Goal: Task Accomplishment & Management: Complete application form

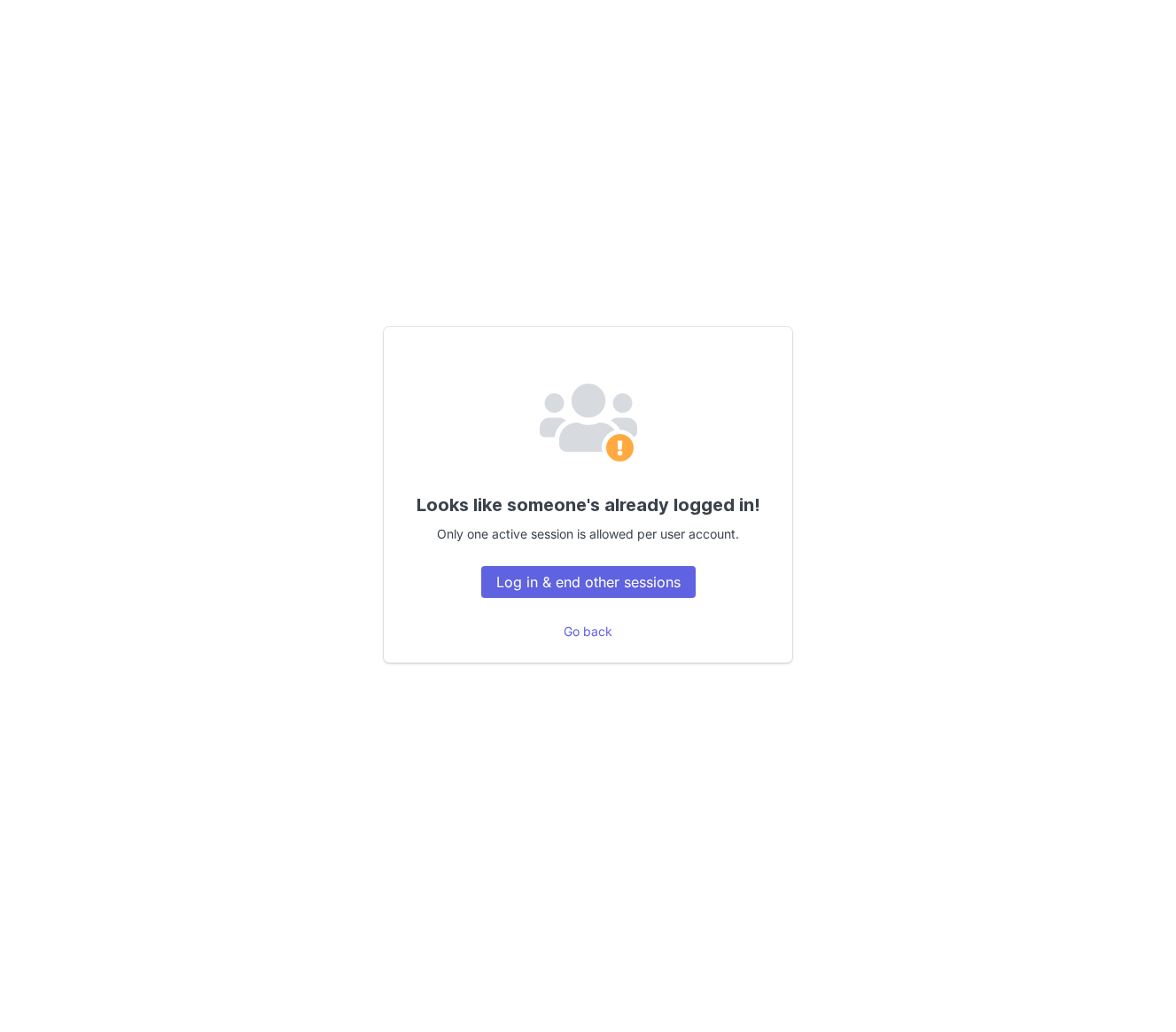
click at [566, 558] on div "Looks like someone's already logged in! Only one active session is allowed per …" at bounding box center [587, 494] width 408 height 336
click at [557, 579] on button "Log in & end other sessions" at bounding box center [588, 582] width 214 height 32
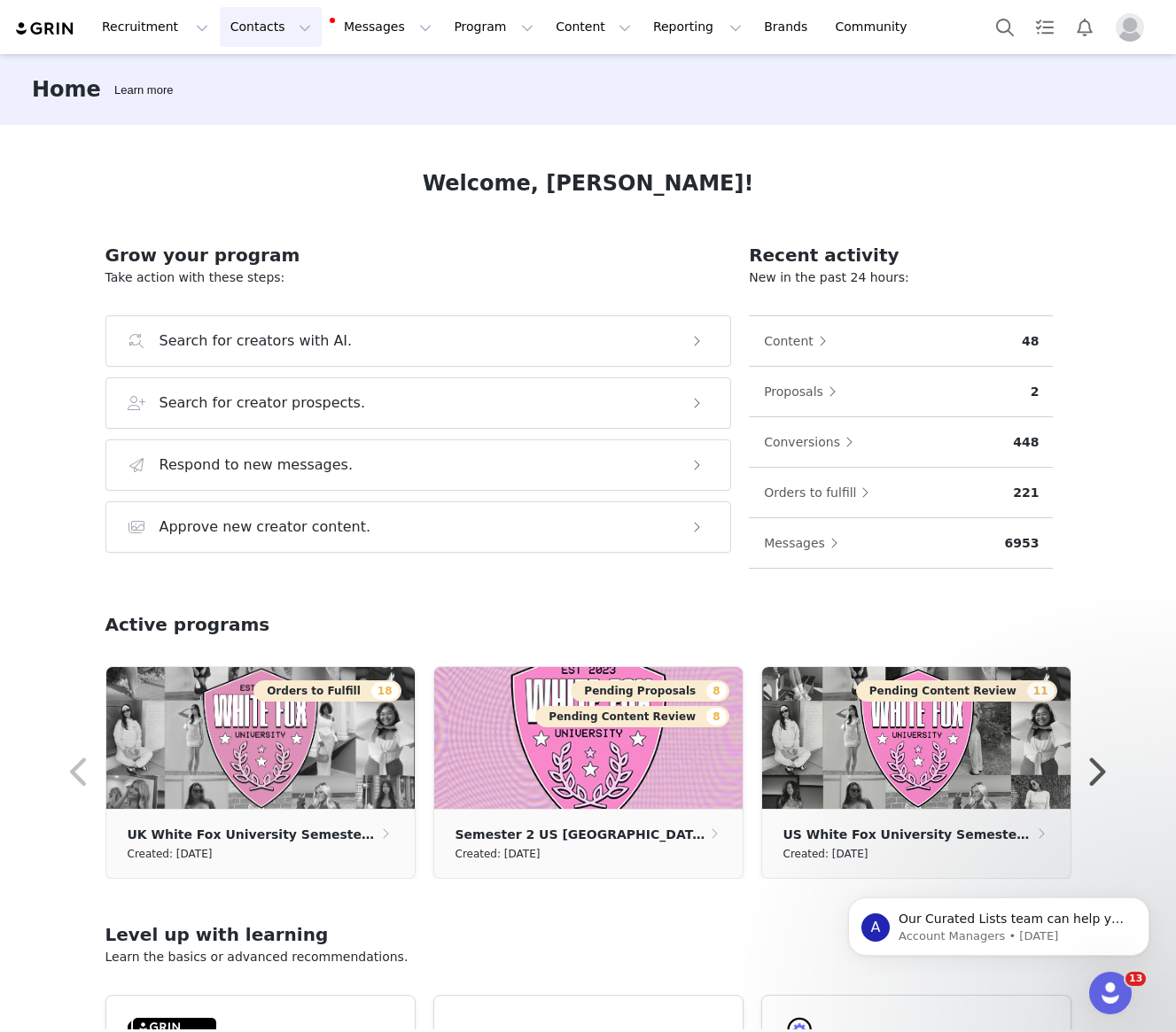
click at [249, 33] on button "Contacts Contacts" at bounding box center [271, 27] width 102 height 40
click at [256, 76] on p "Creators" at bounding box center [248, 79] width 53 height 19
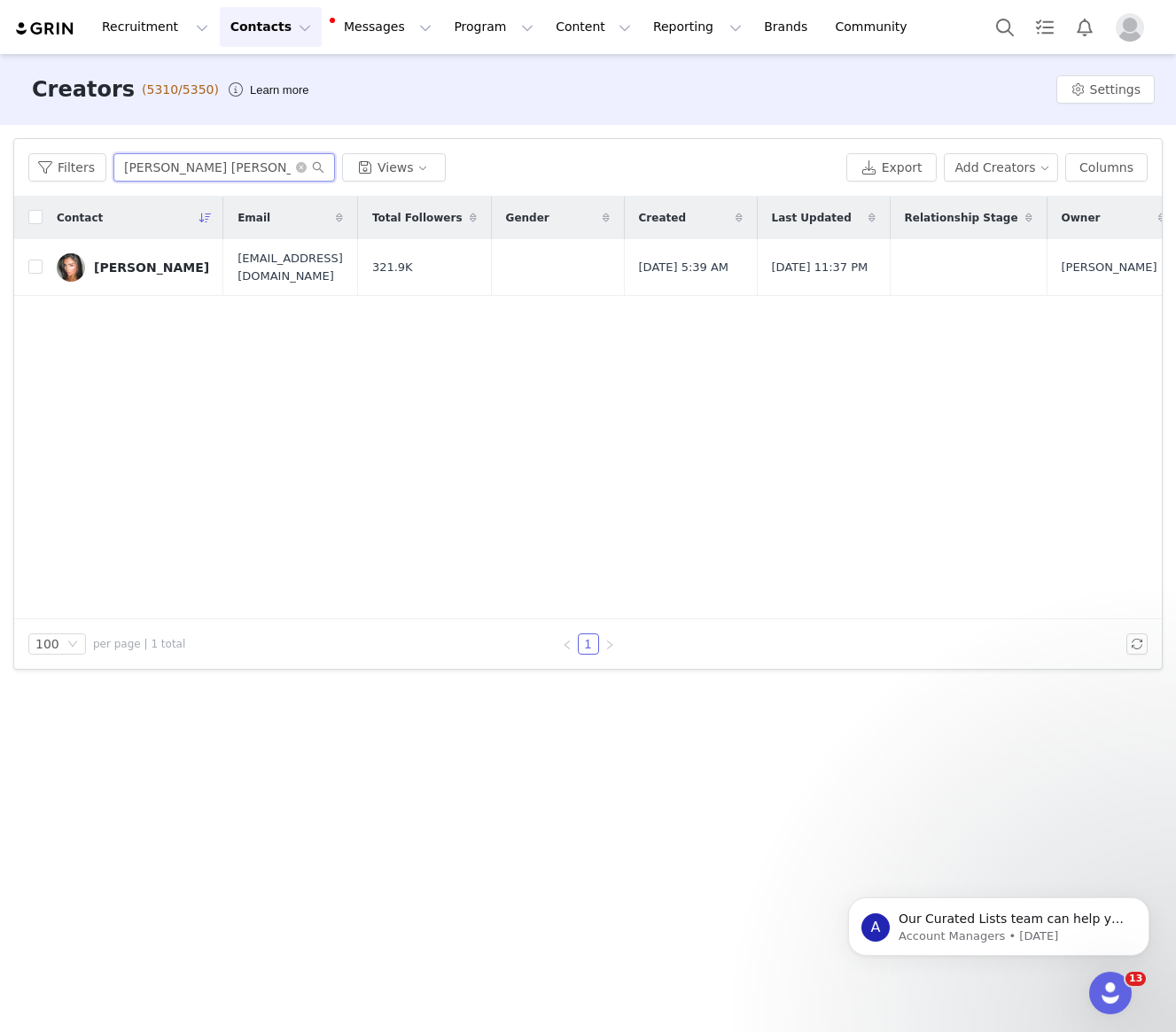
drag, startPoint x: 197, startPoint y: 172, endPoint x: 3, endPoint y: 165, distance: 194.1
click at [27, 166] on div "Filters [PERSON_NAME] [PERSON_NAME] Views Export Add Creators Columns" at bounding box center [588, 168] width 1148 height 58
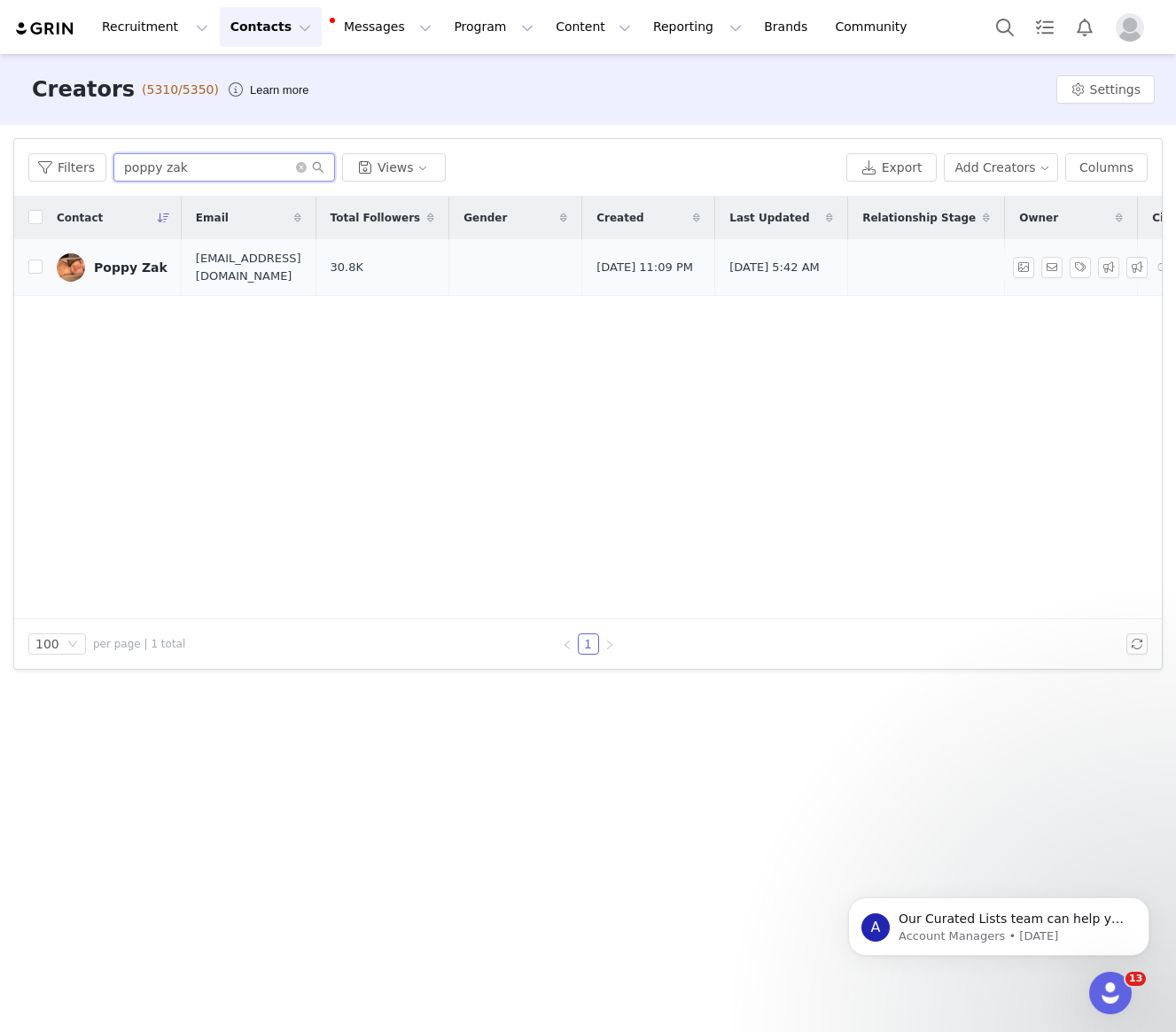
type input "poppy zak"
click at [118, 263] on div "Poppy Zak" at bounding box center [131, 267] width 74 height 14
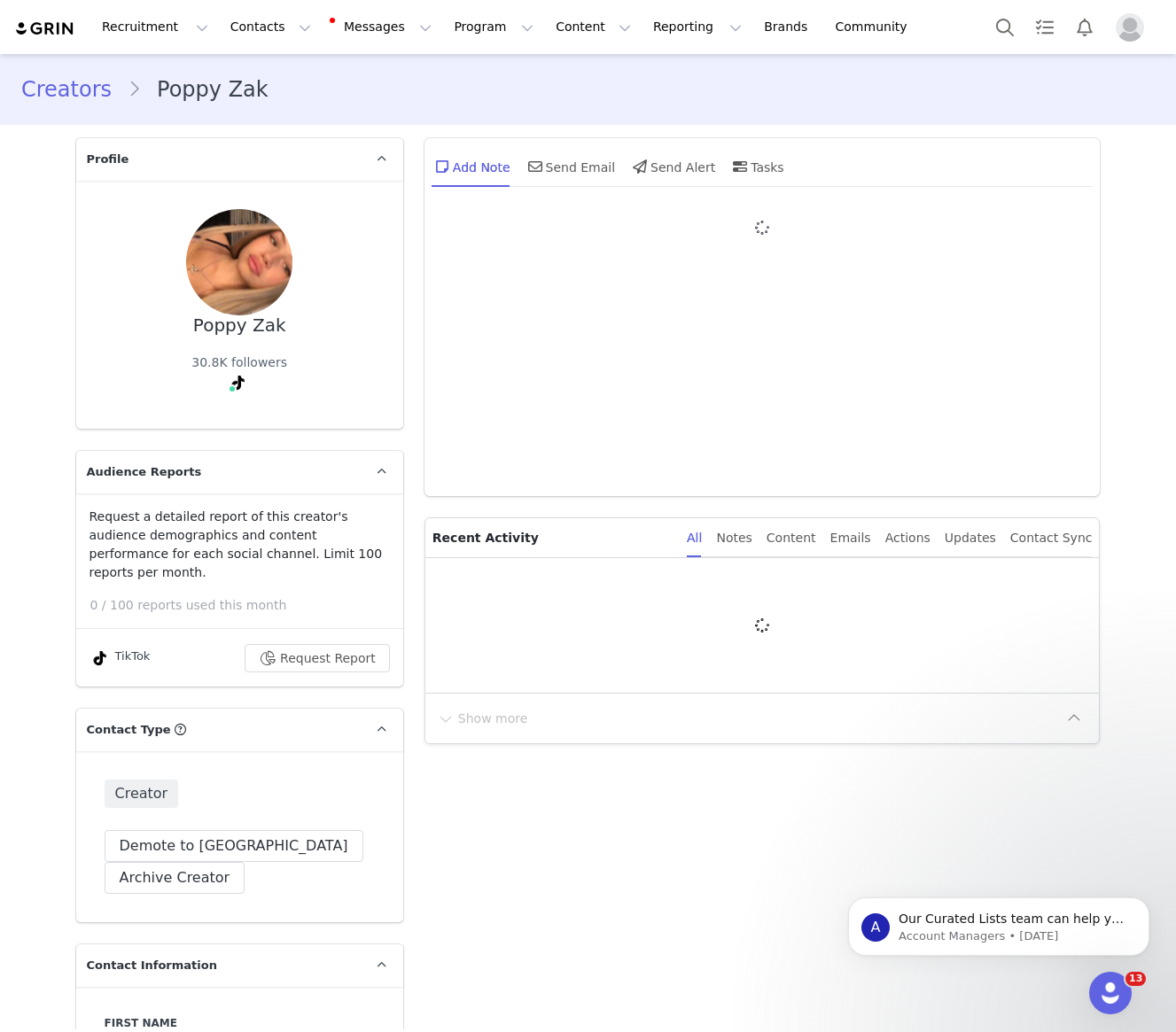
type input "+1 ([GEOGRAPHIC_DATA])"
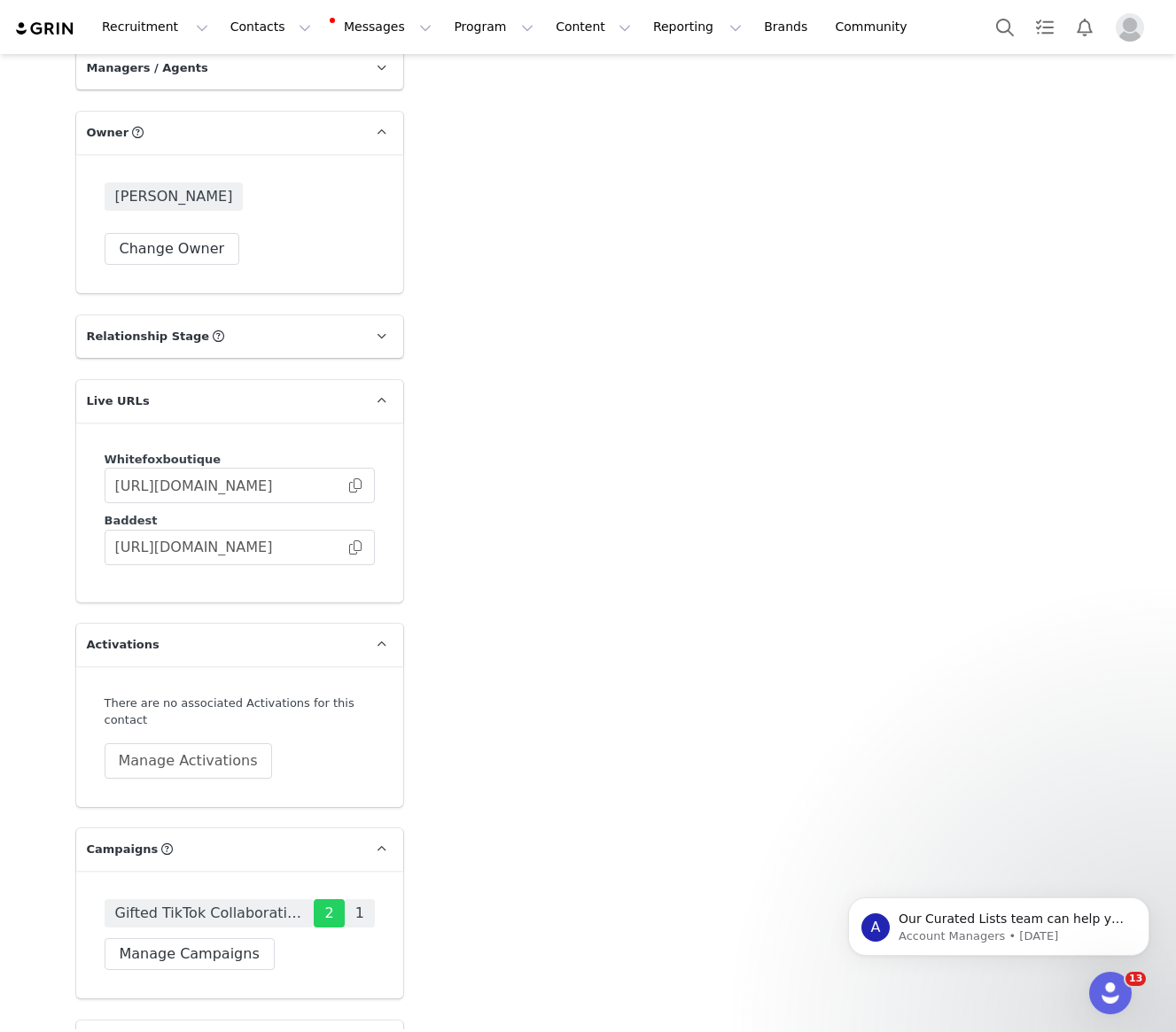
scroll to position [2950, 0]
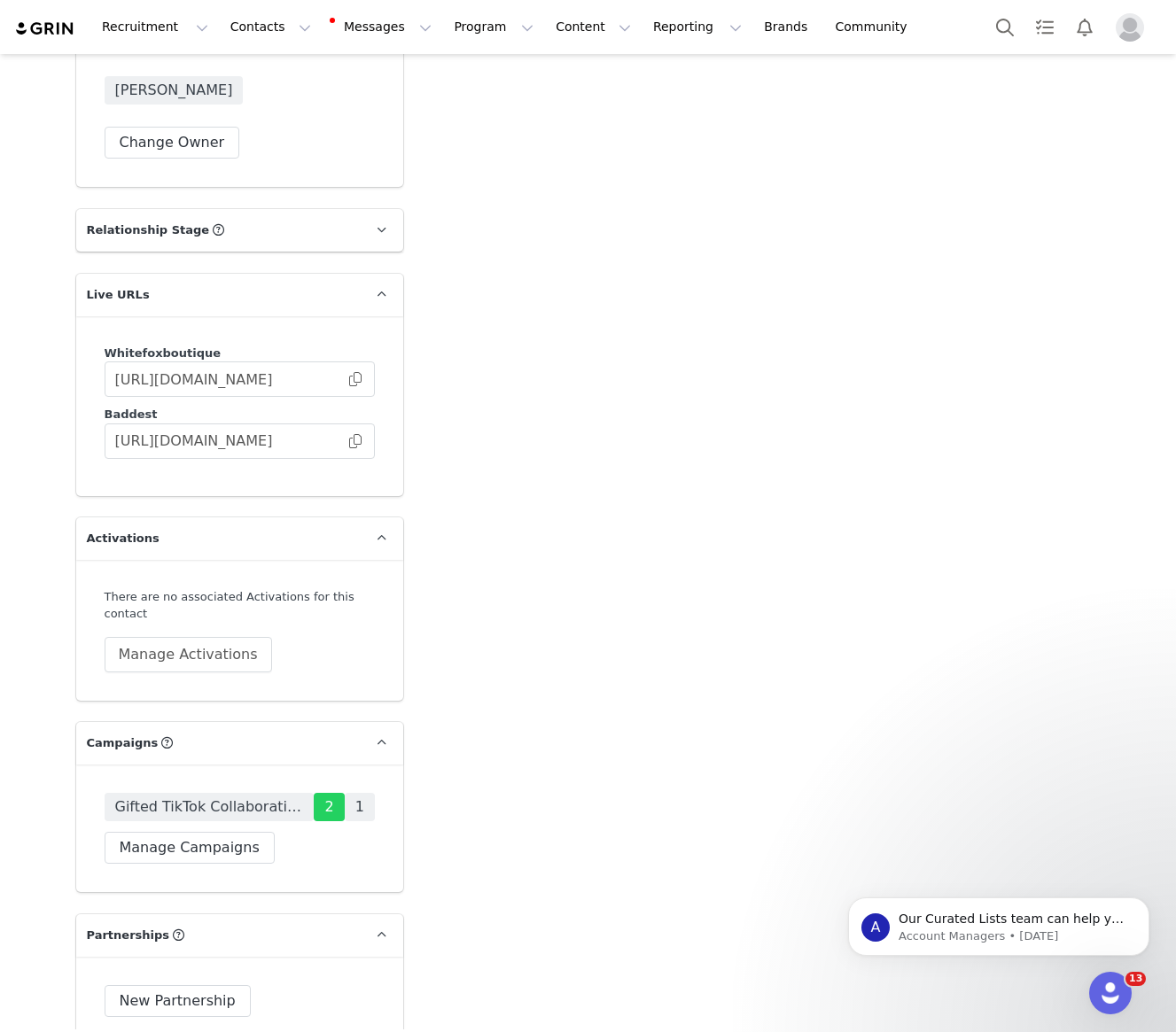
click at [360, 793] on span "1" at bounding box center [360, 808] width 30 height 28
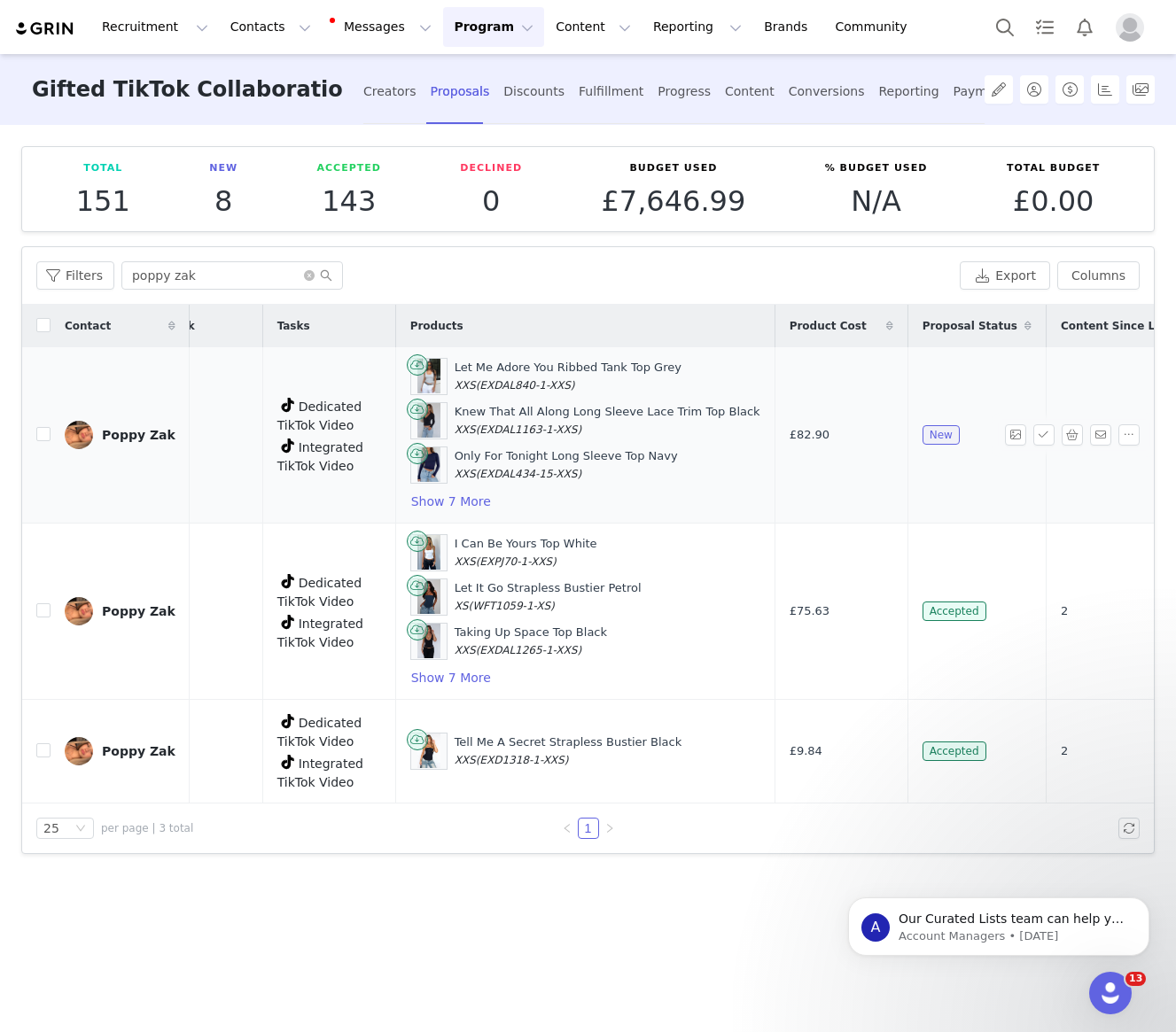
scroll to position [0, 395]
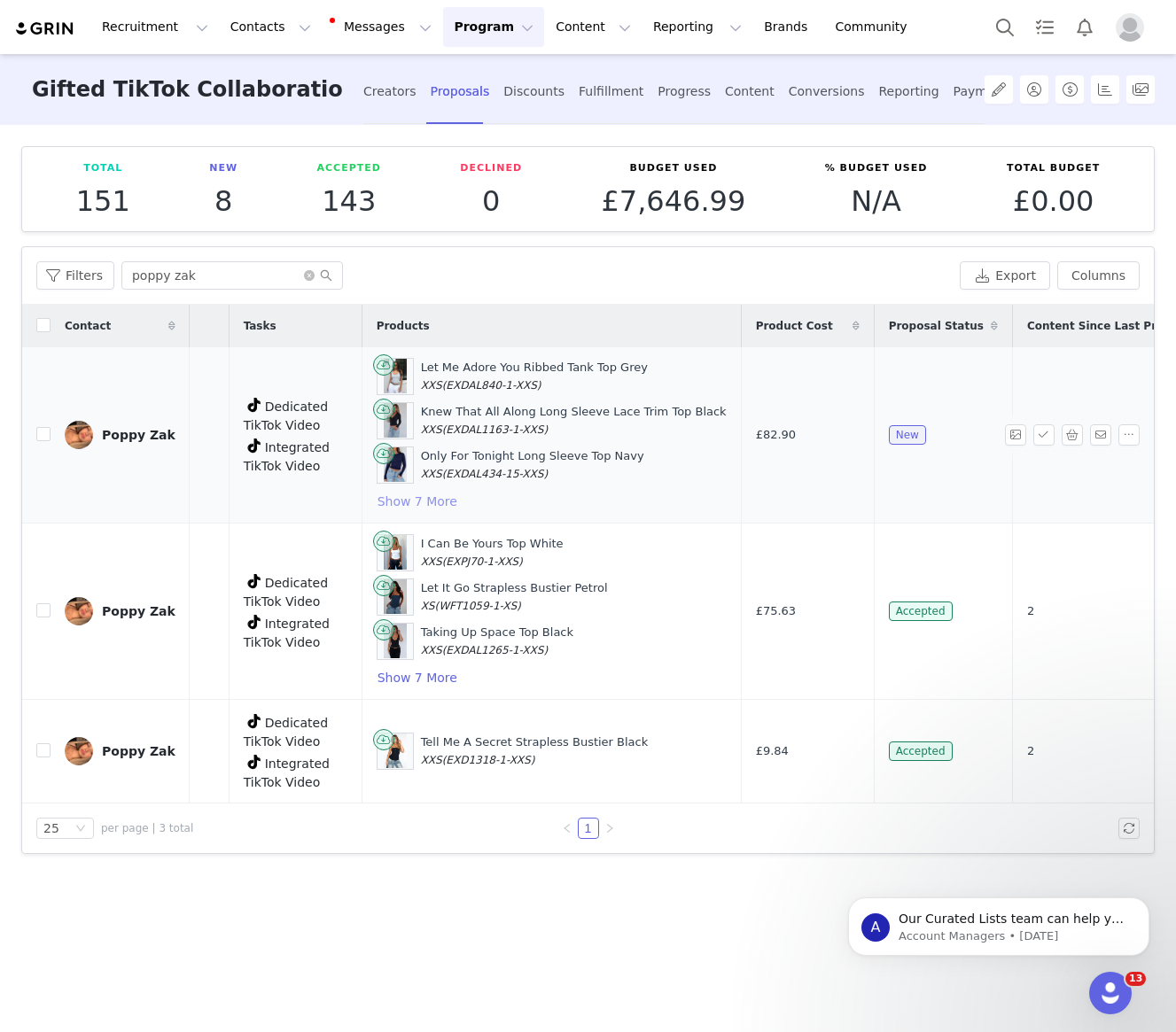
click at [405, 501] on button "Show 7 More" at bounding box center [418, 501] width 81 height 21
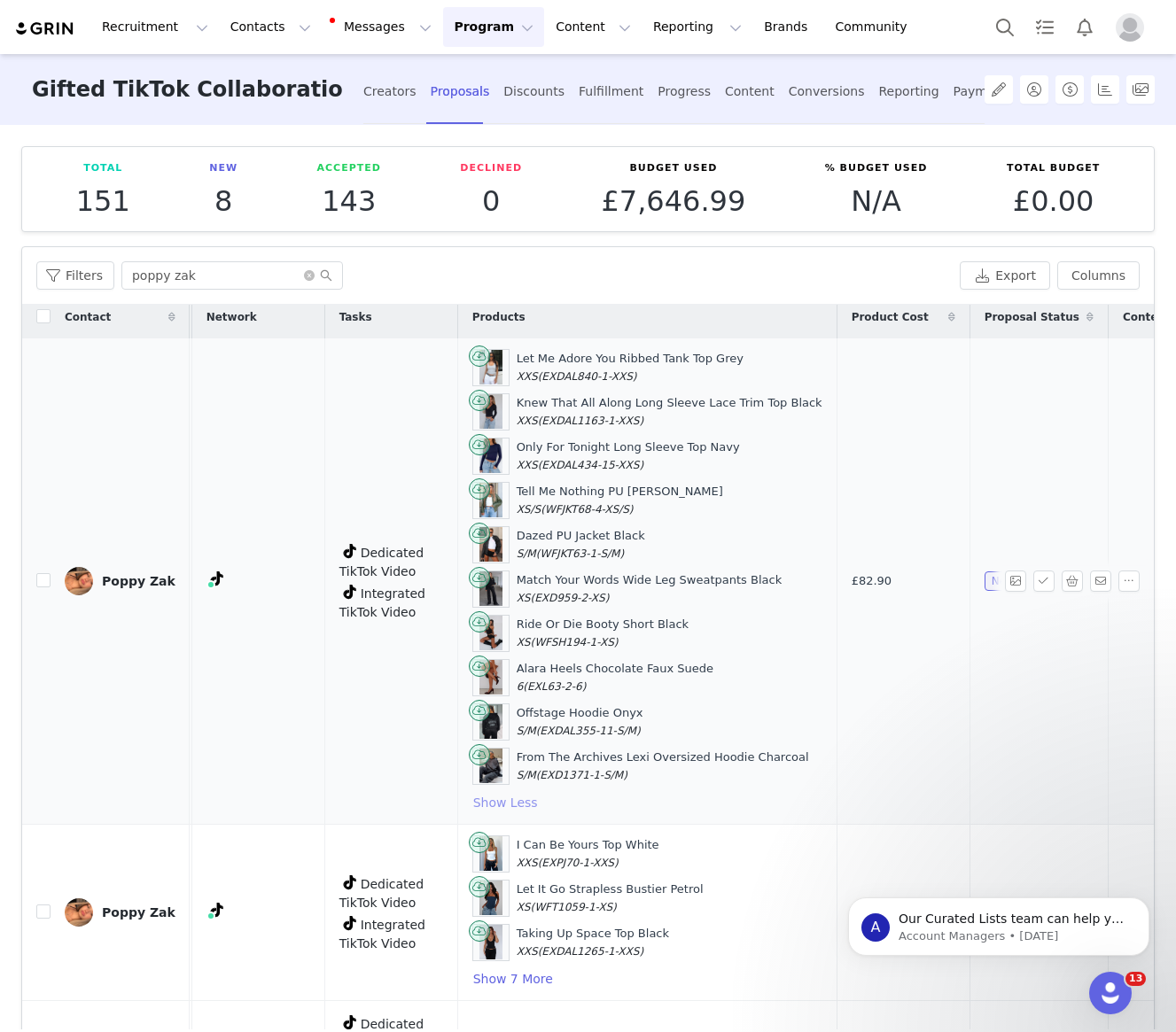
scroll to position [8, 299]
click at [133, 578] on div "Poppy Zak" at bounding box center [139, 581] width 74 height 14
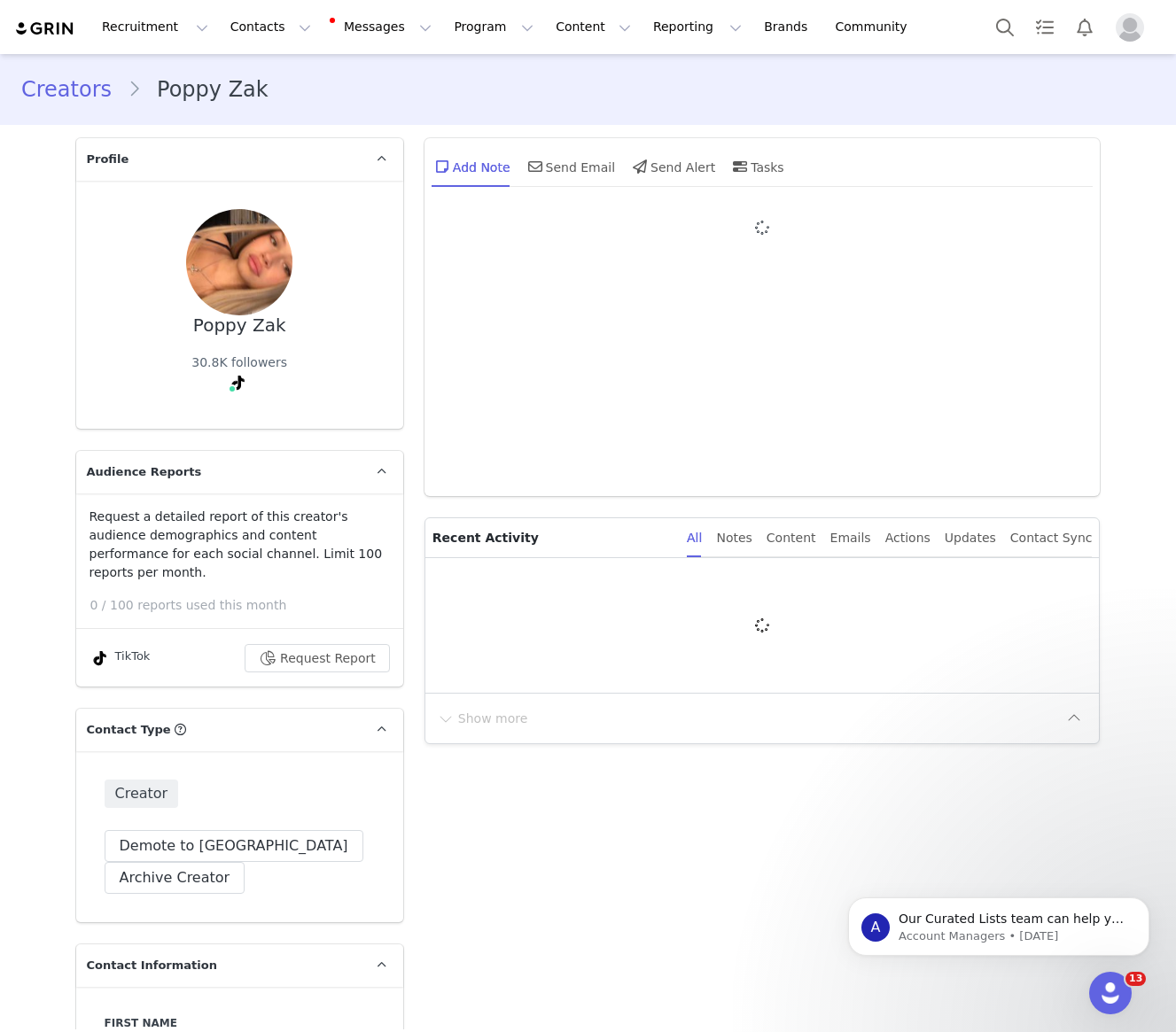
type input "+1 ([GEOGRAPHIC_DATA])"
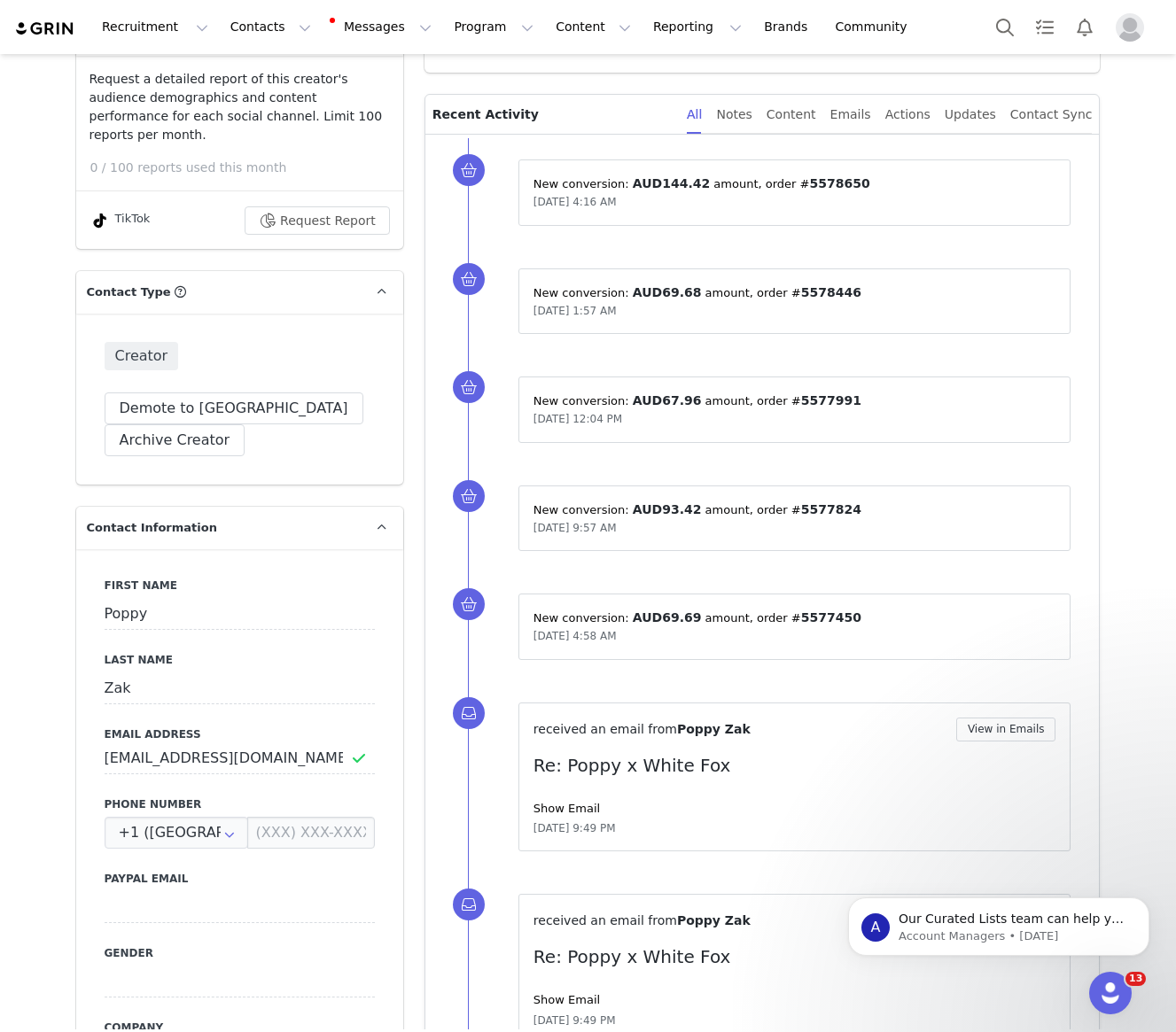
scroll to position [400, 0]
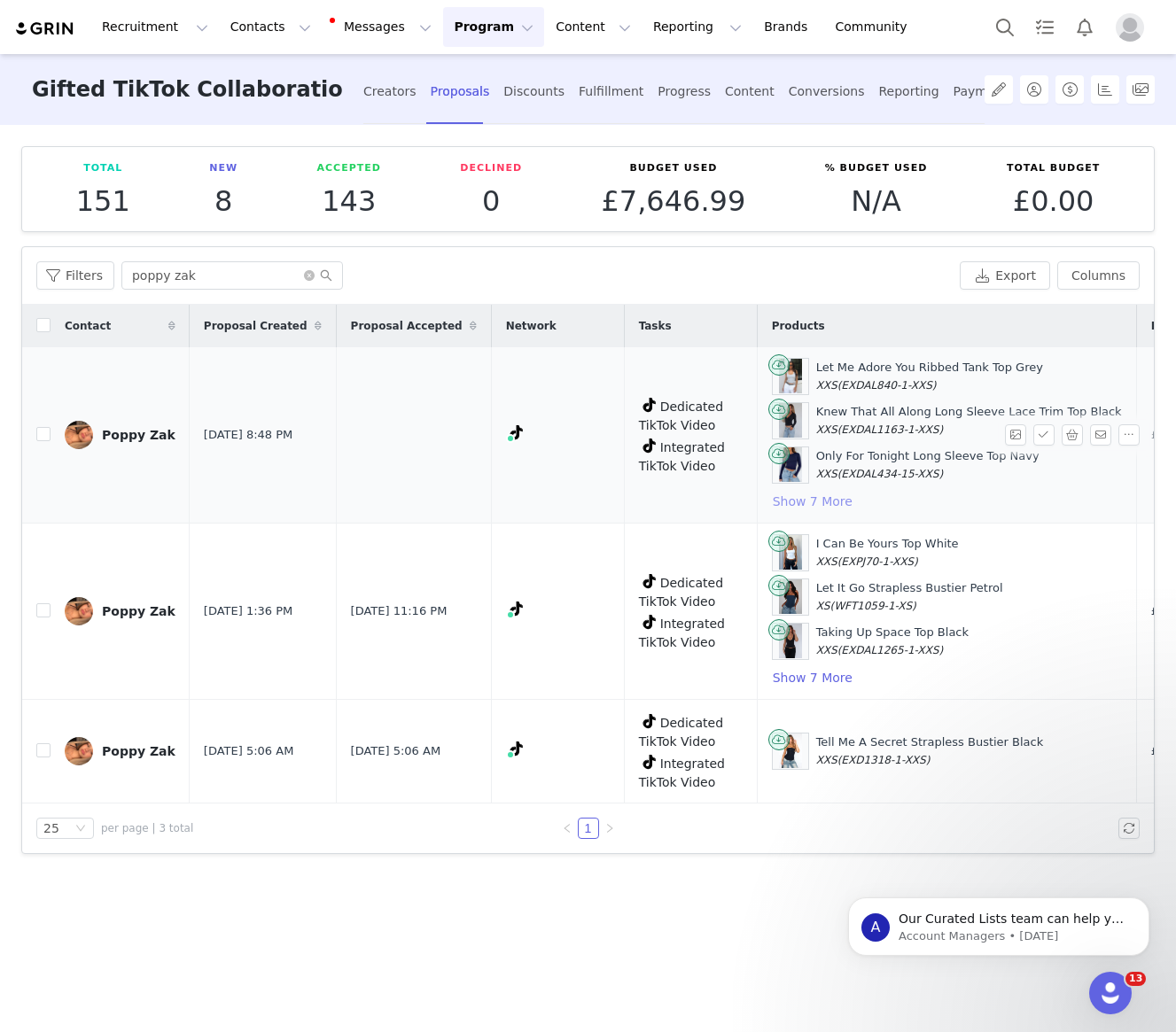
click at [776, 500] on button "Show 7 More" at bounding box center [812, 501] width 81 height 21
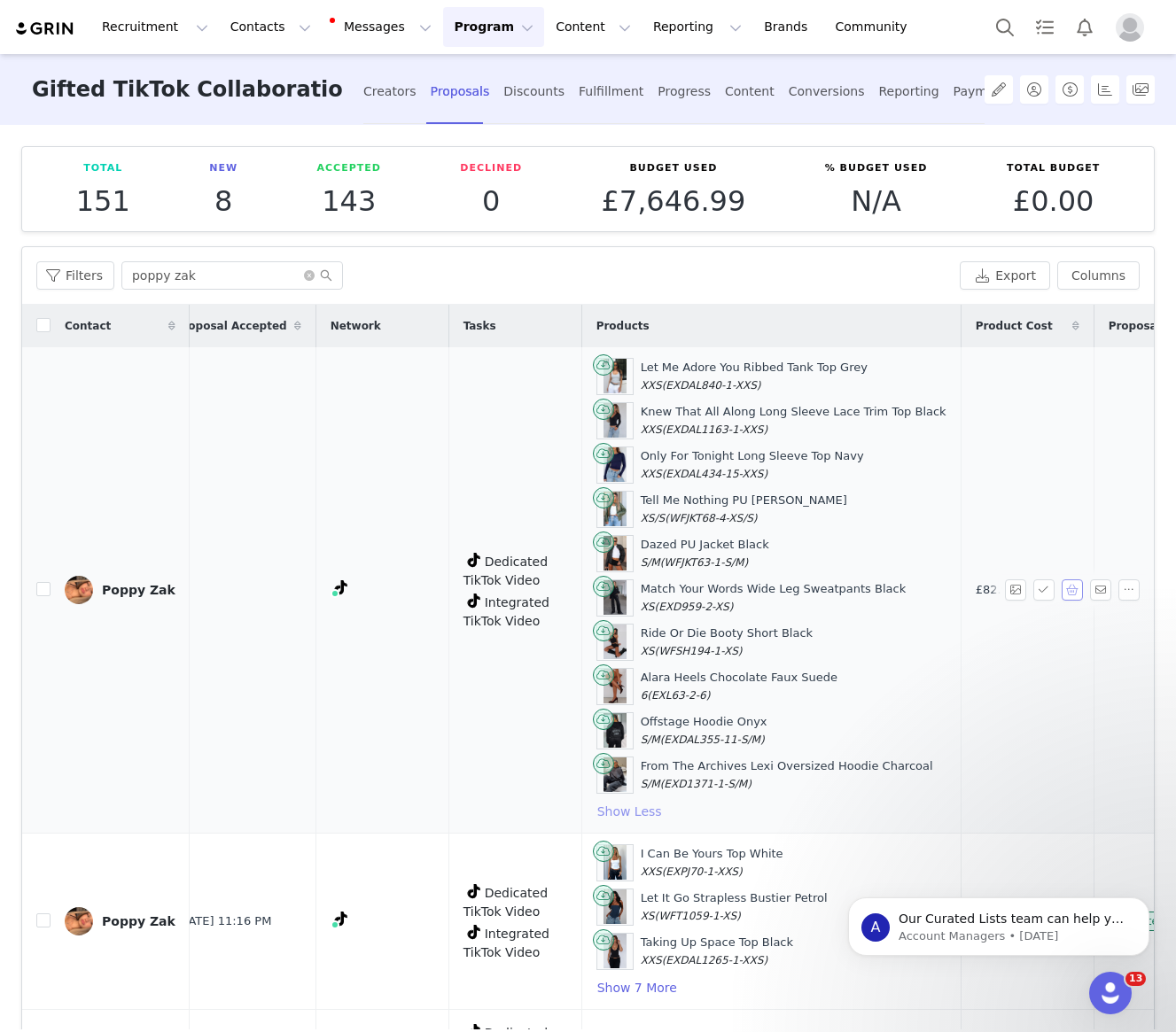
scroll to position [0, 222]
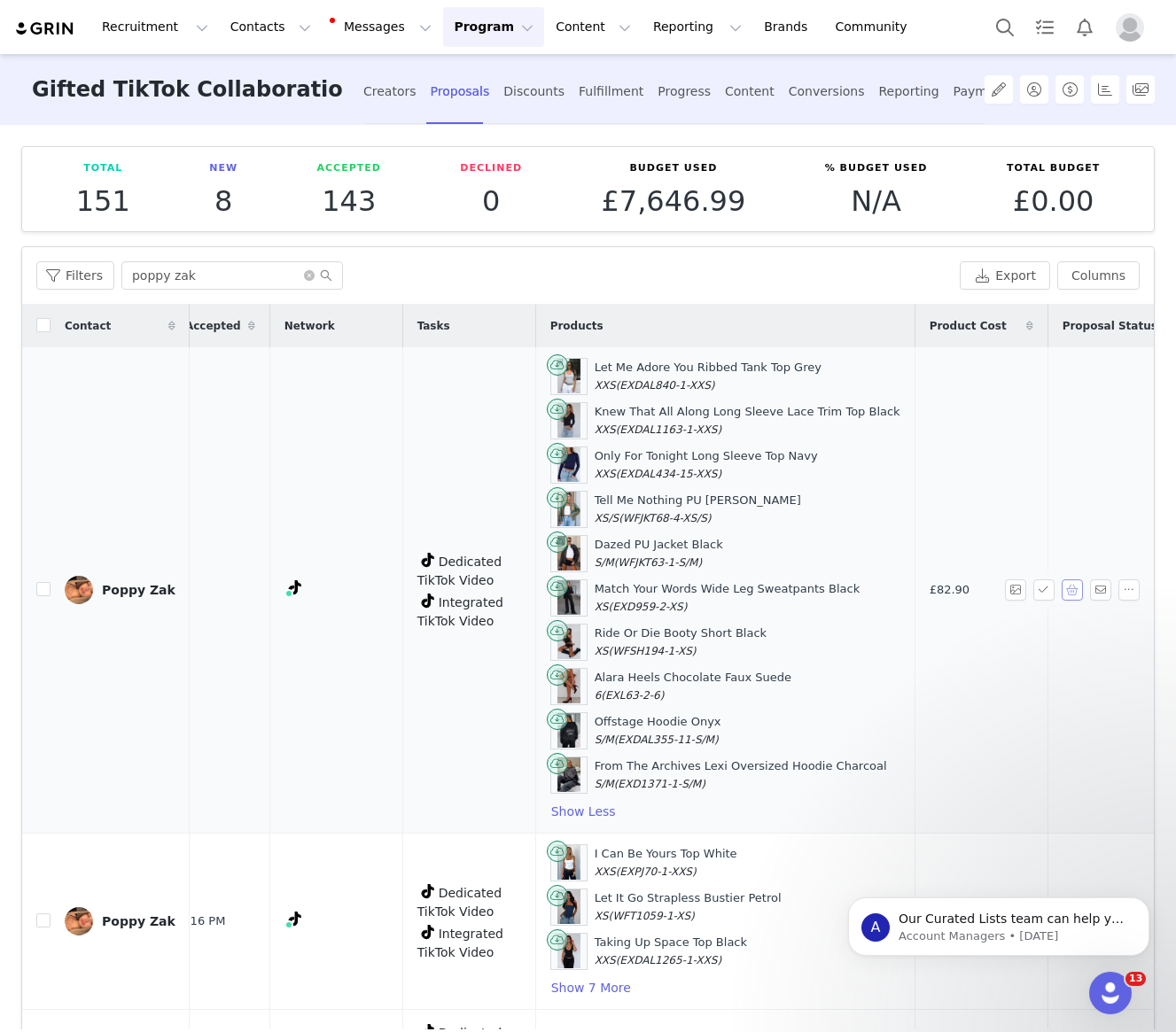
click at [1073, 593] on button "button" at bounding box center [1072, 590] width 21 height 21
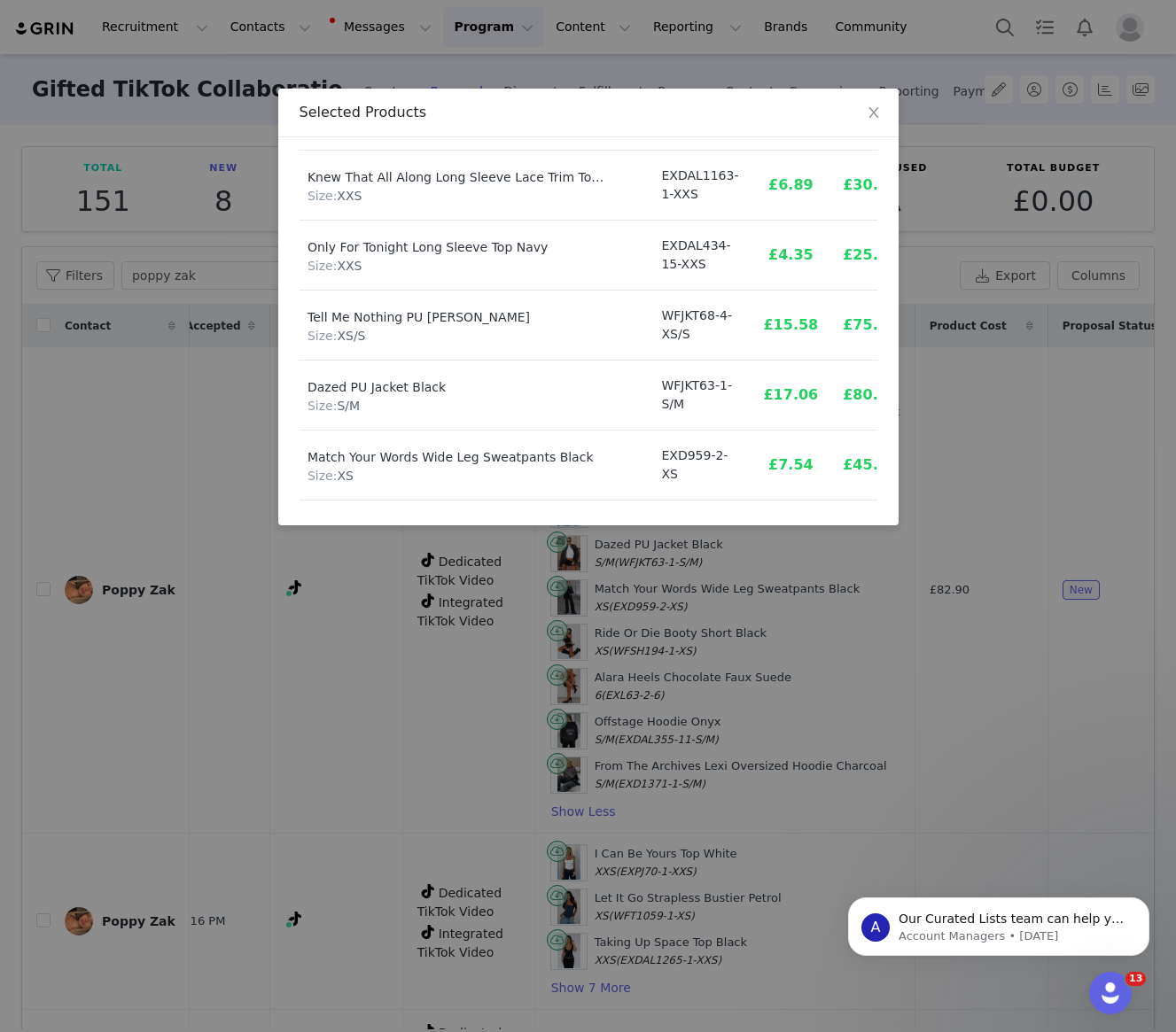
scroll to position [421, 46]
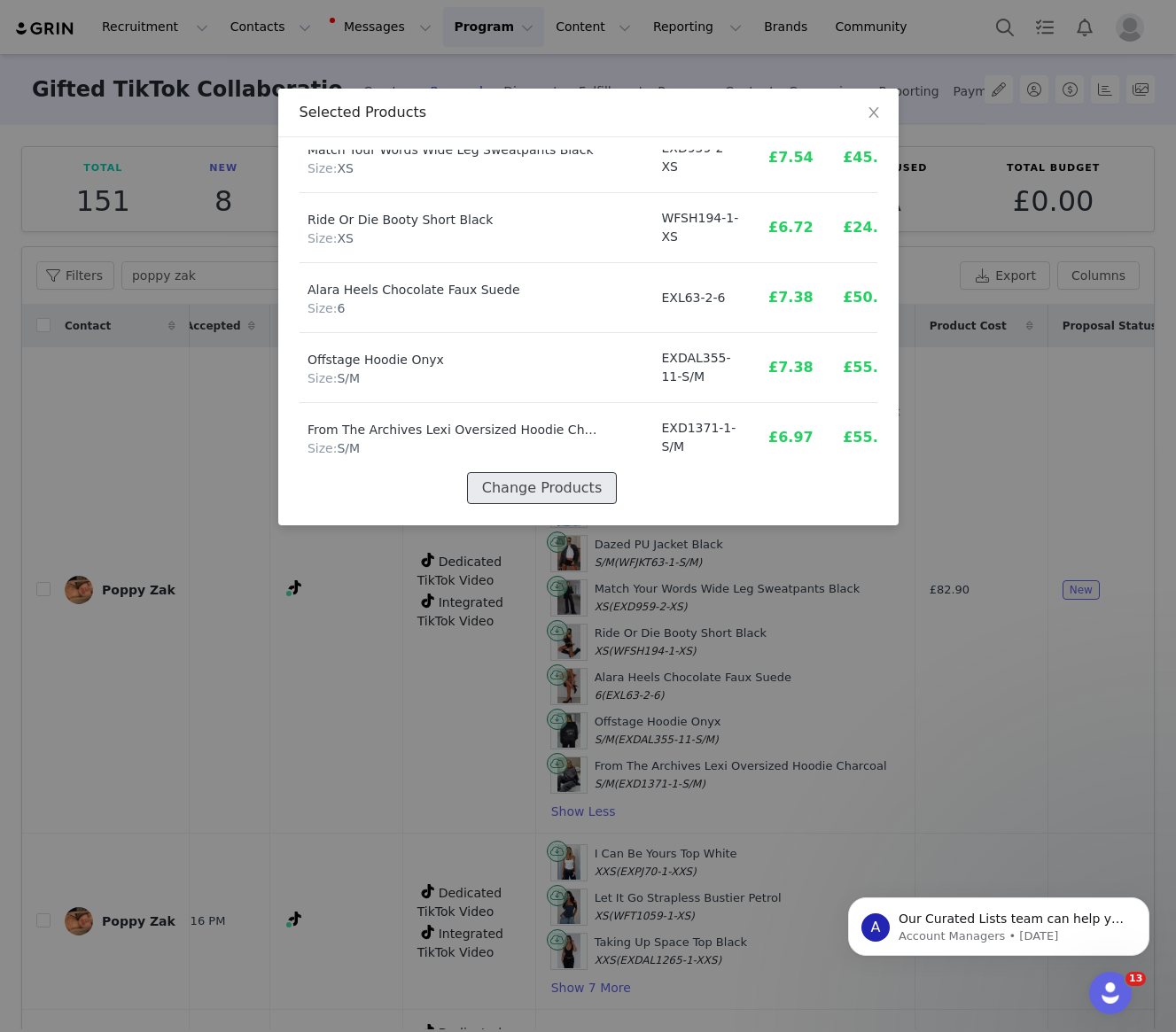
click at [585, 477] on button "Change Products" at bounding box center [542, 489] width 150 height 32
select select "25102294"
select select "25099427"
select select "25123618"
select select "26799119"
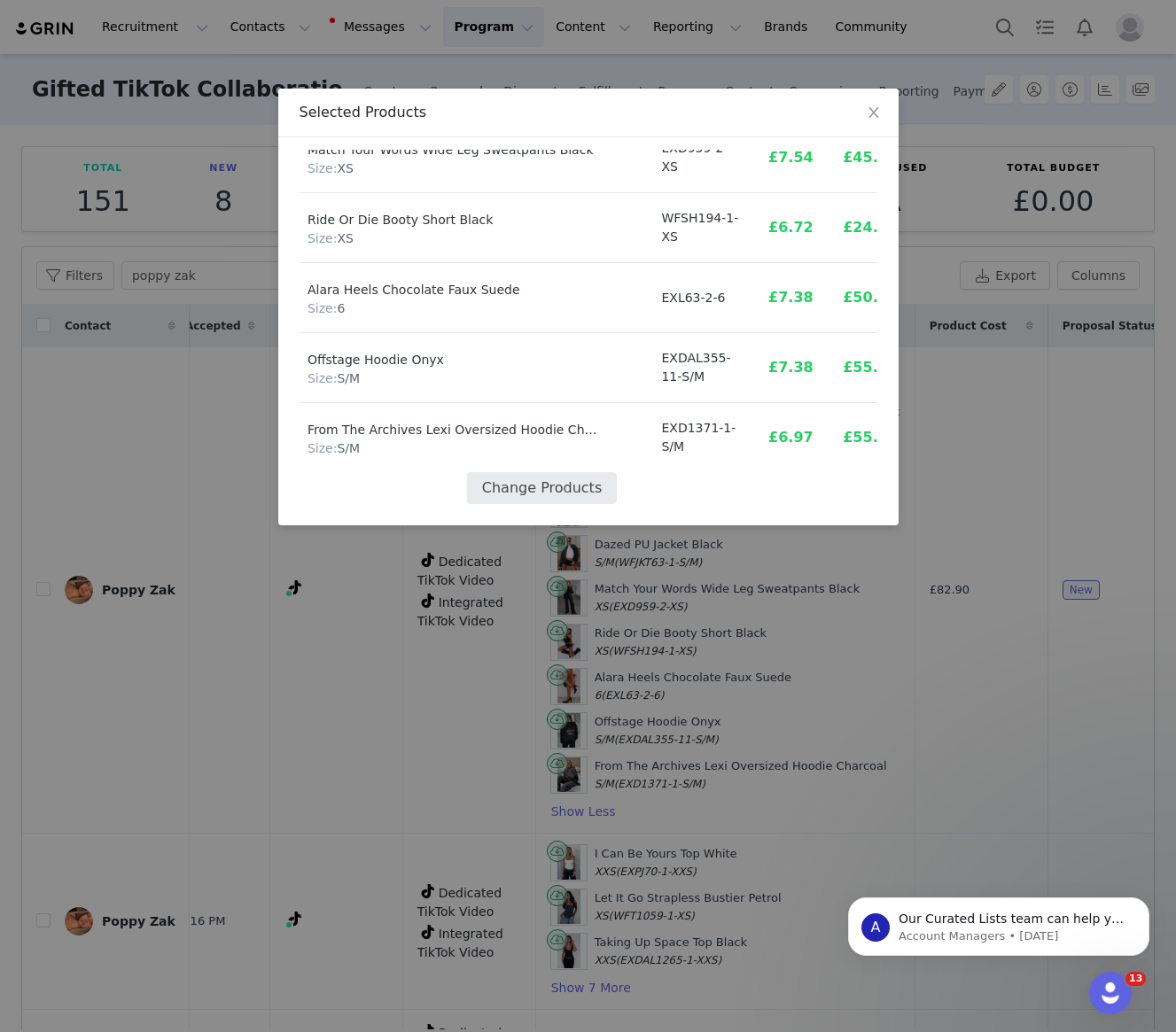
select select "25073220"
select select "25110344"
select select "27332560"
select select "26445496"
select select "25121218"
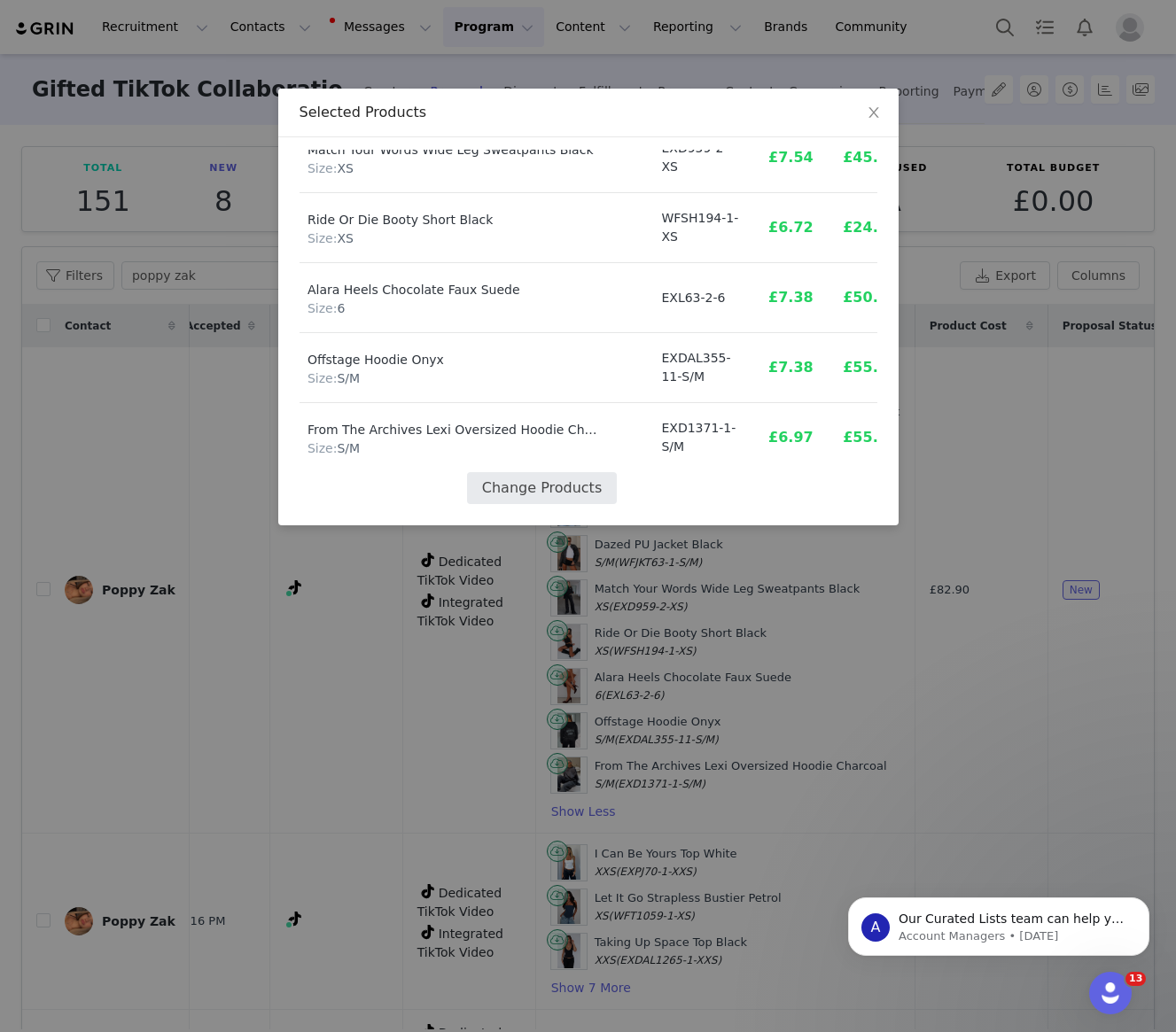
select select "27337732"
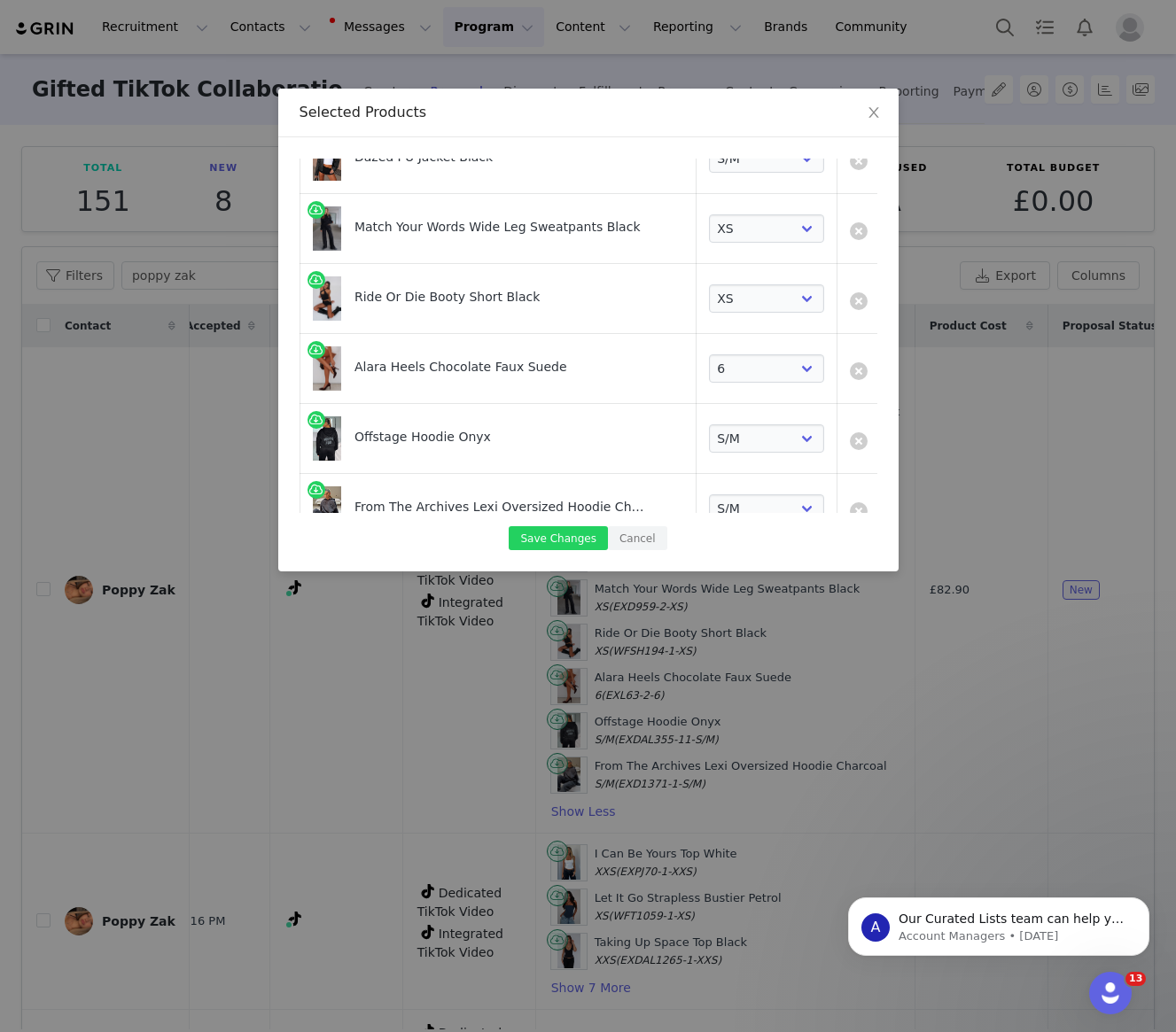
scroll to position [449, 0]
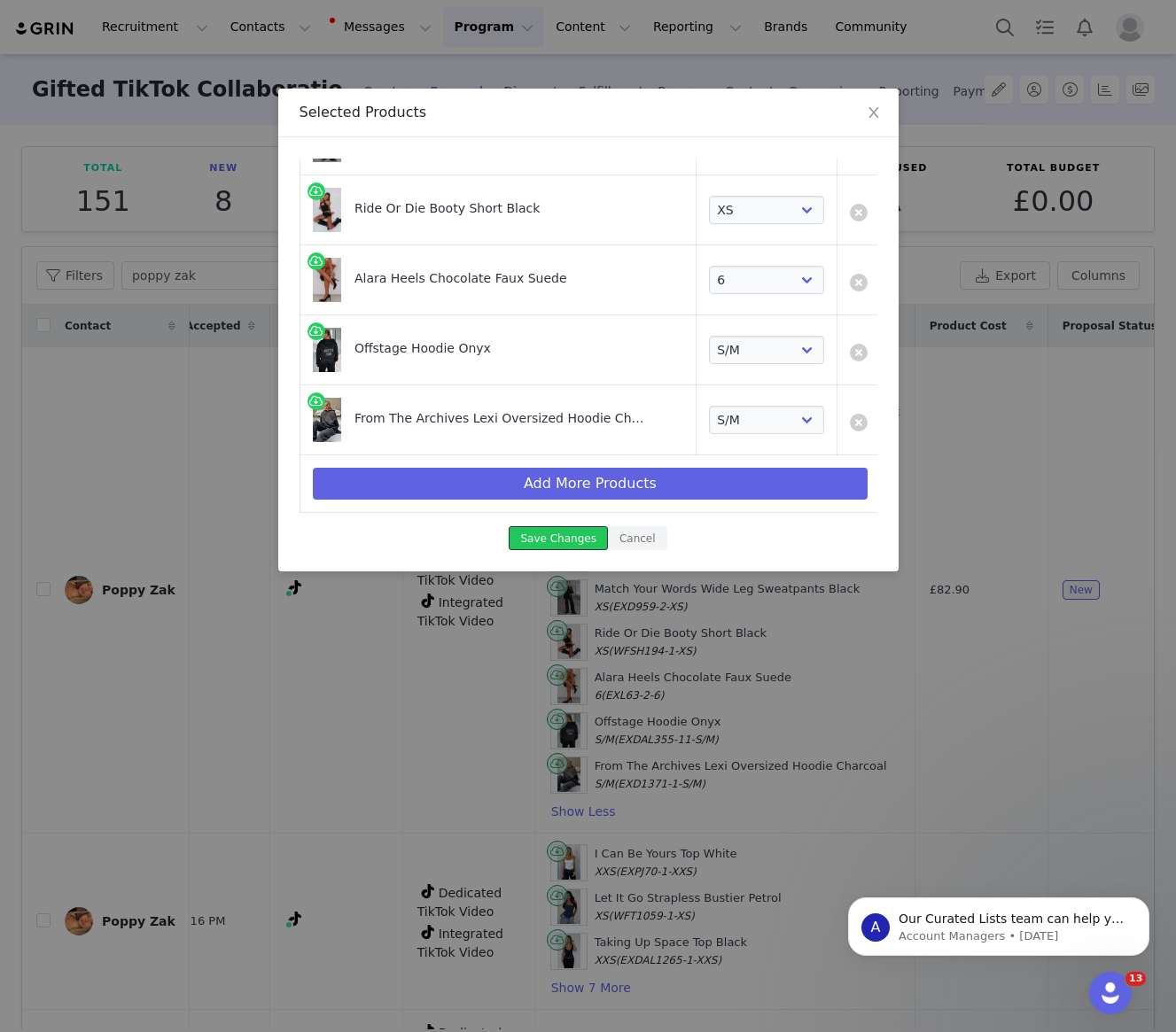
click at [560, 539] on button "Save Changes" at bounding box center [558, 538] width 98 height 24
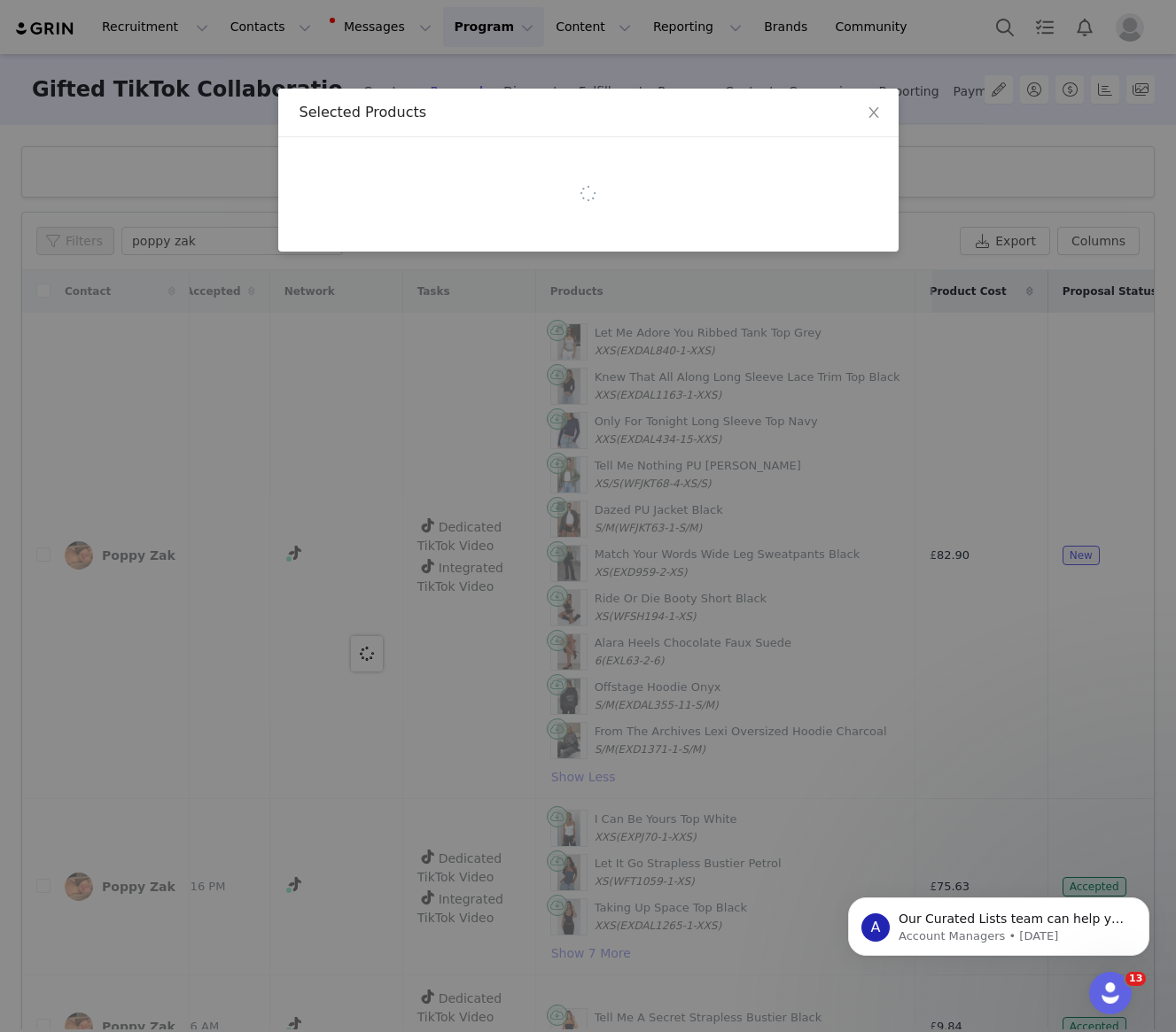
scroll to position [0, 0]
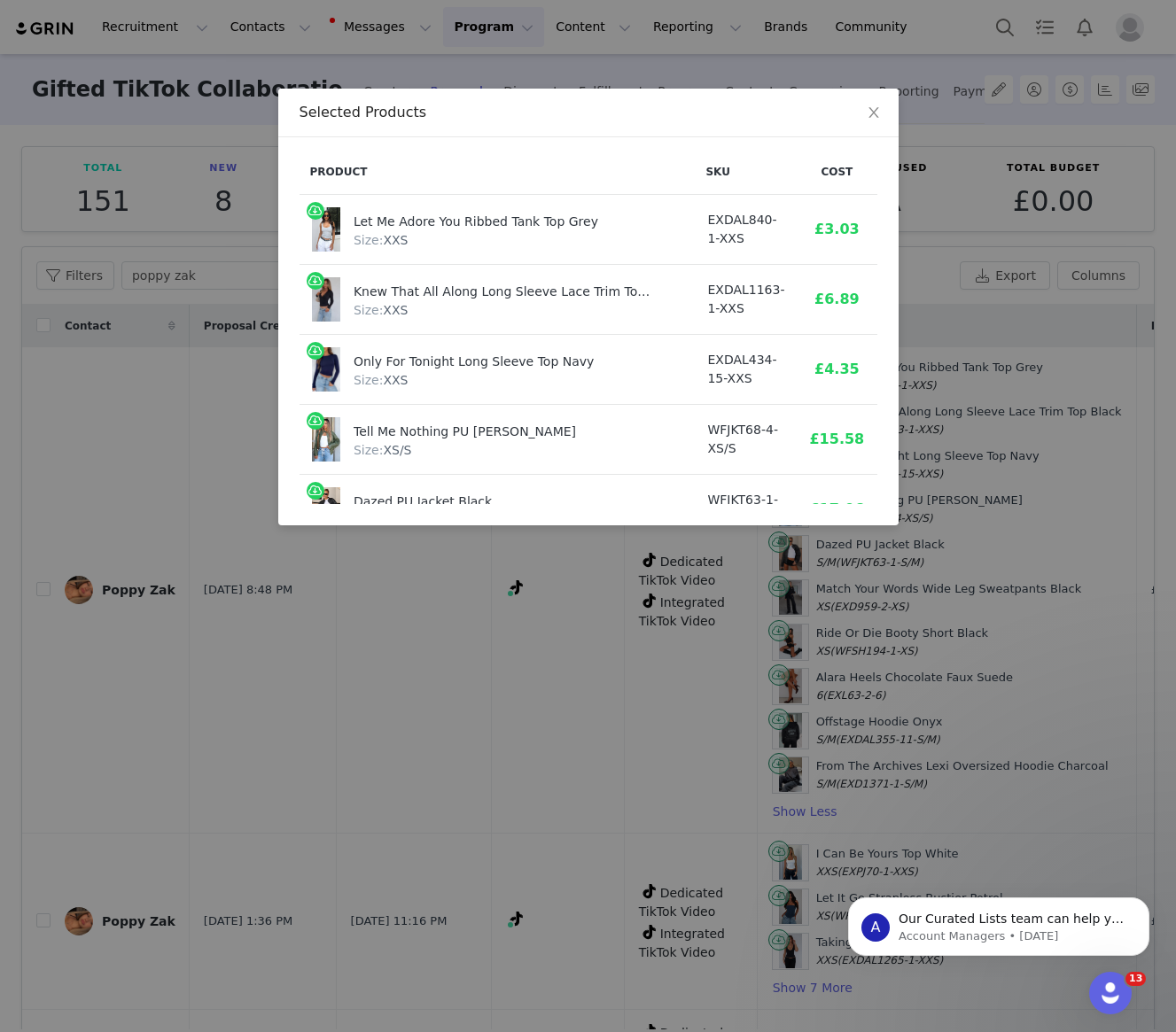
click at [306, 632] on div "Selected Products Product SKU Cost Price Let Me Adore You Ribbed Tank Top Grey …" at bounding box center [588, 516] width 1176 height 1032
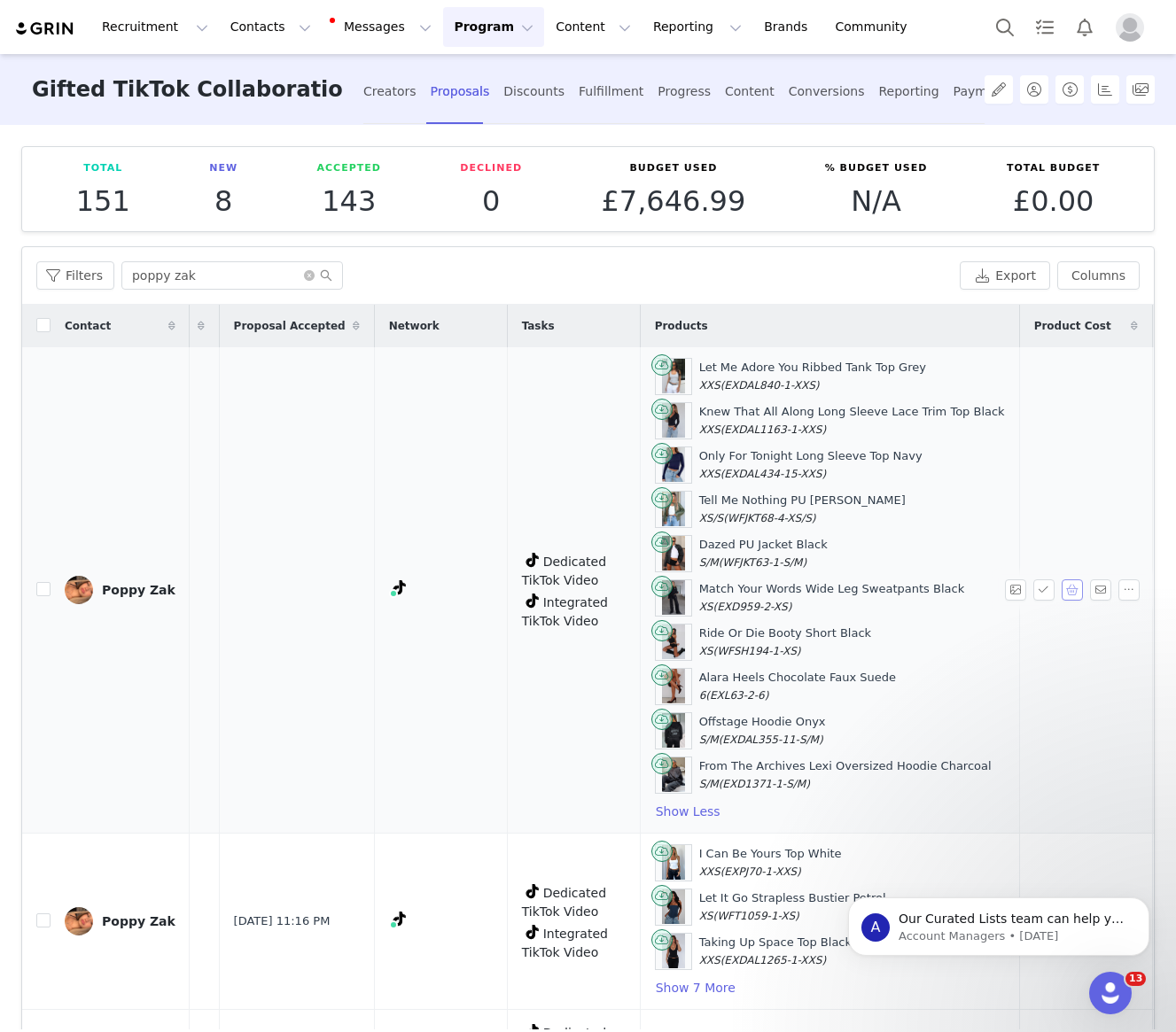
scroll to position [0, 143]
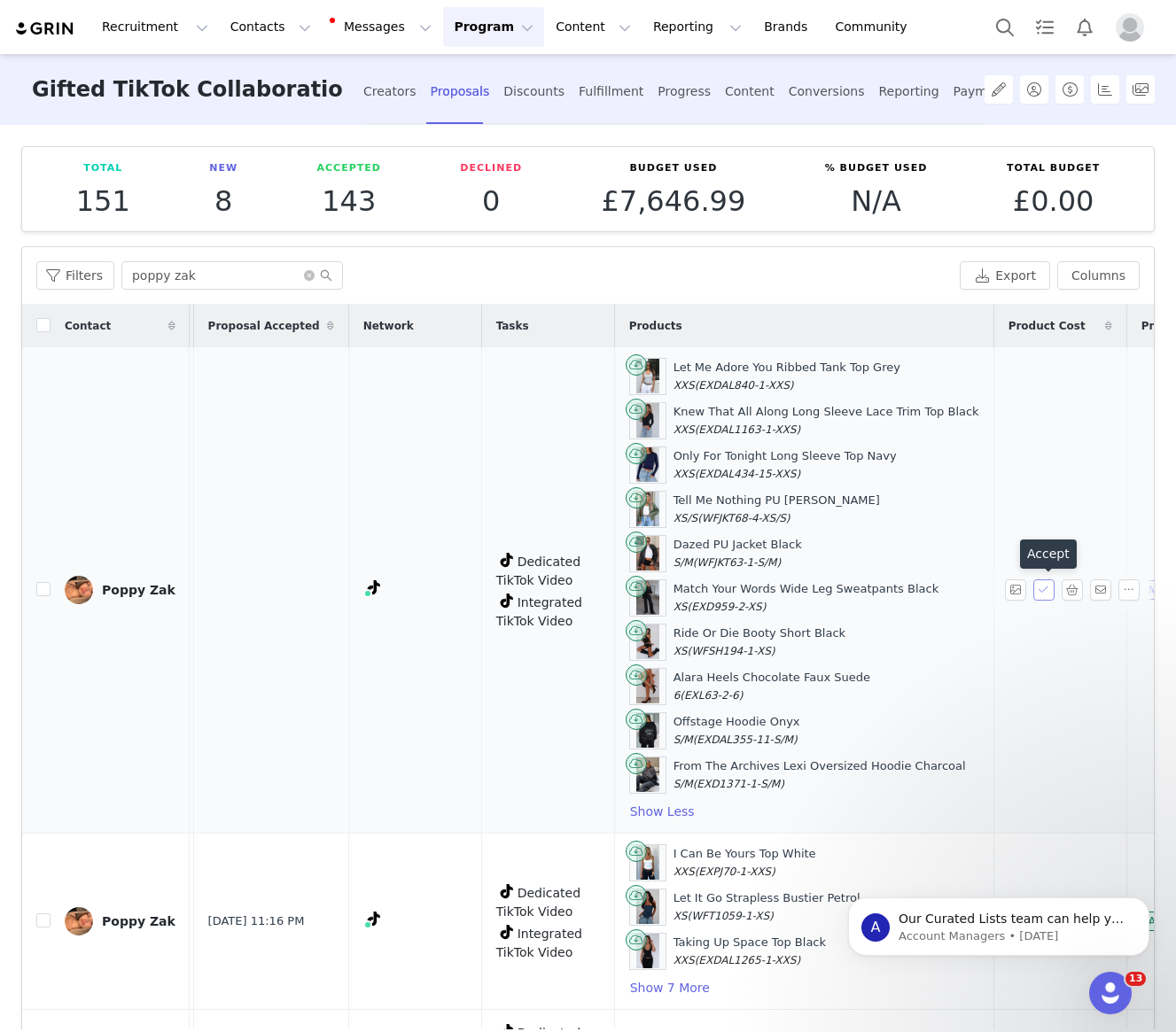
click at [1046, 587] on button "button" at bounding box center [1043, 590] width 21 height 21
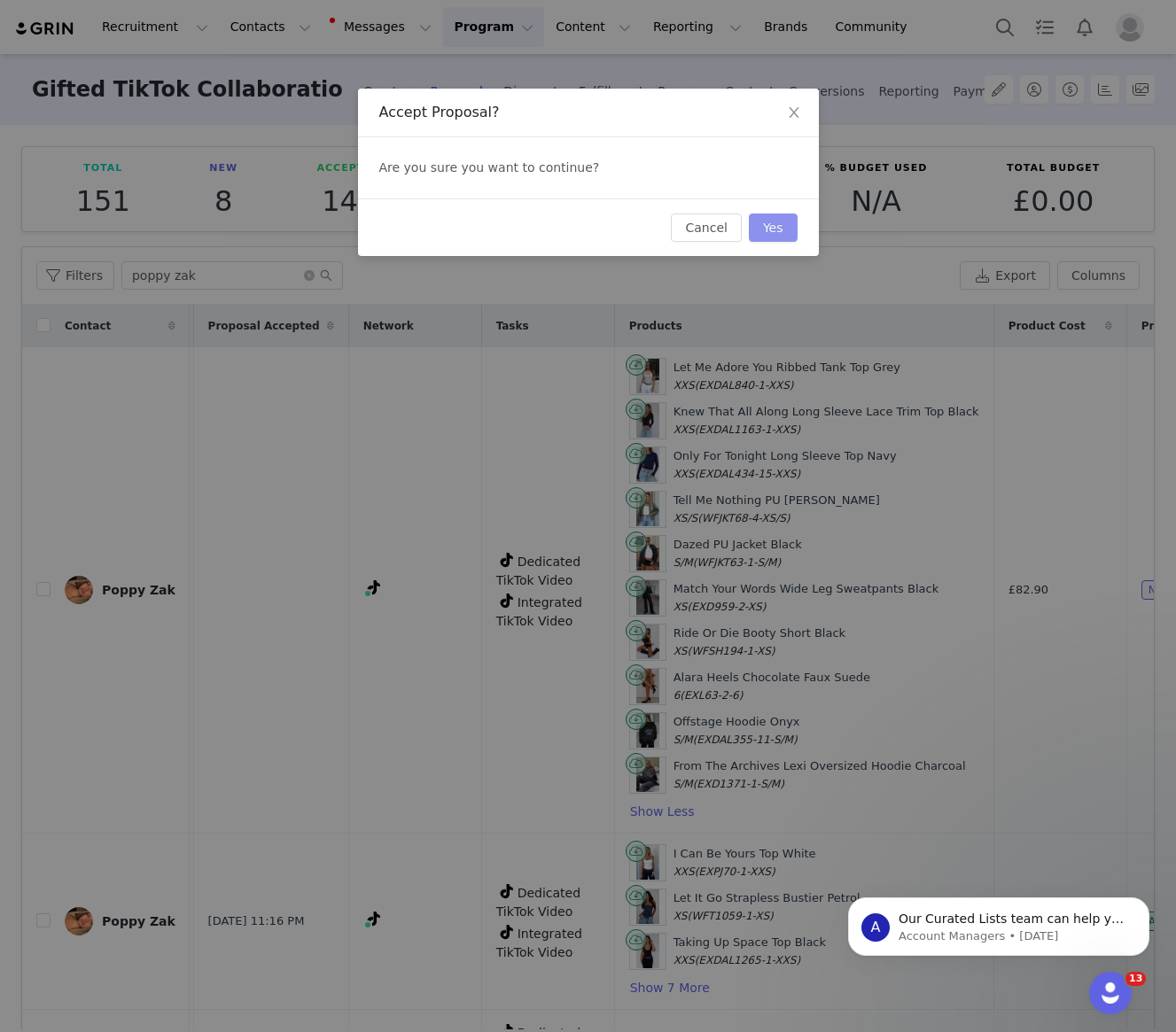
click at [766, 225] on button "Yes" at bounding box center [773, 228] width 48 height 28
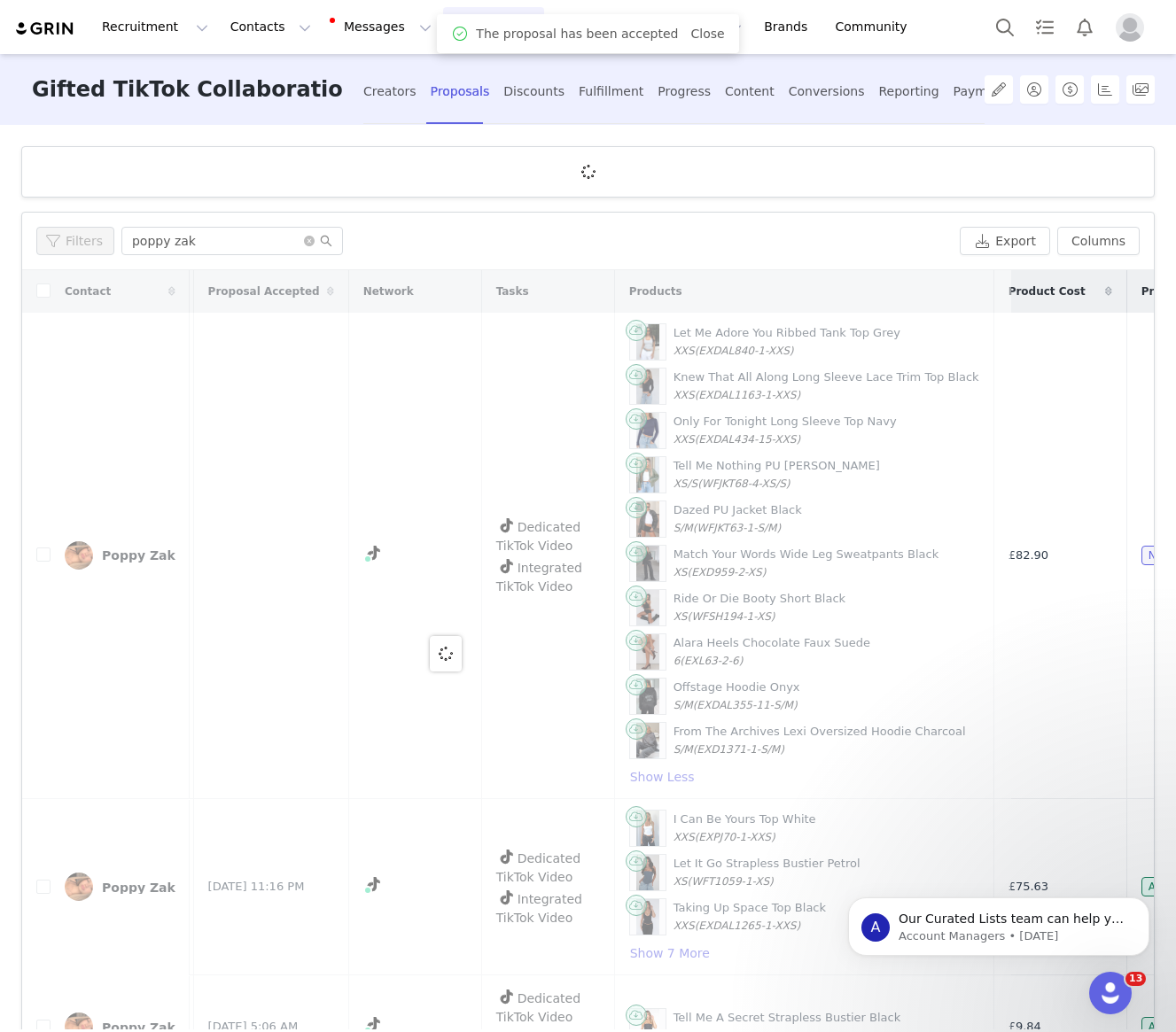
scroll to position [0, 0]
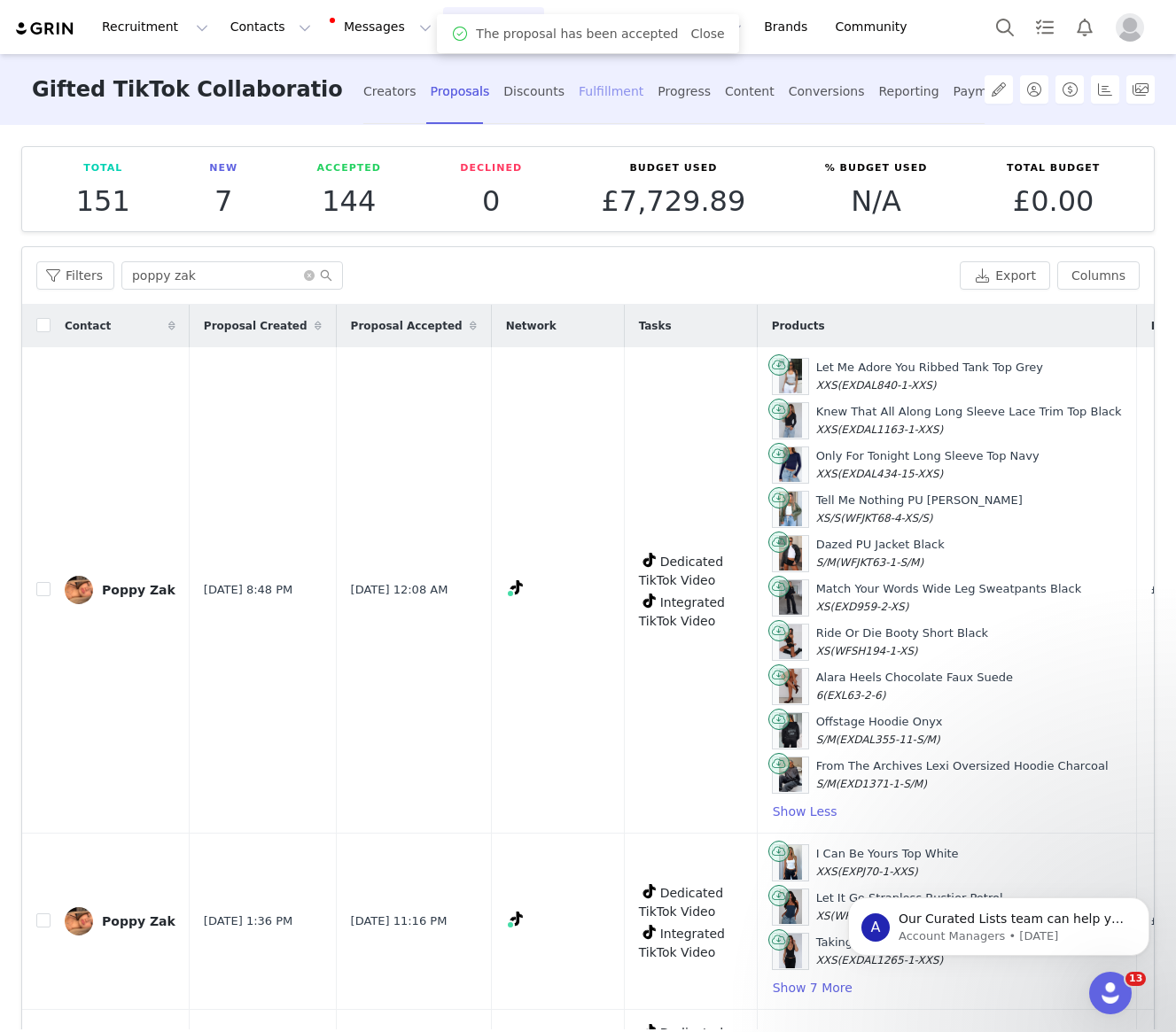
click at [599, 97] on div "Fulfillment" at bounding box center [611, 92] width 64 height 47
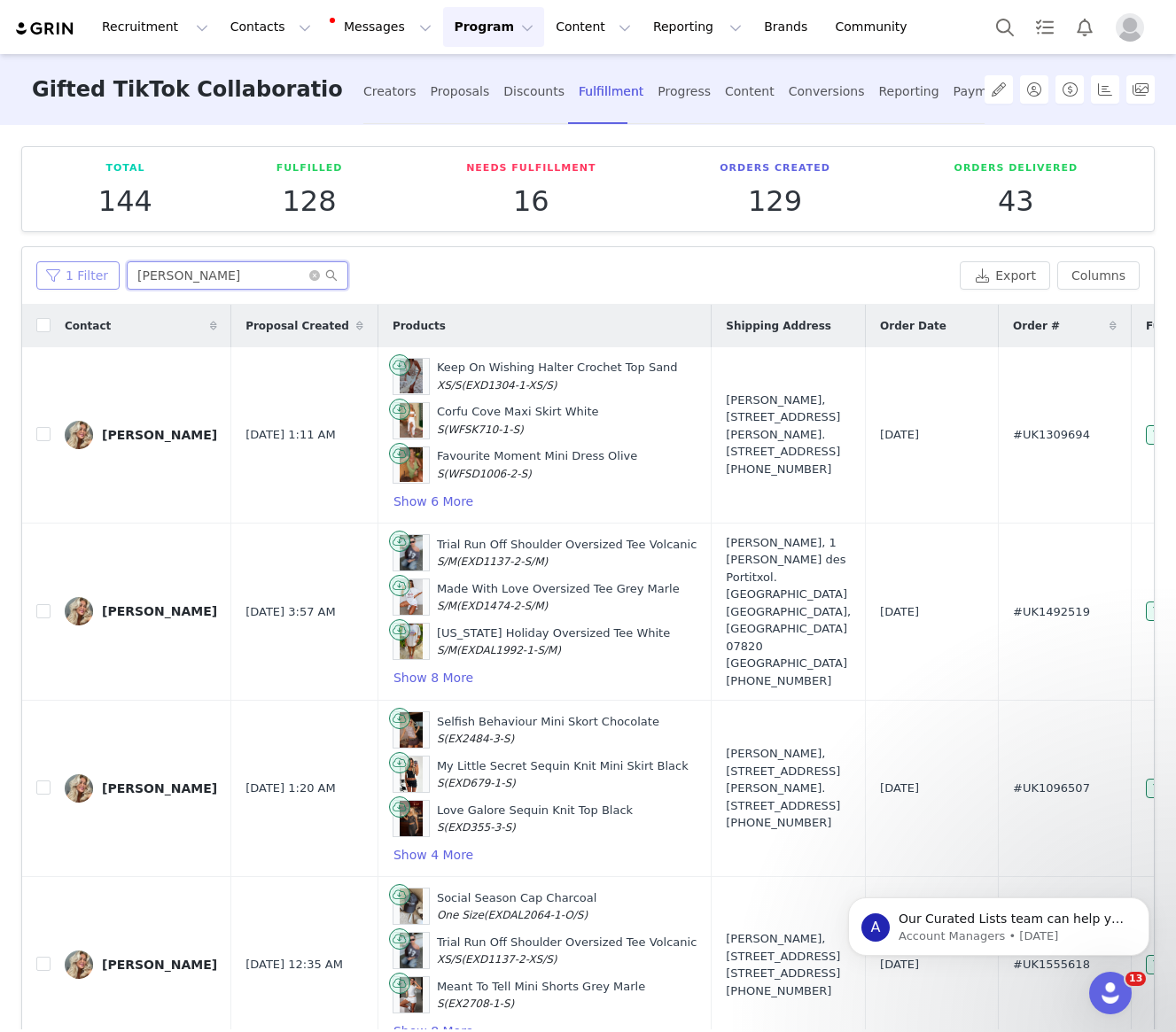
click at [60, 262] on div "1 Filter [PERSON_NAME]" at bounding box center [494, 276] width 917 height 28
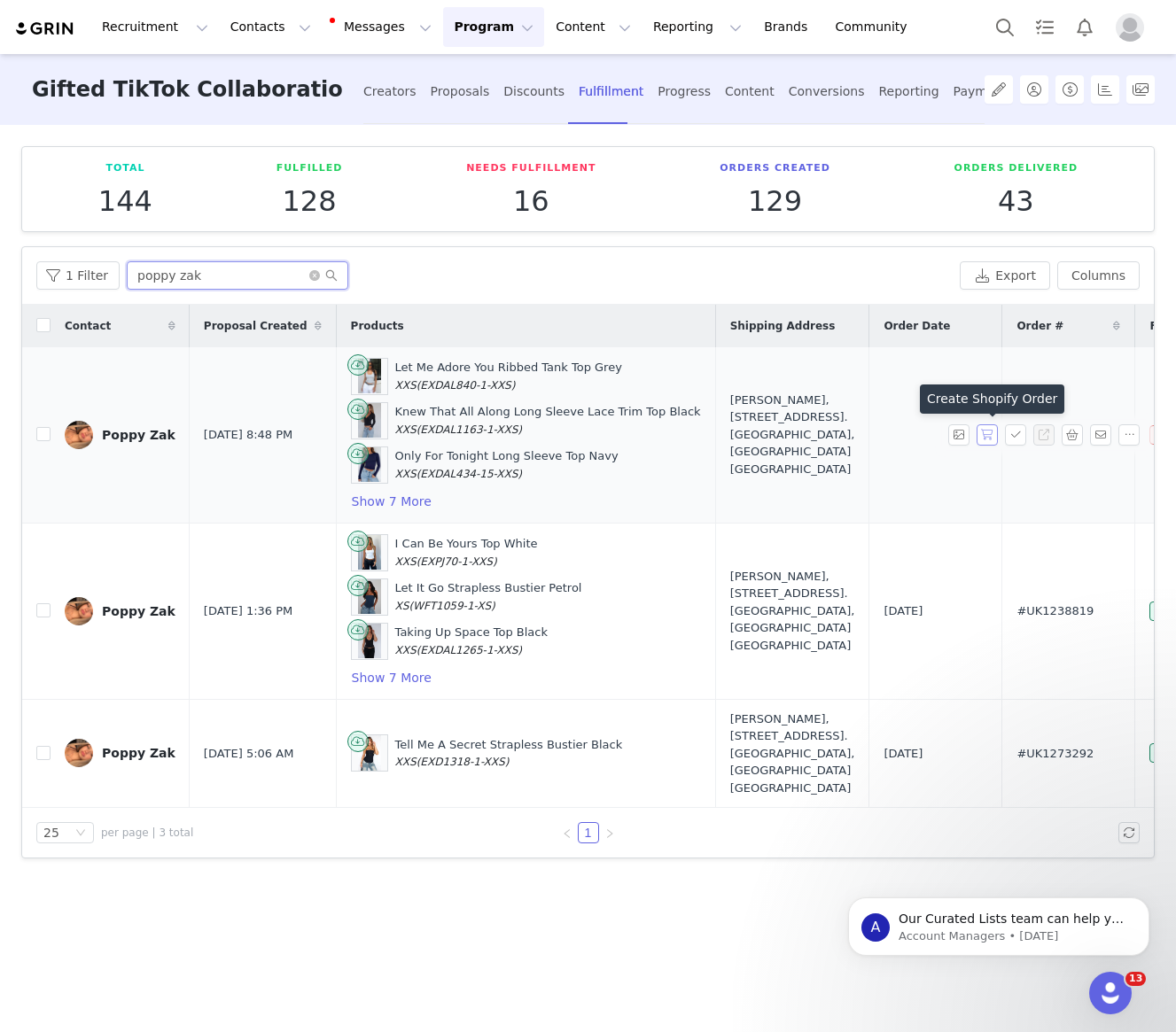
type input "poppy zak"
click at [983, 435] on button "button" at bounding box center [987, 435] width 21 height 21
click at [381, 503] on button "Show 7 More" at bounding box center [392, 501] width 81 height 21
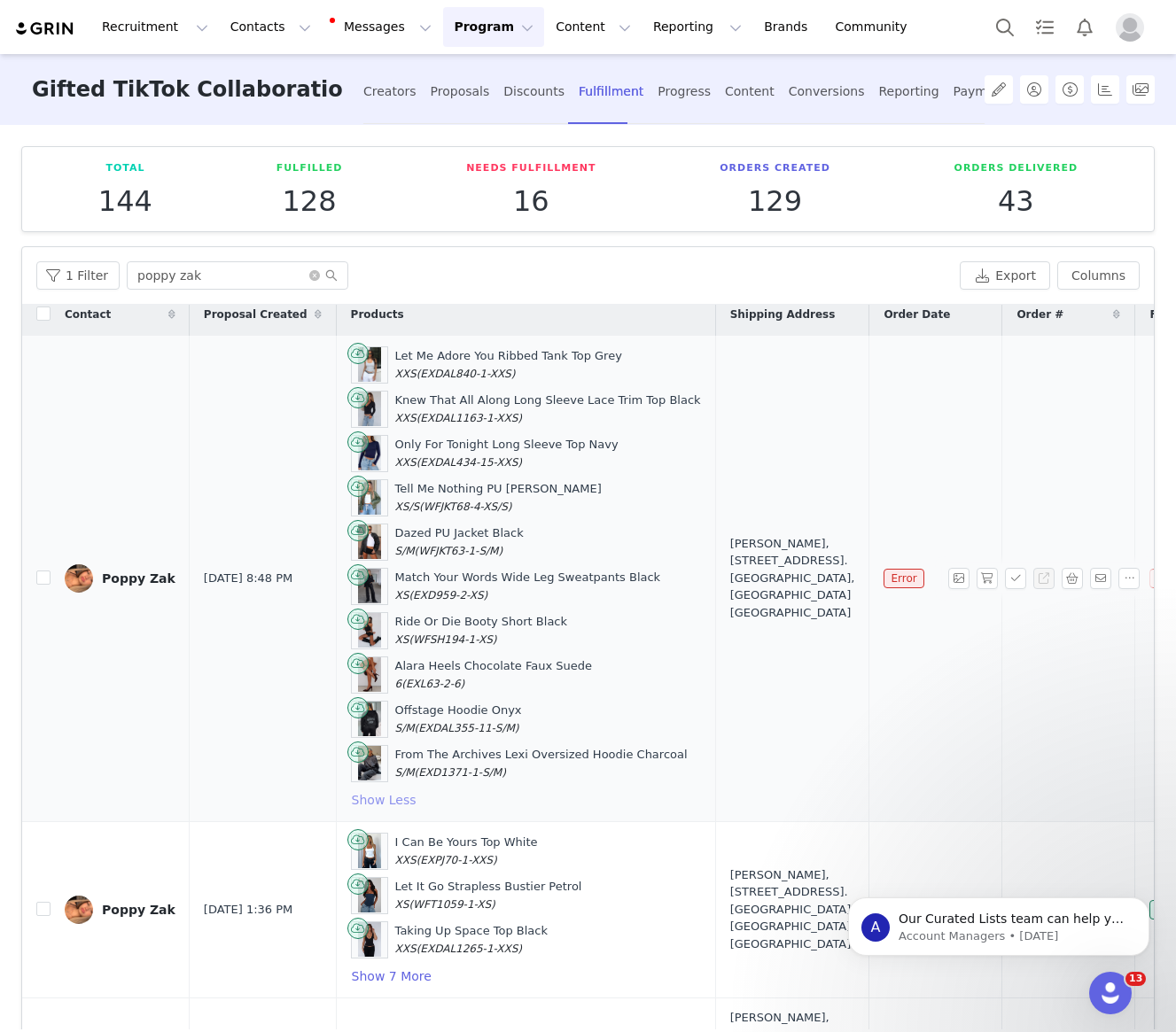
scroll to position [11, 42]
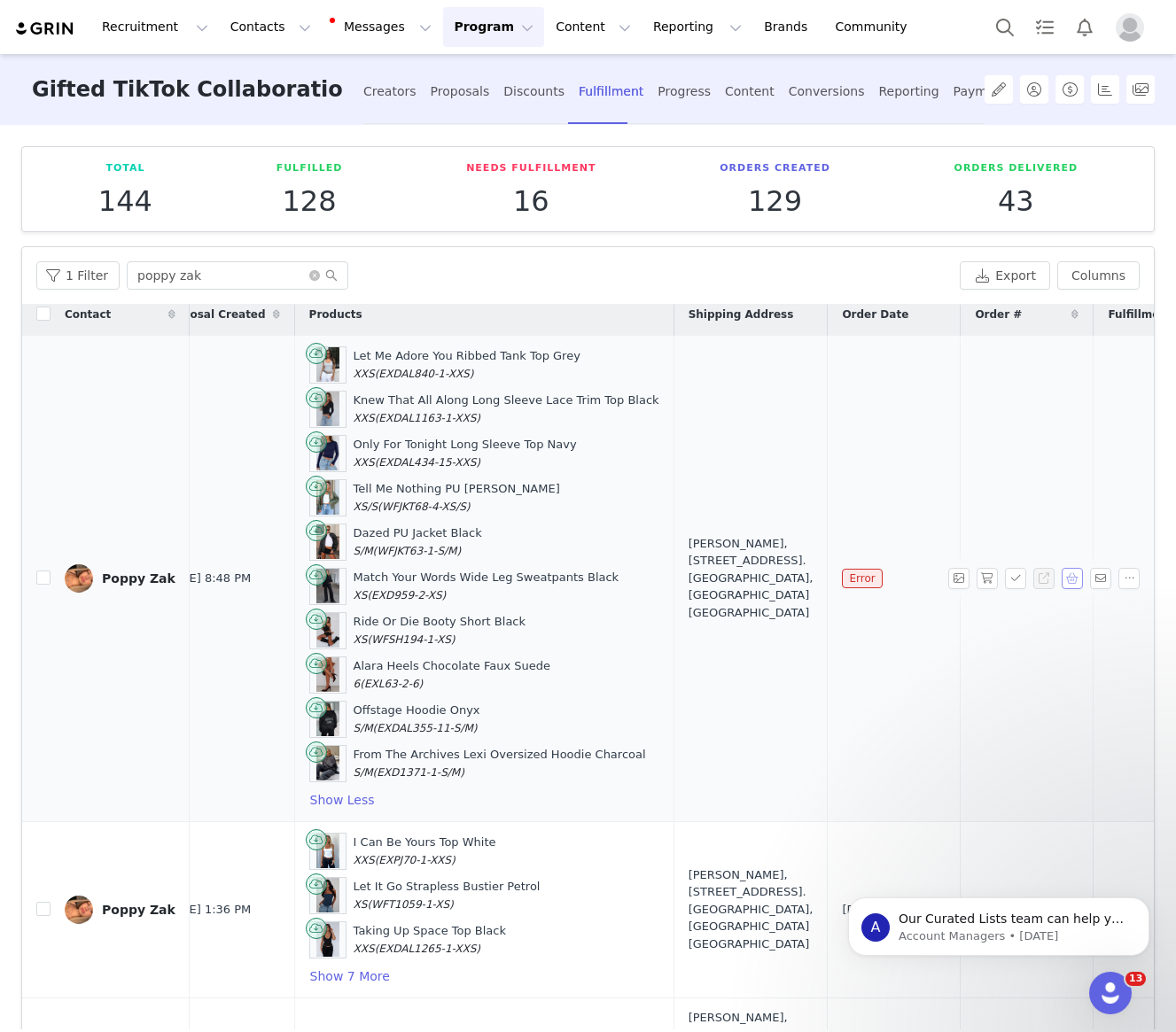
click at [1062, 581] on button "button" at bounding box center [1072, 578] width 21 height 21
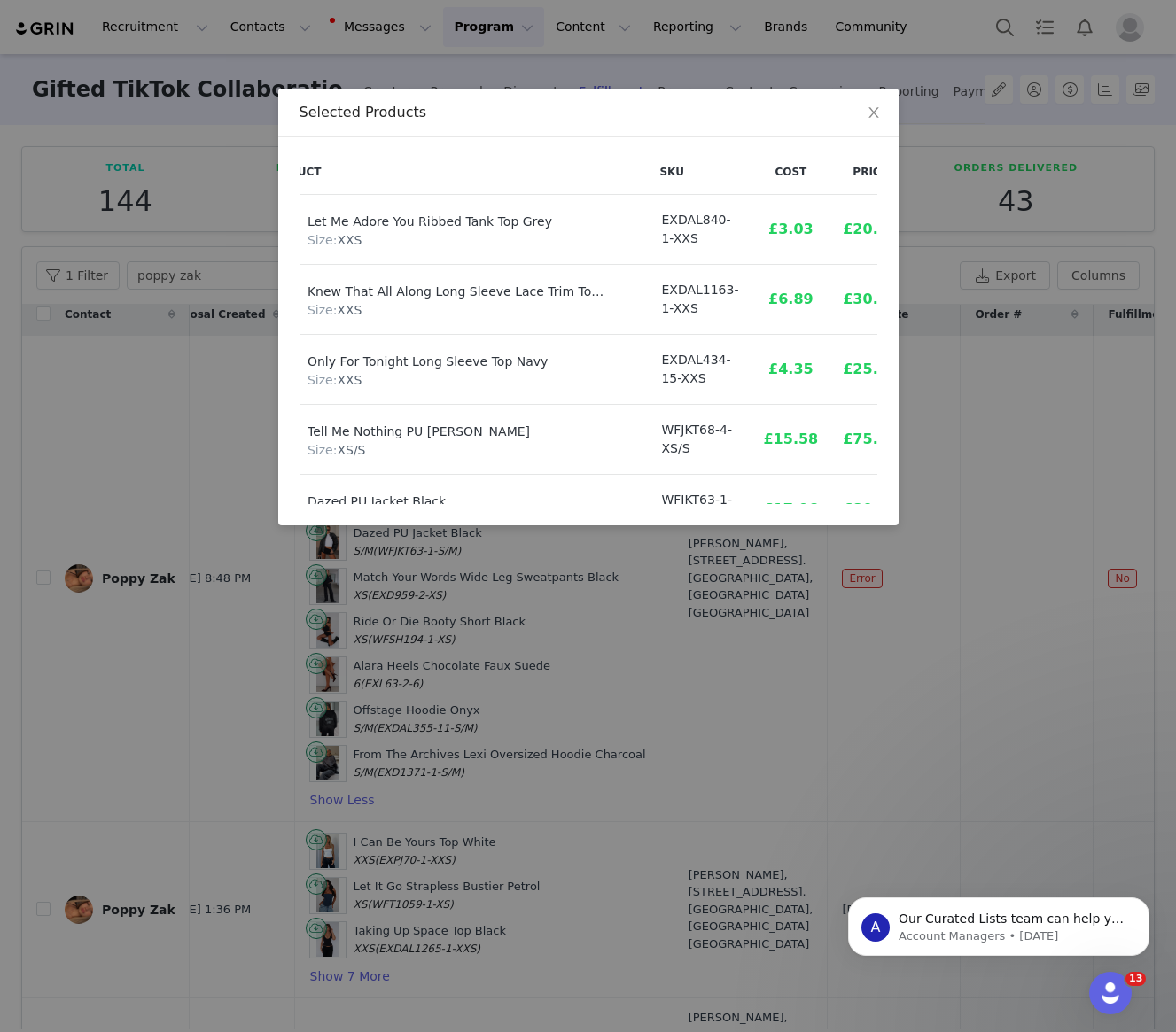
scroll to position [421, 46]
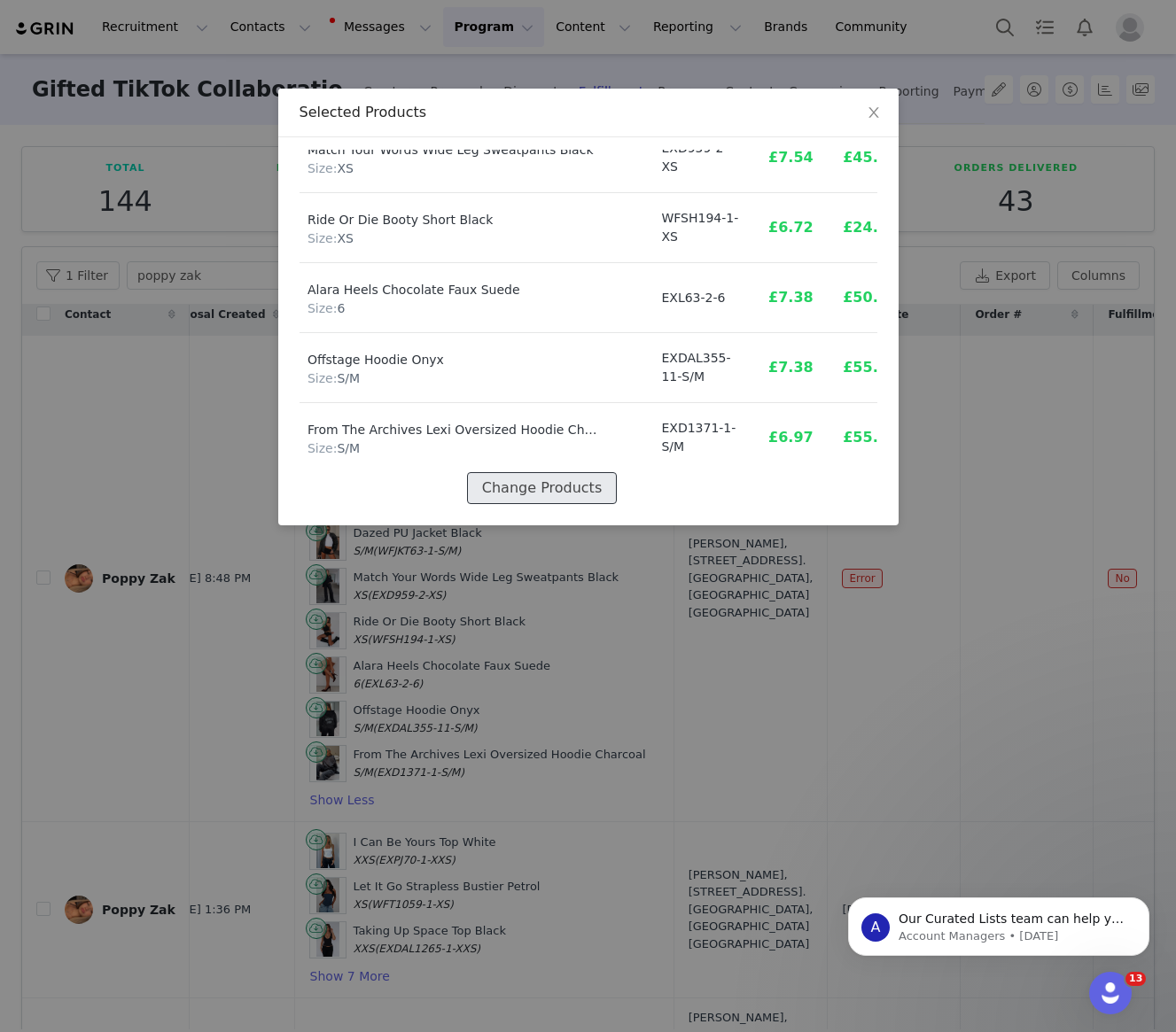
click at [584, 485] on button "Change Products" at bounding box center [542, 489] width 150 height 32
select select "25102294"
select select "25099427"
select select "25123618"
select select "26799119"
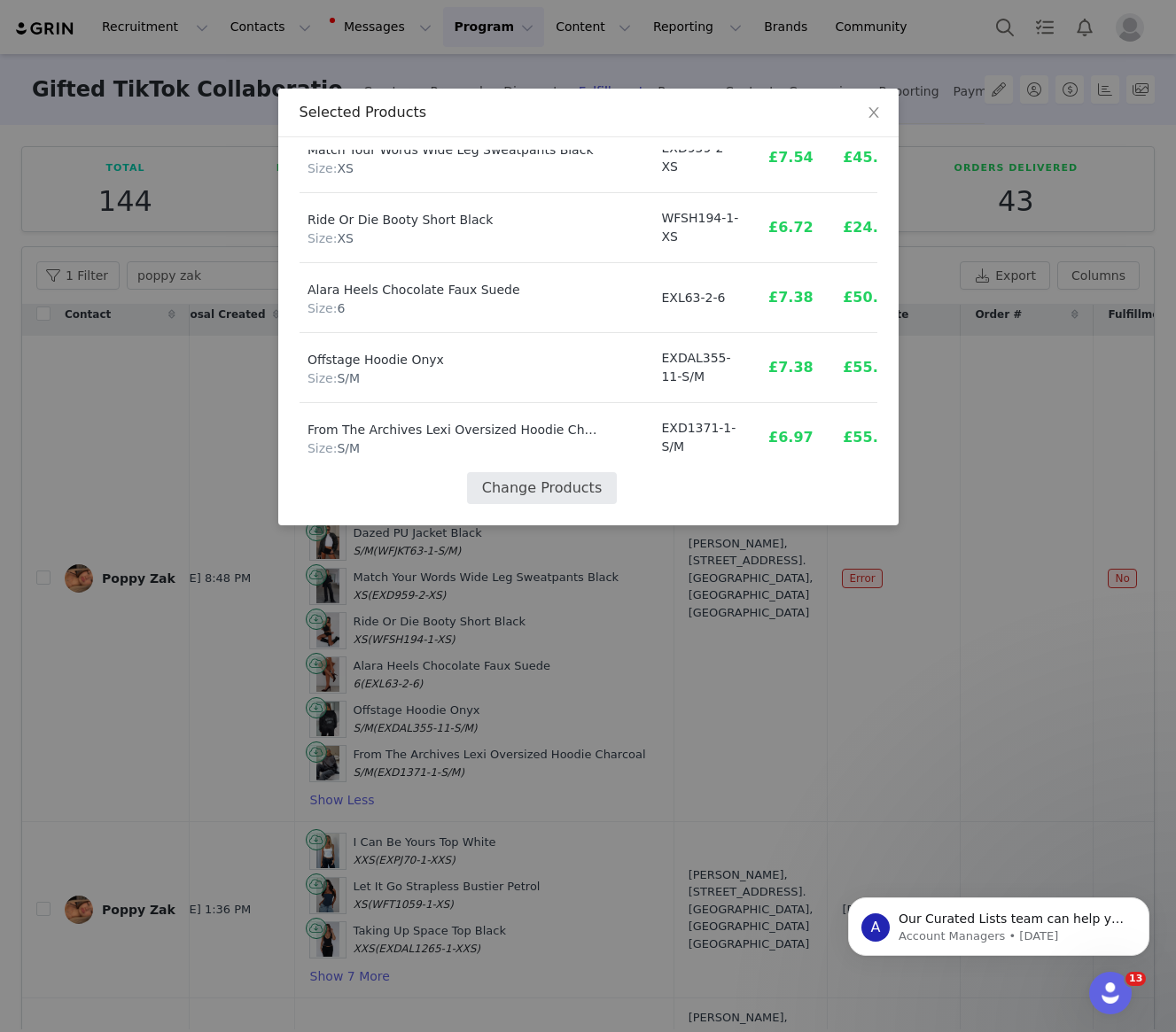
select select "25073220"
select select "25110344"
select select "27332560"
select select "26445496"
select select "25121218"
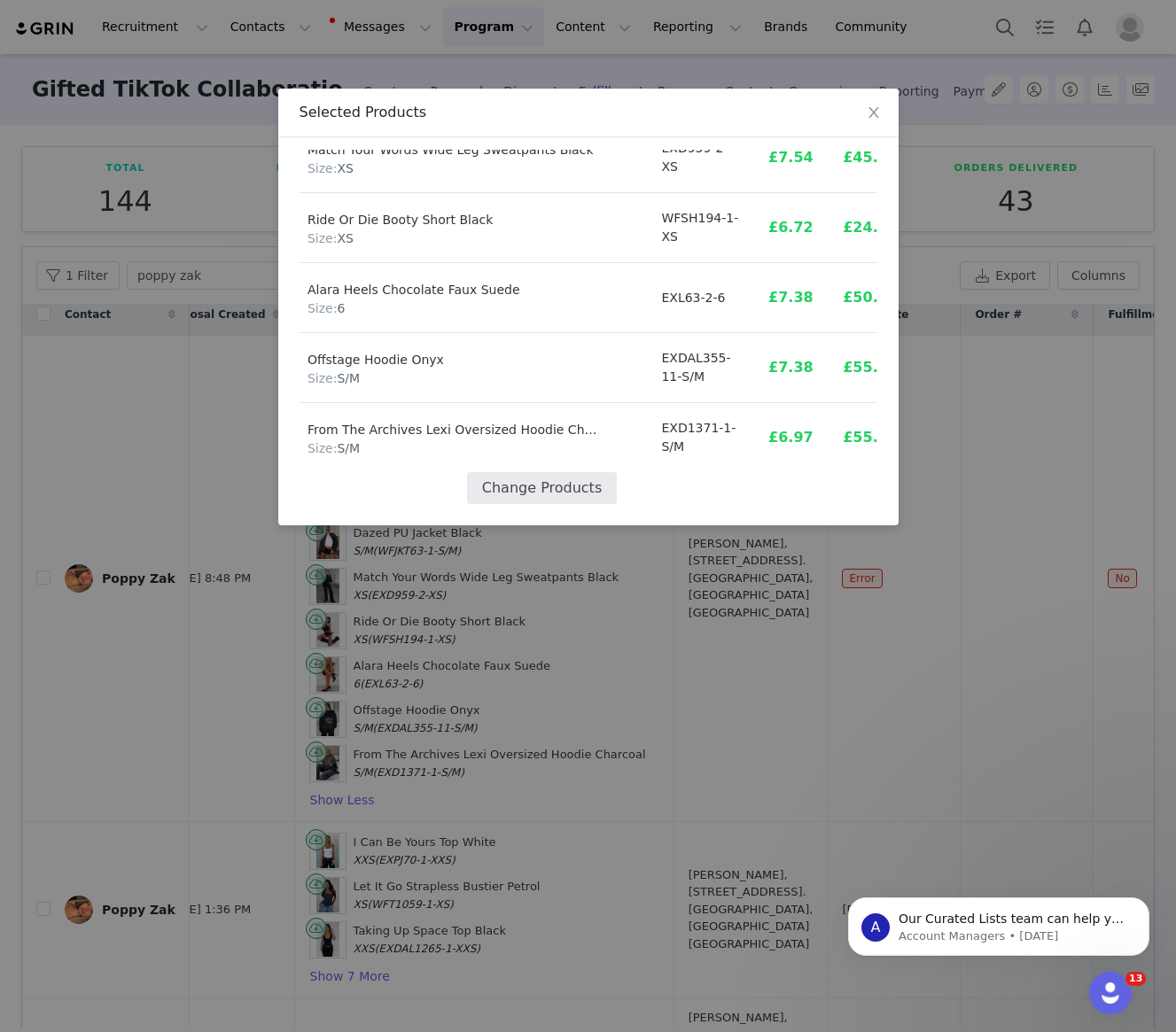
select select "27337732"
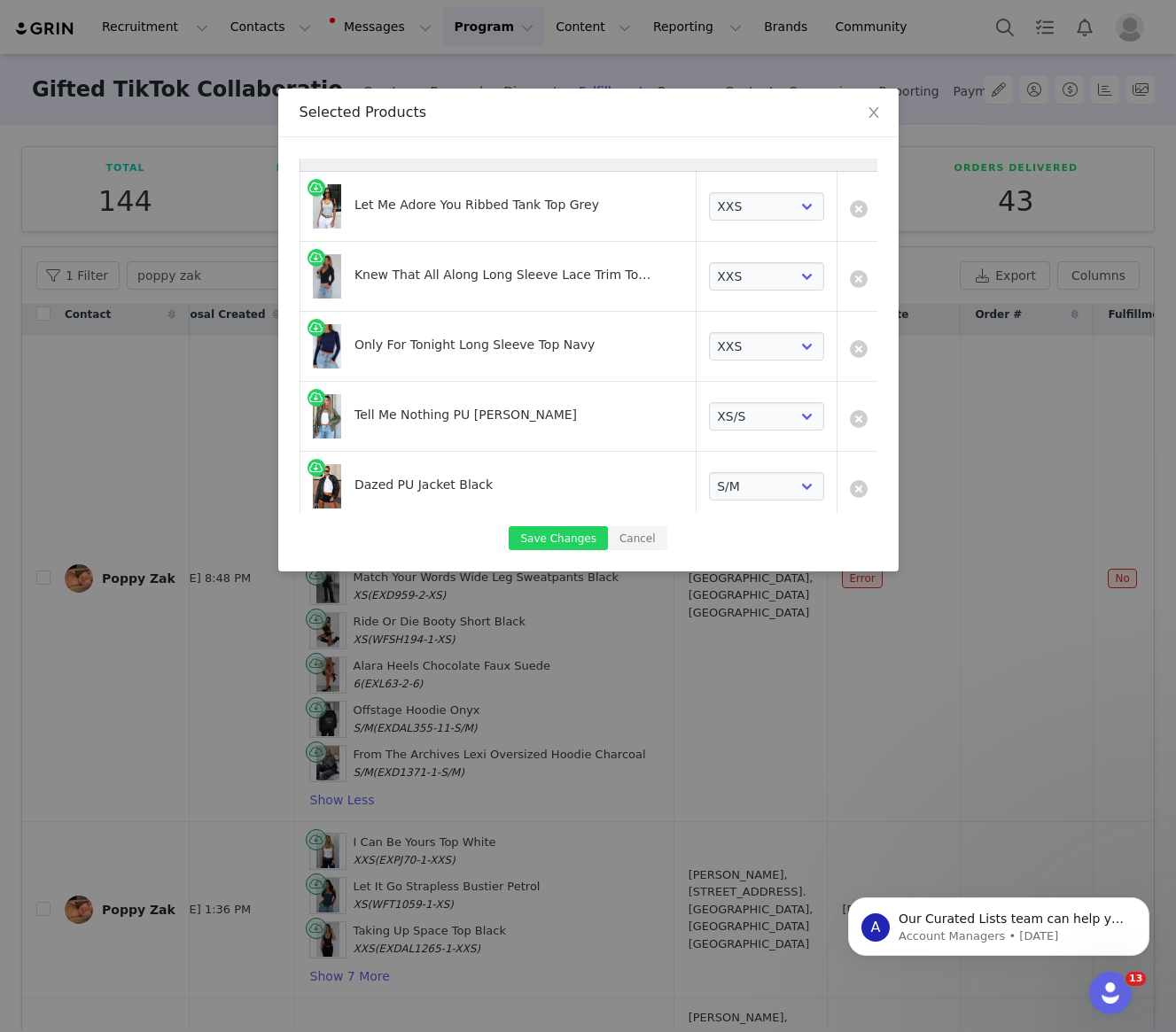
scroll to position [47, 0]
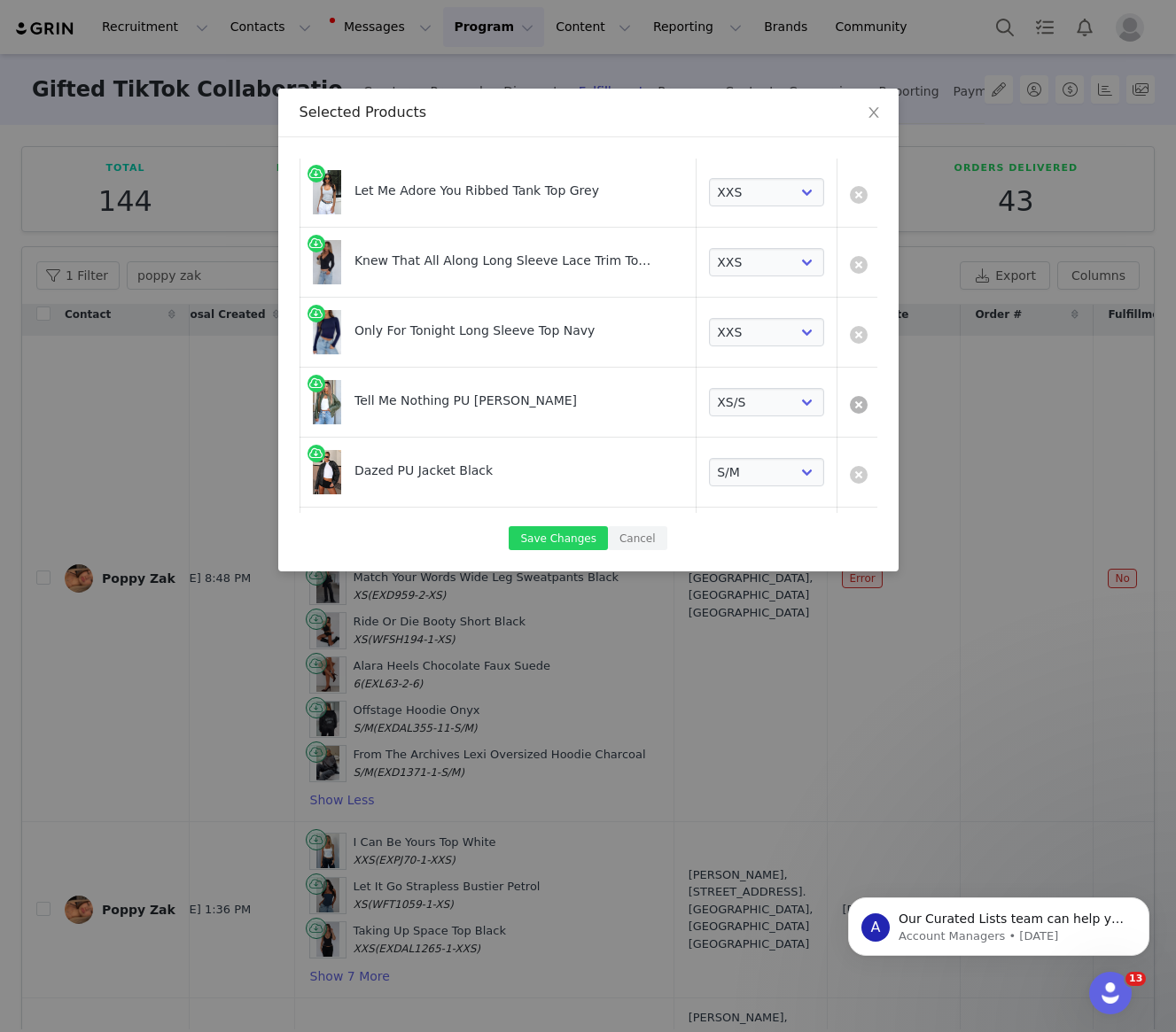
click at [850, 408] on link at bounding box center [859, 404] width 18 height 18
select select "25073220"
select select "25110344"
select select "27332560"
select select "26445496"
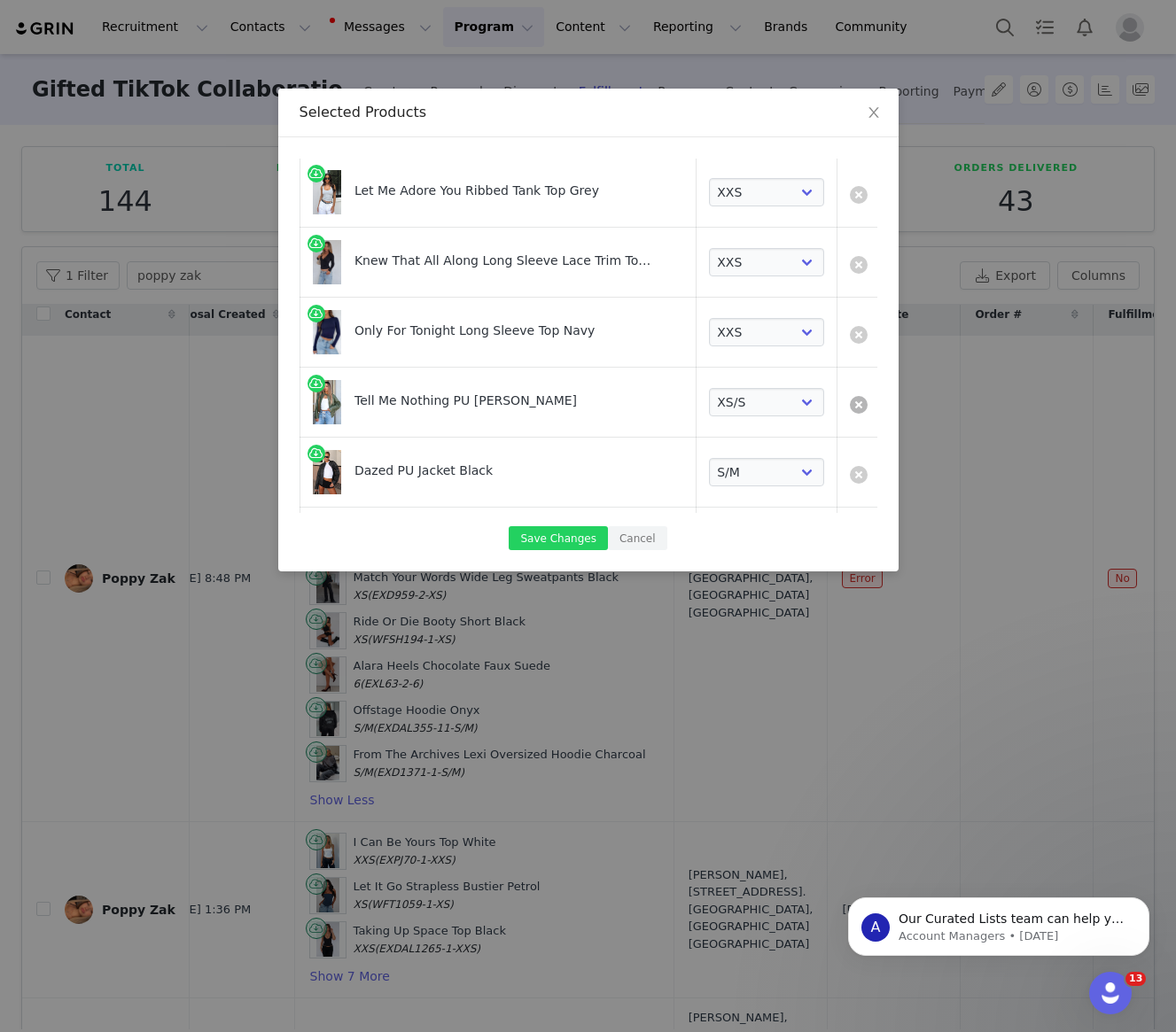
select select "25121218"
select select "27337732"
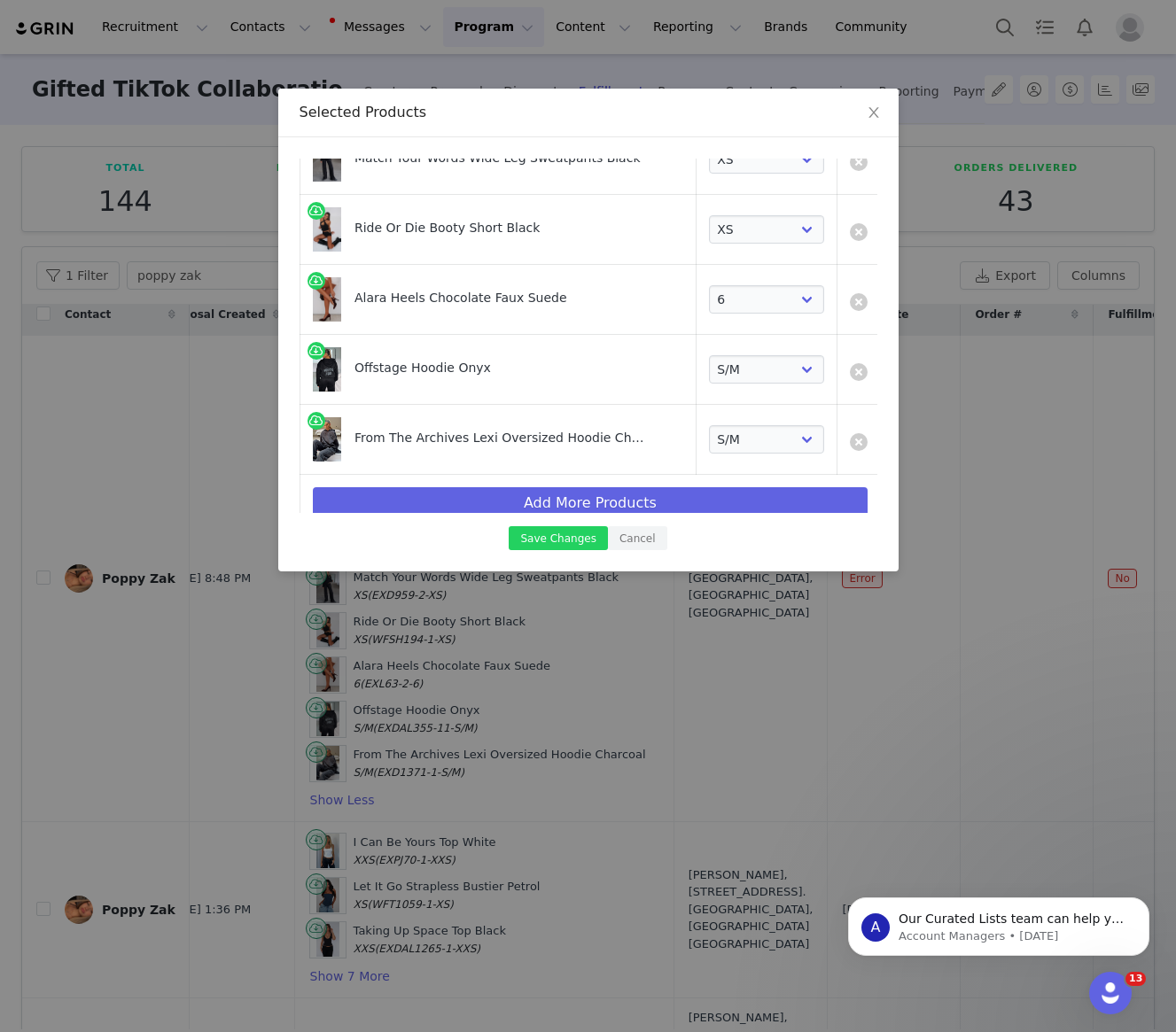
scroll to position [380, 0]
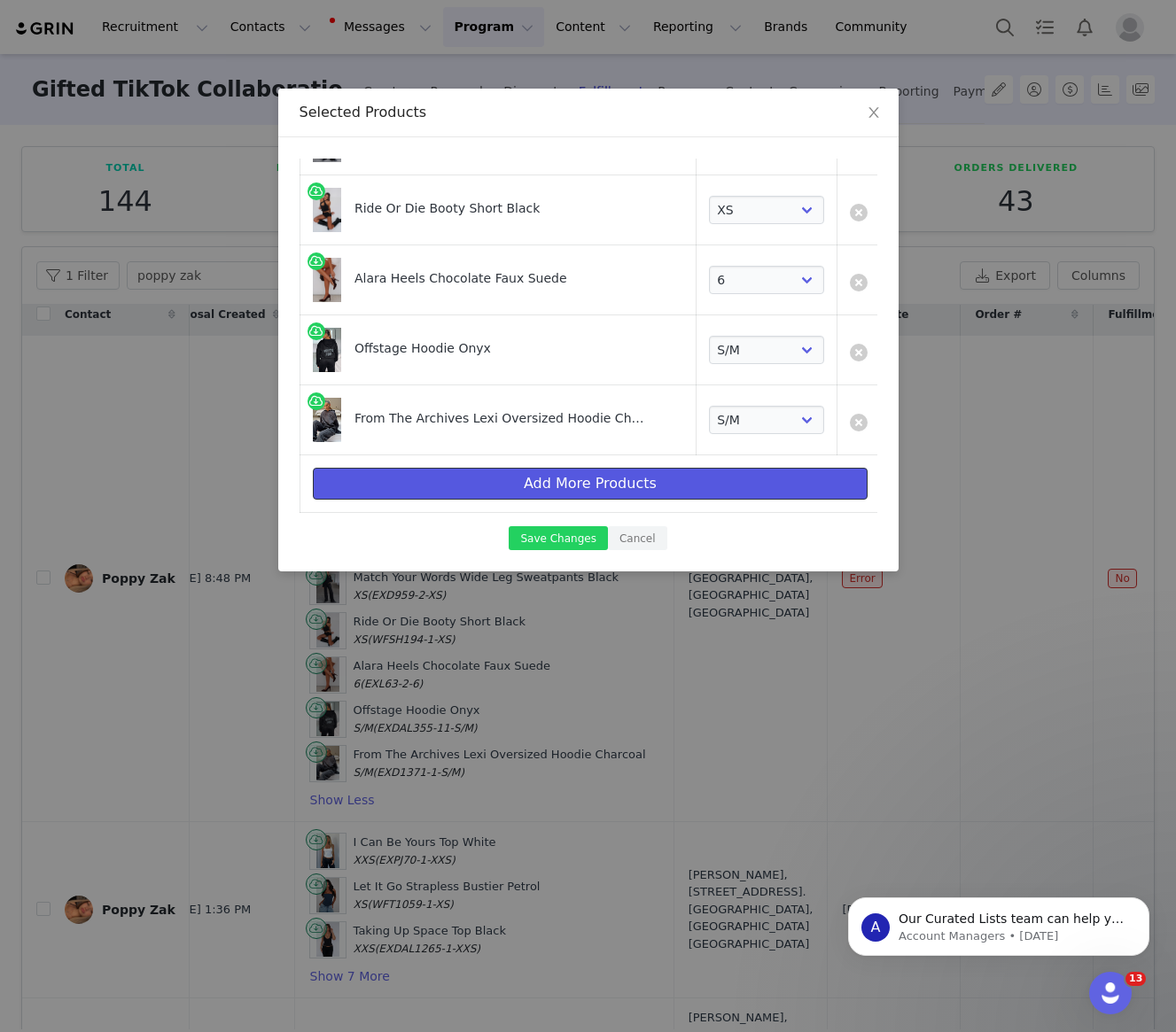
click at [601, 478] on button "Add More Products" at bounding box center [590, 484] width 556 height 32
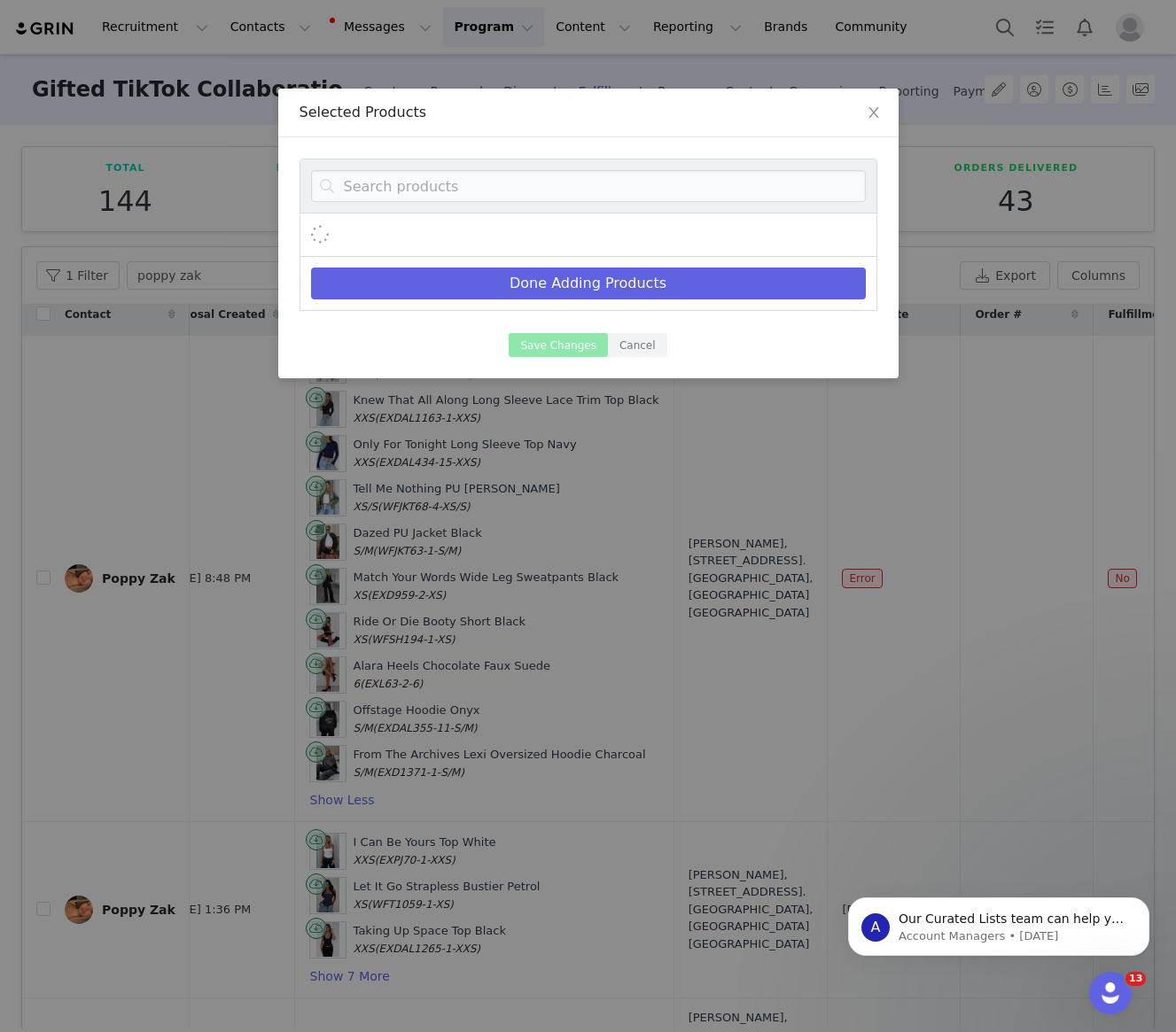
scroll to position [0, 0]
click at [536, 195] on input at bounding box center [588, 187] width 555 height 32
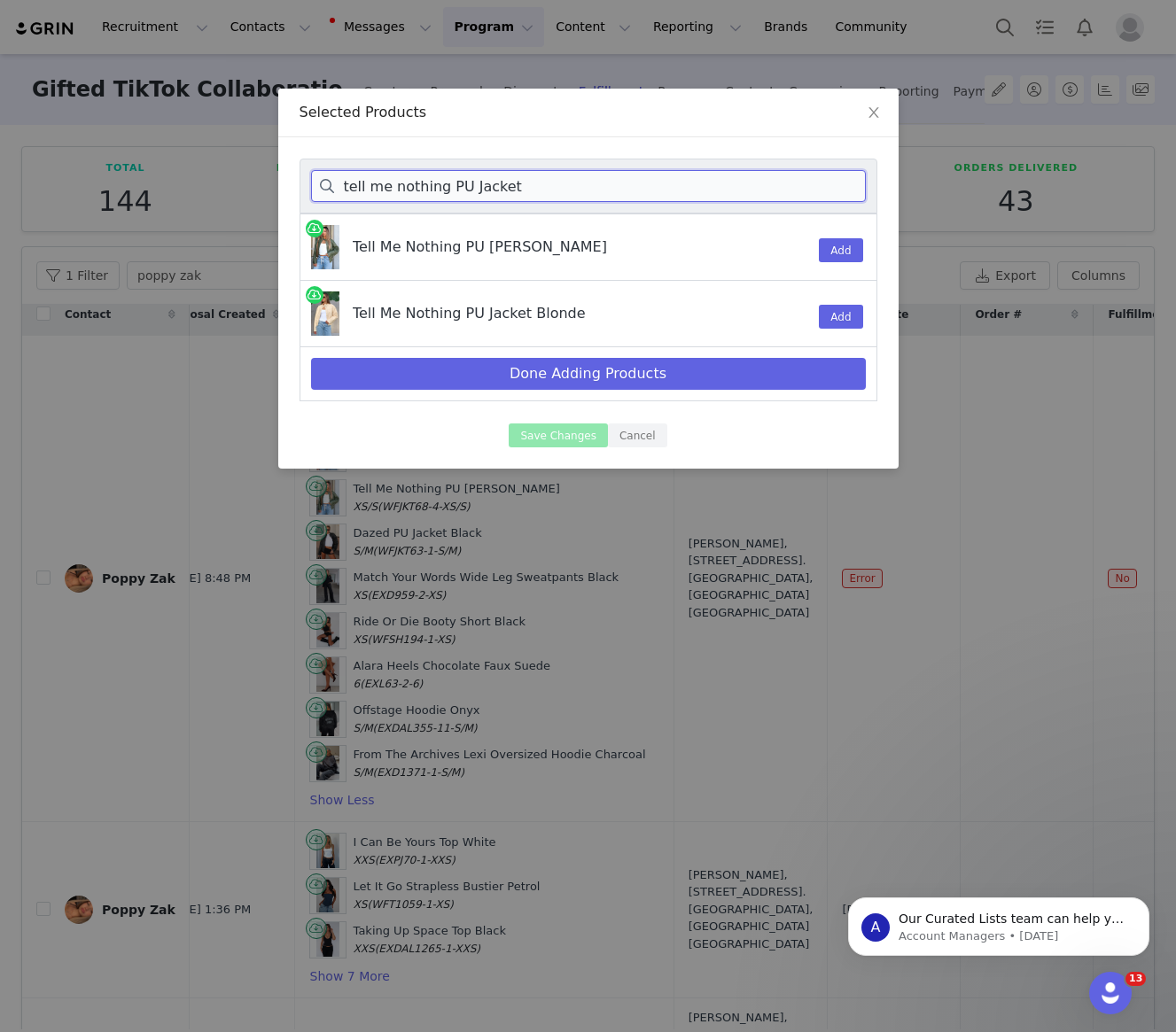
type input "tell me nothing PU Jacket"
click at [862, 112] on span "Close" at bounding box center [874, 114] width 49 height 49
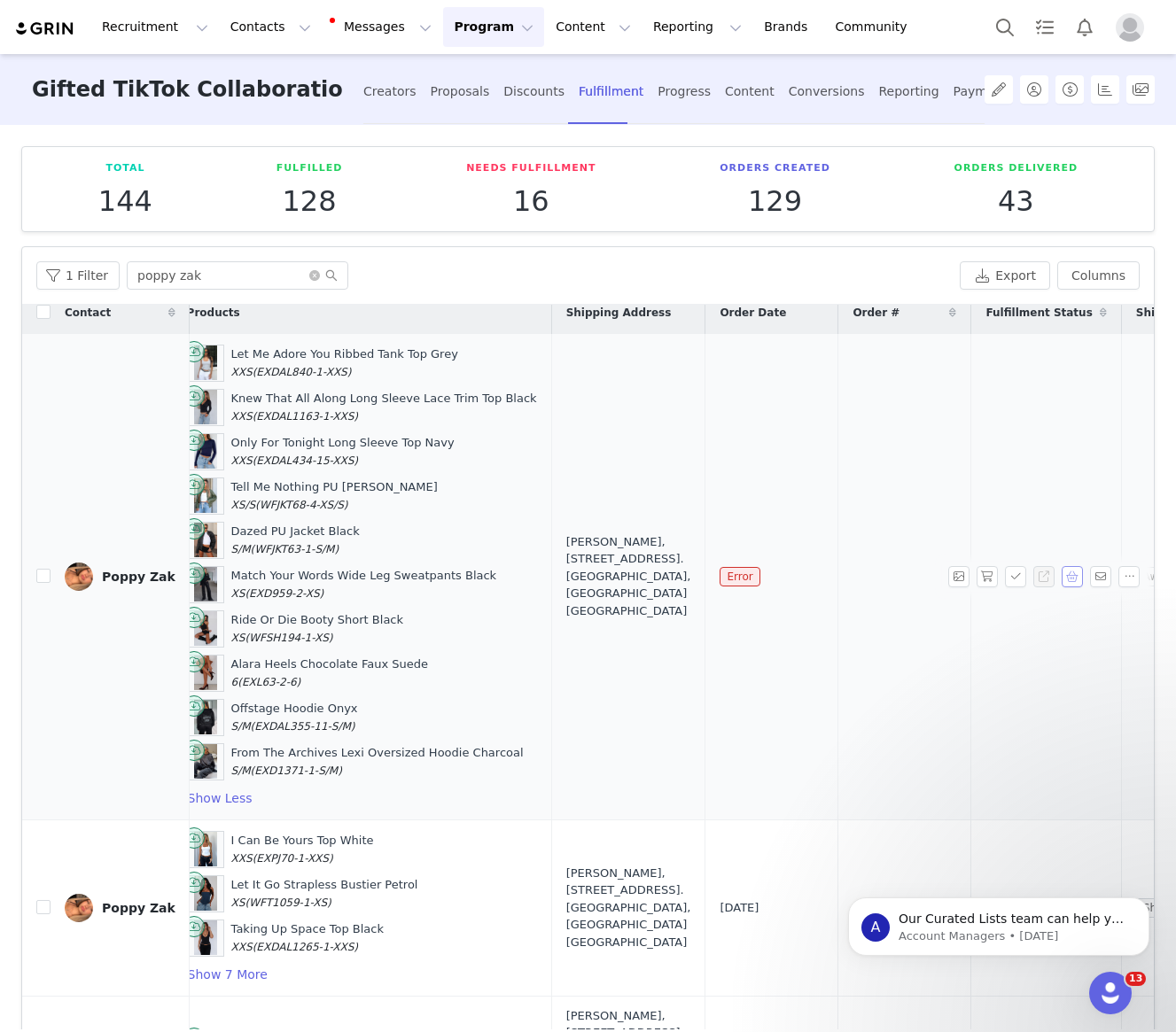
scroll to position [13, 0]
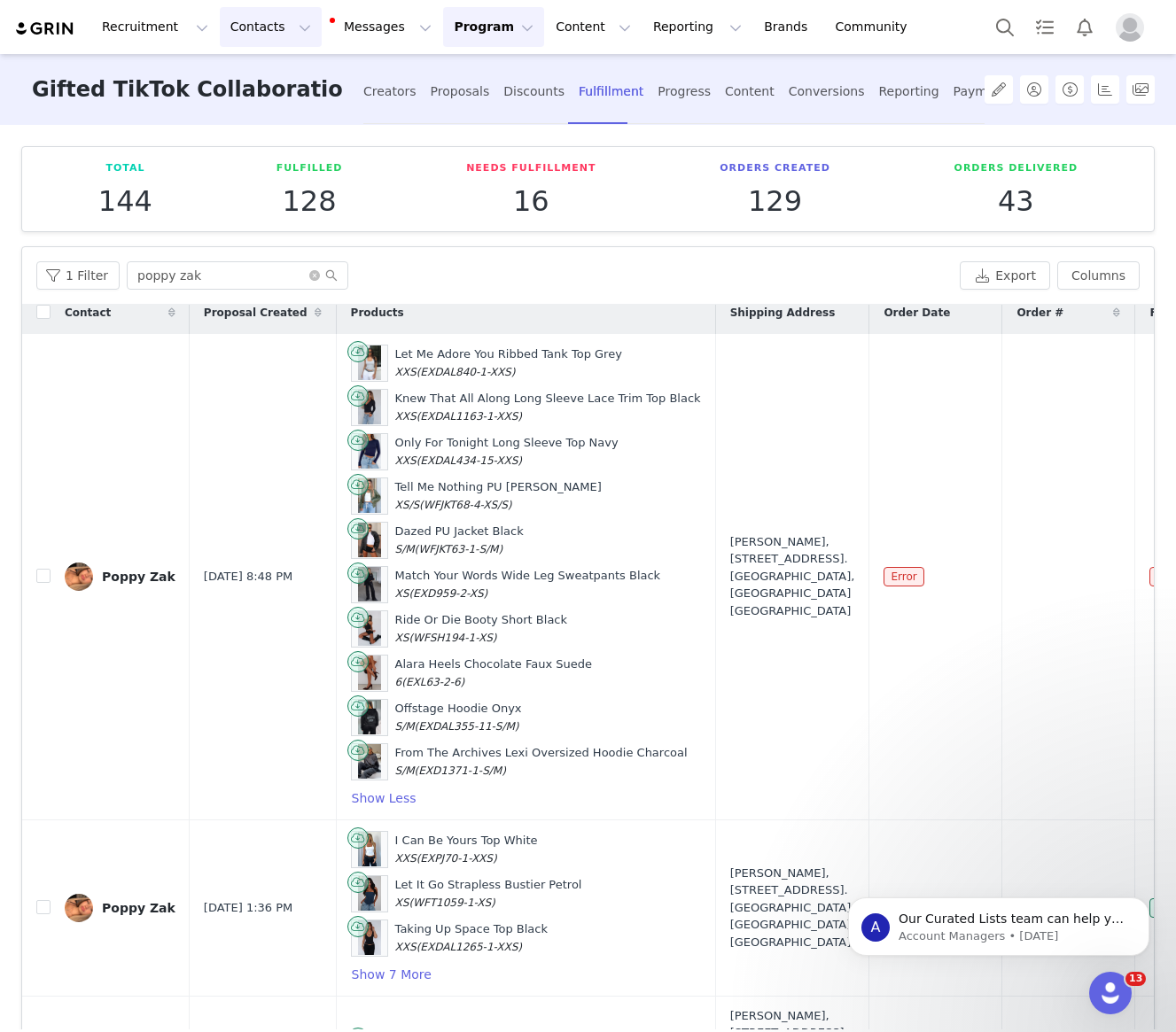
click at [249, 12] on button "Contacts Contacts" at bounding box center [271, 27] width 102 height 40
click at [239, 85] on p "Creators" at bounding box center [248, 79] width 53 height 19
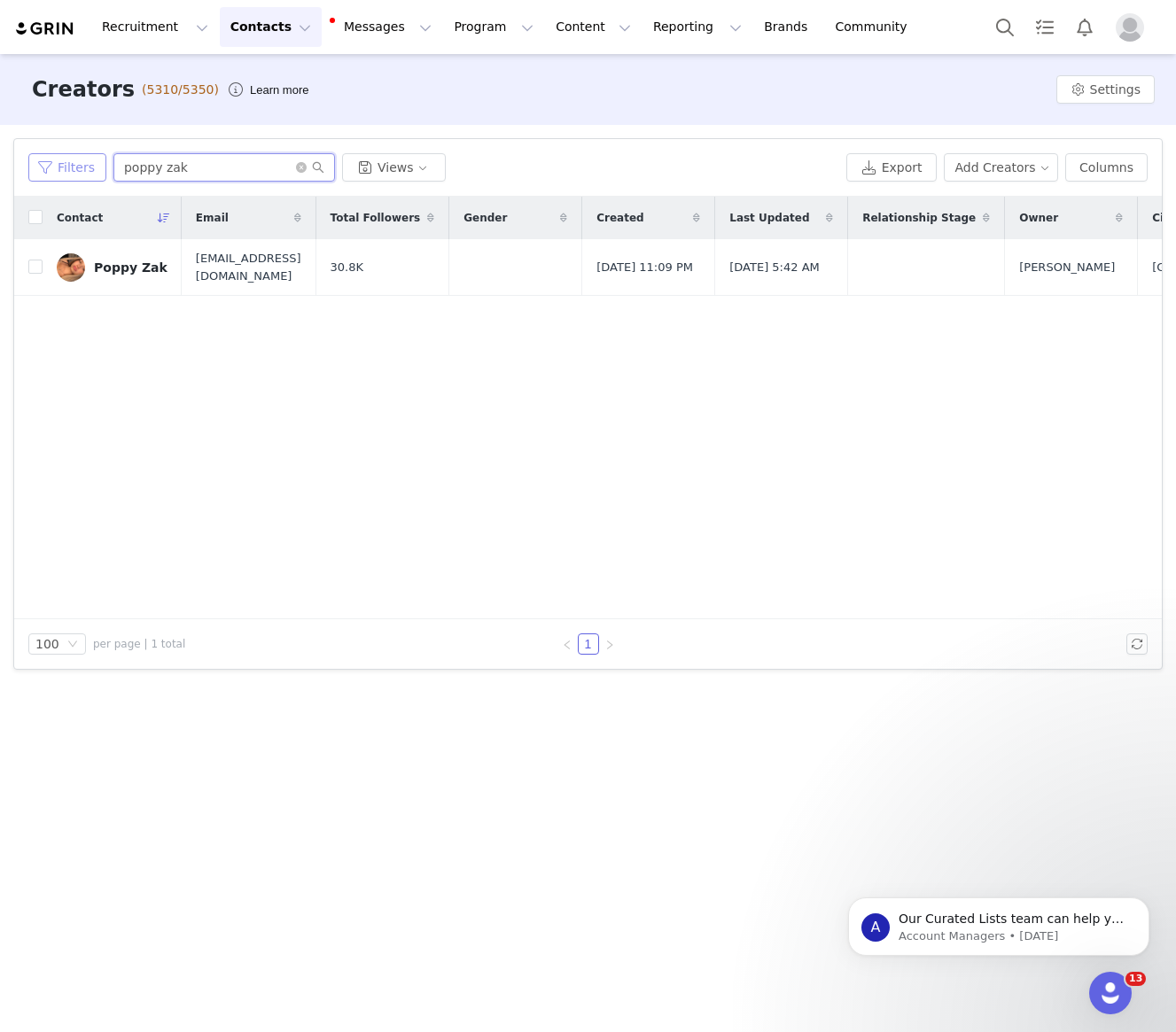
drag, startPoint x: 197, startPoint y: 177, endPoint x: 100, endPoint y: 164, distance: 97.9
click at [101, 164] on div "Filters poppy zak Views" at bounding box center [434, 168] width 811 height 28
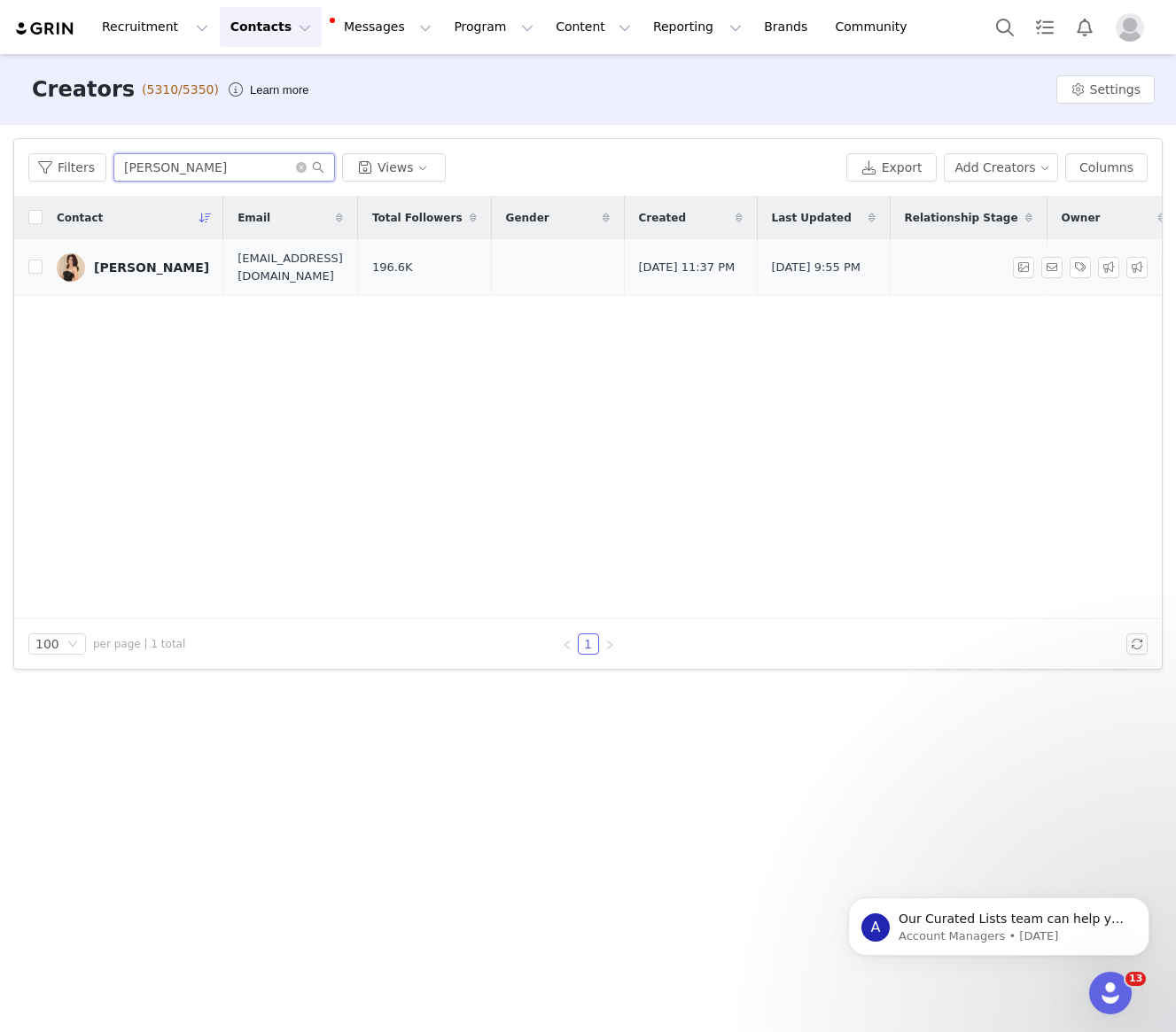
type input "[PERSON_NAME]"
click at [131, 265] on div "[PERSON_NAME]" at bounding box center [151, 267] width 116 height 14
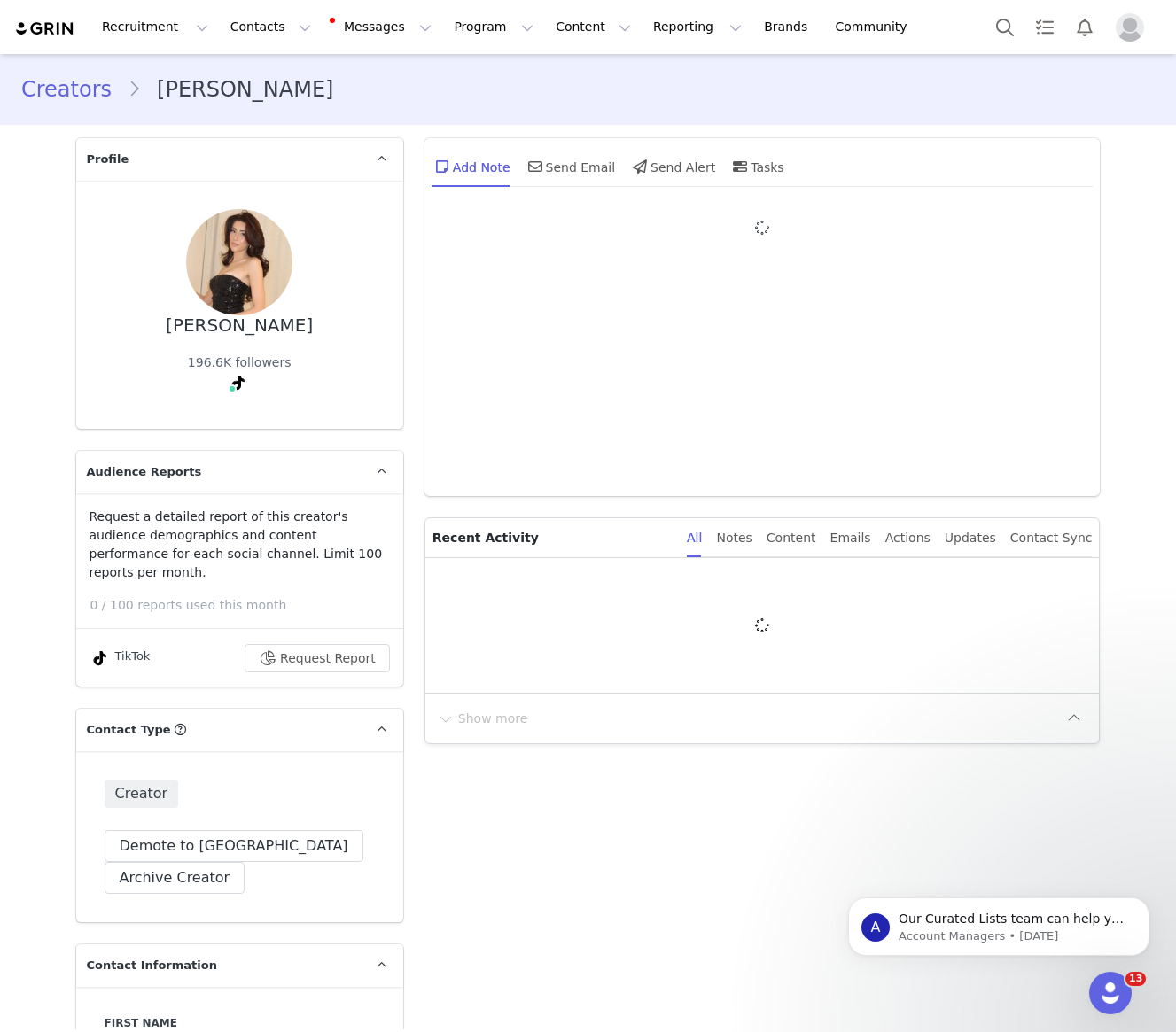
type input "+46 ([GEOGRAPHIC_DATA])"
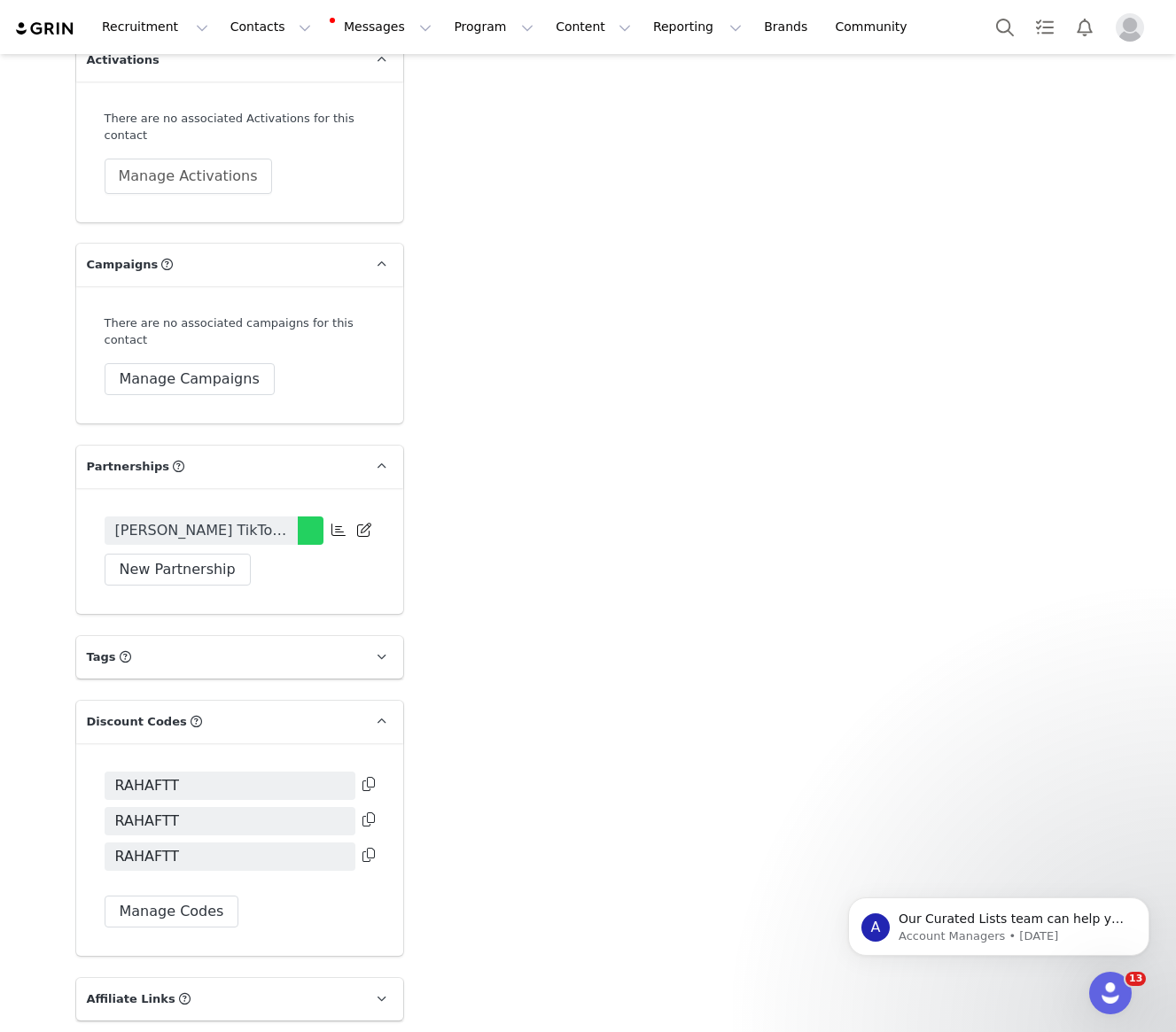
scroll to position [3378, 0]
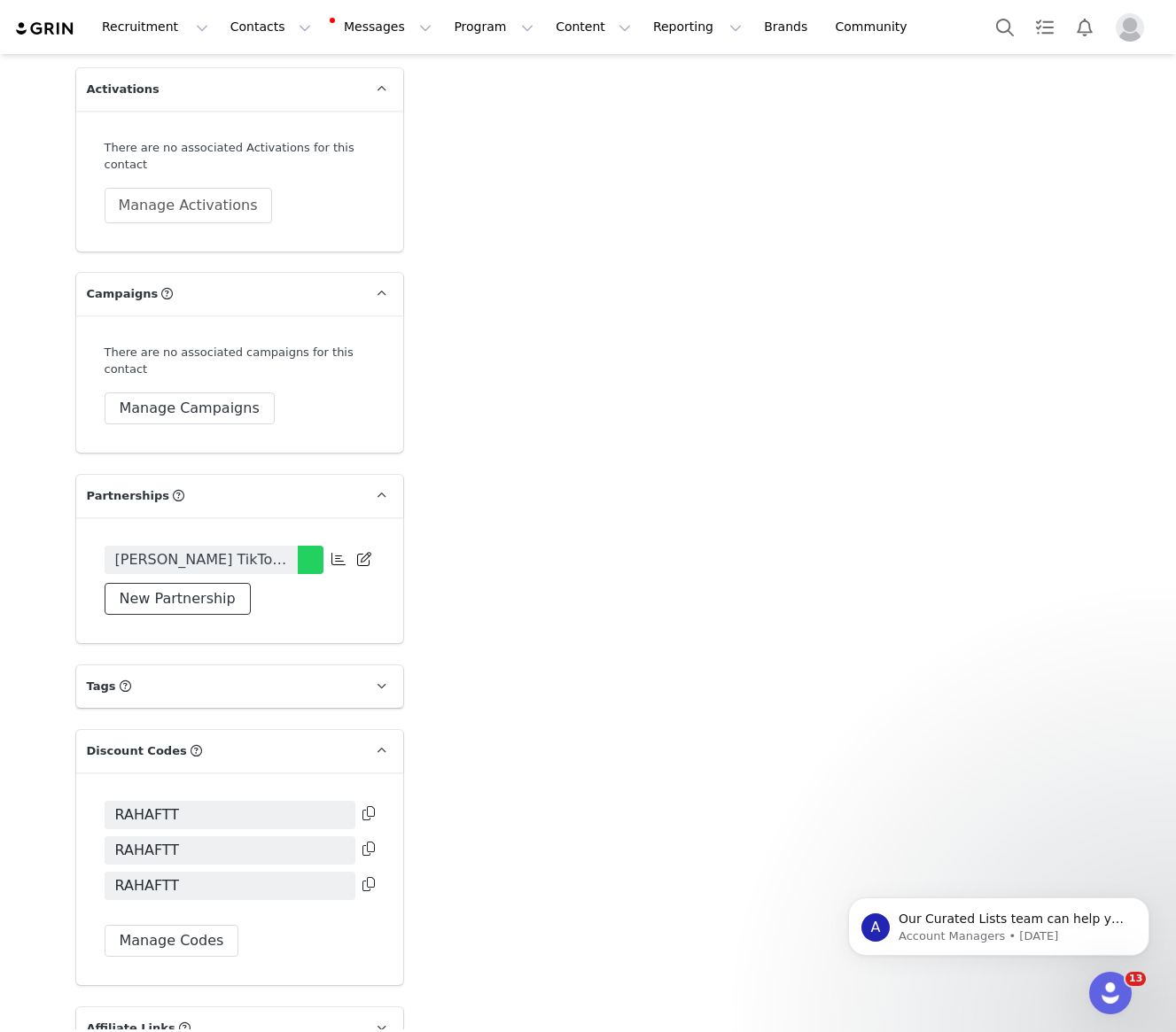
click at [151, 583] on button "New Partnership" at bounding box center [177, 599] width 146 height 32
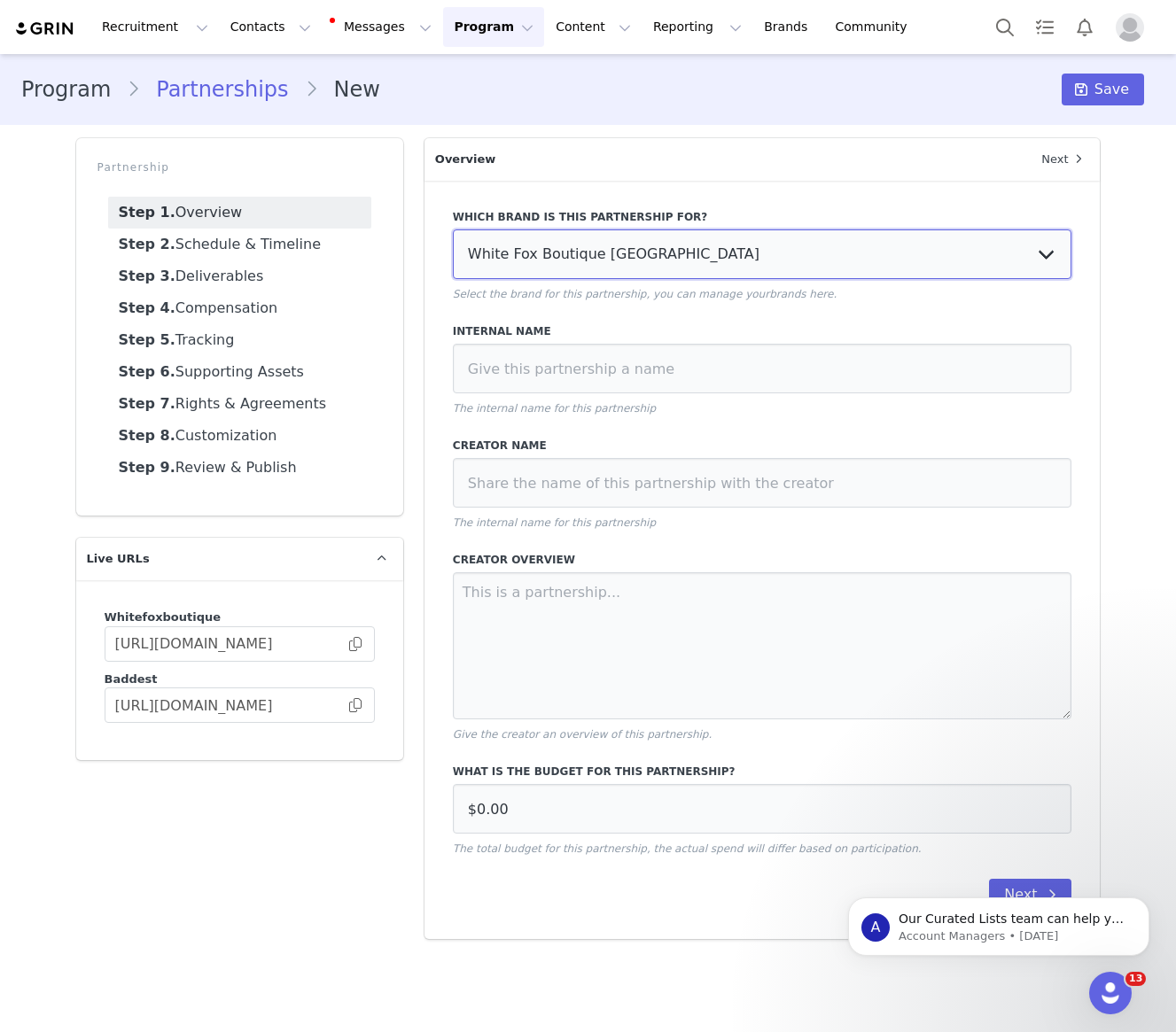
click at [636, 275] on select "White Fox Boutique [GEOGRAPHIC_DATA] White Fox Boutique AUS White Fox Boutique …" at bounding box center [762, 254] width 619 height 49
select select "f1701913-70b5-4f9a-b6f0-0f9fc62261bc"
type input "£0.00"
click at [582, 370] on input at bounding box center [762, 368] width 619 height 49
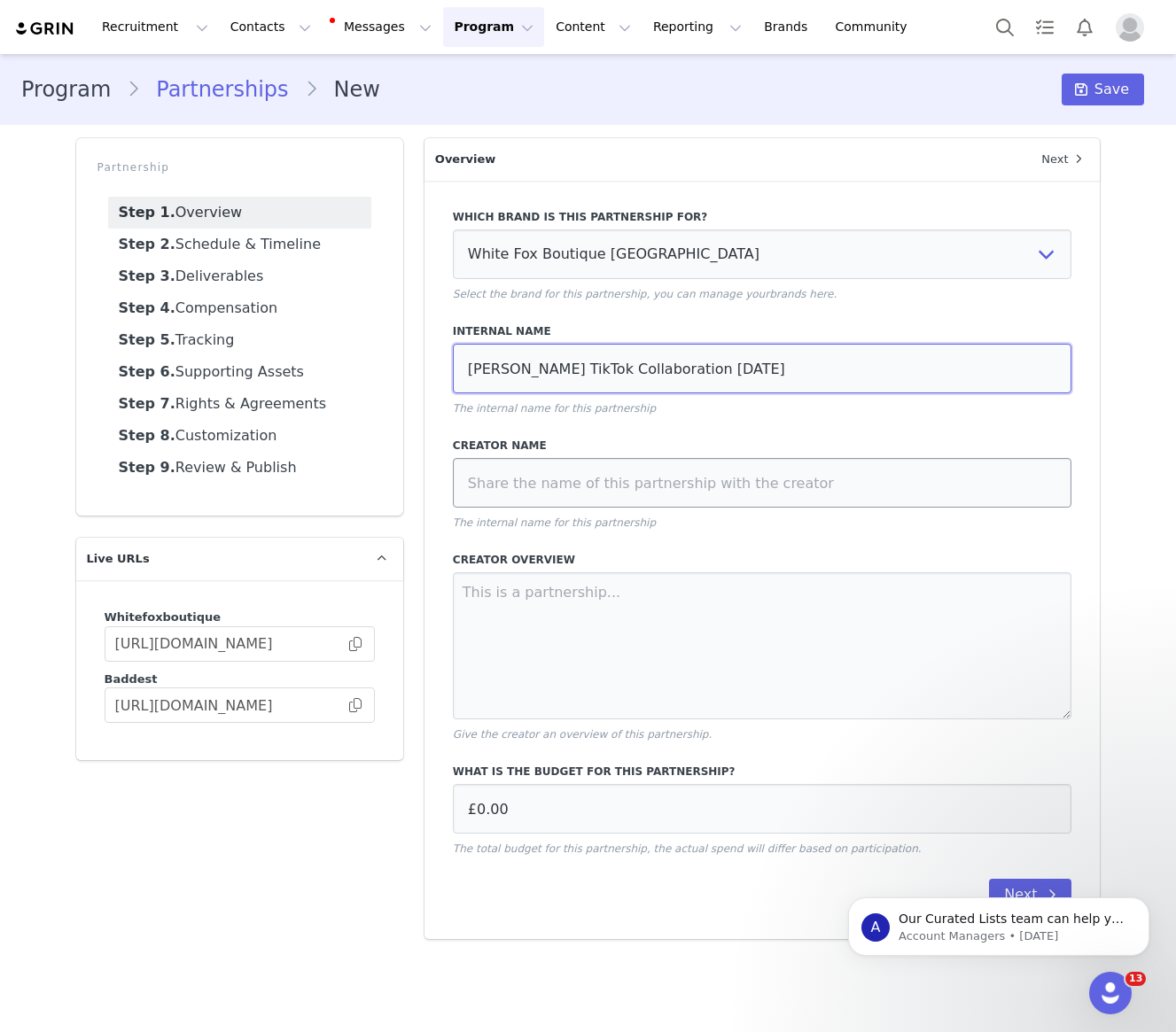
type input "[PERSON_NAME] TikTok Collaboration [DATE]"
click at [545, 506] on input at bounding box center [762, 483] width 619 height 49
click at [577, 402] on p "The internal name for this partnership" at bounding box center [762, 408] width 619 height 16
drag, startPoint x: 547, startPoint y: 378, endPoint x: 466, endPoint y: 371, distance: 81.3
click at [466, 372] on input "[PERSON_NAME] TikTok Collaboration [DATE]" at bounding box center [762, 368] width 619 height 49
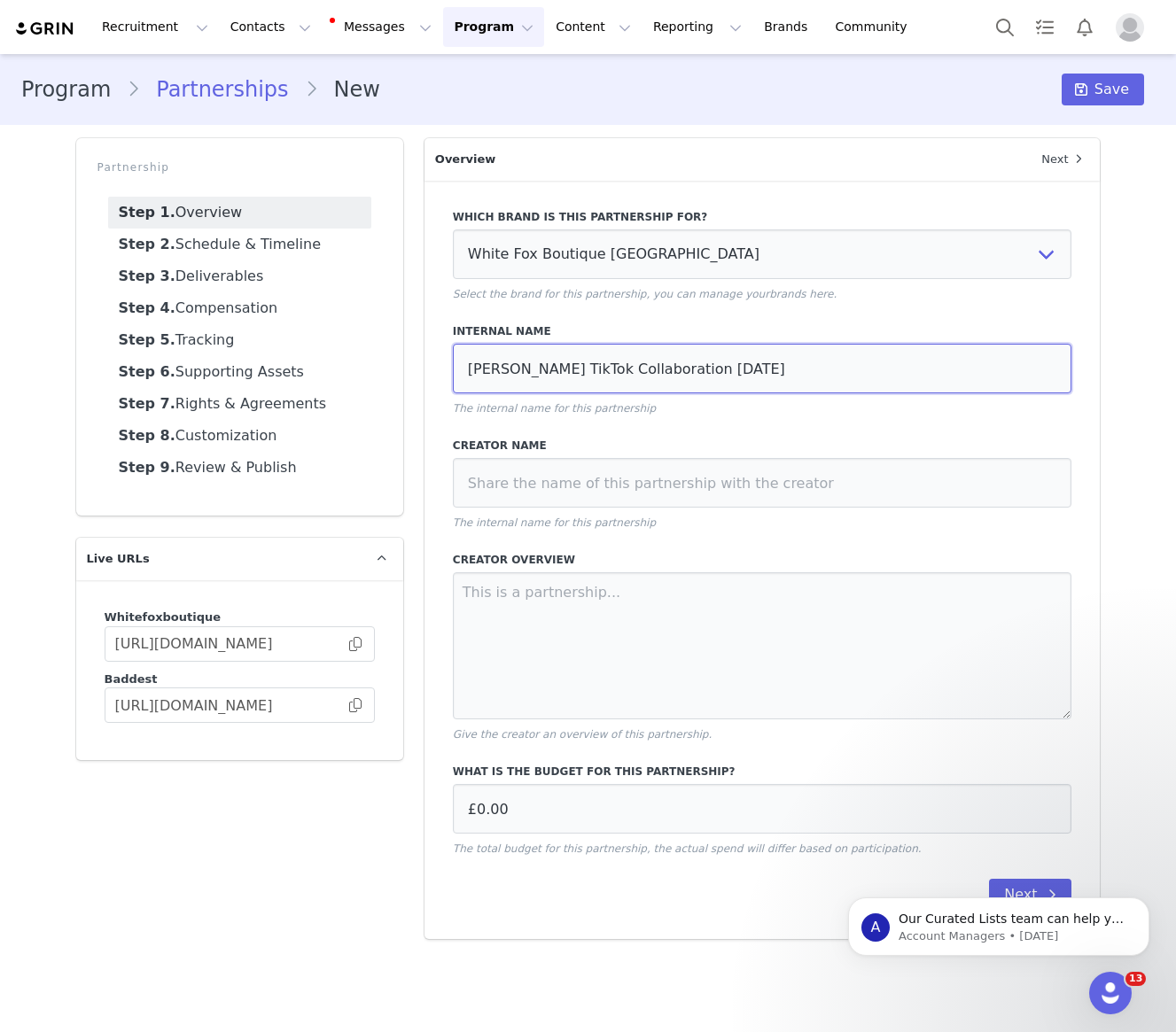
click at [466, 371] on input "[PERSON_NAME] TikTok Collaboration [DATE]" at bounding box center [762, 368] width 619 height 49
drag, startPoint x: 546, startPoint y: 370, endPoint x: 459, endPoint y: 370, distance: 87.0
click at [459, 370] on input "[PERSON_NAME] TikTok Collaboration [DATE]" at bounding box center [762, 368] width 619 height 49
click at [661, 466] on input at bounding box center [762, 483] width 619 height 49
paste input "[PERSON_NAME]"
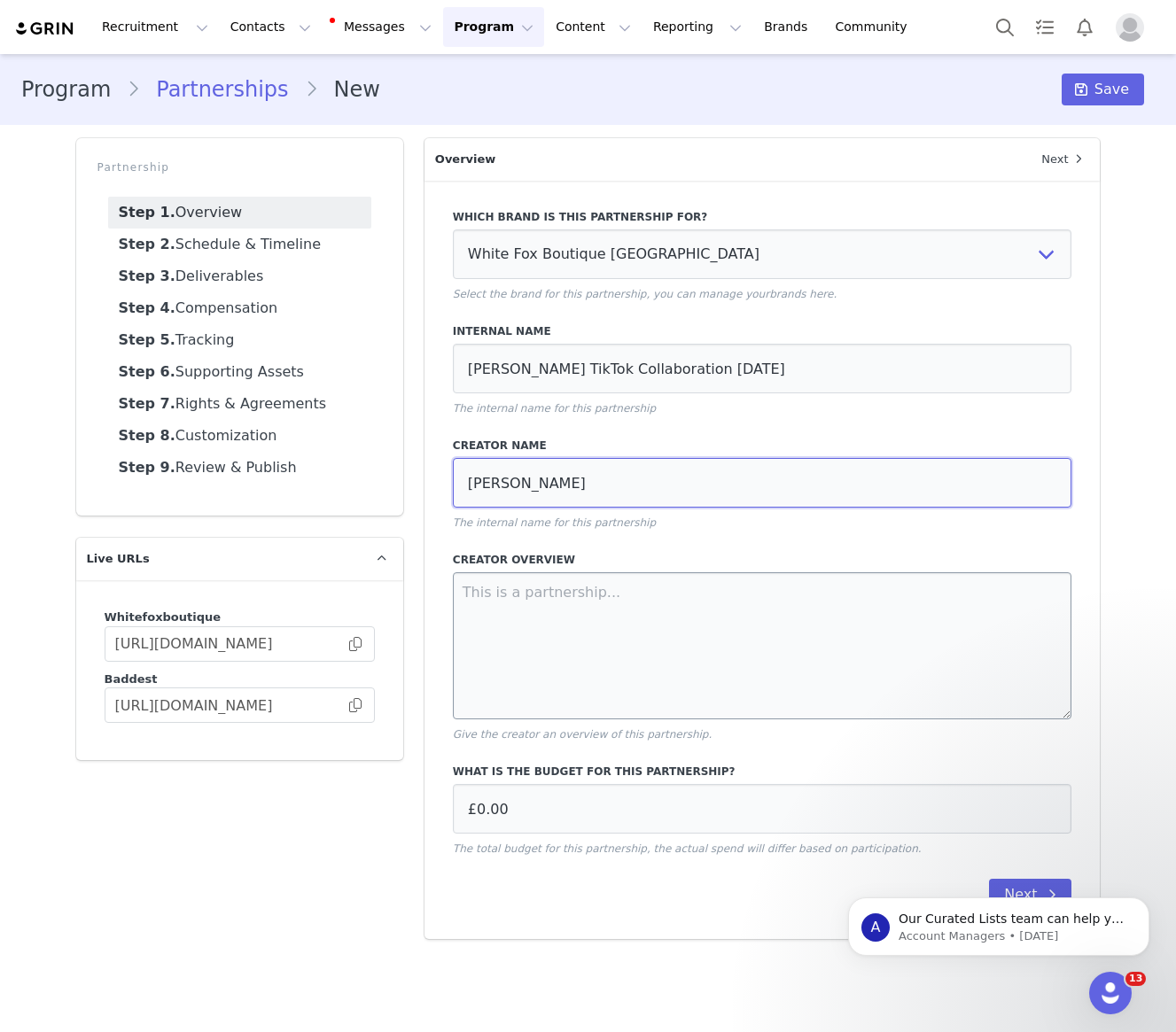
type input "[PERSON_NAME]"
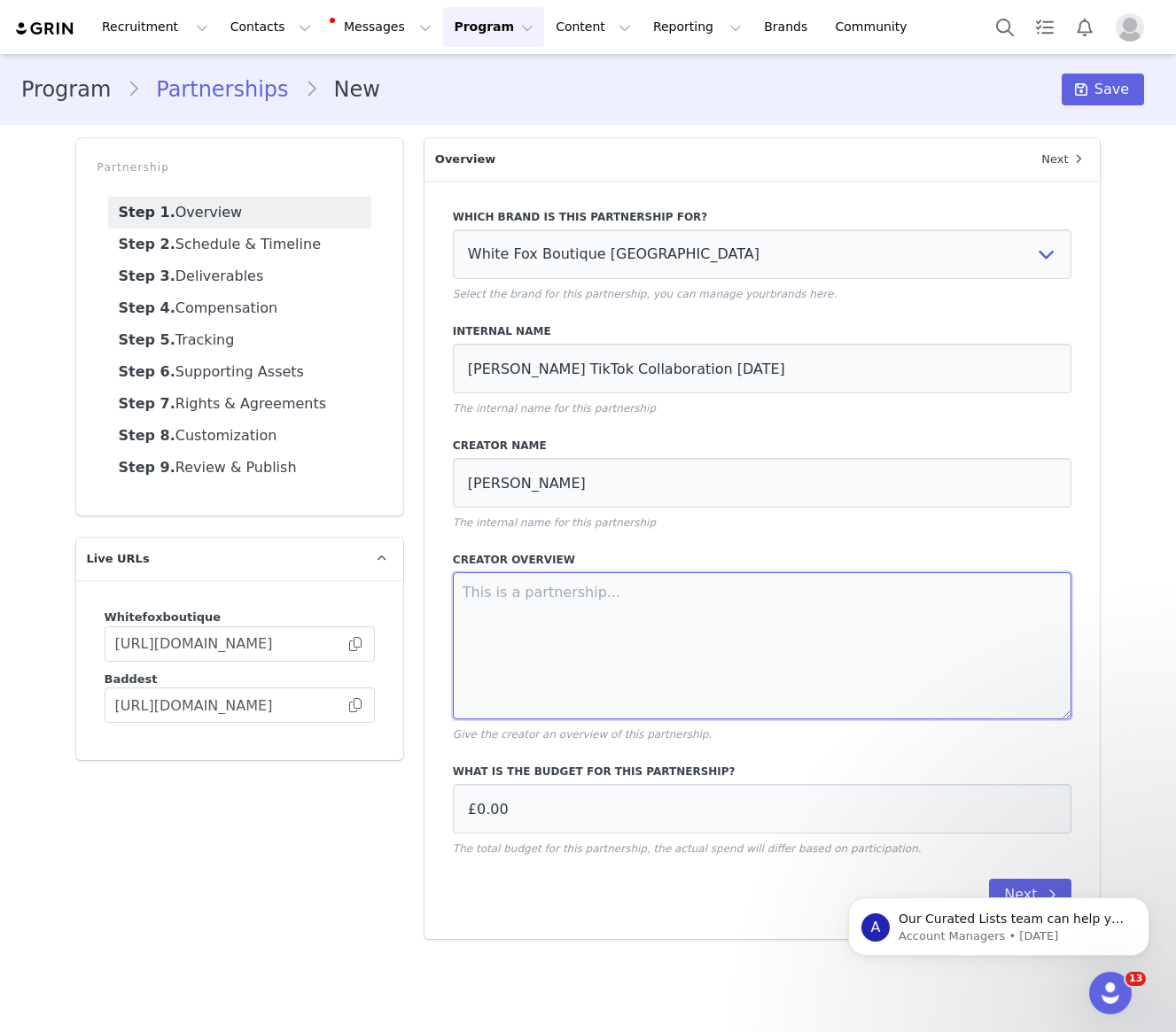
click at [556, 670] on textarea at bounding box center [762, 646] width 619 height 147
drag, startPoint x: 846, startPoint y: 366, endPoint x: 452, endPoint y: 364, distance: 394.0
click at [452, 364] on div "Which brand is this partnership for? White Fox Boutique USA White Fox Boutique …" at bounding box center [762, 560] width 676 height 758
click at [543, 667] on textarea at bounding box center [762, 646] width 619 height 147
paste textarea "[PERSON_NAME] TikTok Collaboration [DATE]"
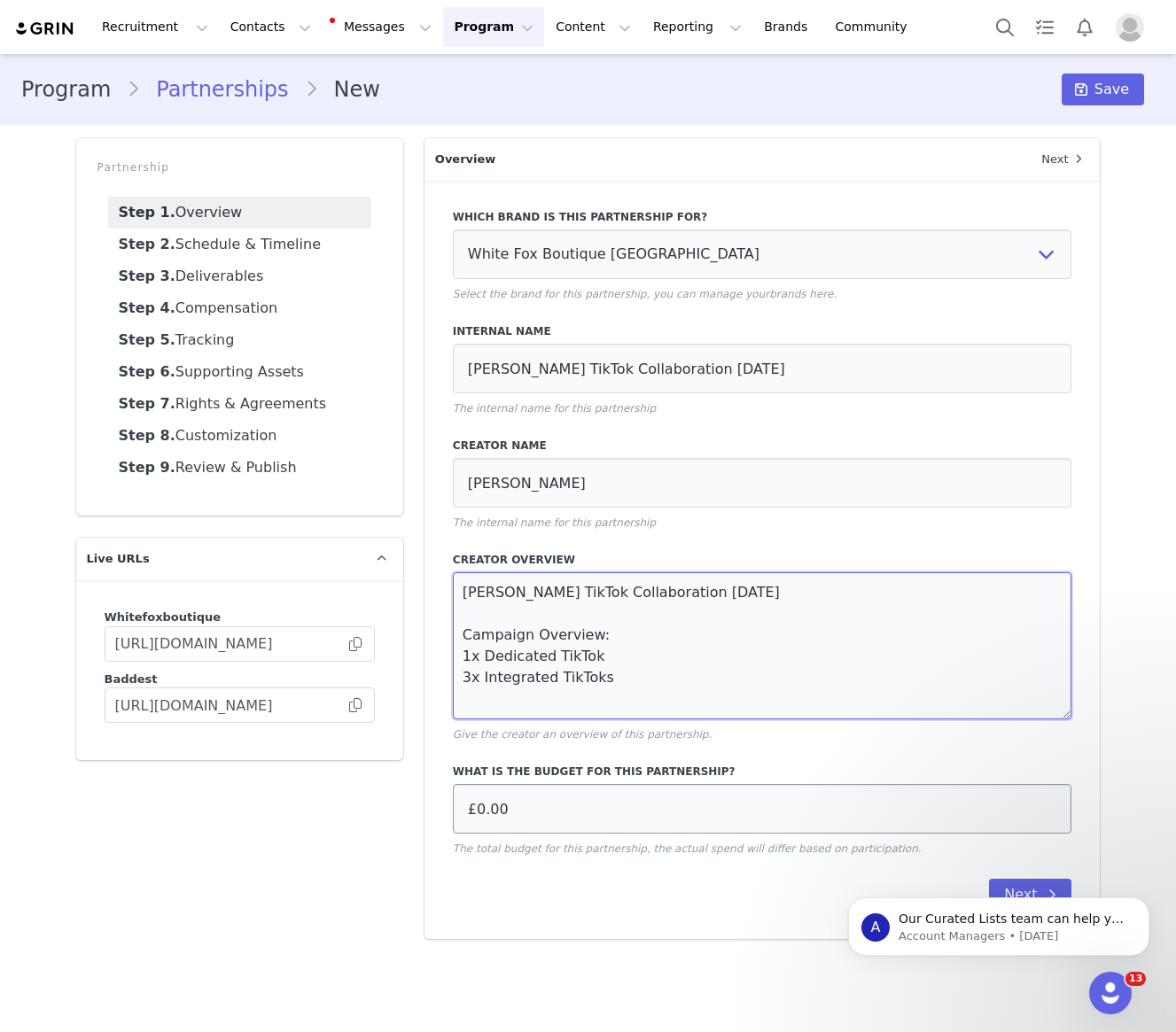
type textarea "[PERSON_NAME] TikTok Collaboration [DATE] Campaign Overview: 1x Dedicated TikTo…"
click at [566, 824] on input "£0.00" at bounding box center [762, 809] width 619 height 49
click at [520, 820] on input "£0.00" at bounding box center [762, 809] width 619 height 49
click at [485, 814] on input "£0.00" at bounding box center [762, 809] width 619 height 49
type input "£750.00"
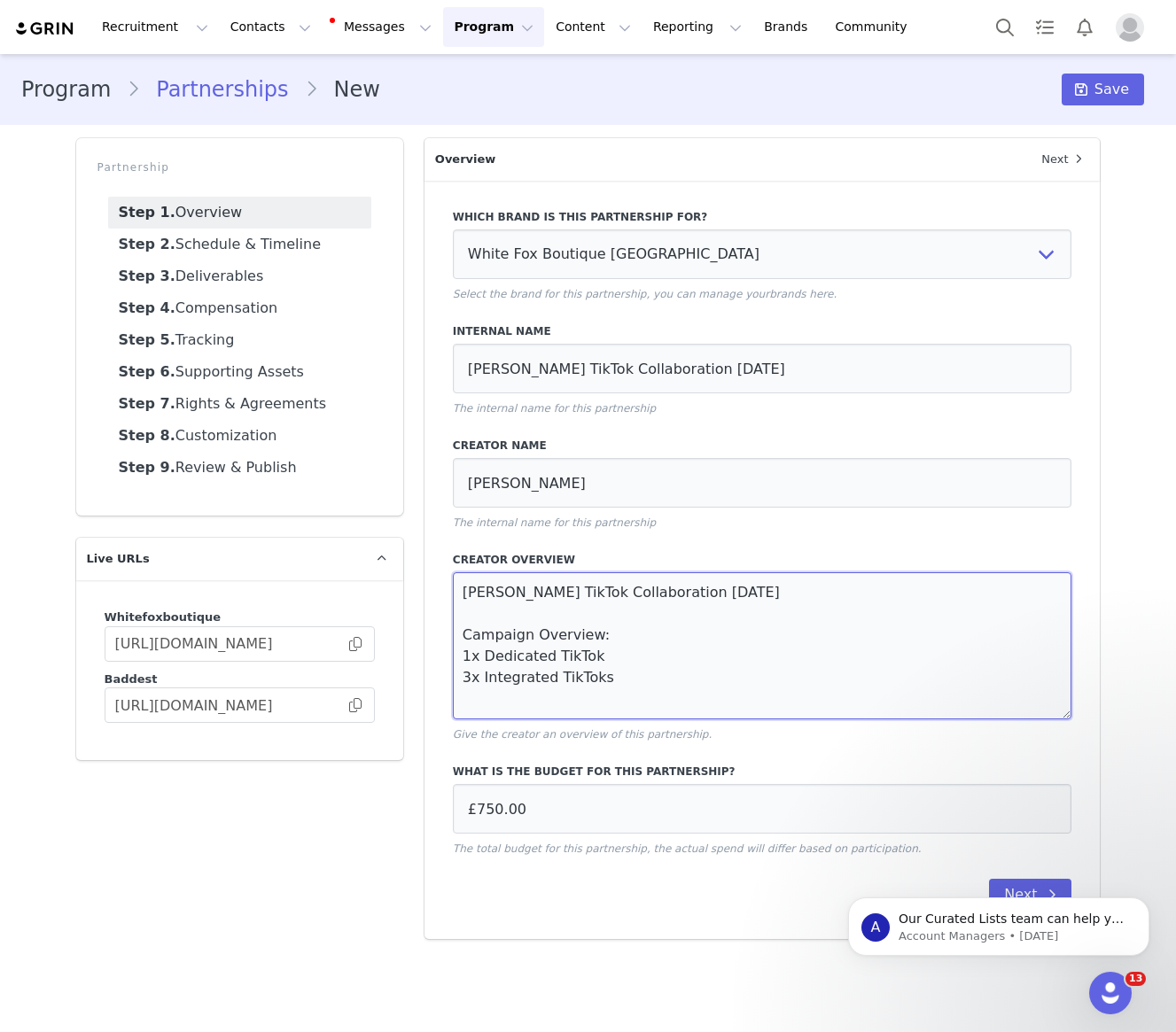
click at [621, 701] on textarea "[PERSON_NAME] TikTok Collaboration [DATE] Campaign Overview: 1x Dedicated TikTo…" at bounding box center [762, 646] width 619 height 147
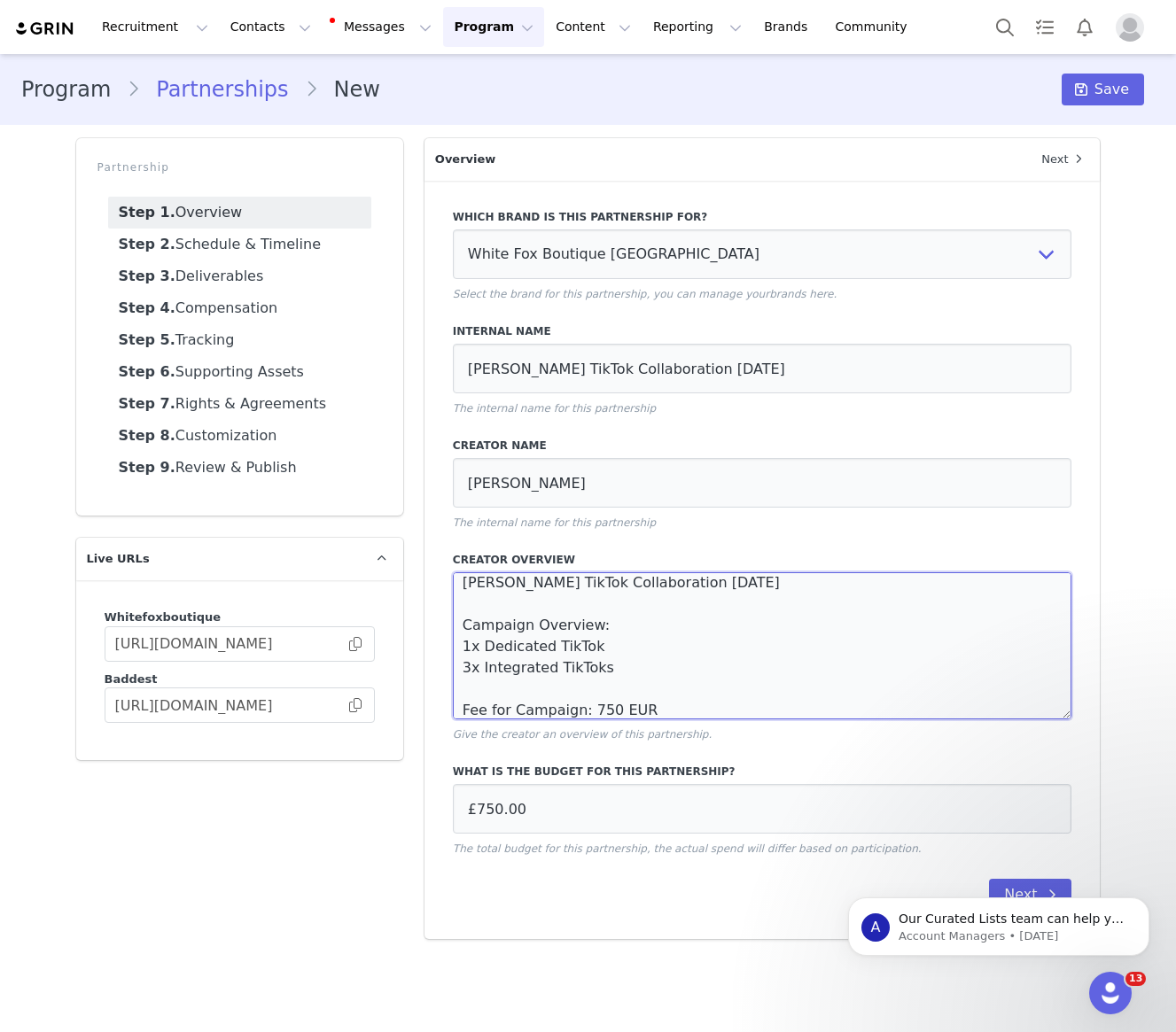
click at [590, 673] on textarea "[PERSON_NAME] TikTok Collaboration [DATE] Campaign Overview: 1x Dedicated TikTo…" at bounding box center [762, 646] width 619 height 147
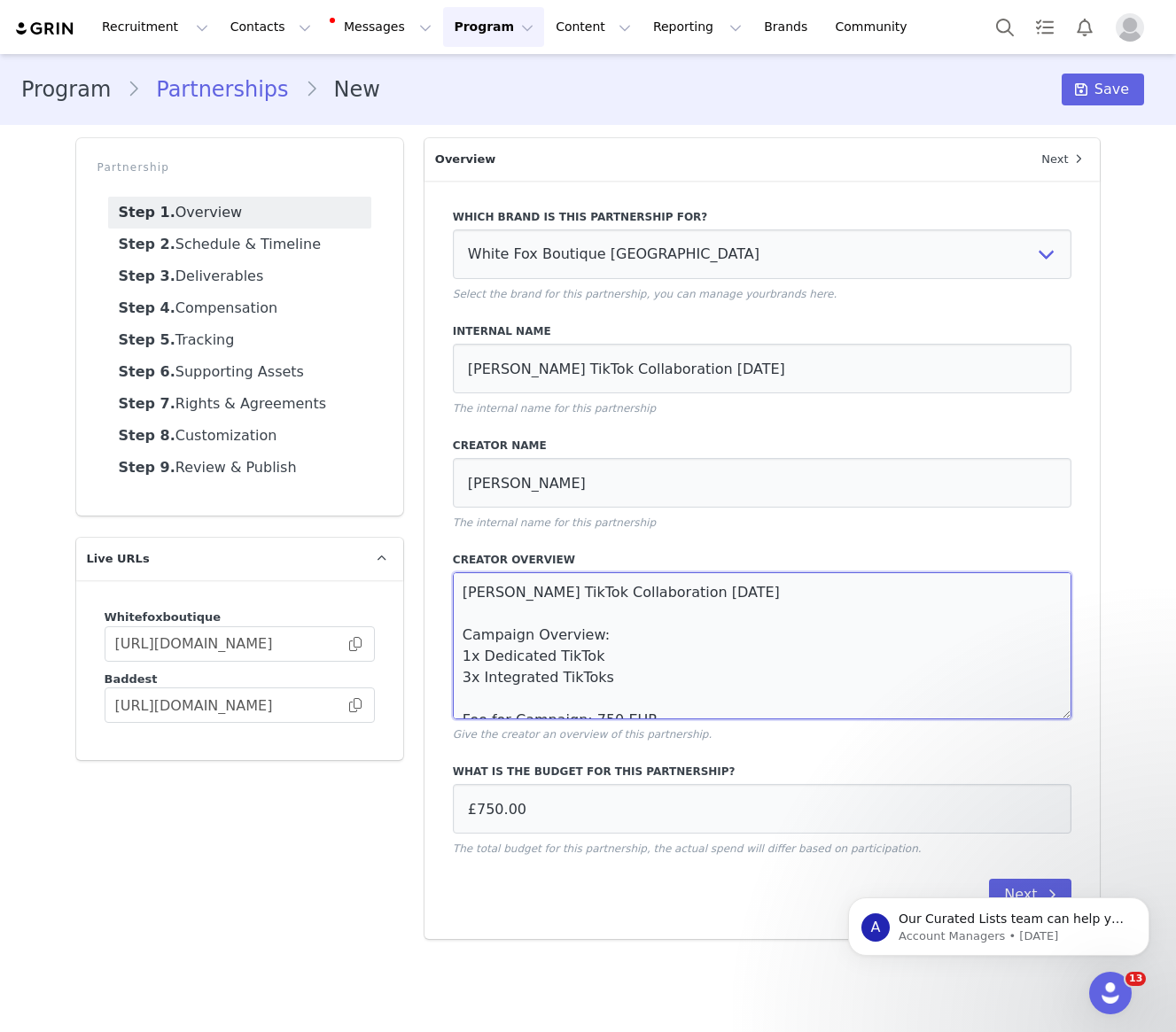
scroll to position [21, 0]
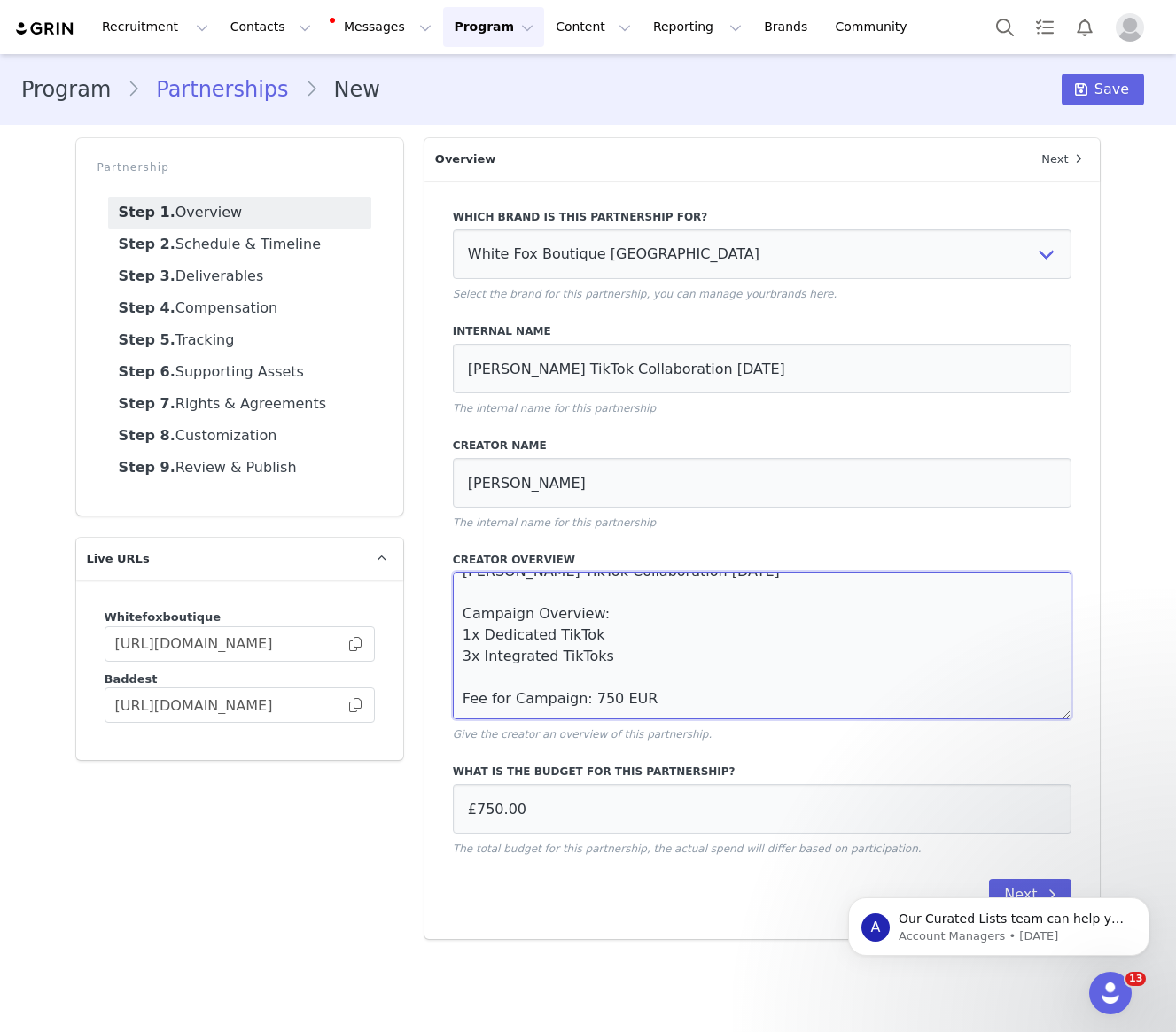
type textarea "[PERSON_NAME] TikTok Collaboration [DATE] Campaign Overview: 1x Dedicated TikTo…"
click at [596, 893] on div "Next" at bounding box center [762, 895] width 619 height 32
click at [1041, 885] on div "A Our Curated Lists team can help you find more creators! Our team of prospect-…" at bounding box center [999, 845] width 326 height 222
click at [1140, 901] on icon "Dismiss notification" at bounding box center [1145, 902] width 9 height 9
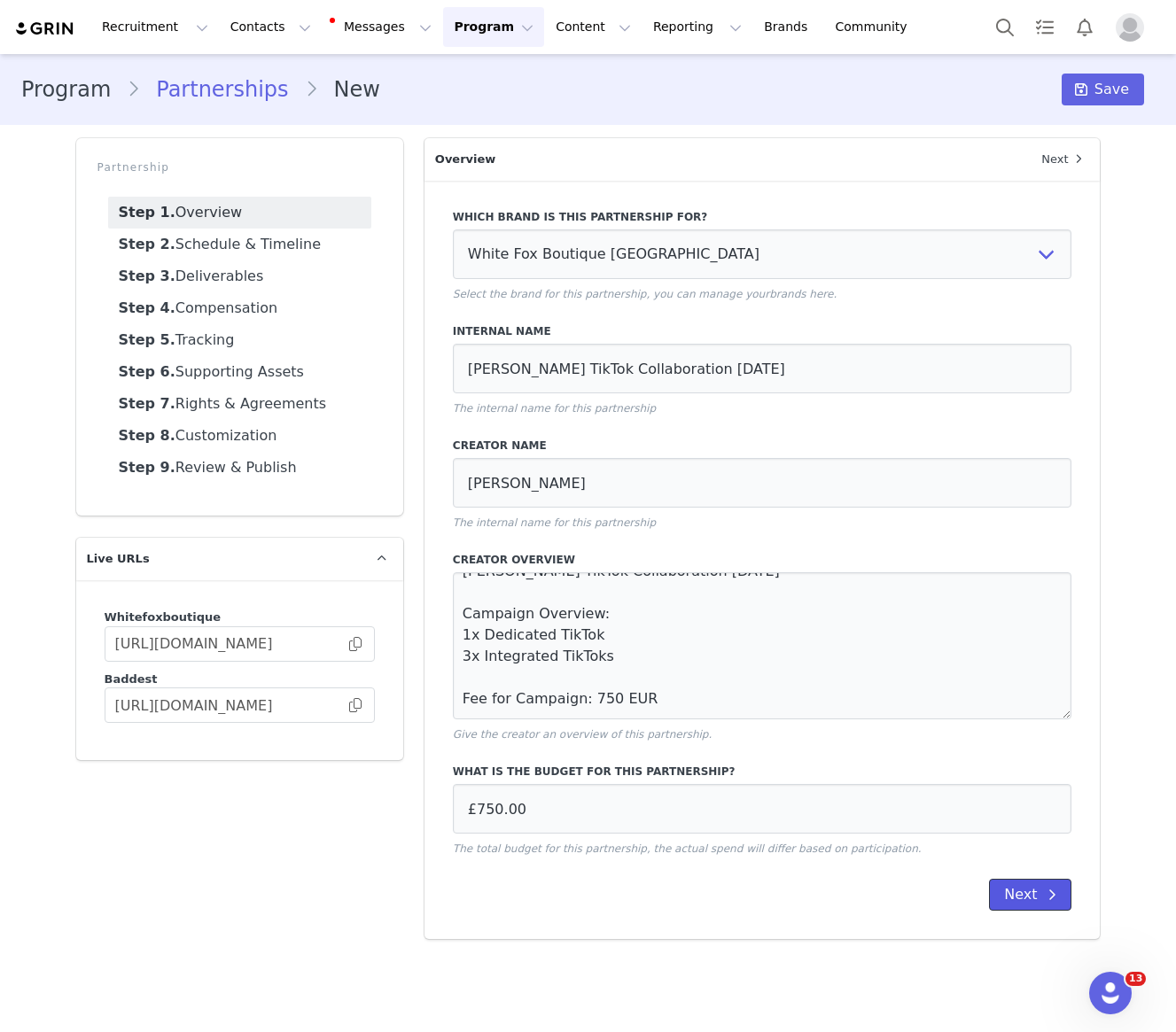
click at [1040, 893] on button "Next" at bounding box center [1029, 895] width 82 height 32
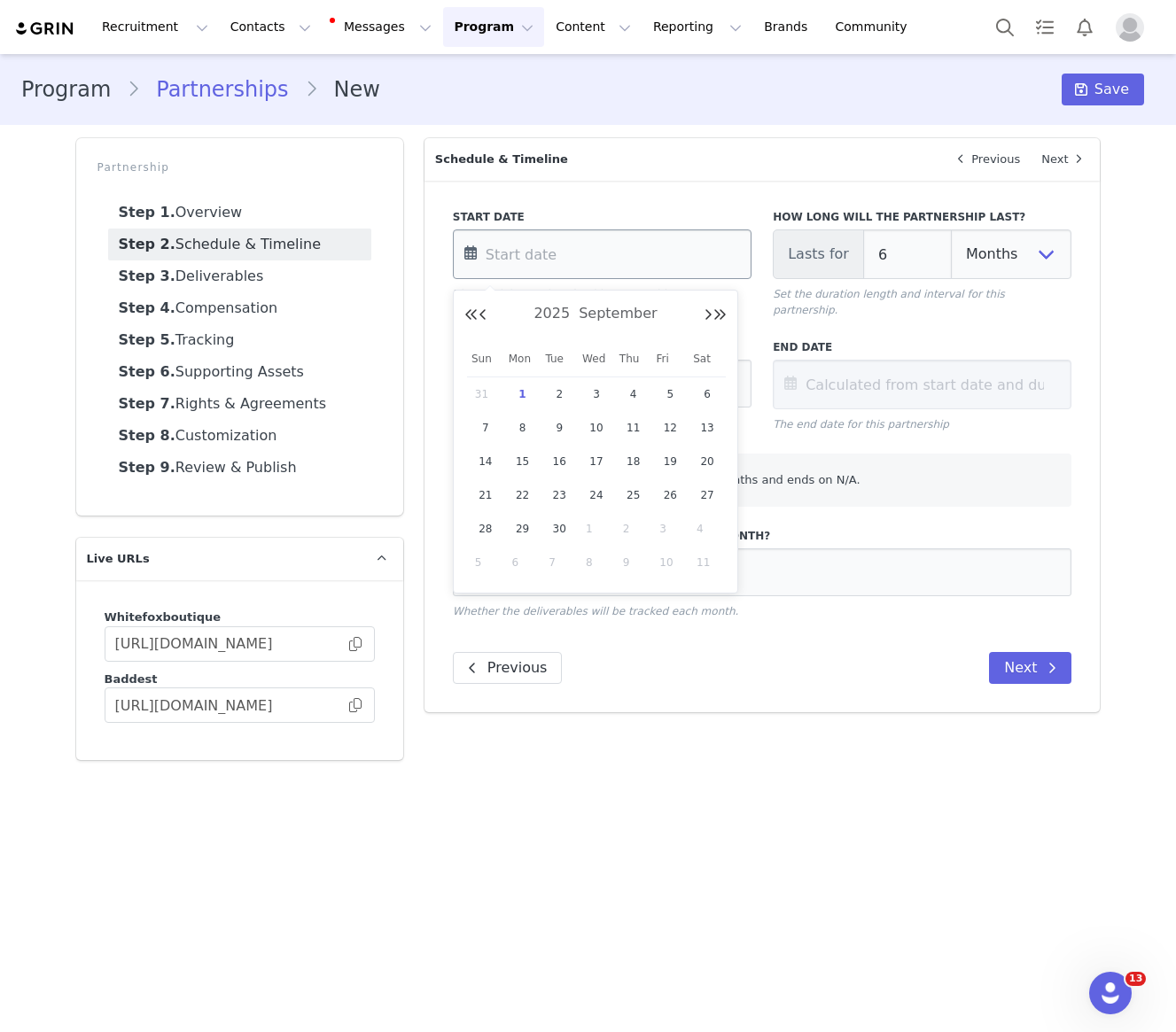
click at [531, 256] on input "text" at bounding box center [601, 254] width 298 height 49
click at [526, 390] on span "1" at bounding box center [523, 394] width 21 height 21
type input "[DATE]"
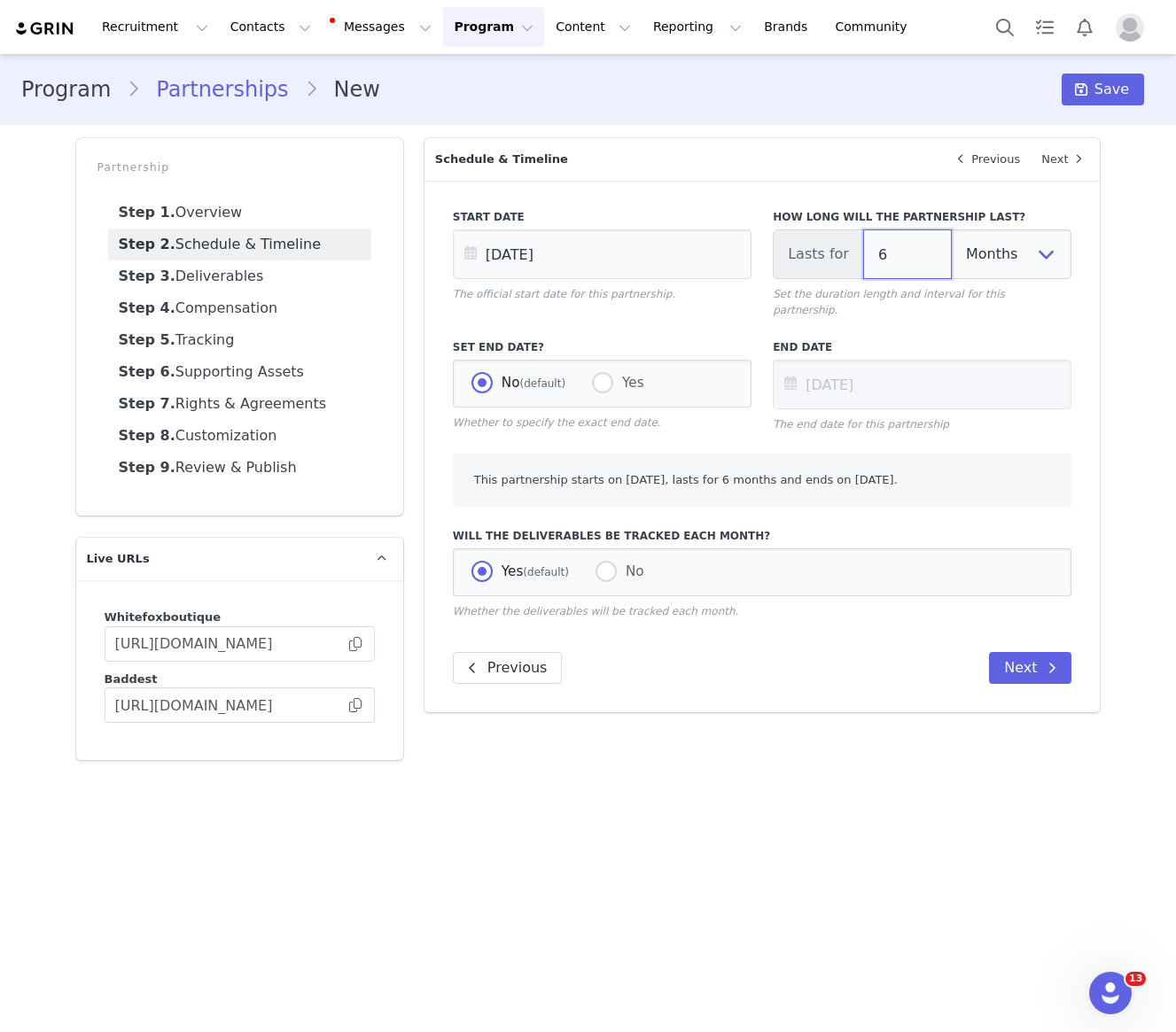
click at [907, 244] on input "6" at bounding box center [908, 254] width 89 height 49
click at [886, 258] on input "6" at bounding box center [908, 254] width 89 height 49
type input "[DATE]"
type input "1"
type input "[DATE]"
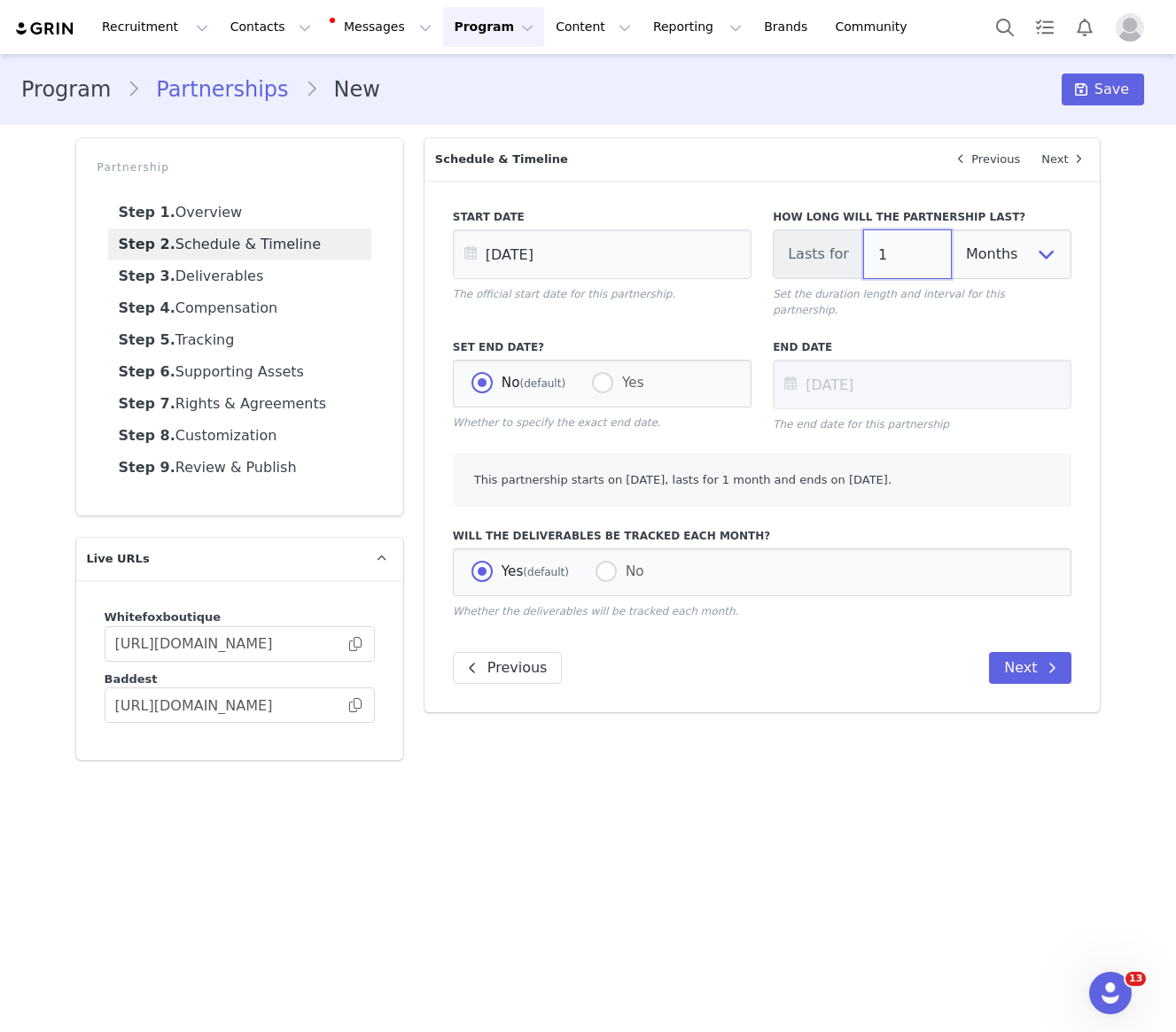
type input "1"
click at [752, 401] on div "Set End Date? No (default) Yes Whether to specify the exact end date." at bounding box center [602, 385] width 320 height 115
click at [1029, 655] on button "Next" at bounding box center [1029, 668] width 82 height 32
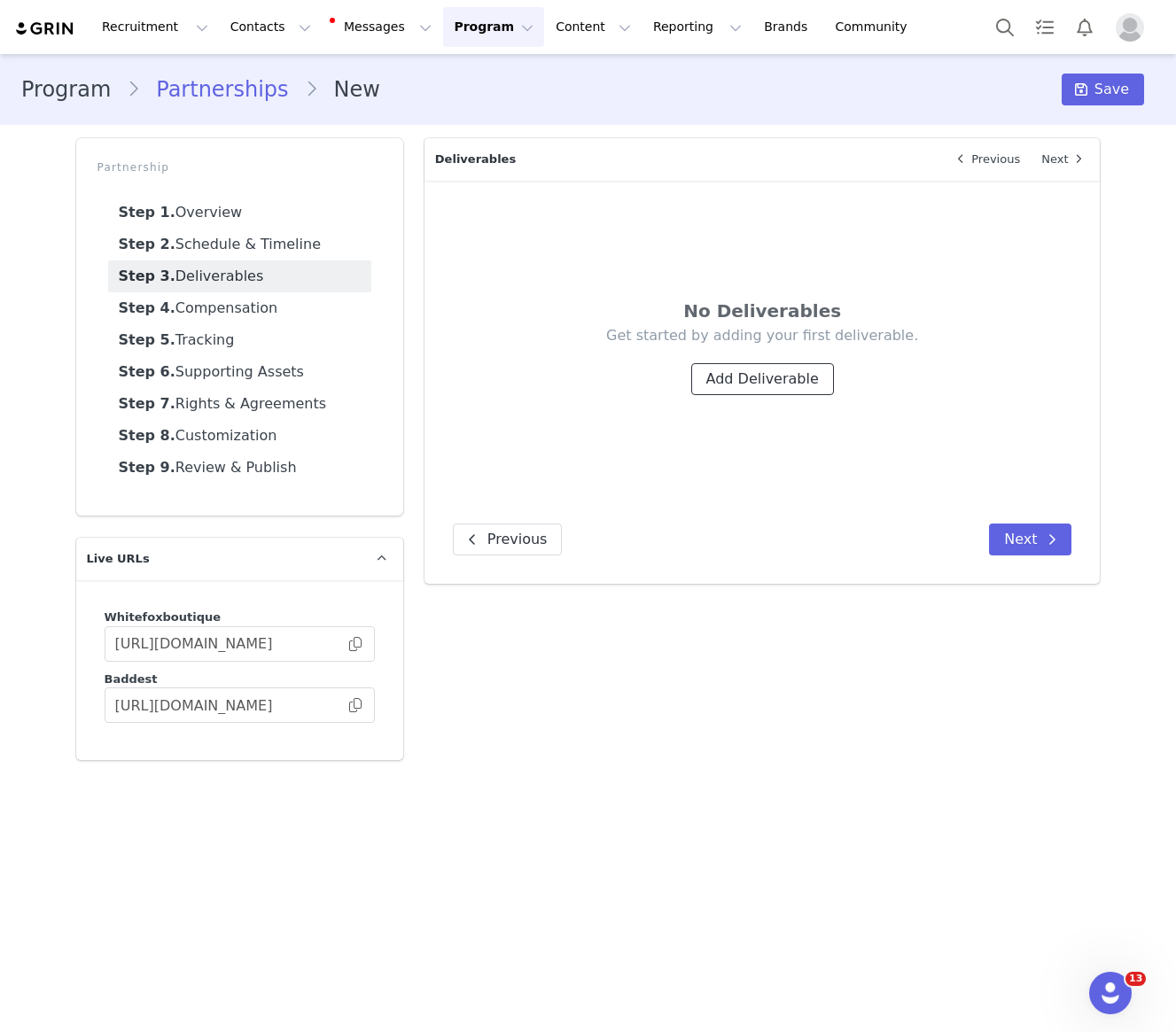
click at [779, 380] on button "Add Deliverable" at bounding box center [762, 380] width 143 height 32
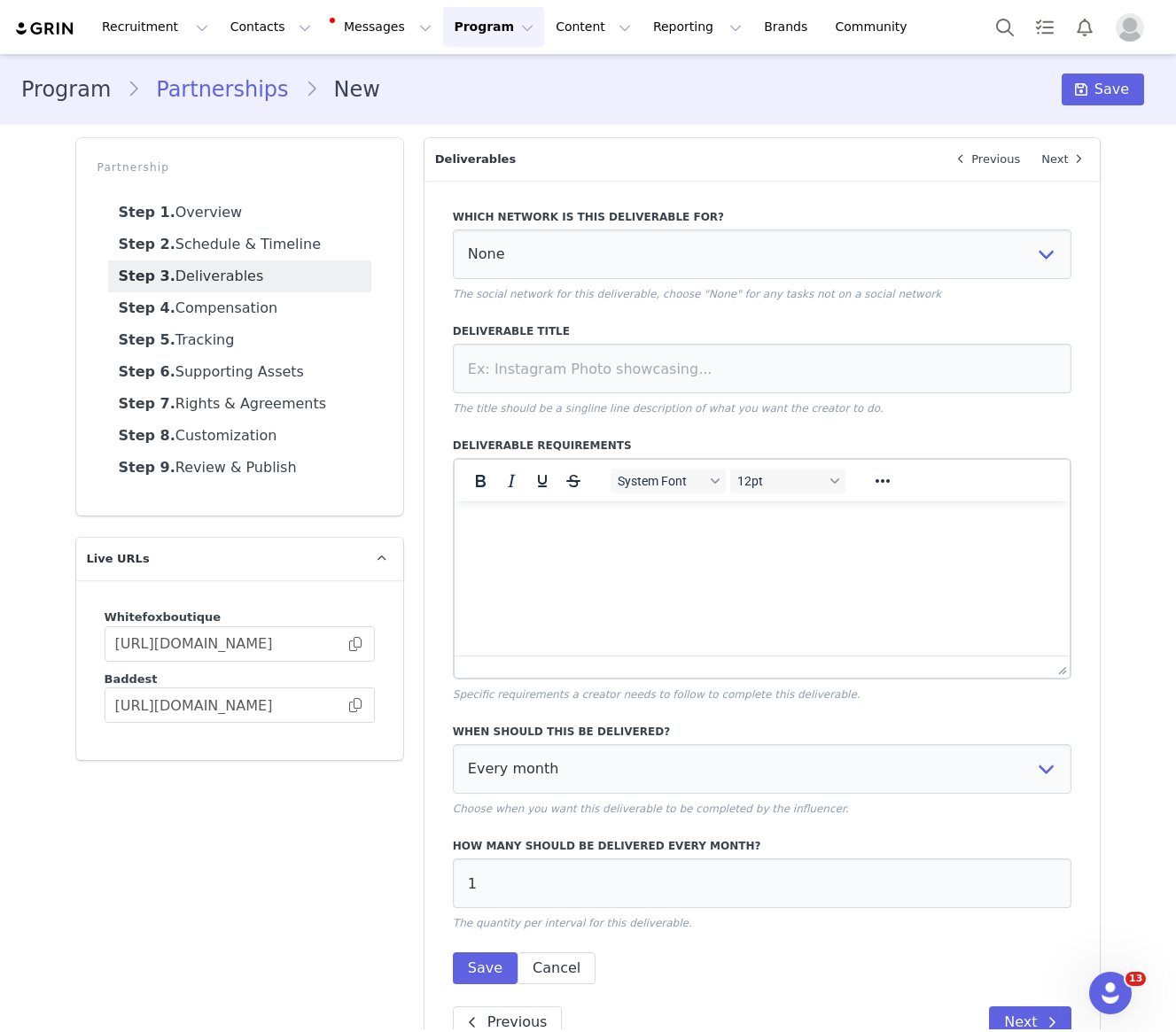
scroll to position [0, 0]
click at [523, 236] on select "None YouTube Twitter Instagram Facebook Twitch TikTok Pinterest" at bounding box center [762, 254] width 619 height 49
select select "9"
click at [547, 379] on input at bounding box center [762, 368] width 619 height 49
type input "Dedicated TikTok Video"
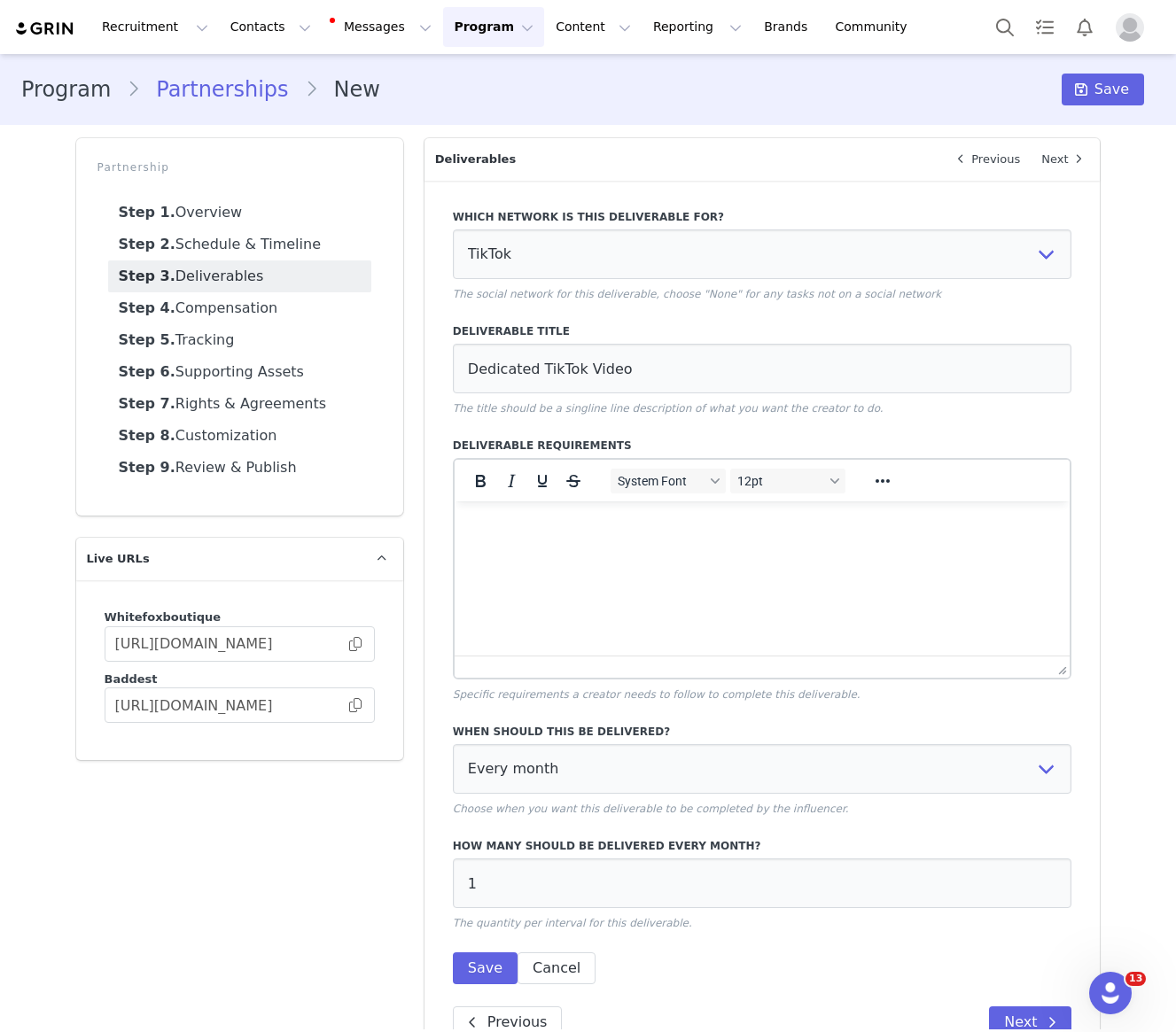
click at [511, 549] on html at bounding box center [761, 525] width 615 height 48
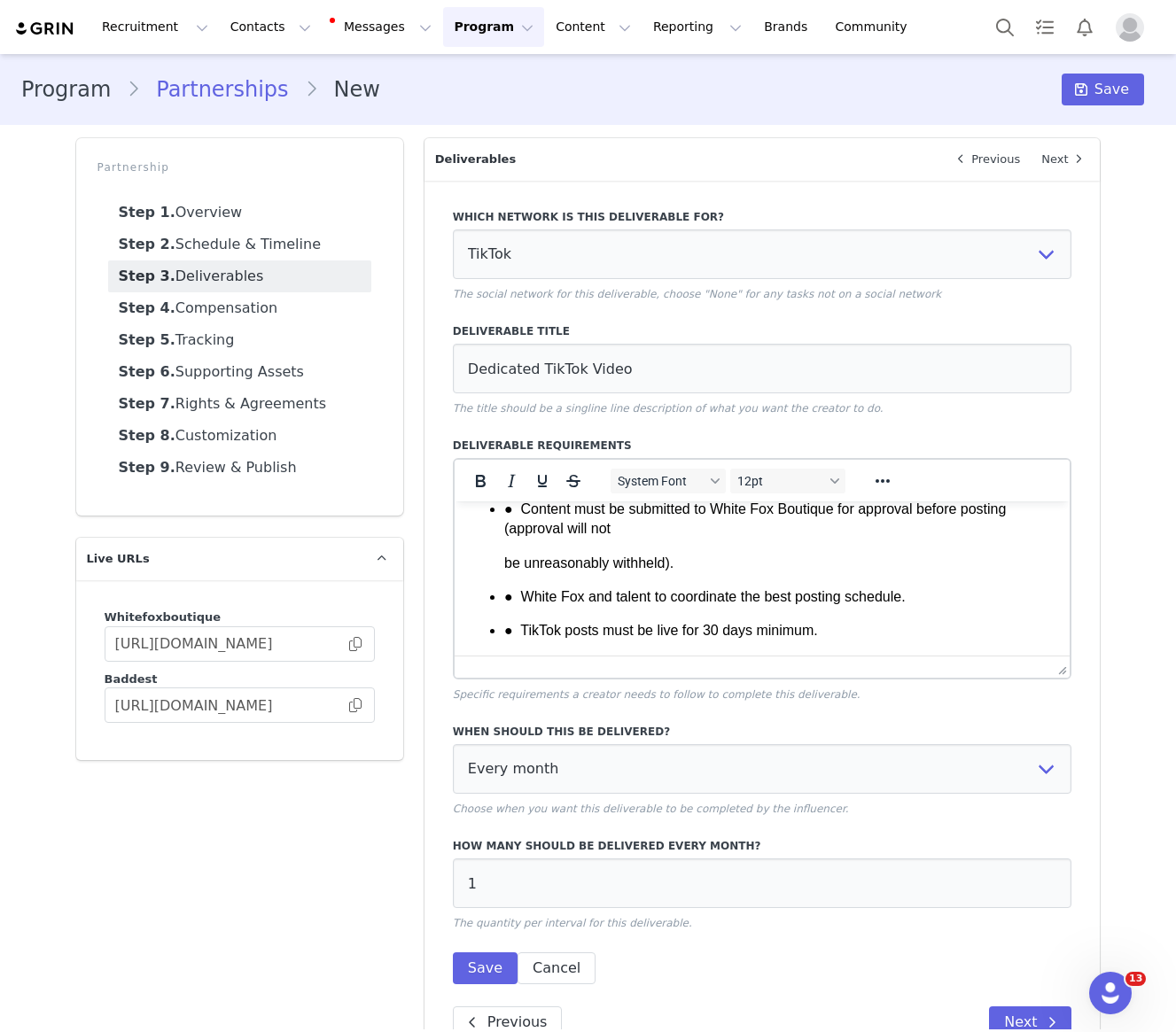
scroll to position [50, 0]
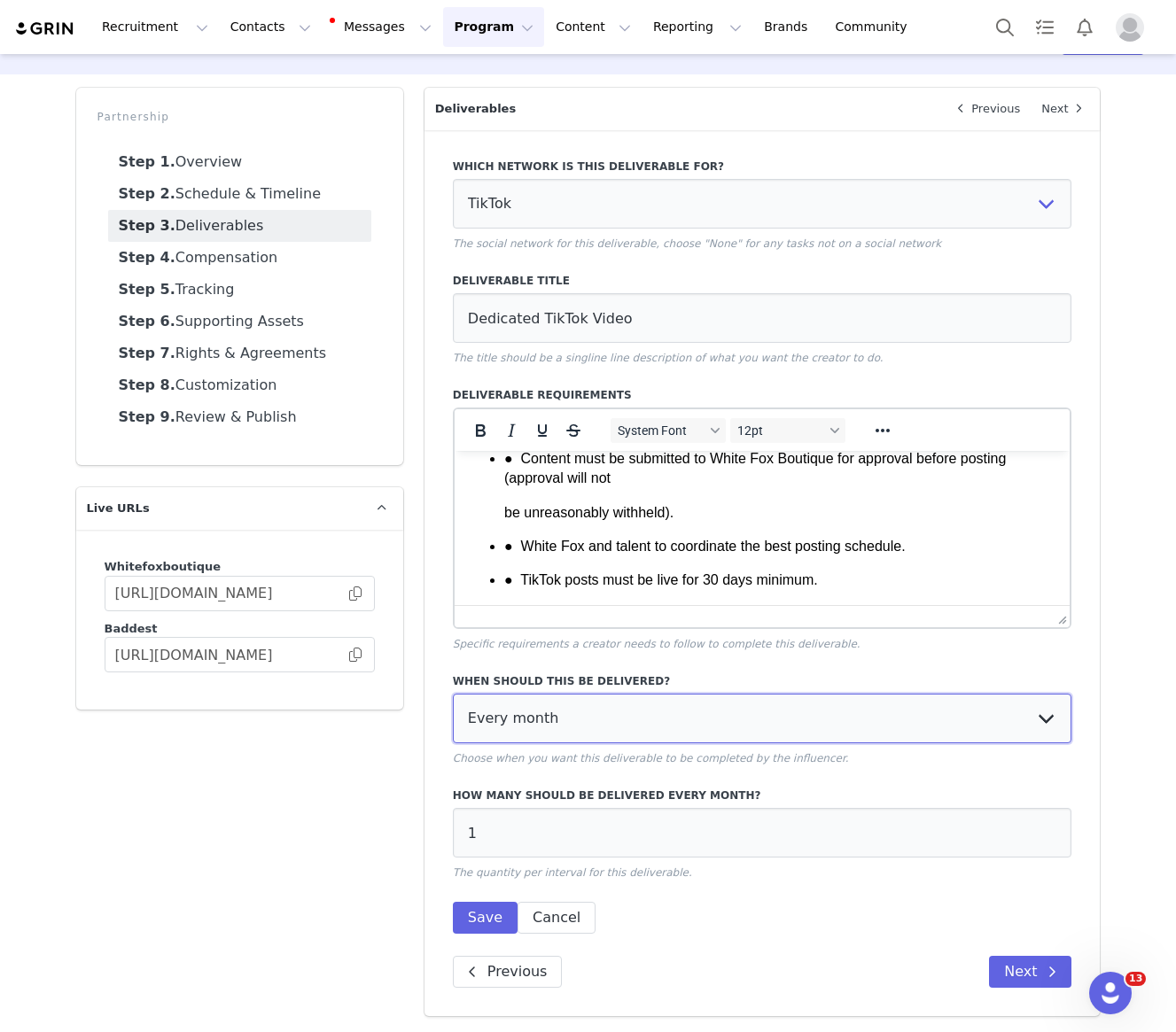
click at [690, 731] on select "Every month Every other month In specific months Throughout partnership" at bounding box center [762, 719] width 619 height 49
select select "throughout"
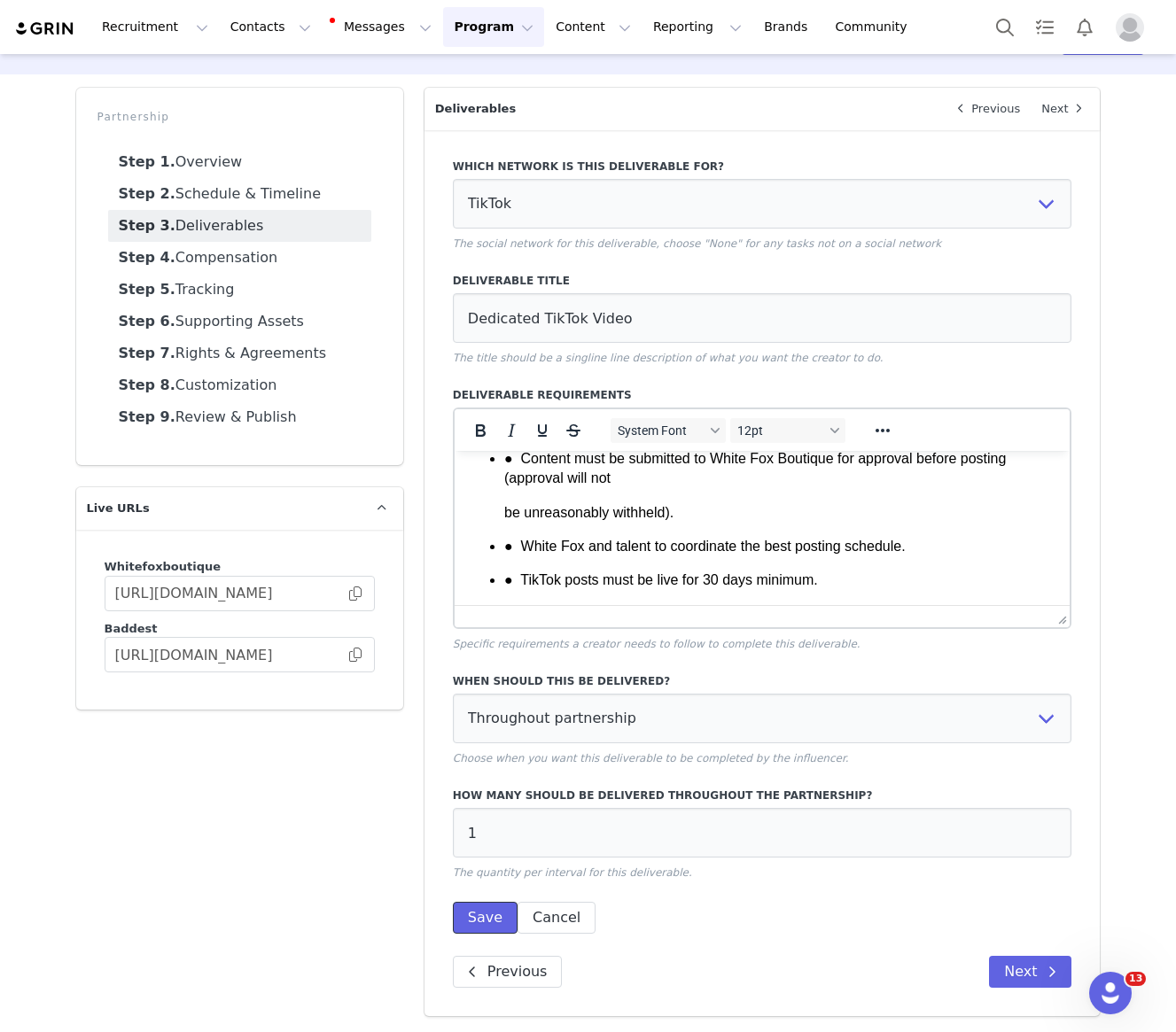
click at [475, 931] on button "Save" at bounding box center [485, 918] width 64 height 32
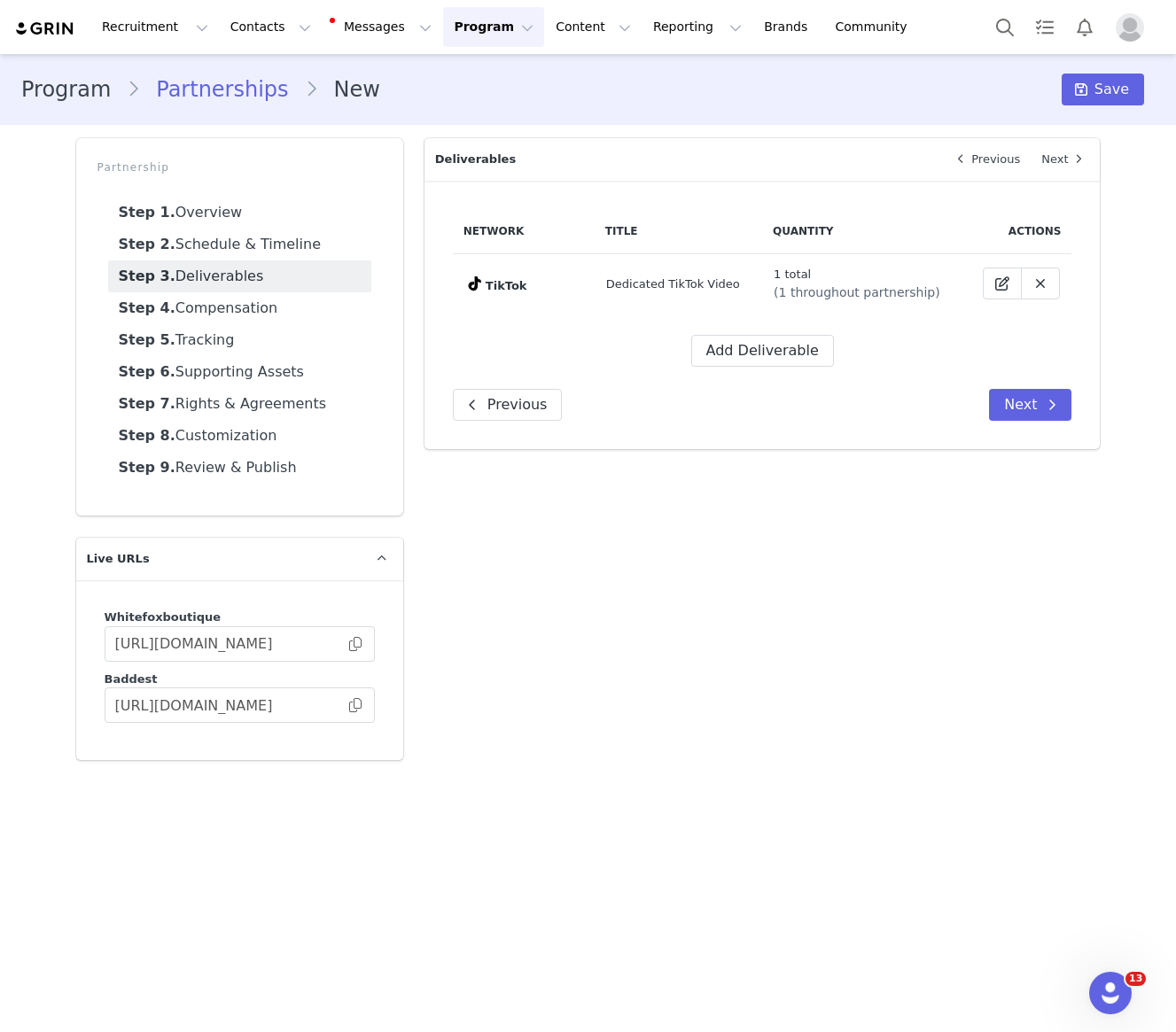
scroll to position [0, 0]
click at [734, 355] on button "Add Deliverable" at bounding box center [762, 351] width 143 height 32
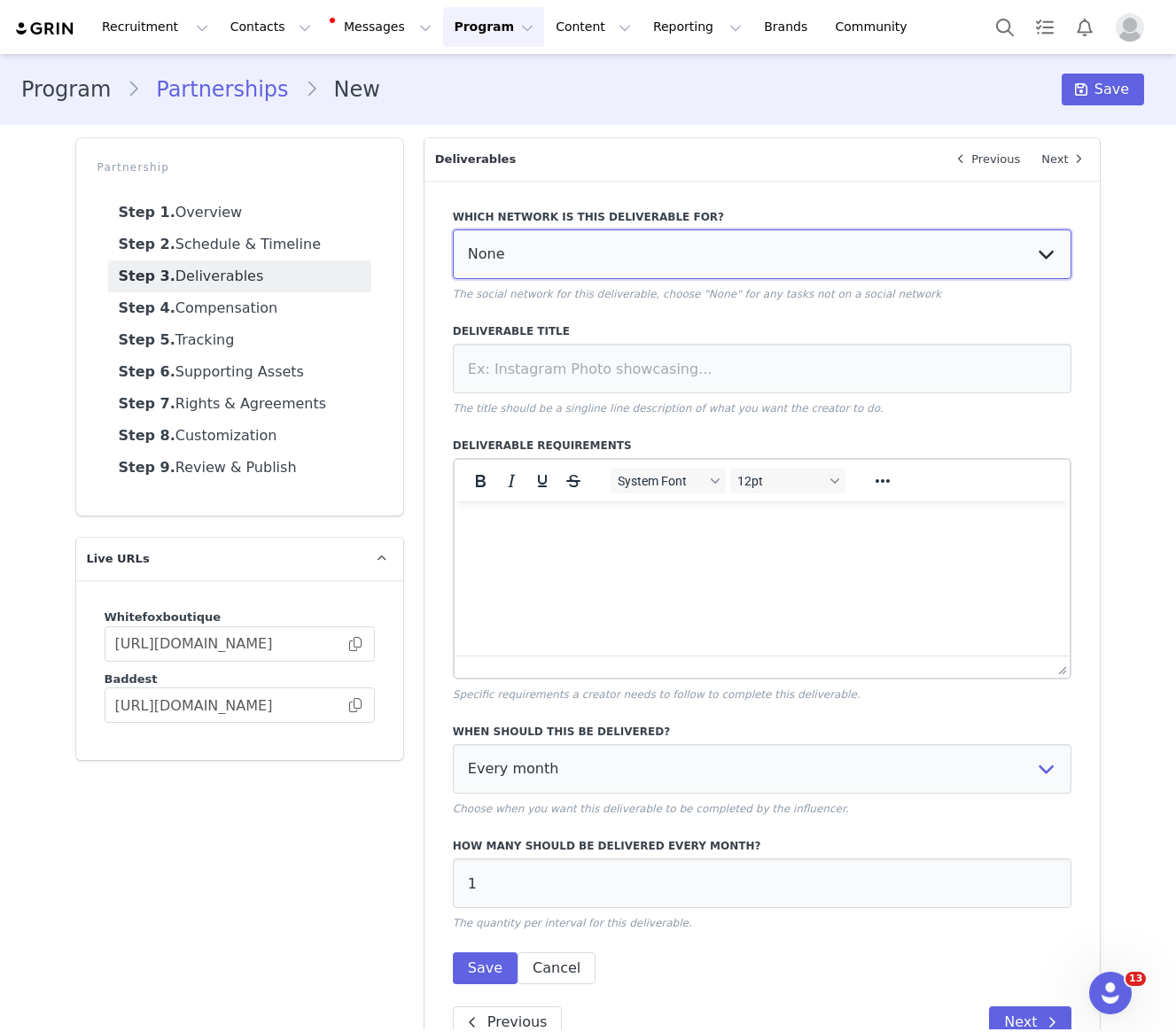
click at [527, 268] on select "None YouTube Twitter Instagram Facebook Twitch TikTok Pinterest" at bounding box center [762, 254] width 619 height 49
select select "9"
click at [583, 366] on input at bounding box center [762, 368] width 619 height 49
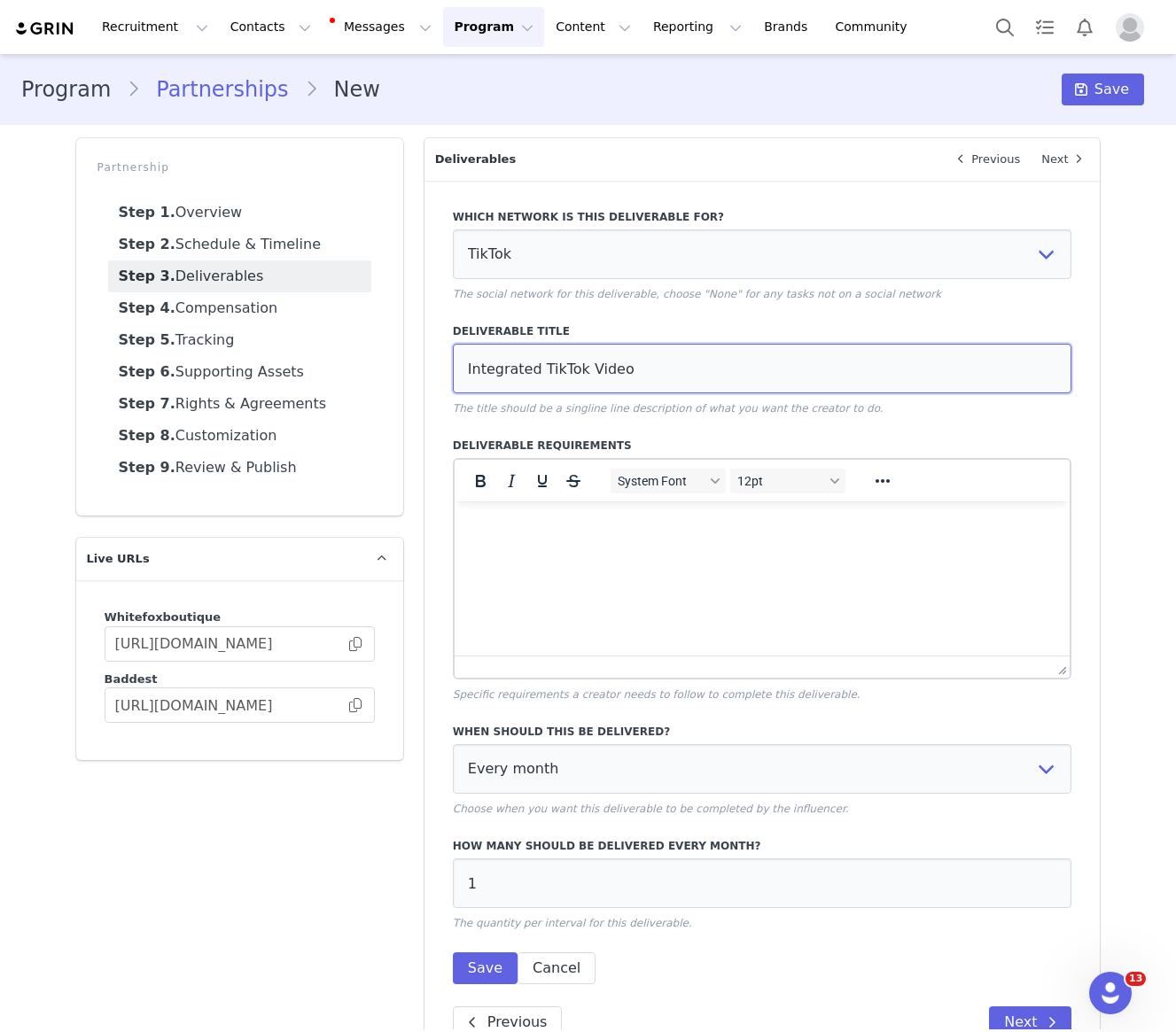
type input "Integrated TikTok Video"
click at [605, 549] on html at bounding box center [761, 525] width 615 height 48
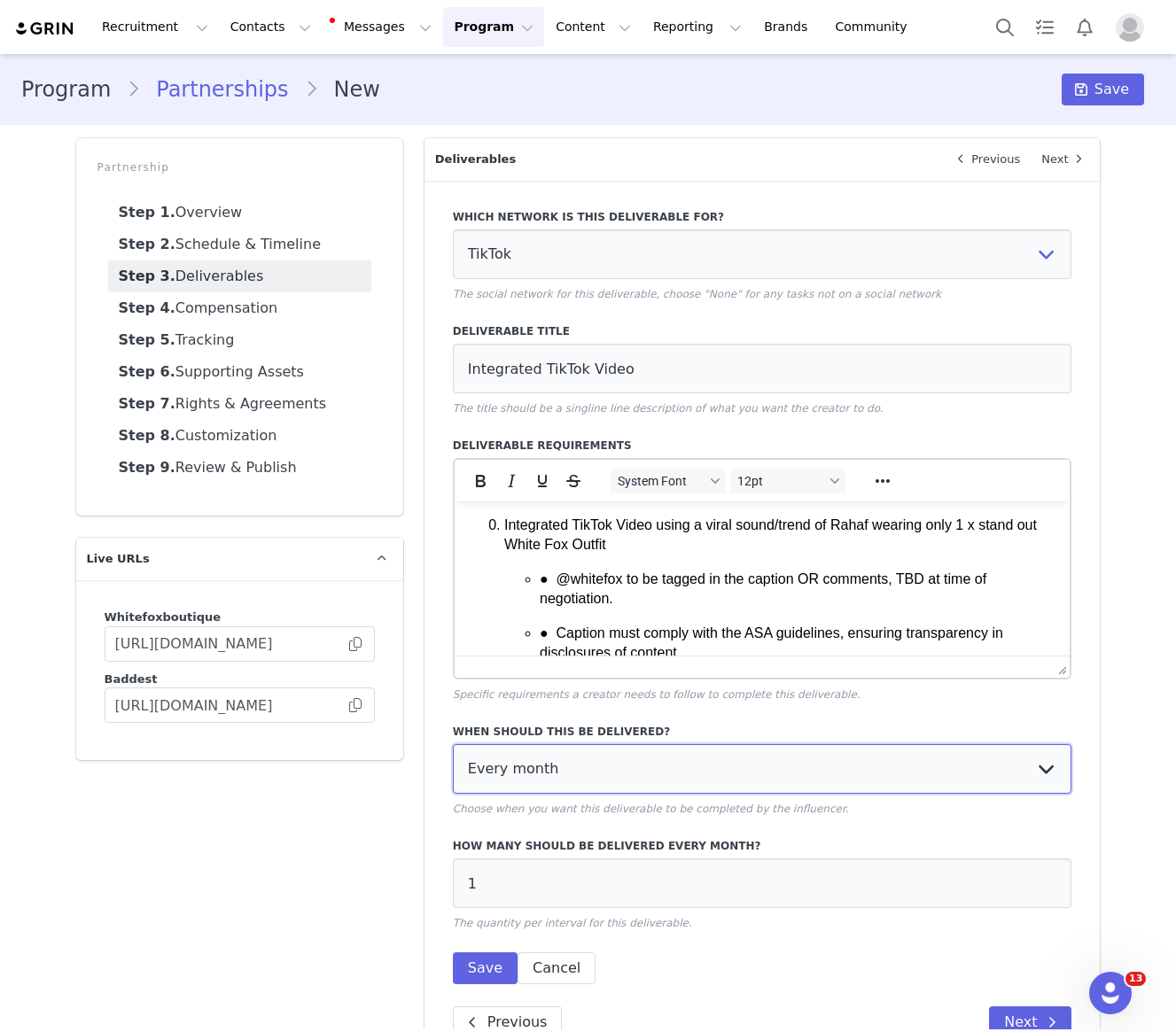
click at [530, 778] on select "Every month Every other month In specific months Throughout partnership" at bounding box center [762, 769] width 619 height 49
select select "throughout"
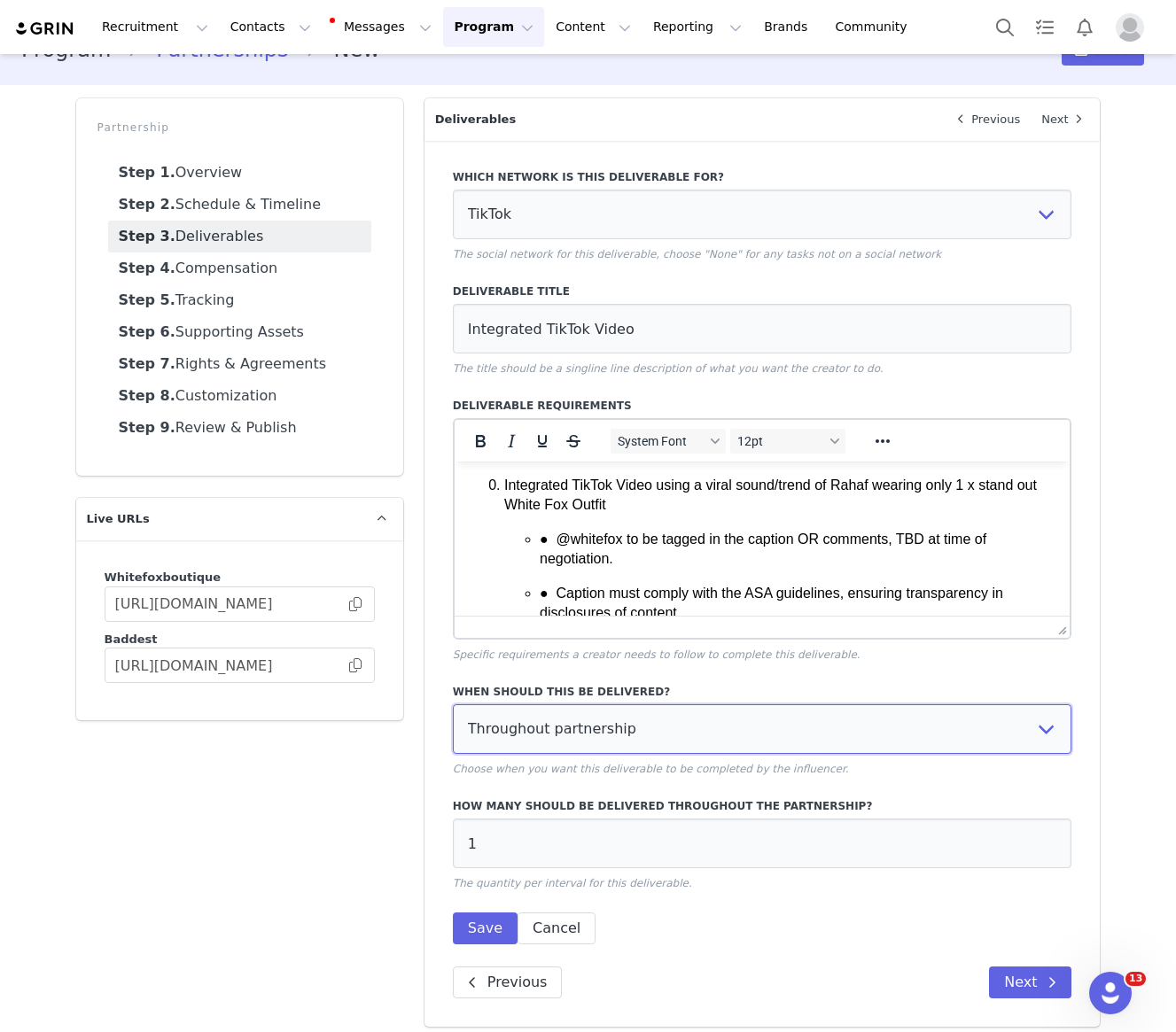
scroll to position [50, 0]
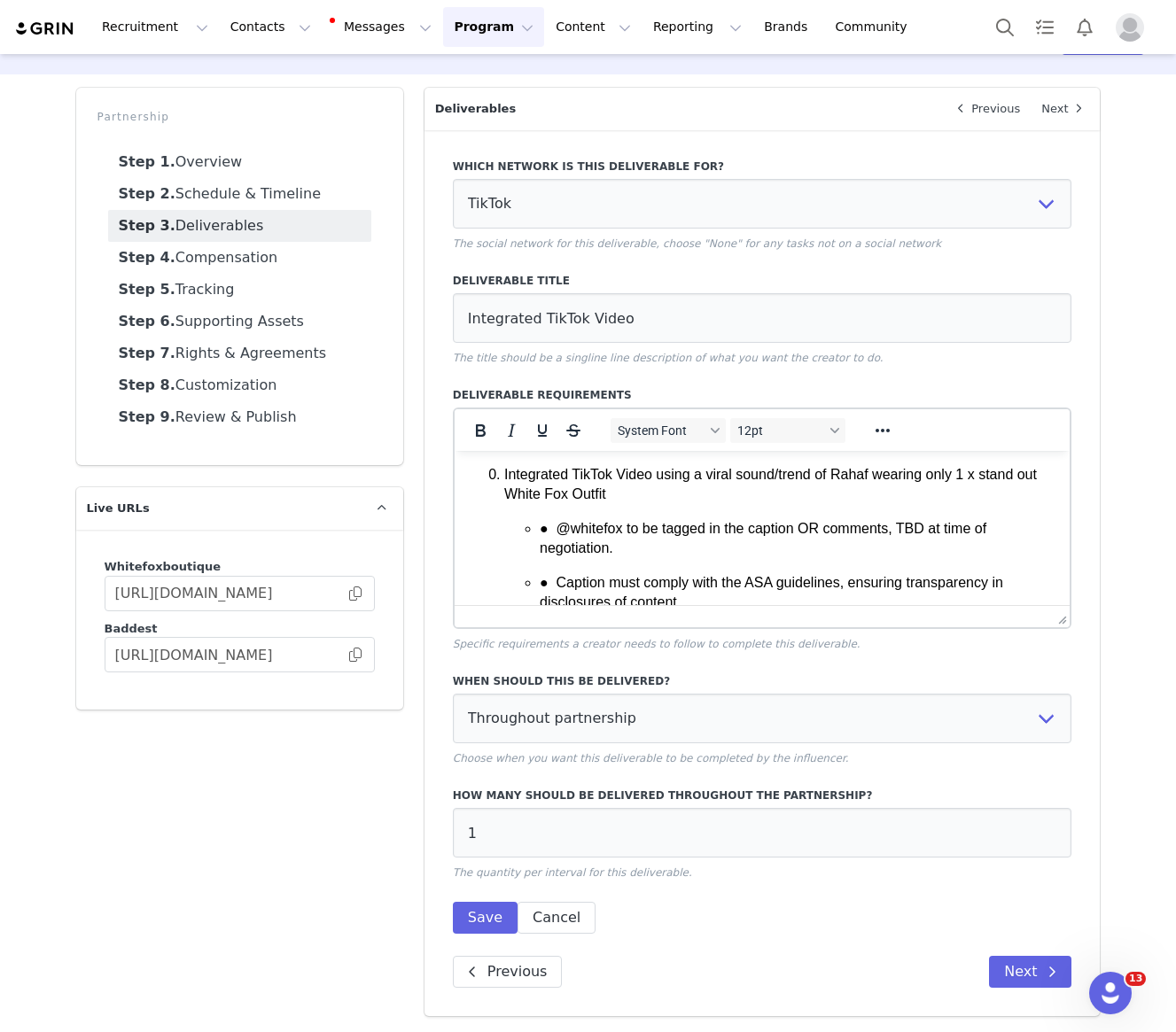
click at [549, 860] on div "How many should be delivered throughout the partnership? 1 The quantity per int…" at bounding box center [762, 834] width 619 height 93
click at [531, 837] on input "1" at bounding box center [762, 833] width 619 height 49
type input "3"
click at [667, 901] on div "When should this be delivered? Every month Every other month In specific months…" at bounding box center [762, 798] width 619 height 271
click at [462, 906] on button "Save" at bounding box center [485, 918] width 64 height 32
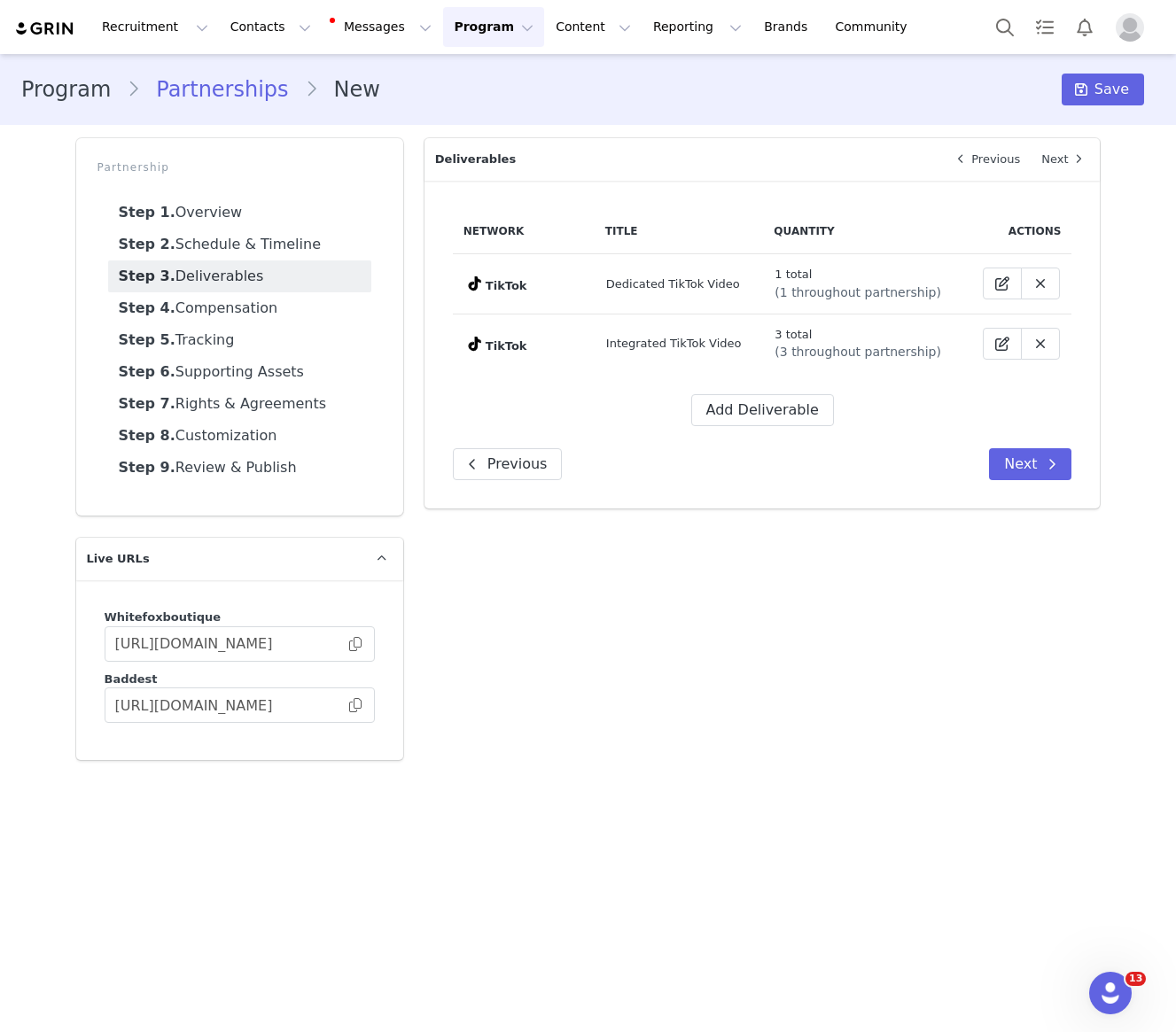
scroll to position [0, 0]
click at [1035, 483] on div "Network Title Quantity Actions TikTok Dedicated TikTok Video 1 total (1 through…" at bounding box center [762, 345] width 676 height 328
click at [1024, 463] on button "Next" at bounding box center [1029, 465] width 82 height 32
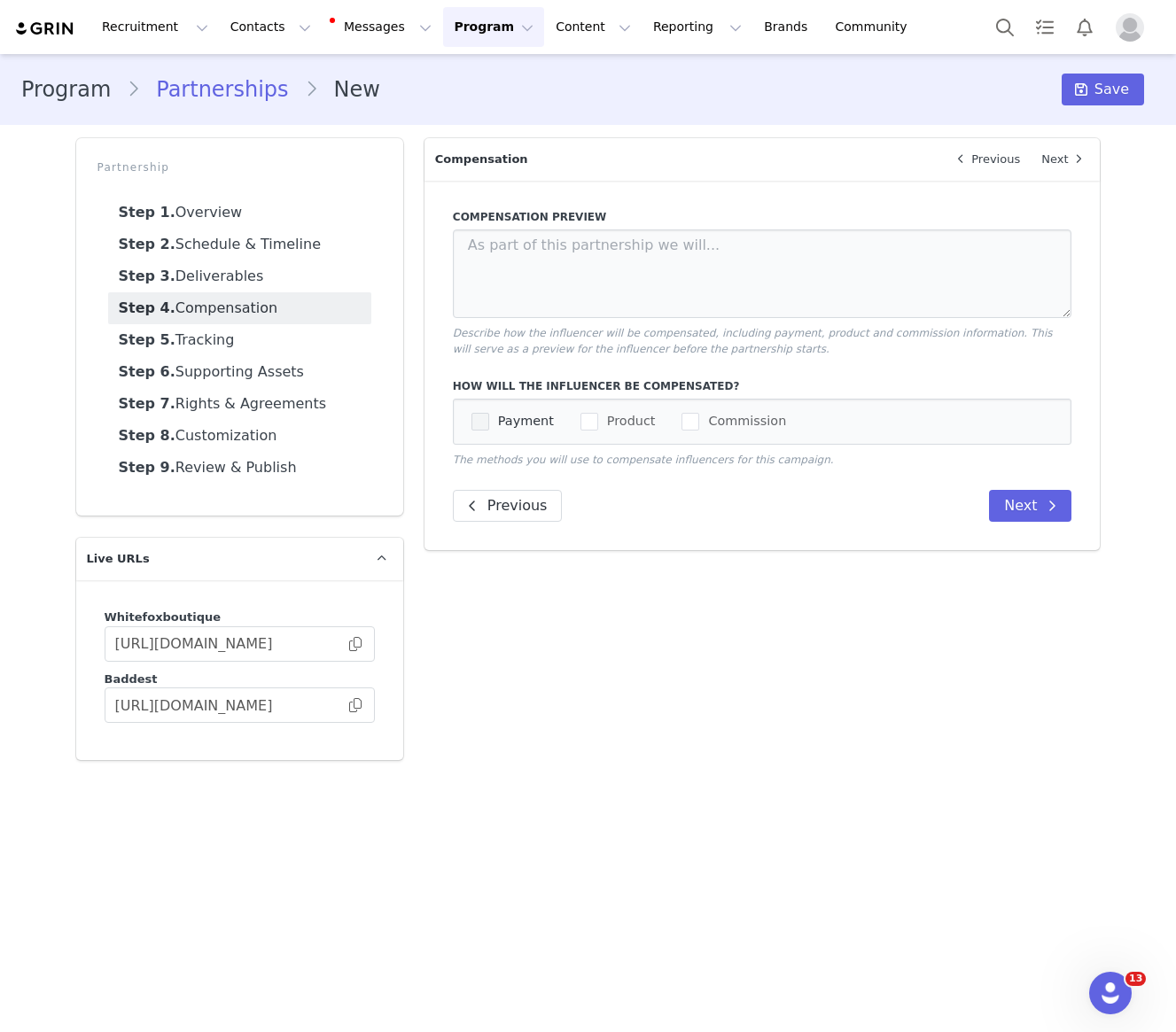
click at [477, 413] on span "checkbox-group" at bounding box center [480, 421] width 18 height 18
click at [490, 413] on input "Payment" at bounding box center [490, 413] width 0 height 0
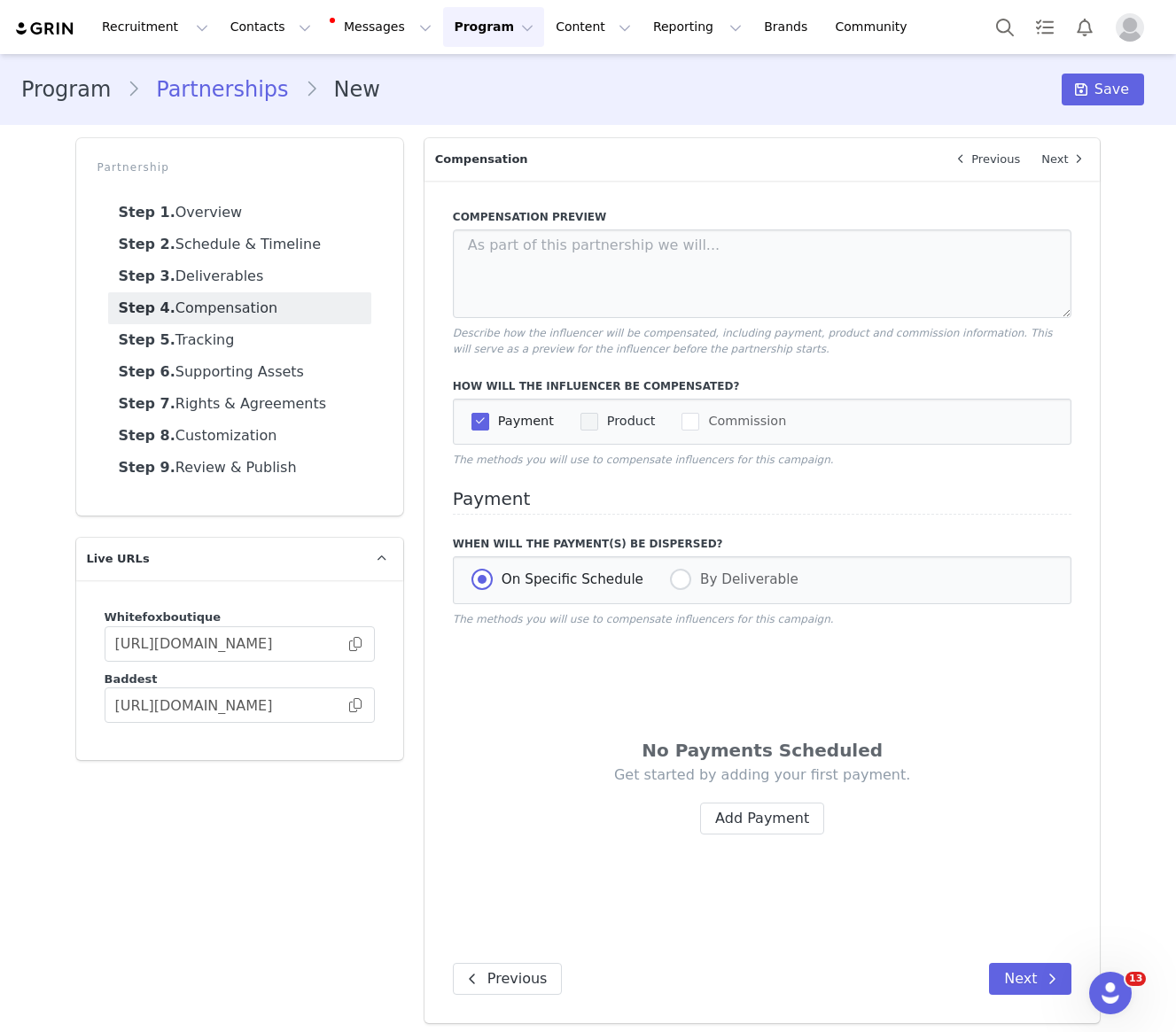
click at [581, 429] on span "checkbox-group" at bounding box center [589, 421] width 18 height 18
click at [598, 413] on input "Product" at bounding box center [598, 413] width 0 height 0
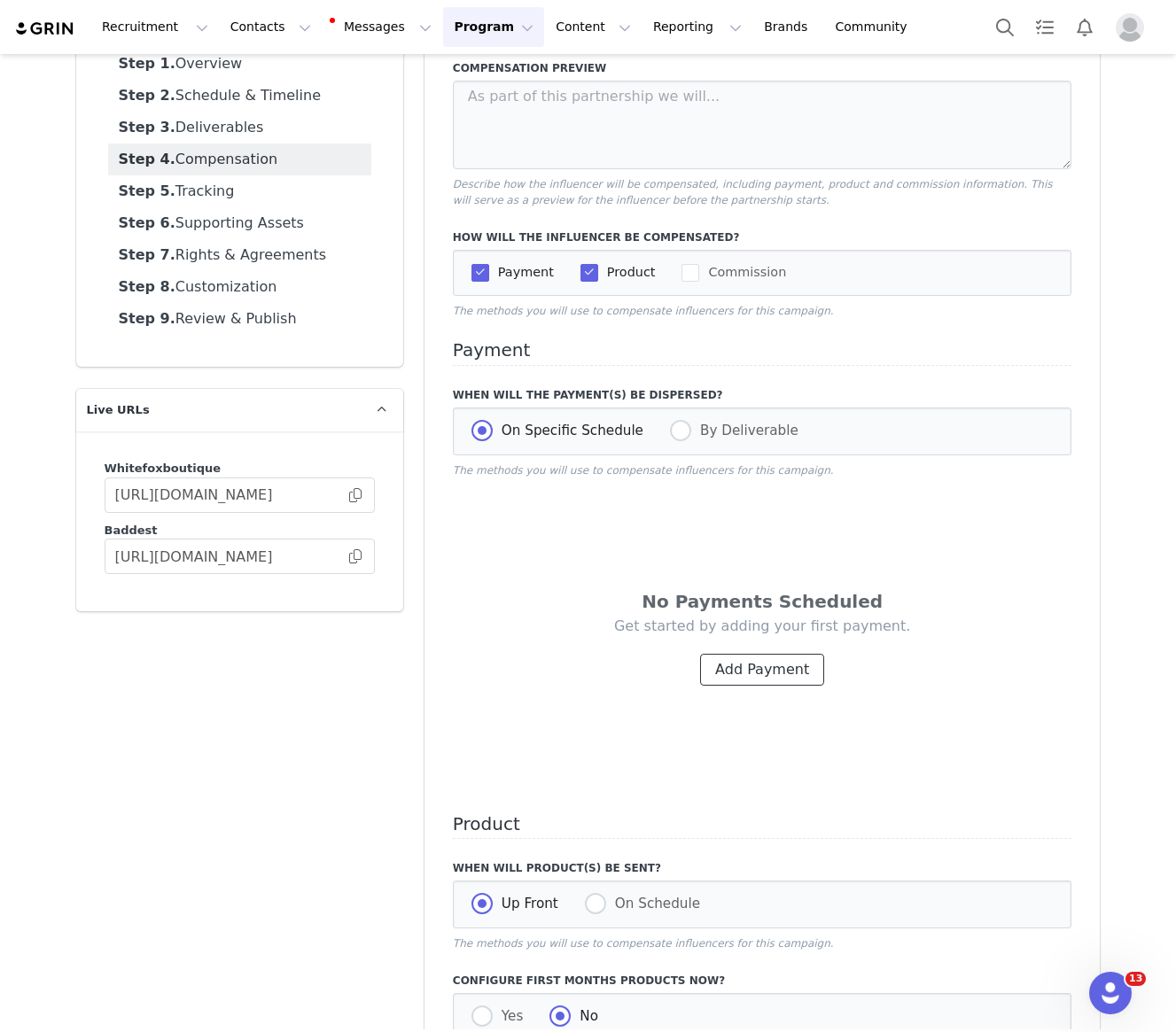
click at [747, 665] on button "Add Payment" at bounding box center [761, 670] width 124 height 32
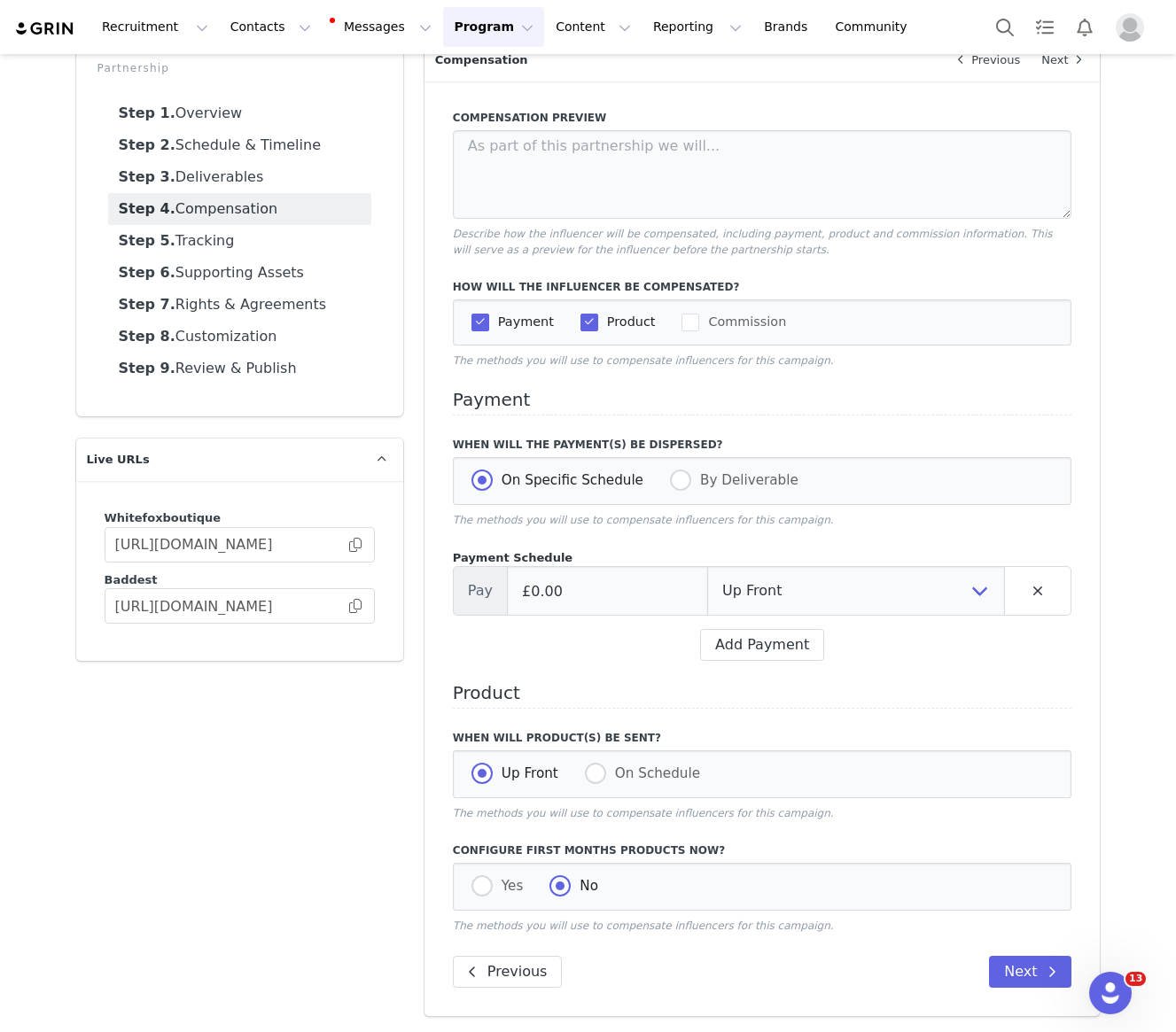
scroll to position [102, 0]
click at [588, 610] on input "£0.00" at bounding box center [607, 591] width 201 height 49
click at [539, 594] on input "£0.00" at bounding box center [607, 591] width 201 height 49
type input "£750.00"
click at [753, 571] on select "Up Front Month 1 Upon Completion" at bounding box center [856, 591] width 297 height 49
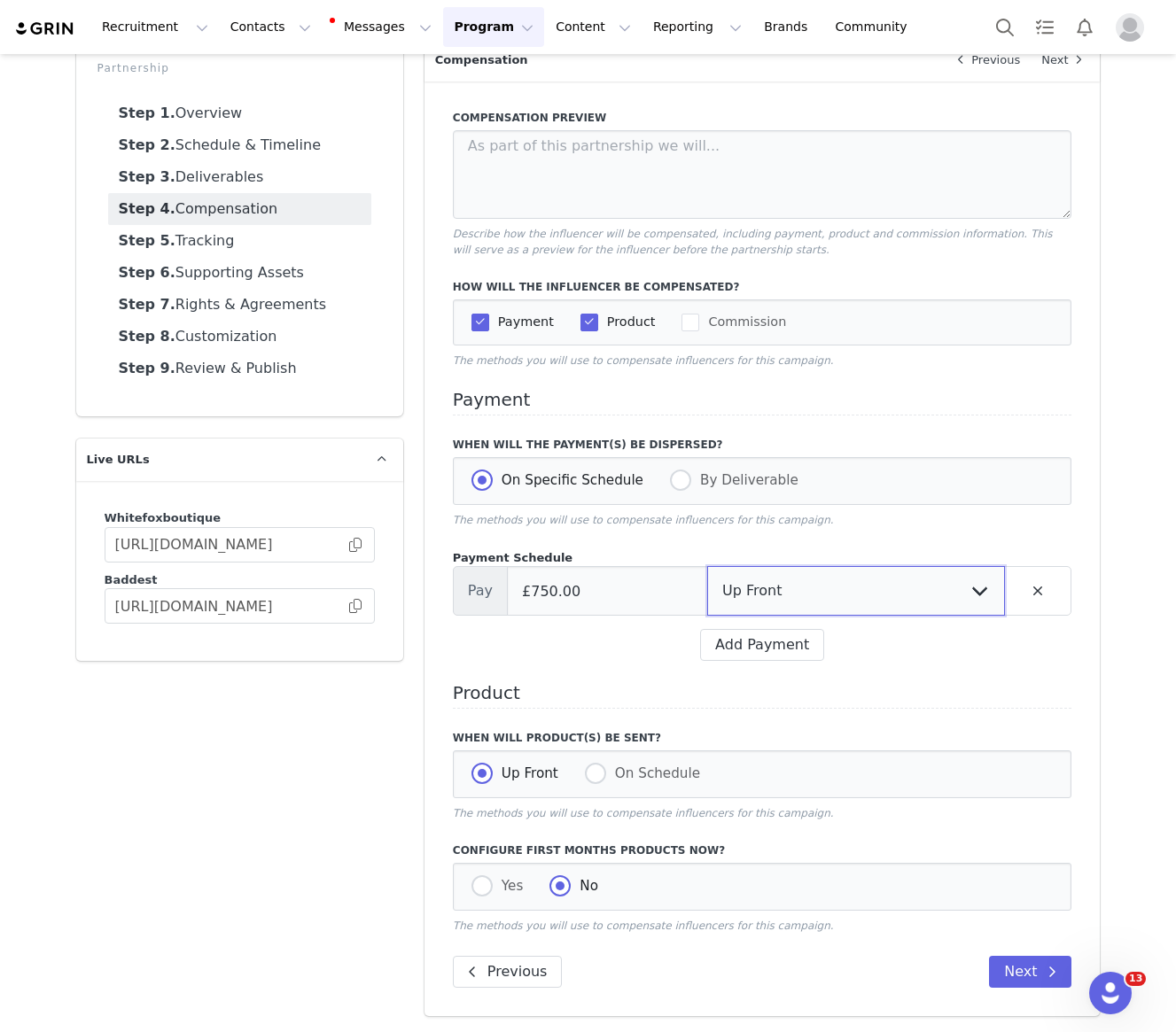
select select "completion"
click at [579, 705] on h4 "Product" at bounding box center [762, 696] width 619 height 26
click at [487, 891] on span at bounding box center [482, 886] width 21 height 21
click at [487, 891] on input "Yes" at bounding box center [482, 887] width 21 height 23
radio input "true"
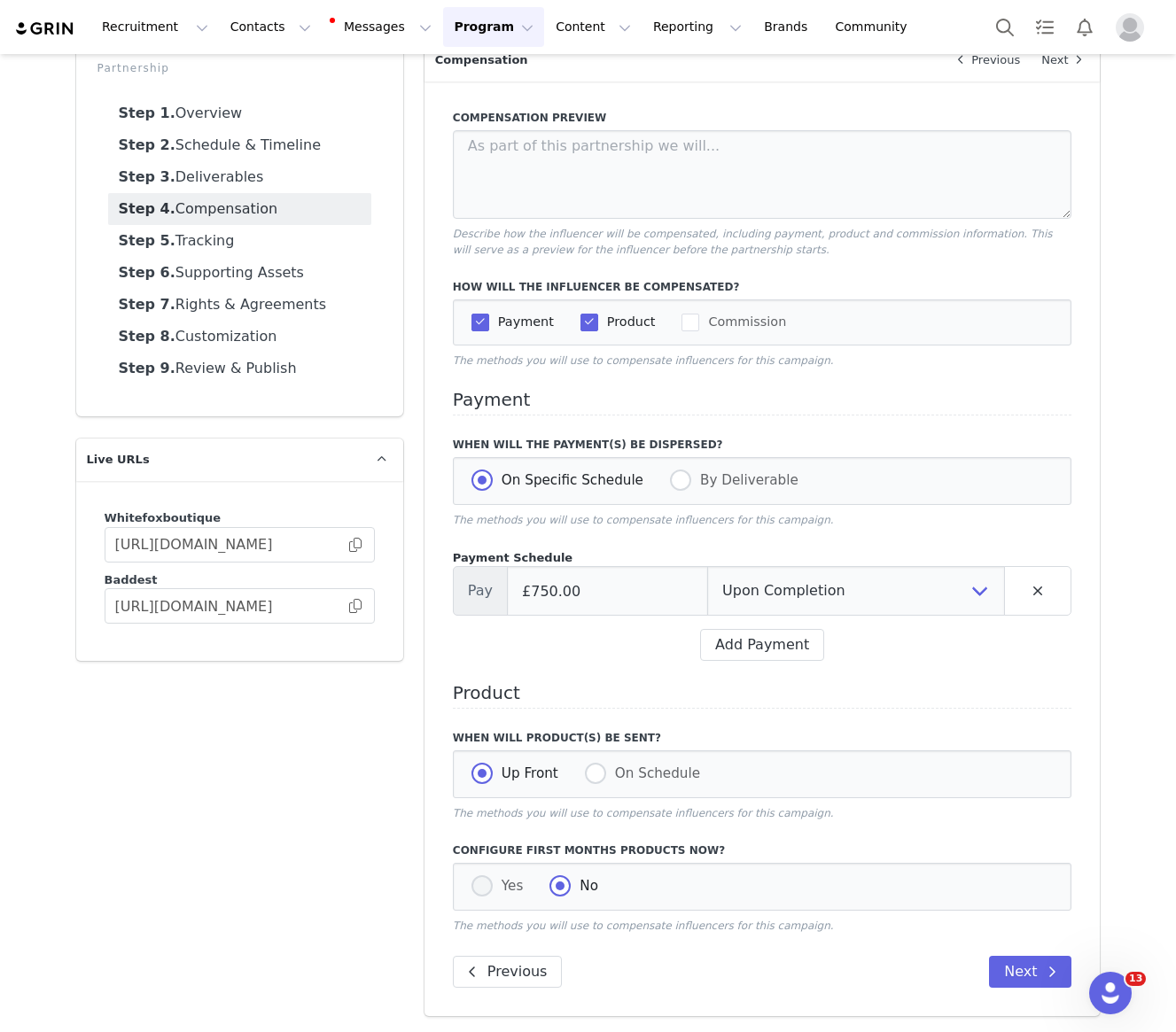
radio input "false"
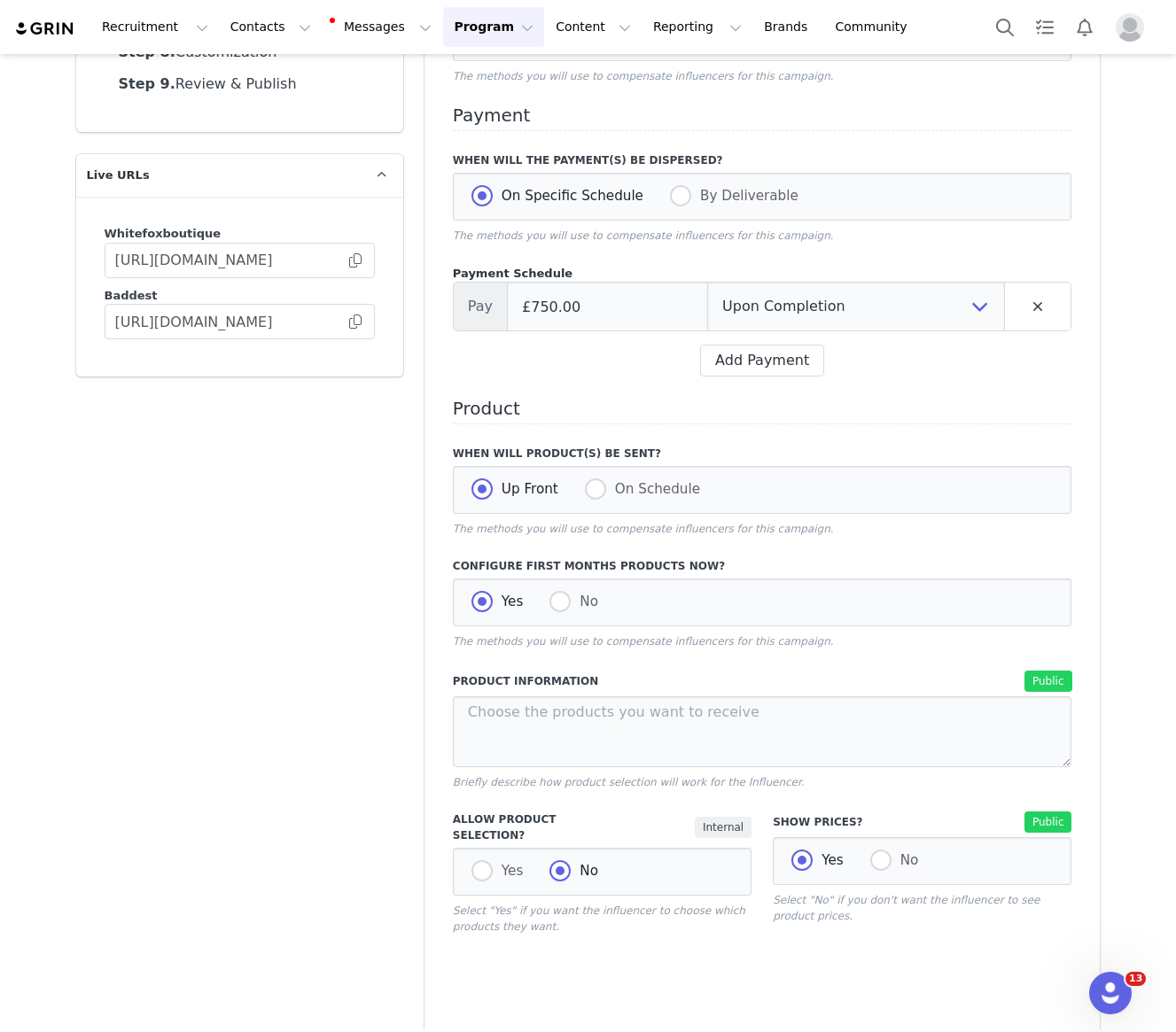
scroll to position [466, 0]
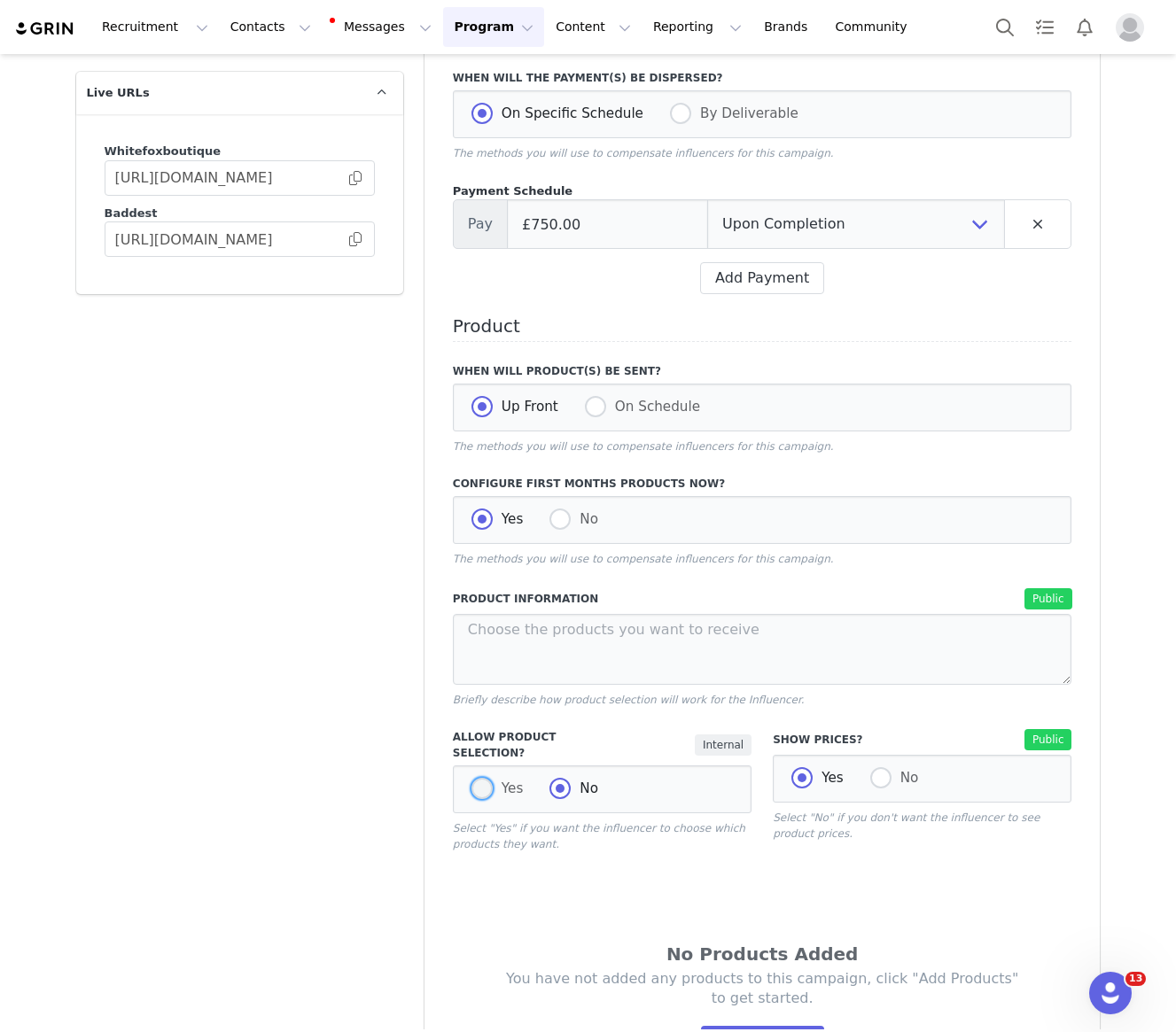
click at [482, 778] on span at bounding box center [482, 789] width 21 height 21
click at [482, 778] on input "Yes" at bounding box center [482, 790] width 21 height 23
radio input "true"
radio input "false"
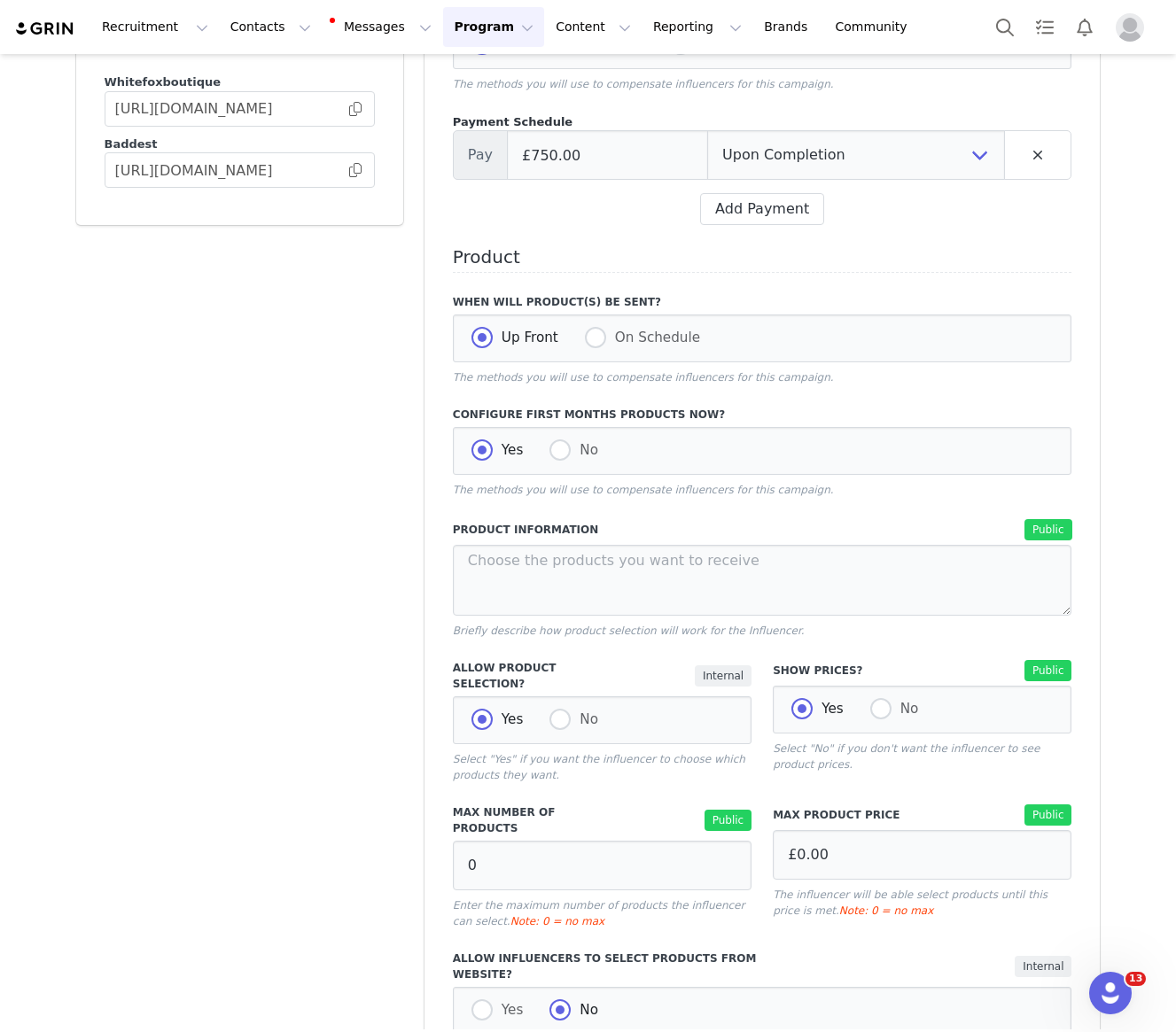
scroll to position [559, 0]
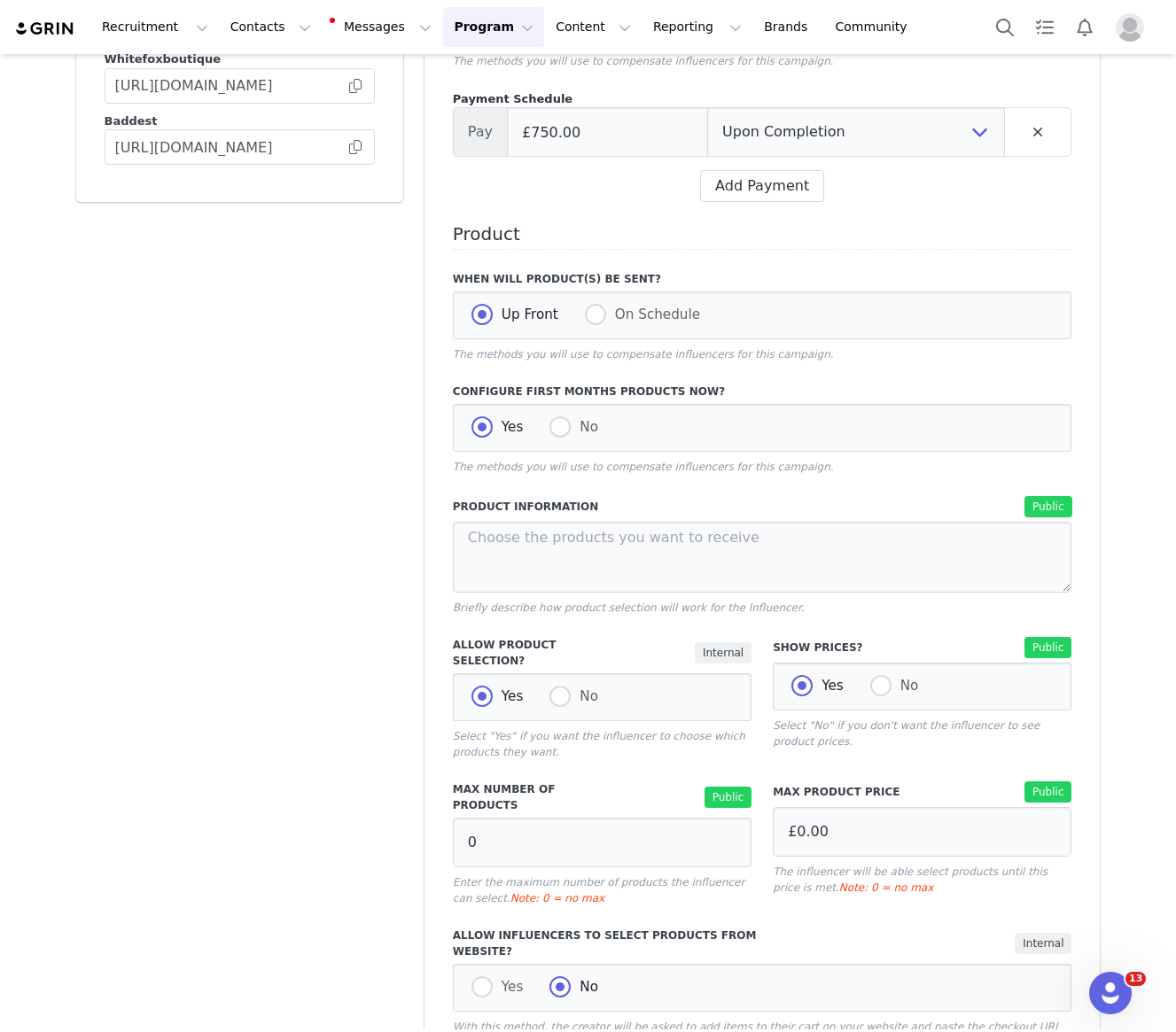
click at [452, 831] on div "Max Number of Products Public 0 Enter the maximum number of products the influe…" at bounding box center [602, 844] width 320 height 146
click at [480, 822] on input "0" at bounding box center [601, 843] width 298 height 49
click at [471, 822] on input "0" at bounding box center [601, 843] width 298 height 49
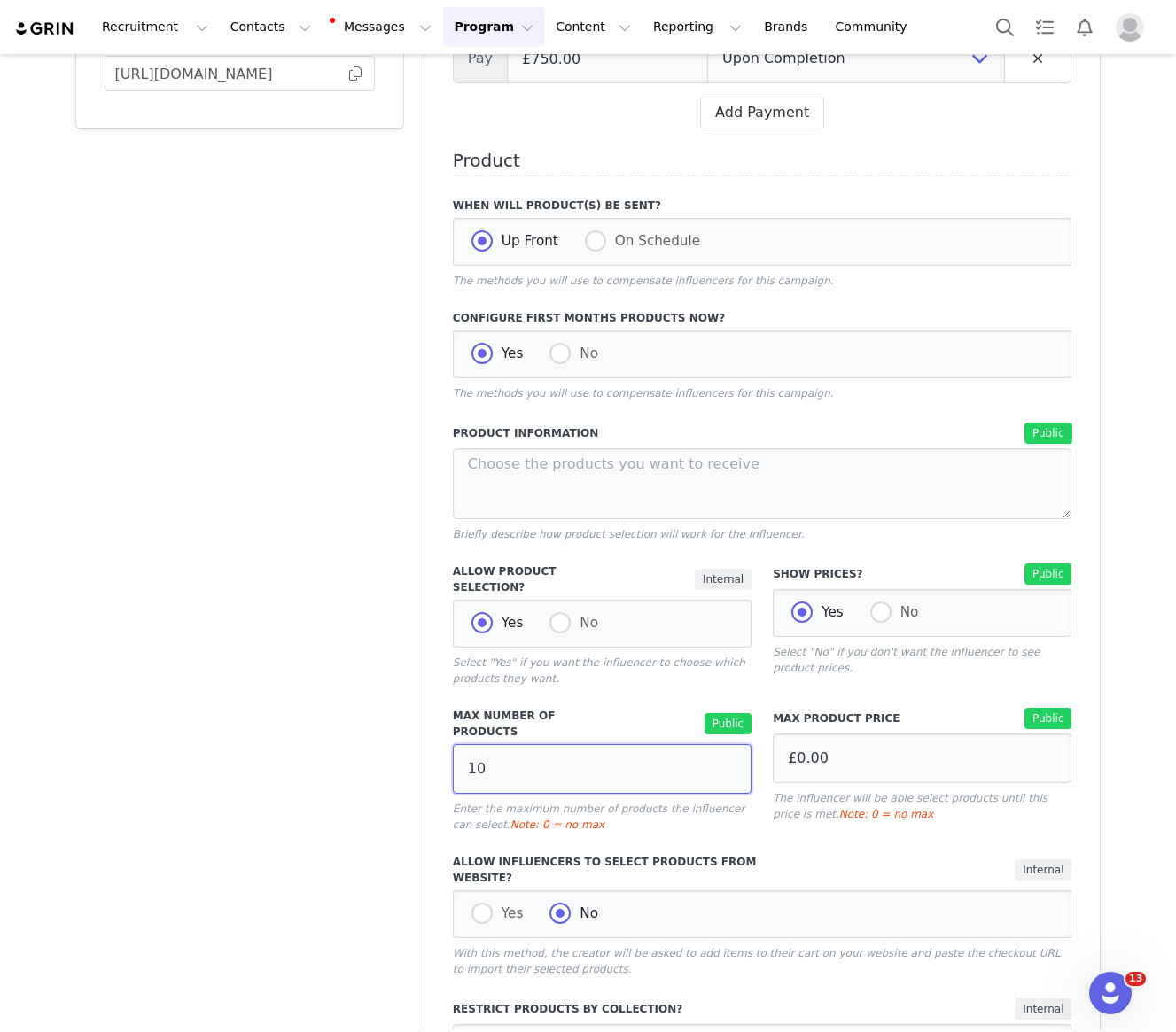
type input "10"
click at [706, 854] on label "Allow Influencers to Select Products from Website?" at bounding box center [615, 870] width 325 height 32
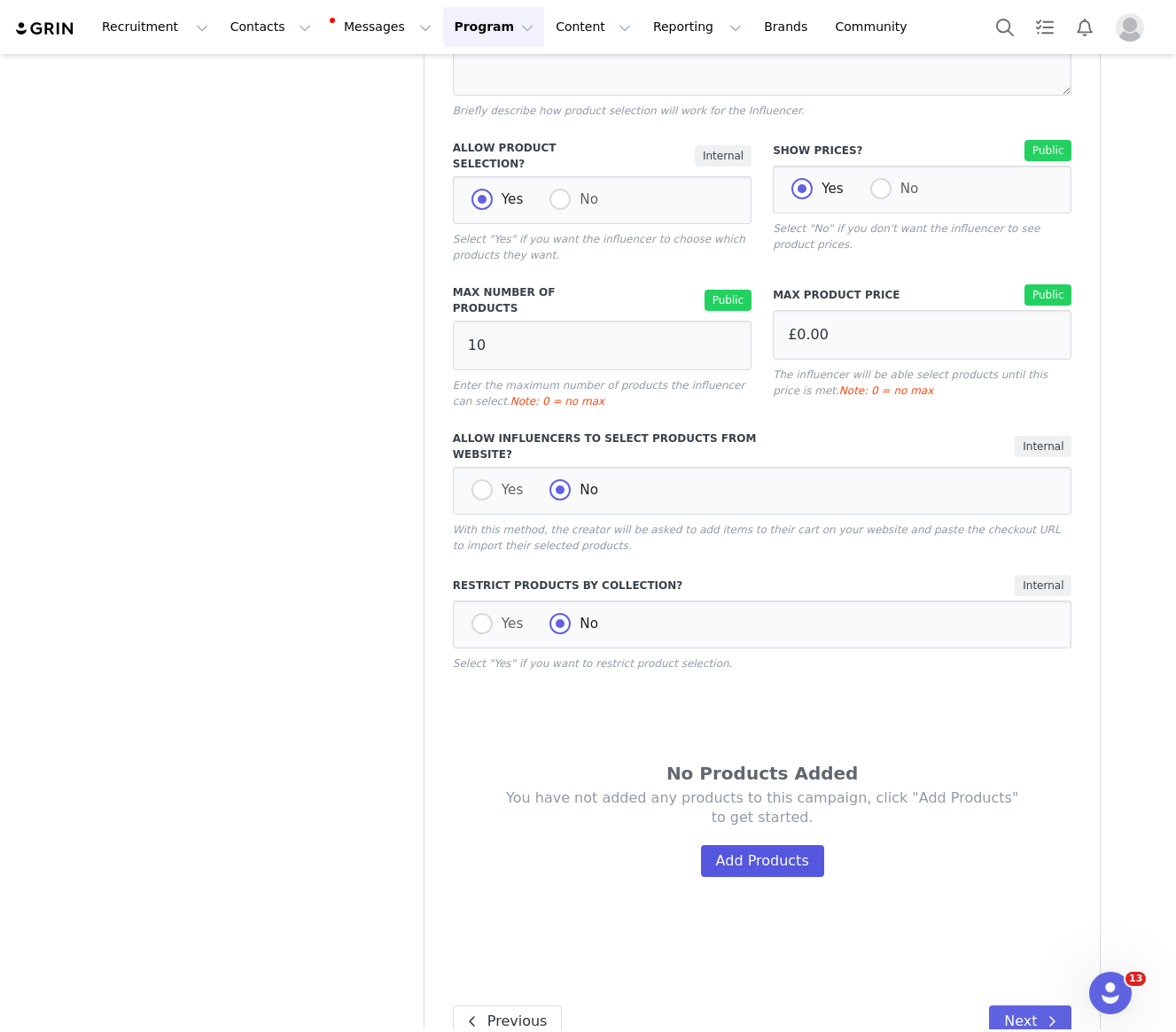
scroll to position [1091, 0]
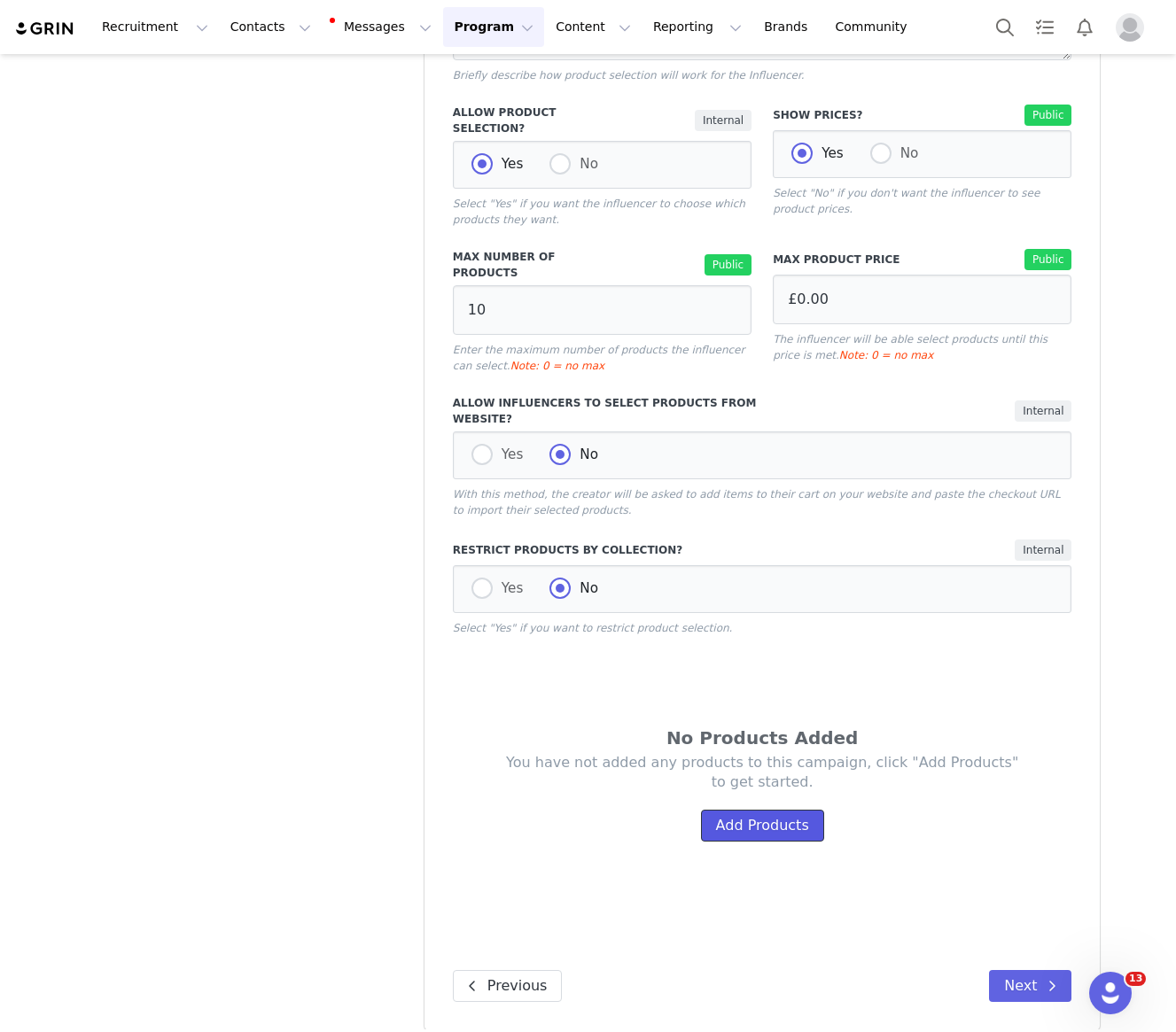
click at [781, 810] on button "Add Products" at bounding box center [762, 826] width 123 height 32
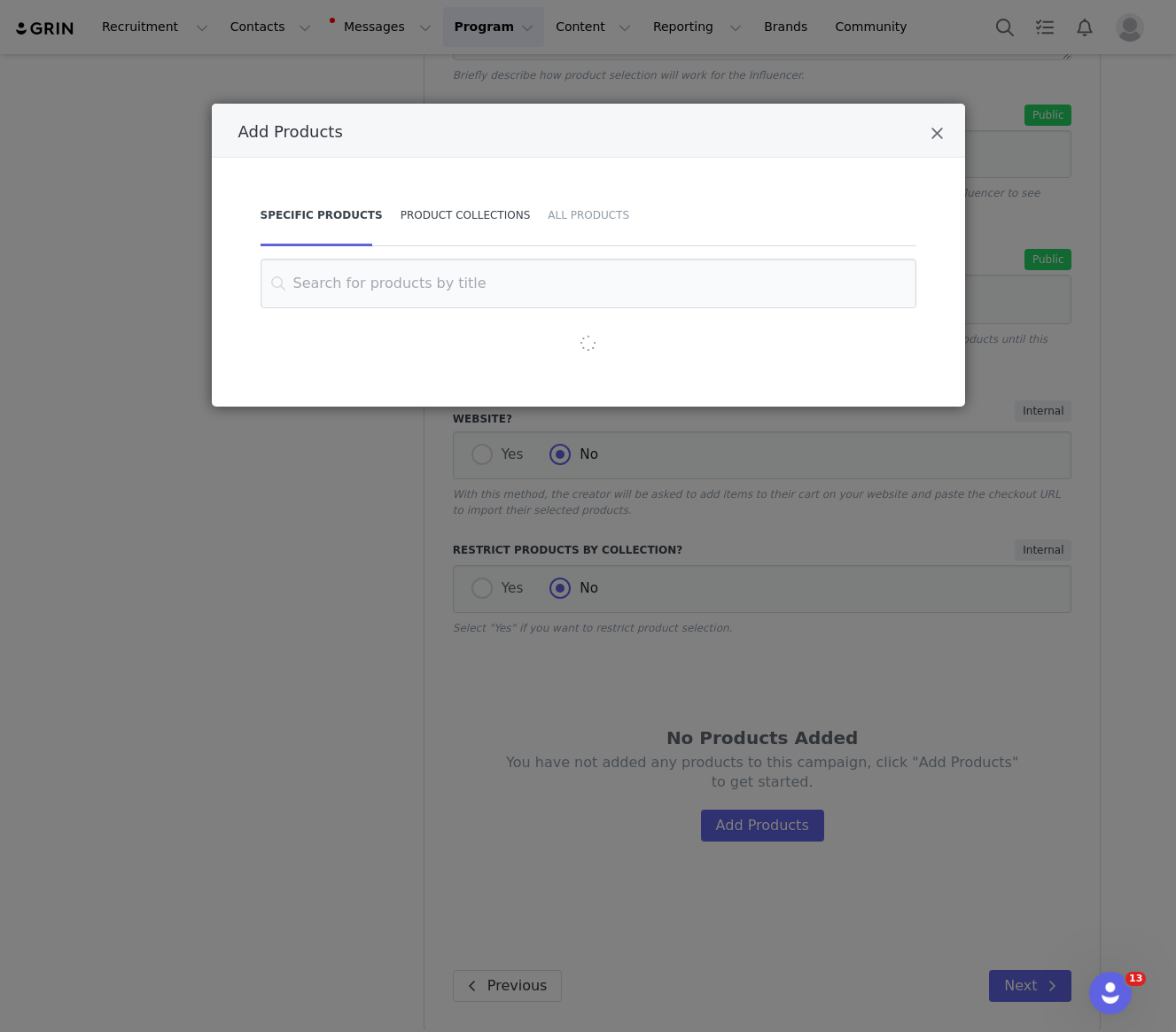
click at [481, 225] on div "Product Collections" at bounding box center [466, 216] width 148 height 62
click at [490, 309] on div "Add Products" at bounding box center [588, 306] width 656 height 95
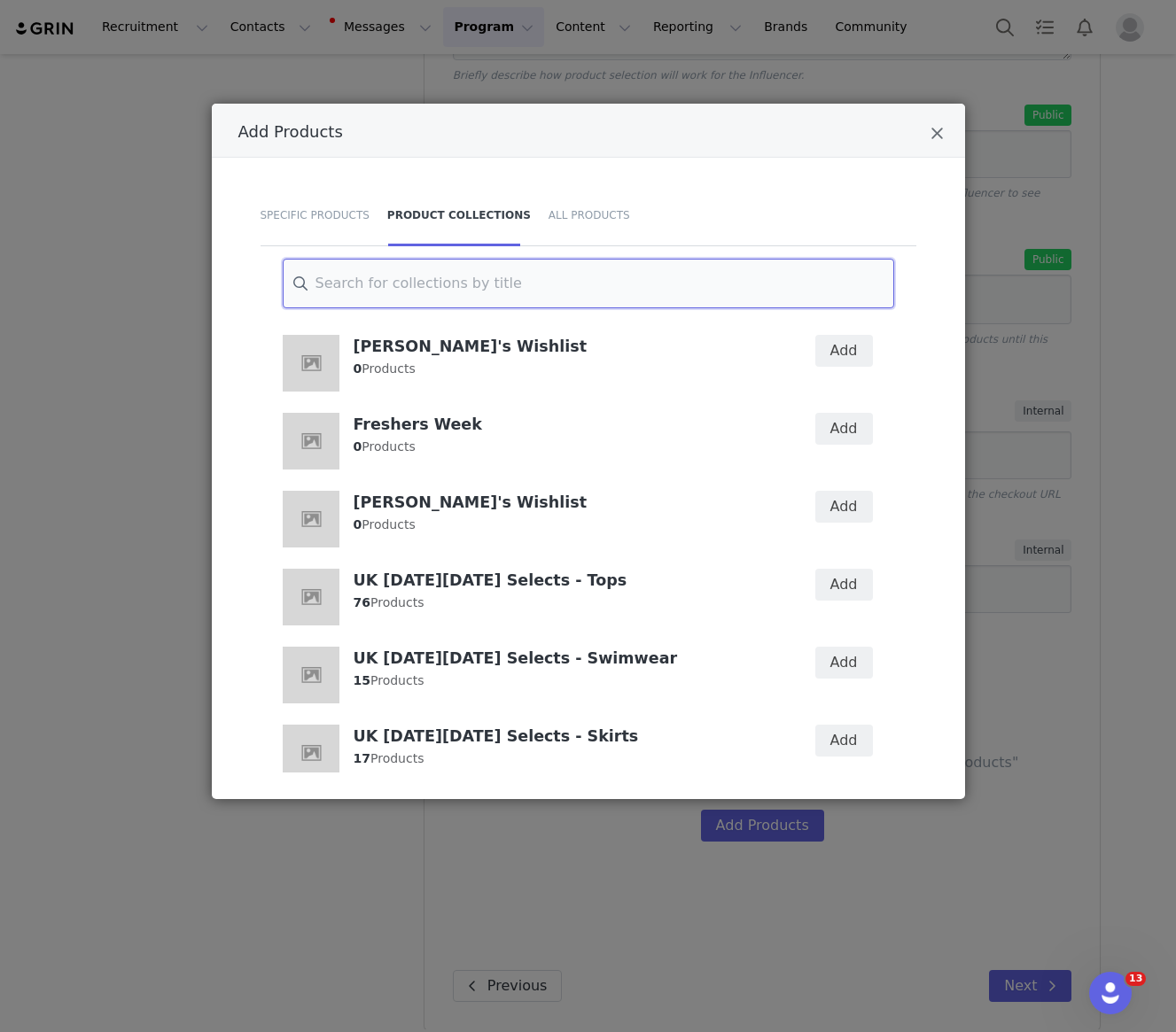
click at [490, 294] on input "Add Products" at bounding box center [589, 283] width 612 height 49
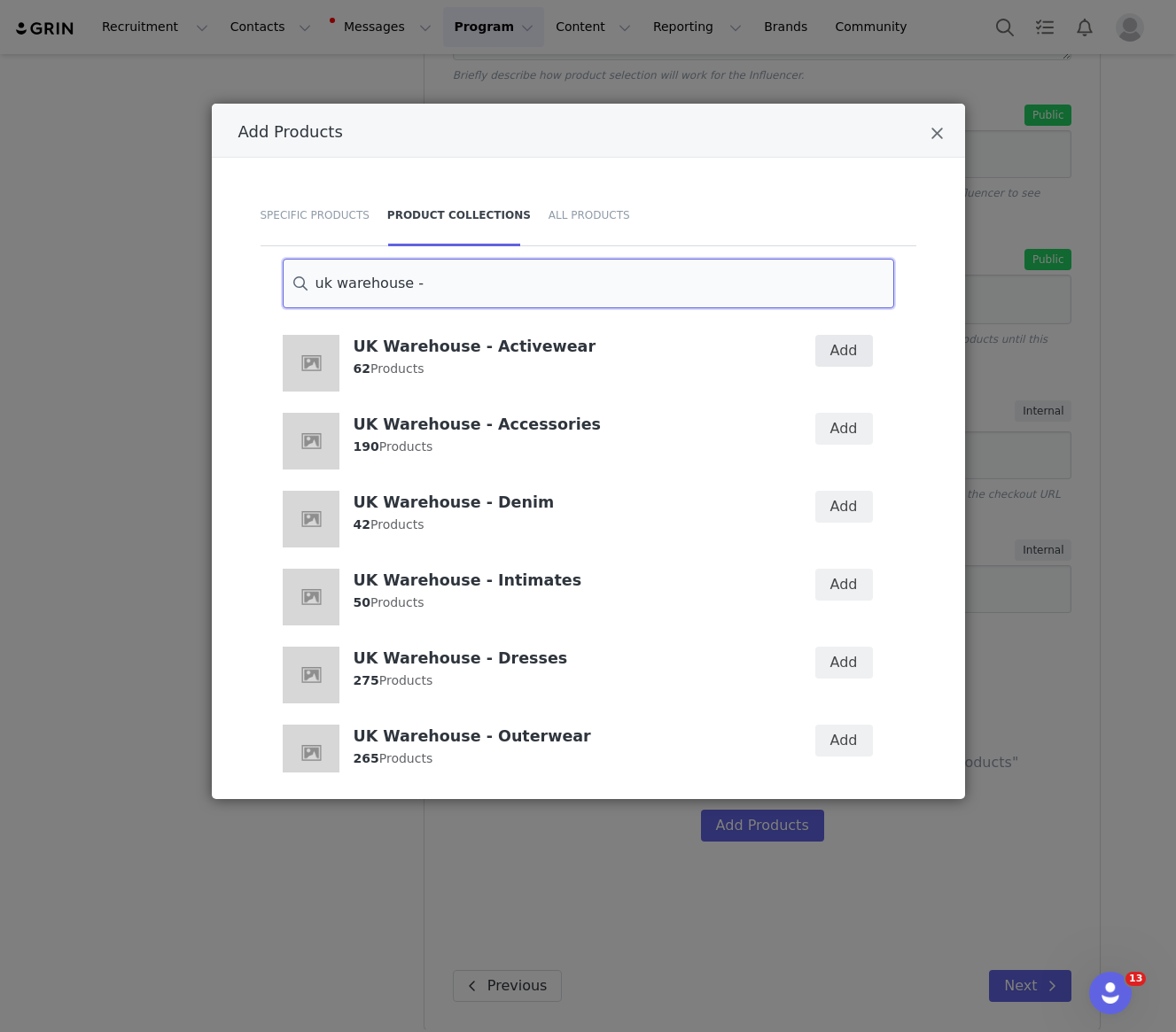
type input "uk warehouse -"
click at [846, 355] on button "Add" at bounding box center [844, 351] width 58 height 32
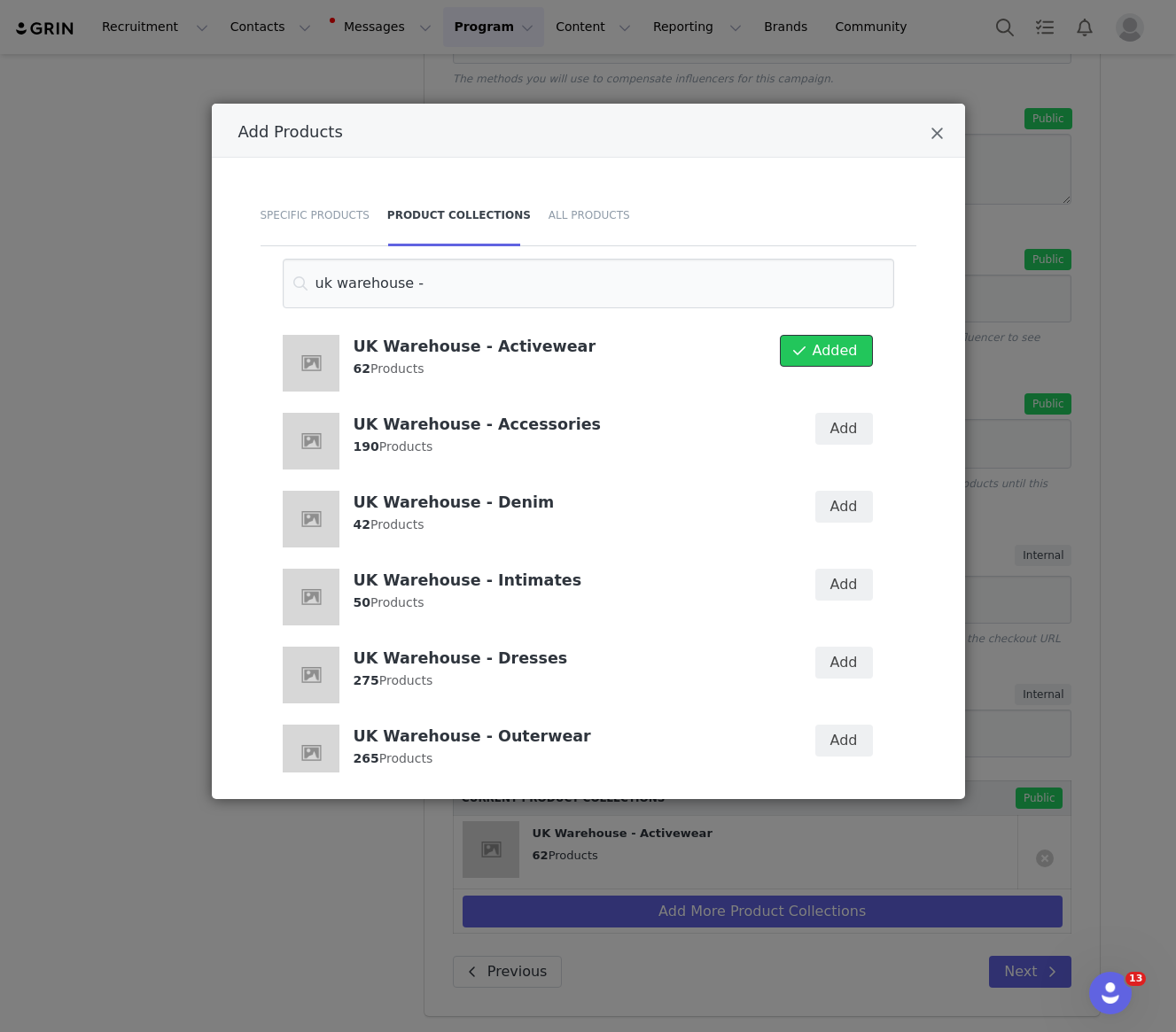
scroll to position [932, 0]
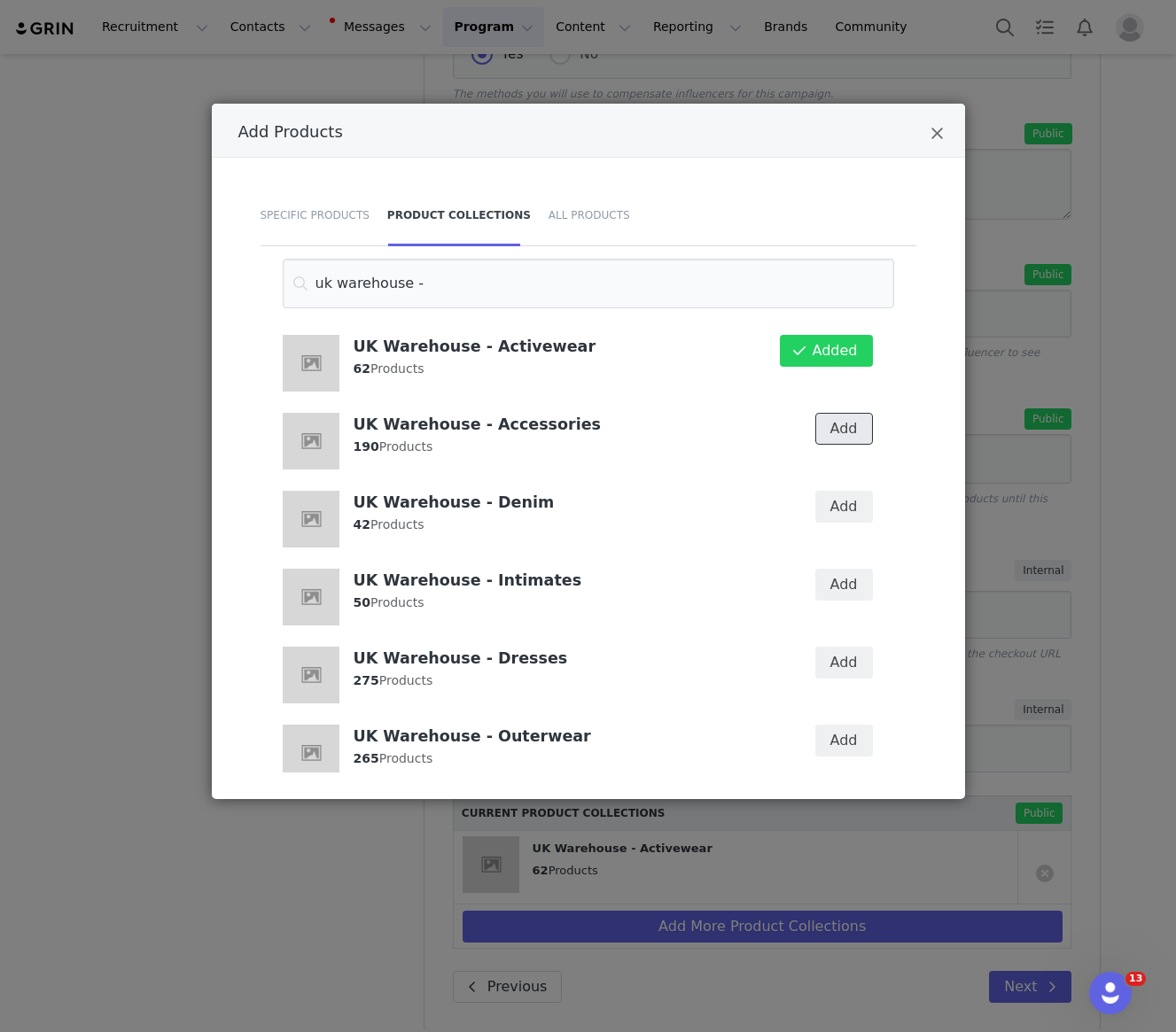
click at [845, 419] on button "Add" at bounding box center [844, 429] width 58 height 32
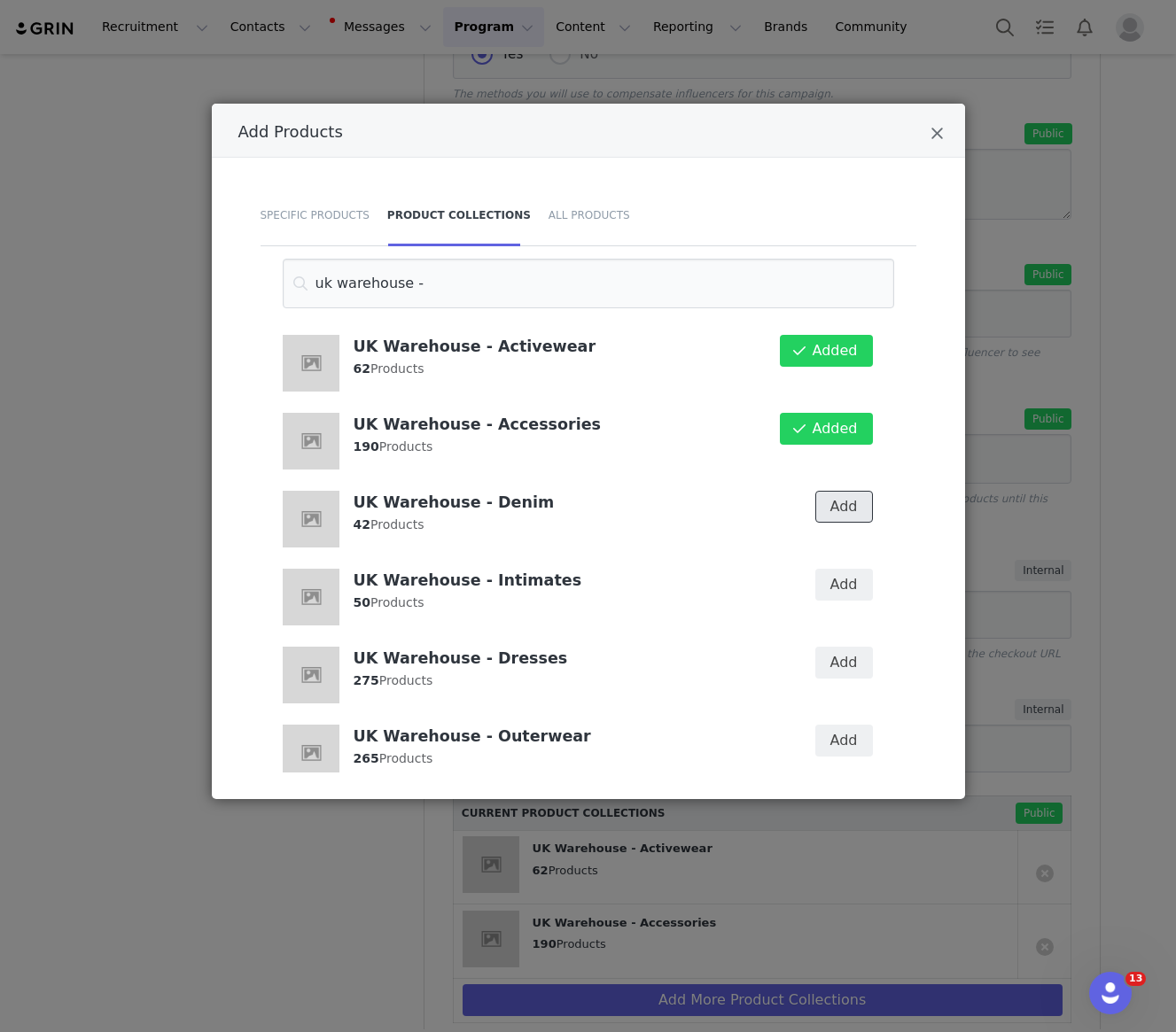
click at [843, 504] on button "Add" at bounding box center [844, 507] width 58 height 32
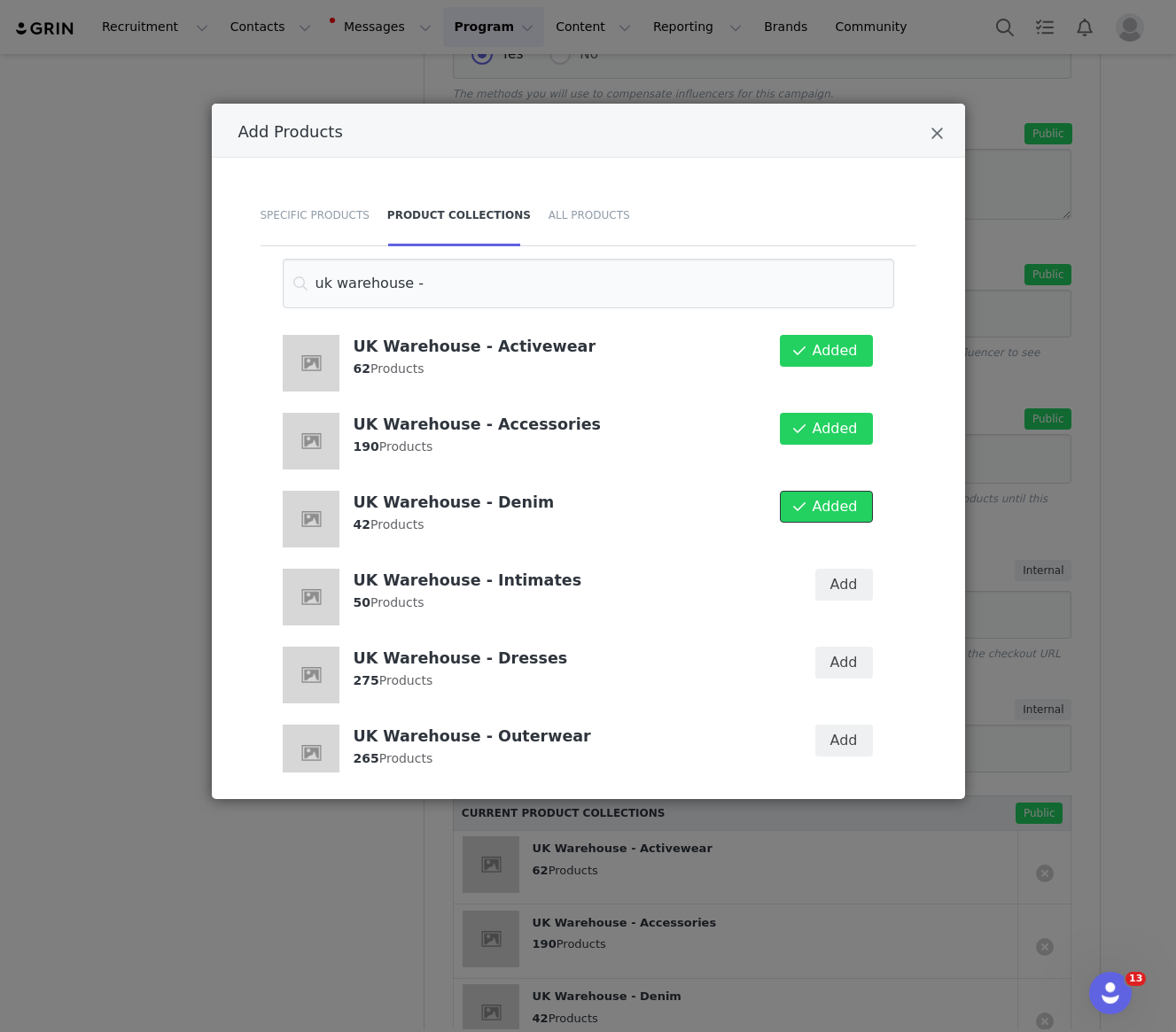
scroll to position [15, 0]
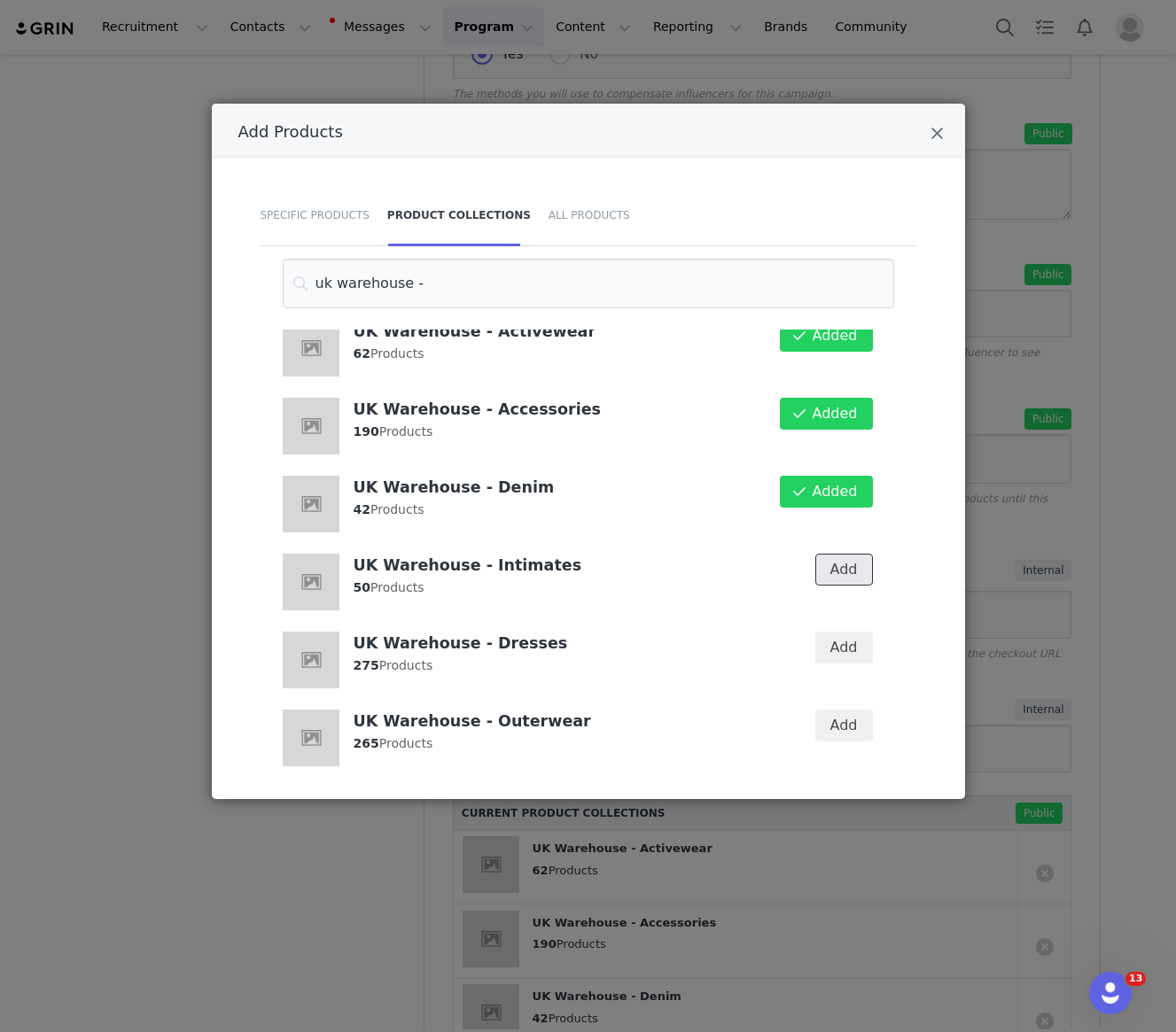
click at [851, 560] on button "Add" at bounding box center [844, 570] width 58 height 32
click at [843, 637] on button "Add" at bounding box center [844, 648] width 58 height 32
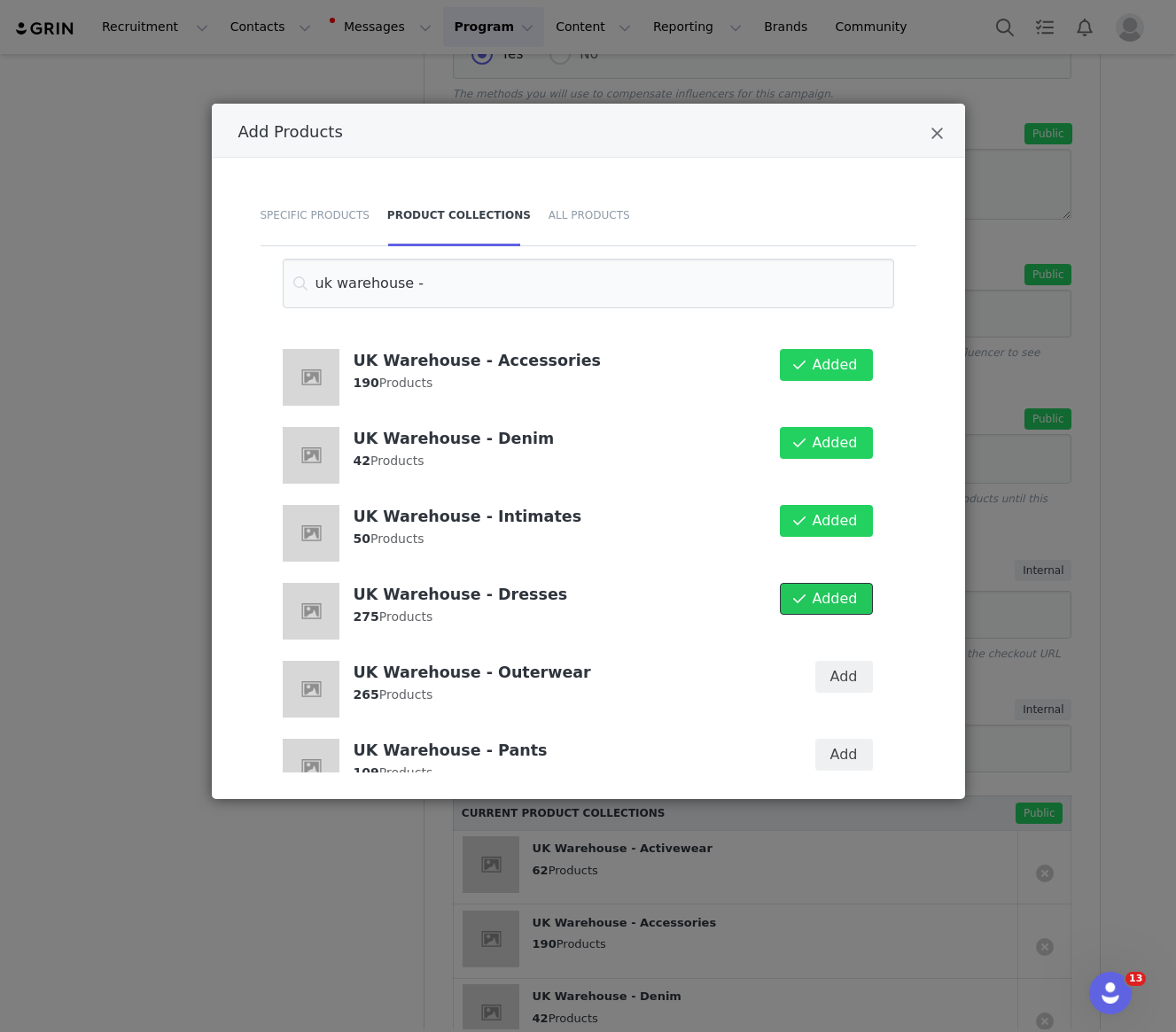
scroll to position [117, 0]
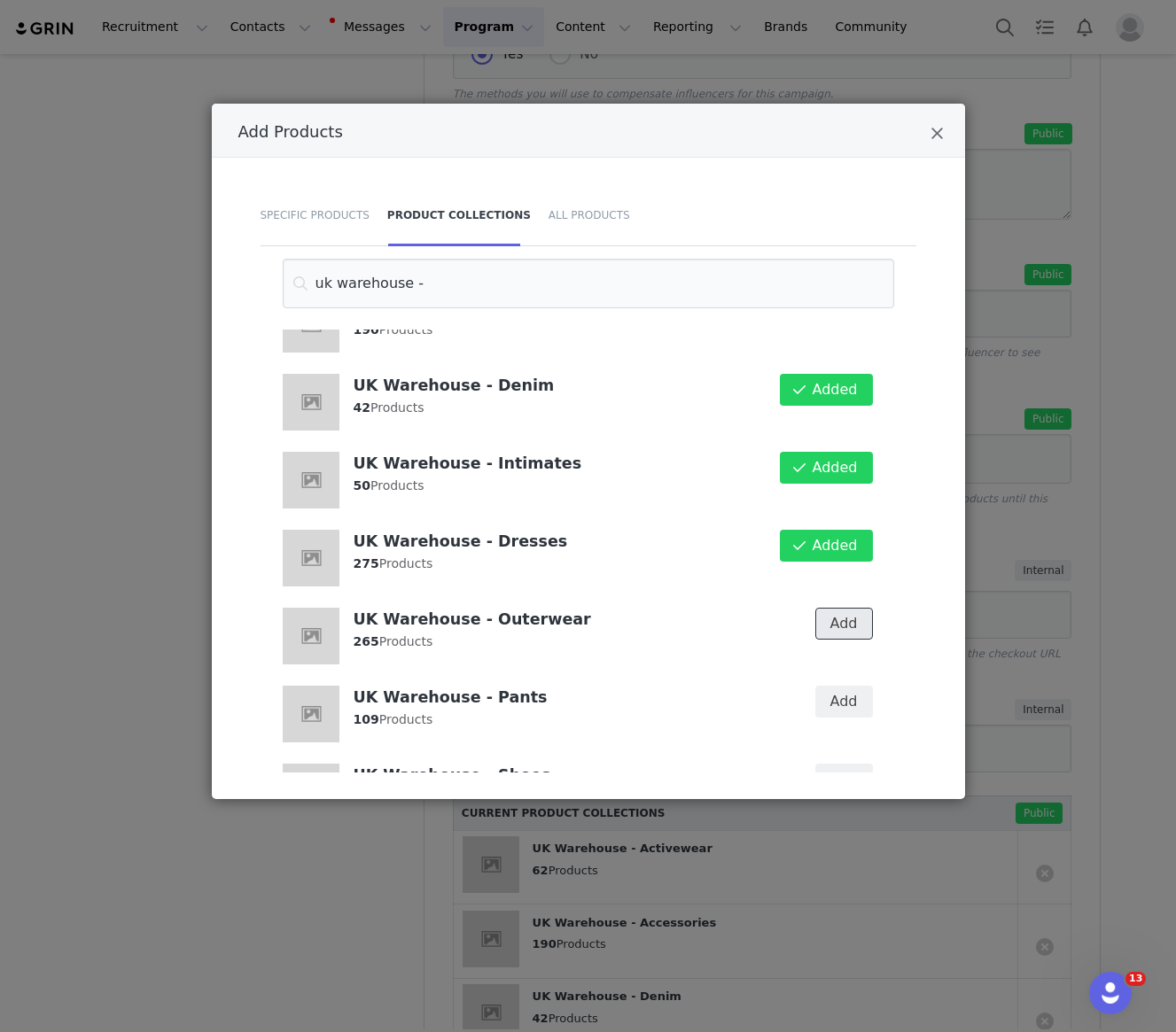
click at [845, 625] on button "Add" at bounding box center [844, 624] width 58 height 32
click at [845, 697] on button "Add" at bounding box center [844, 702] width 58 height 32
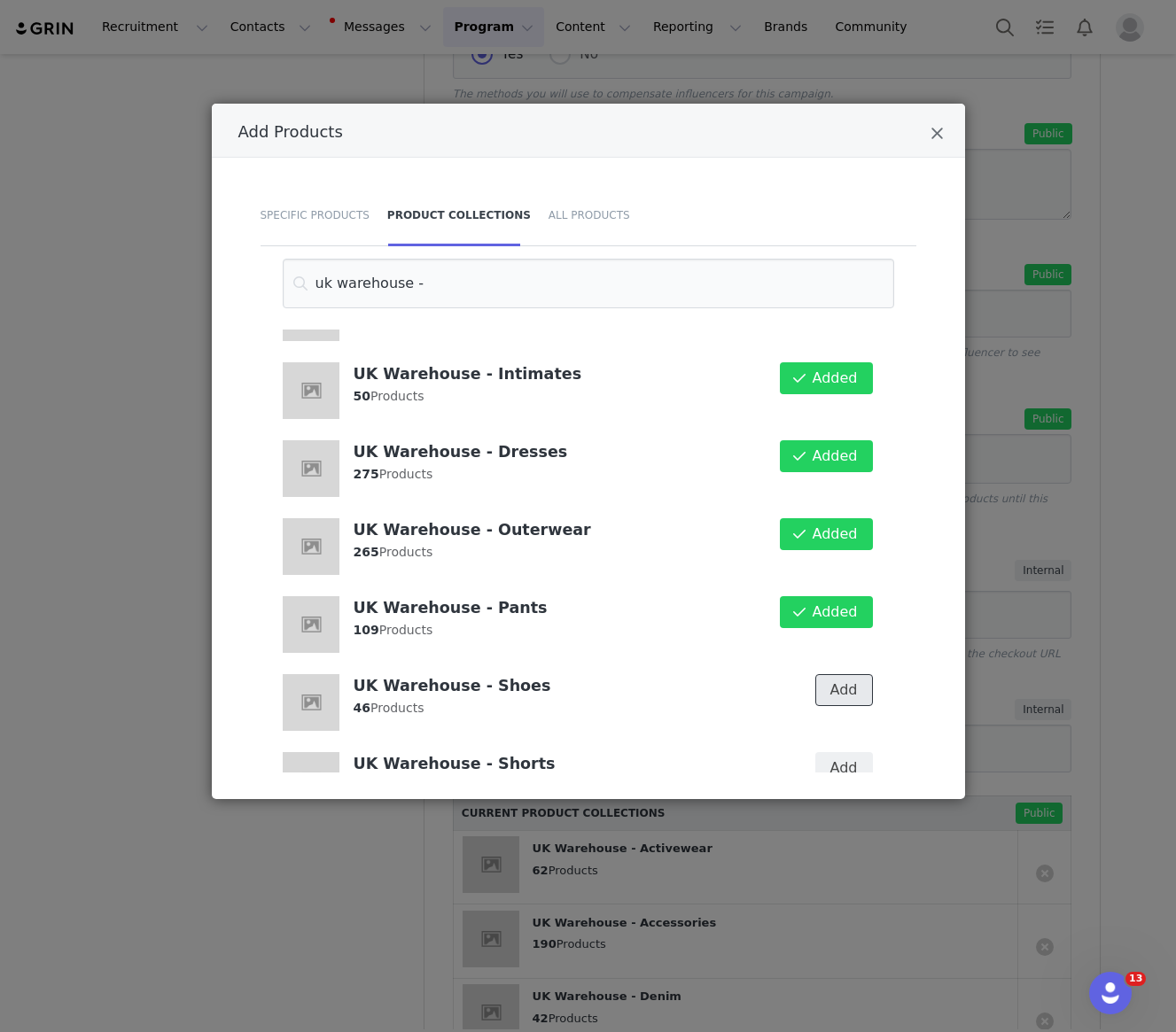
click at [842, 703] on button "Add" at bounding box center [844, 690] width 58 height 32
click at [842, 755] on button "Add" at bounding box center [844, 769] width 58 height 32
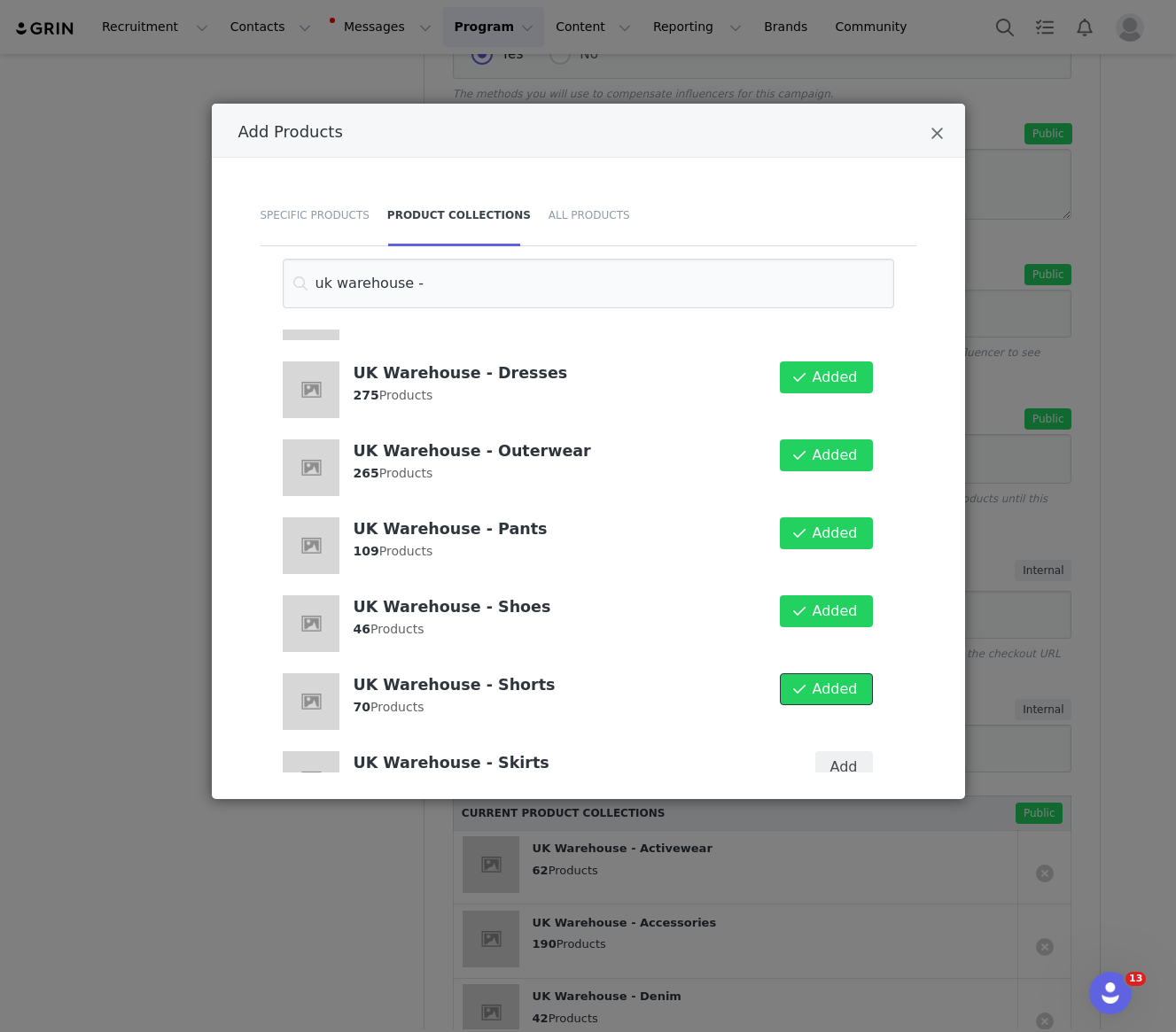
scroll to position [377, 0]
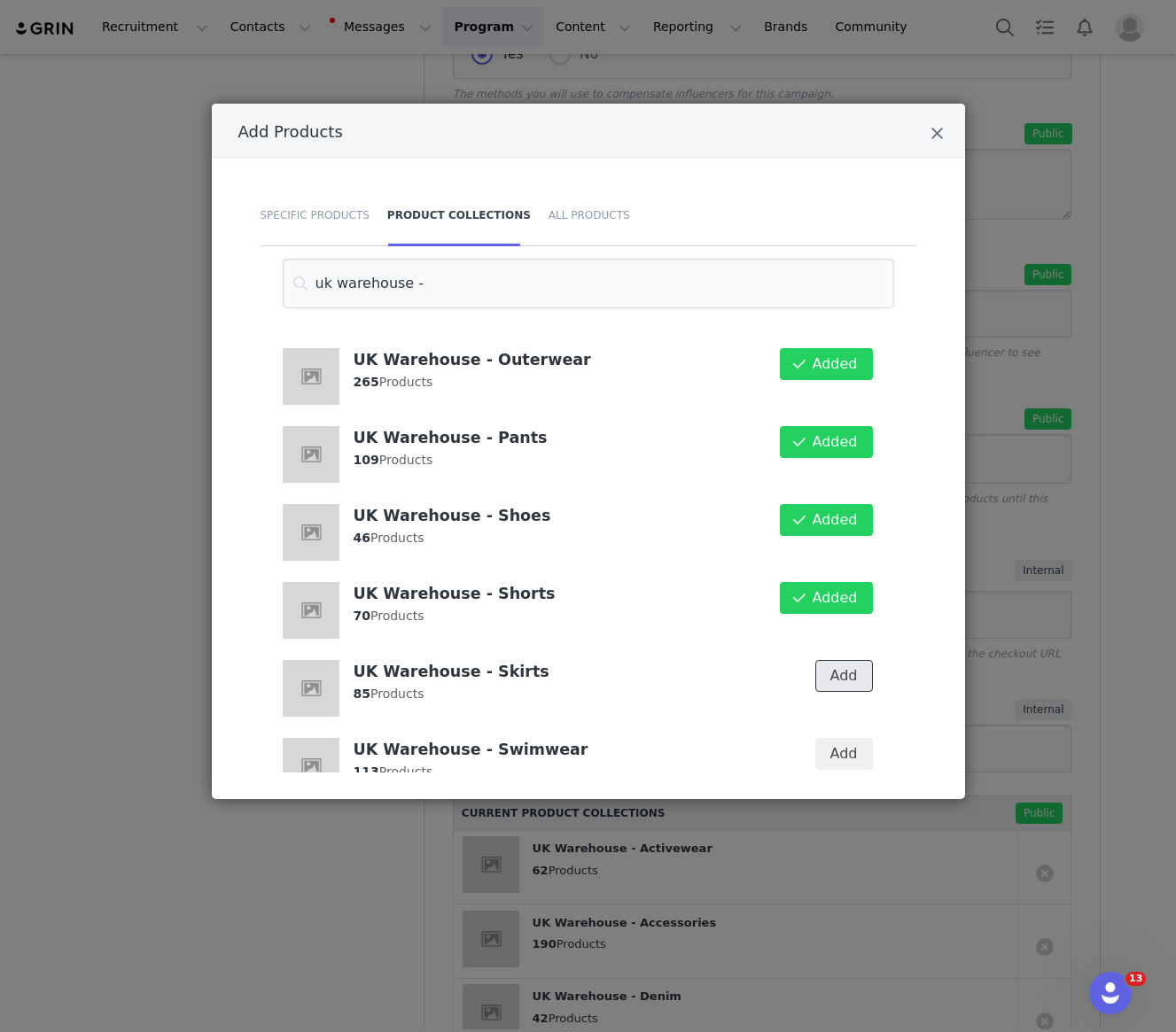
click at [822, 678] on button "Add" at bounding box center [844, 676] width 58 height 32
click at [836, 768] on button "Add" at bounding box center [844, 755] width 58 height 32
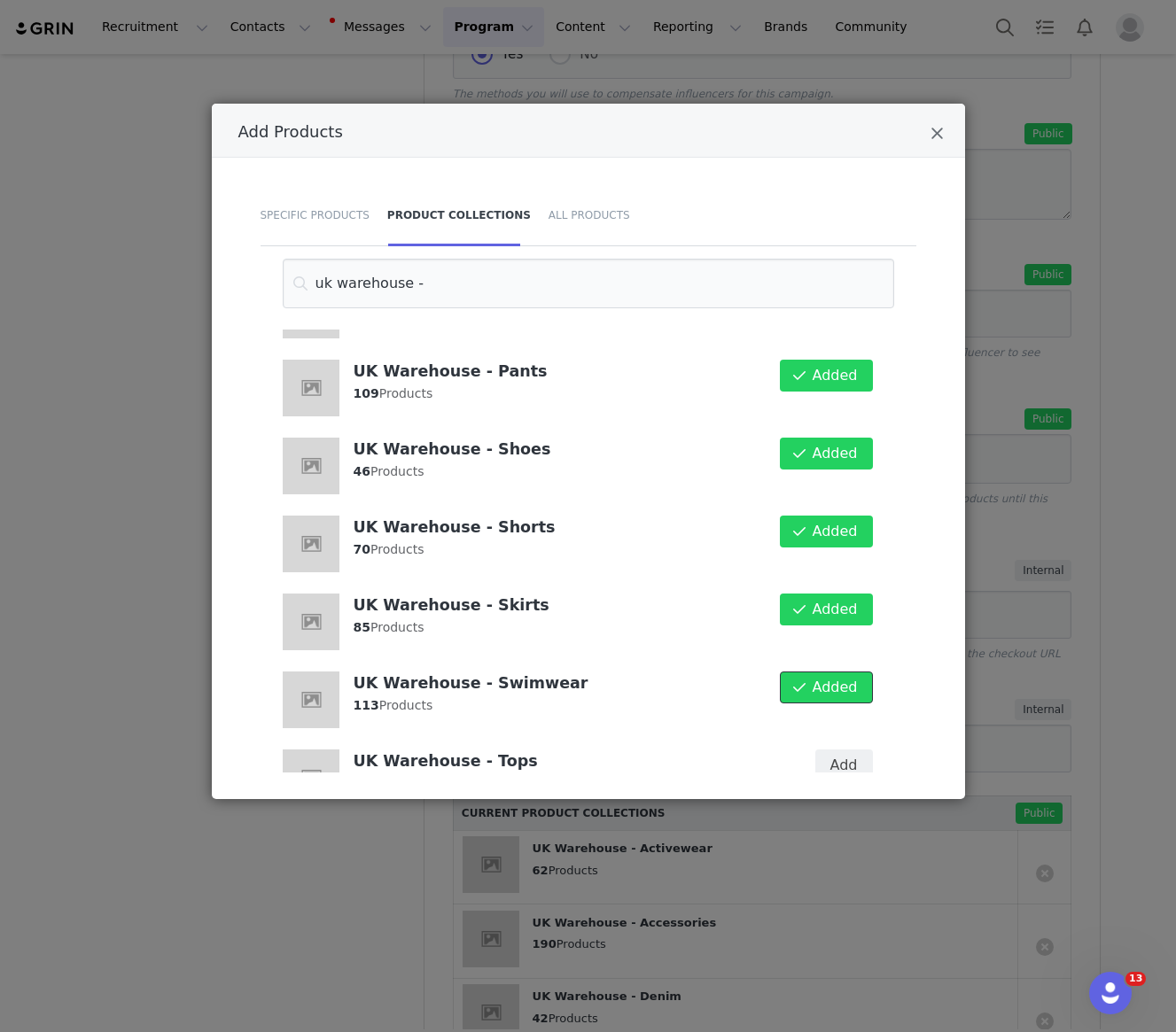
scroll to position [488, 0]
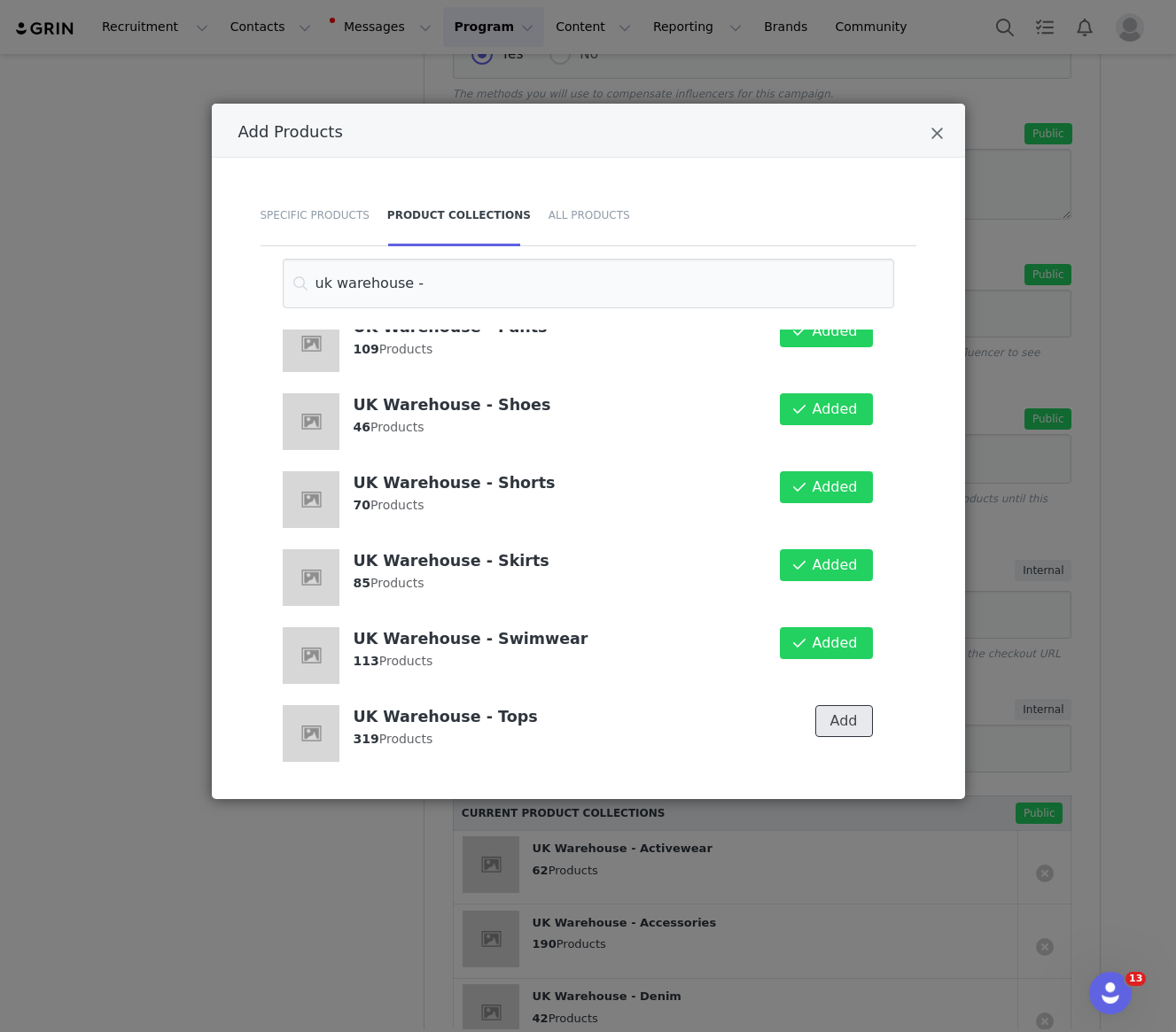
click at [832, 730] on button "Add" at bounding box center [844, 721] width 58 height 32
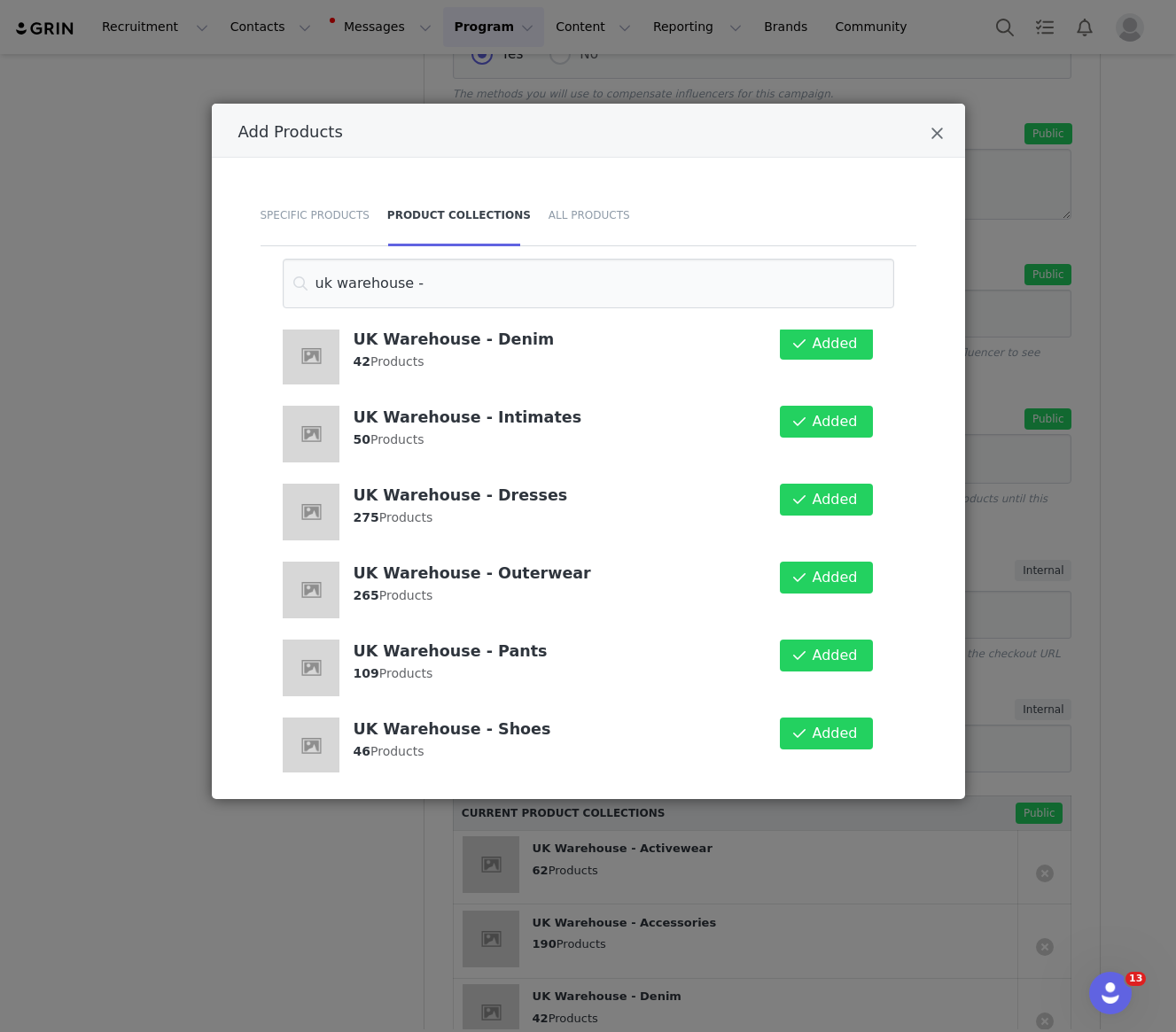
scroll to position [0, 0]
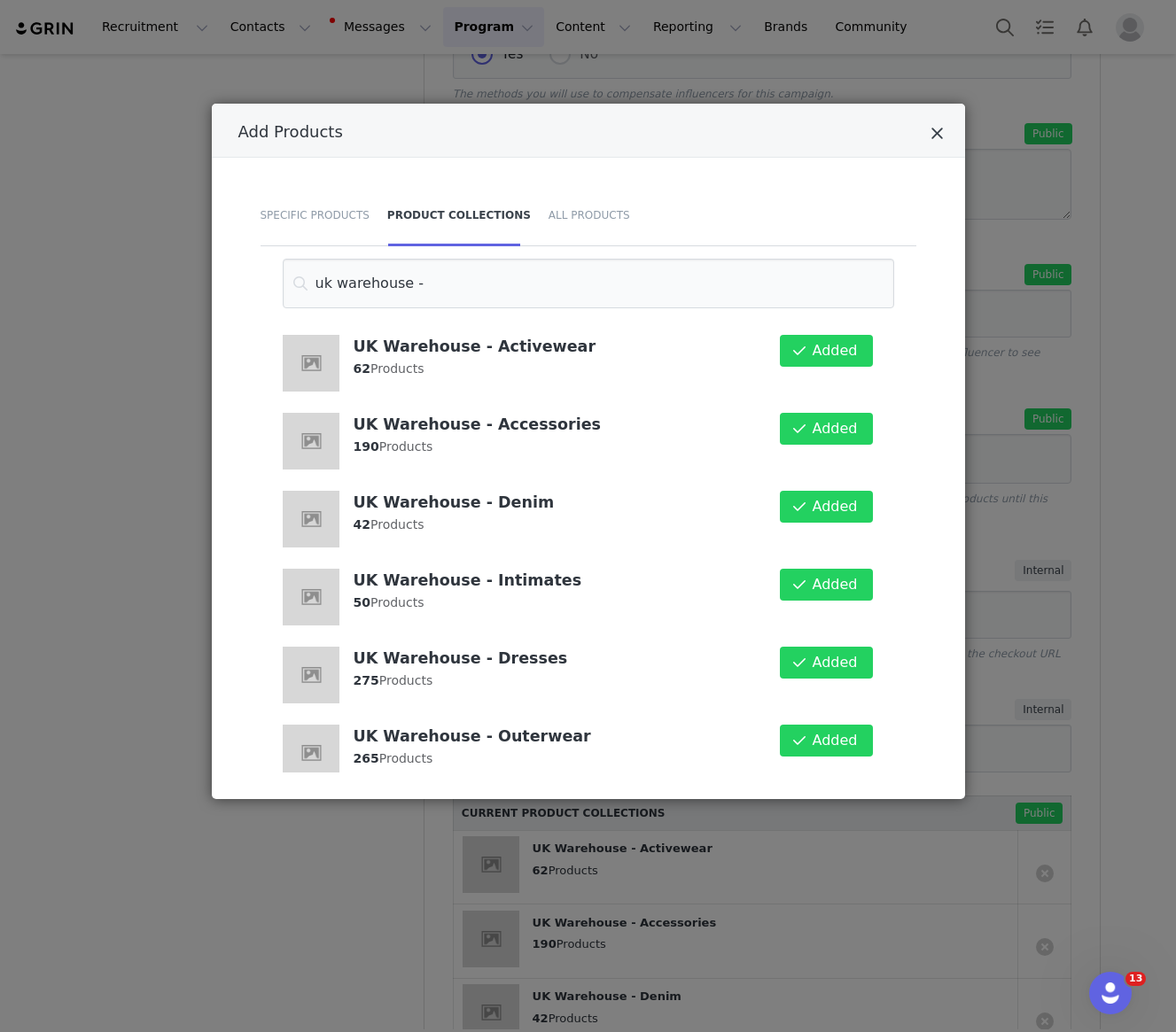
click at [942, 131] on icon "Close" at bounding box center [937, 133] width 13 height 18
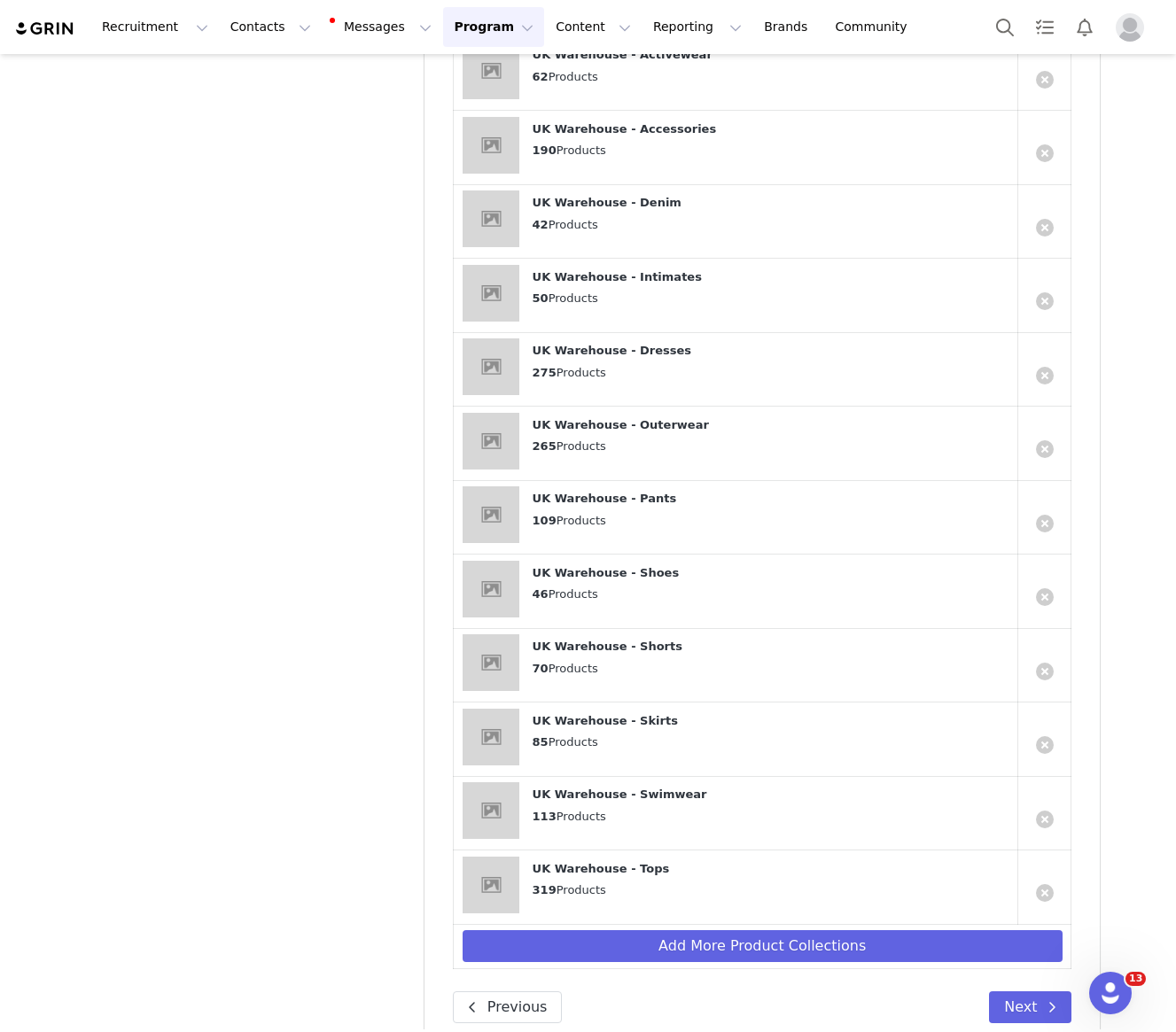
scroll to position [1740, 0]
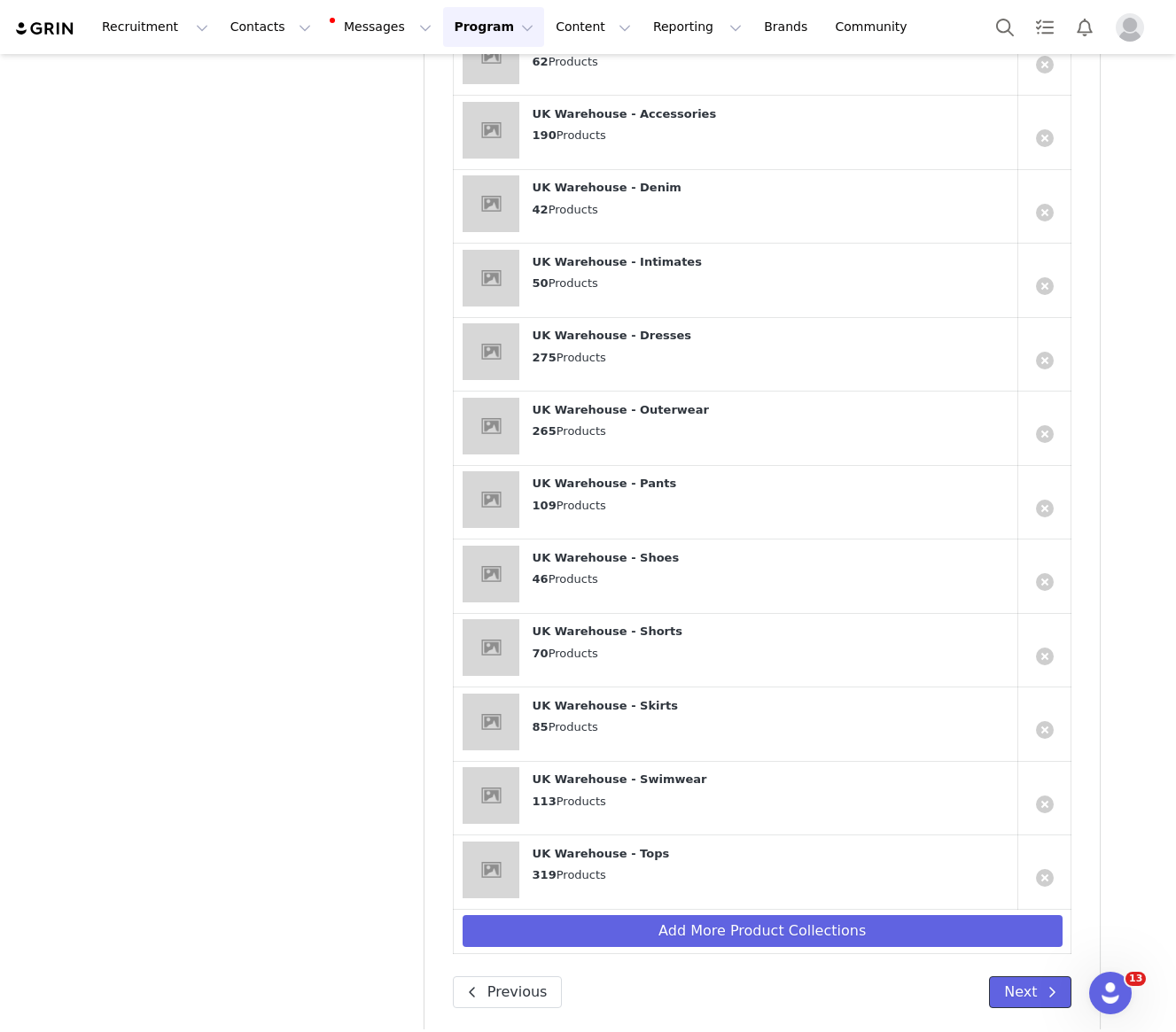
click at [1007, 976] on button "Next" at bounding box center [1029, 992] width 82 height 32
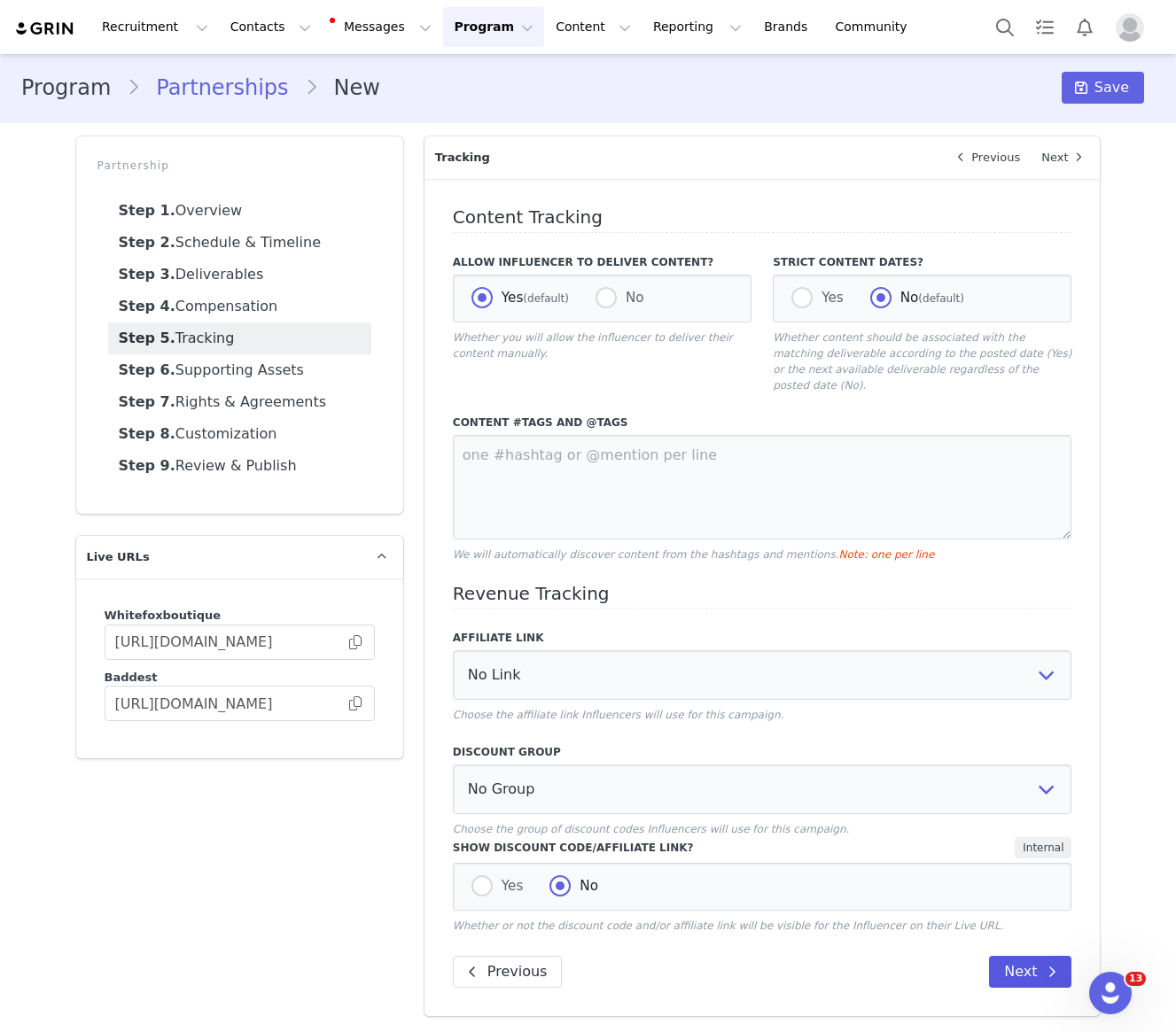
scroll to position [0, 0]
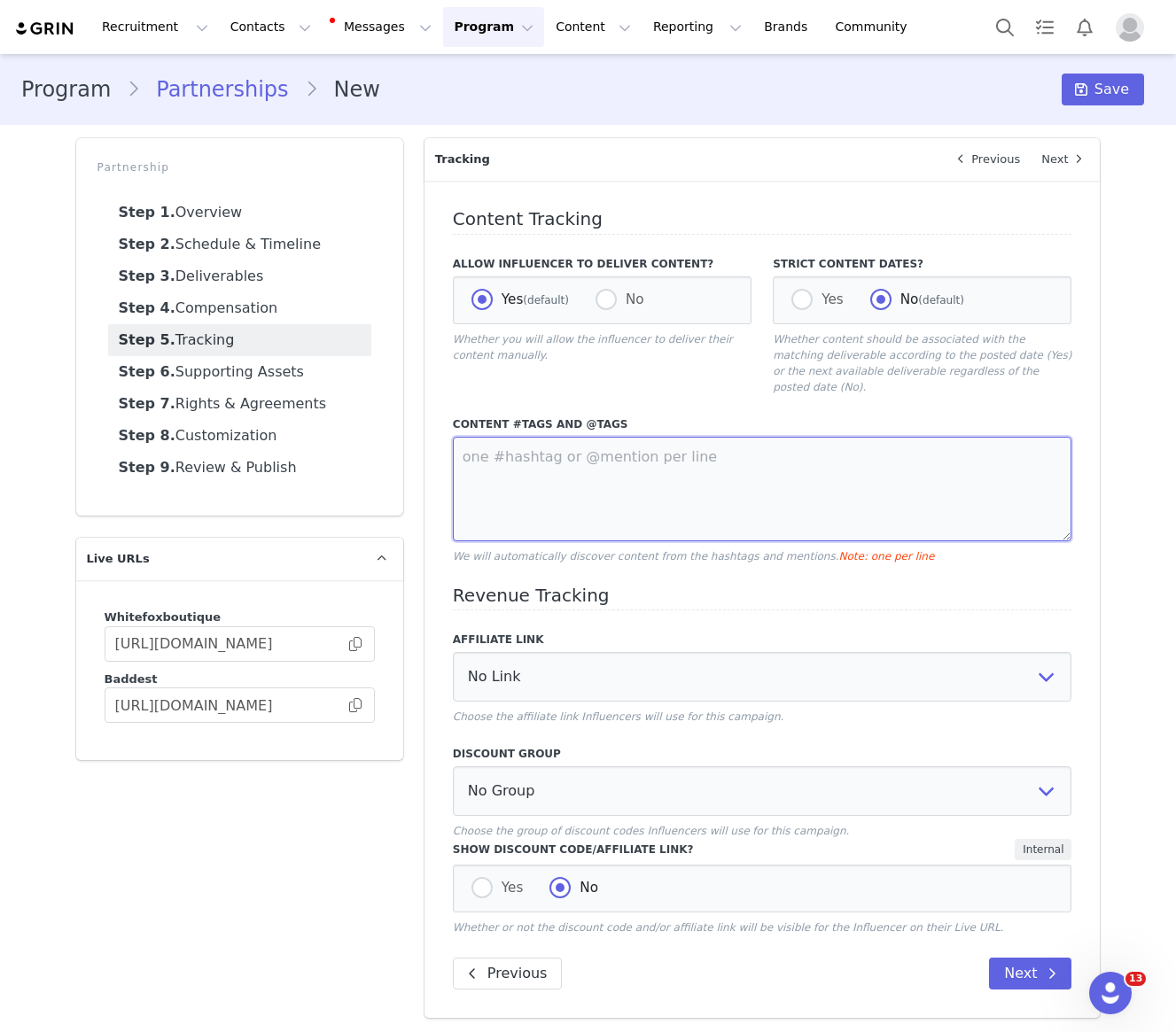
click at [545, 470] on textarea at bounding box center [762, 489] width 619 height 104
type textarea "@whitefox @whitefoxboutique #whitefox"
click at [656, 615] on div "Content Tracking Allow Influencer to Deliver Content? Yes (default) No Whether …" at bounding box center [762, 599] width 676 height 837
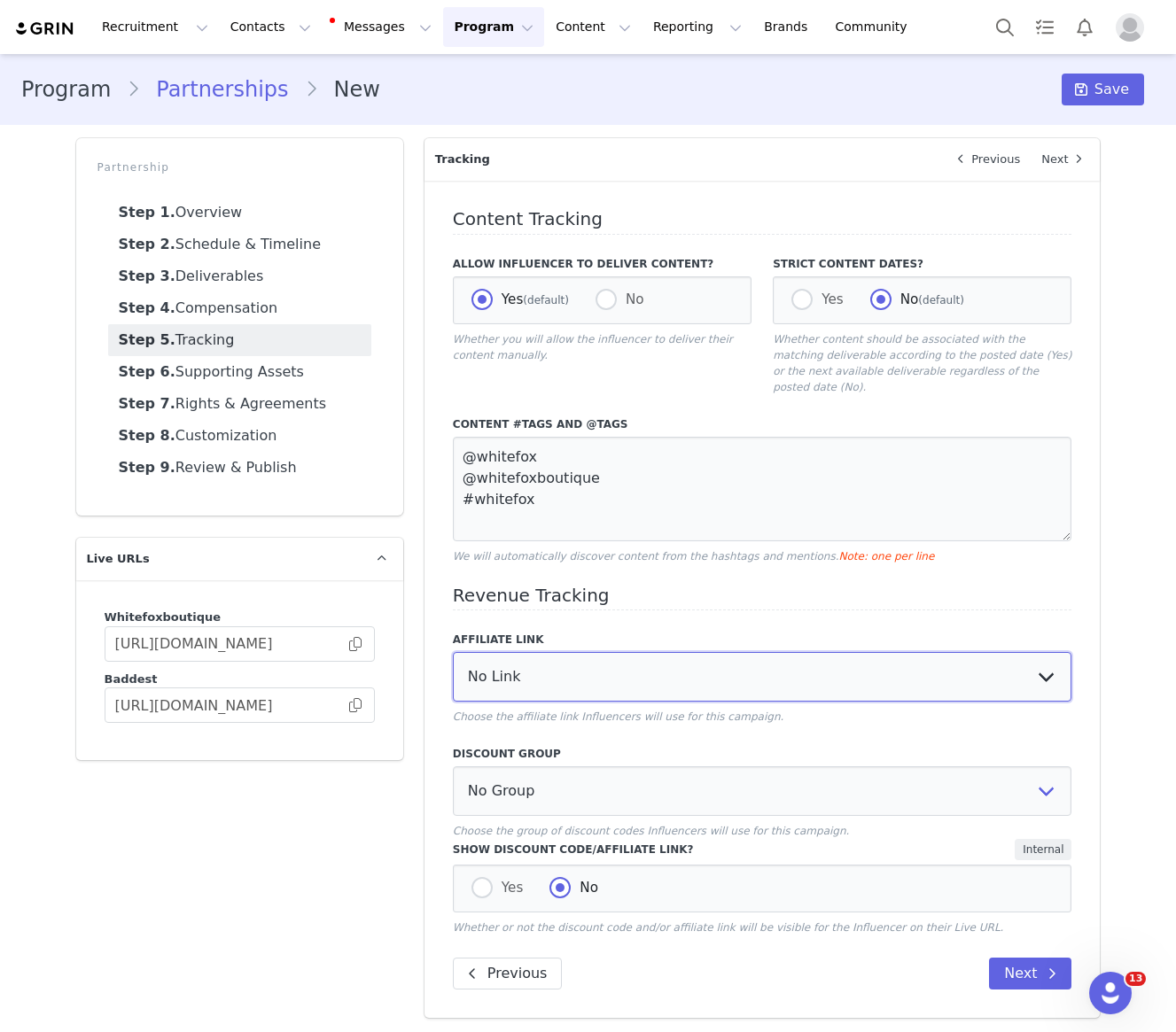
click at [548, 652] on select "No Link [PERSON_NAME]: [URL][DOMAIN_NAME] YouTube Affiliate Link: [URL][DOMAIN_…" at bounding box center [762, 677] width 619 height 49
click at [551, 746] on label "Discount Group" at bounding box center [762, 754] width 619 height 16
click at [548, 767] on select "No Group Influencer Code" at bounding box center [762, 792] width 619 height 49
select select "10008690"
click at [474, 878] on span at bounding box center [482, 888] width 21 height 21
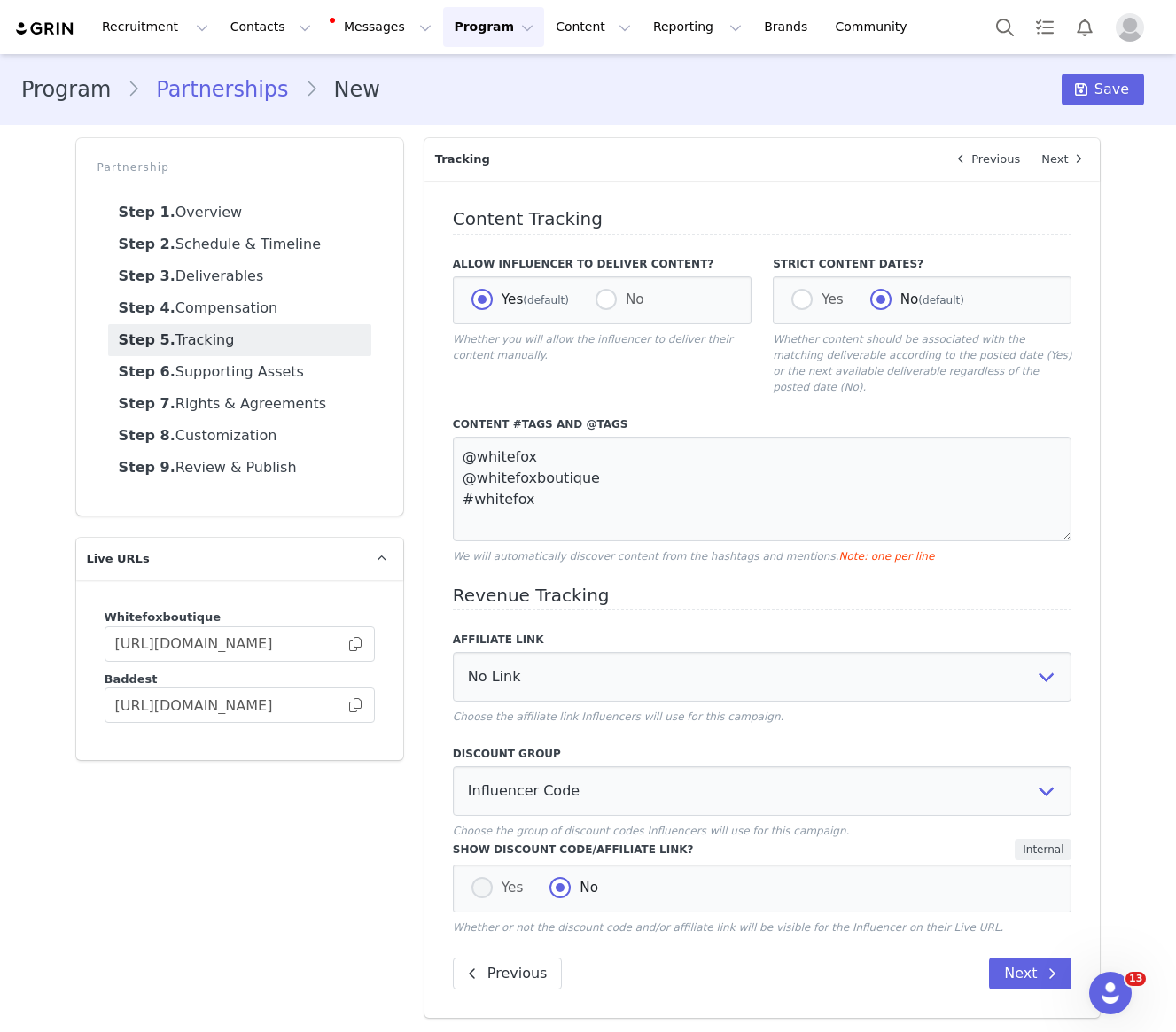
click at [474, 878] on input "Yes" at bounding box center [482, 889] width 21 height 23
radio input "true"
radio input "false"
click at [1018, 970] on button "Next" at bounding box center [1029, 974] width 82 height 32
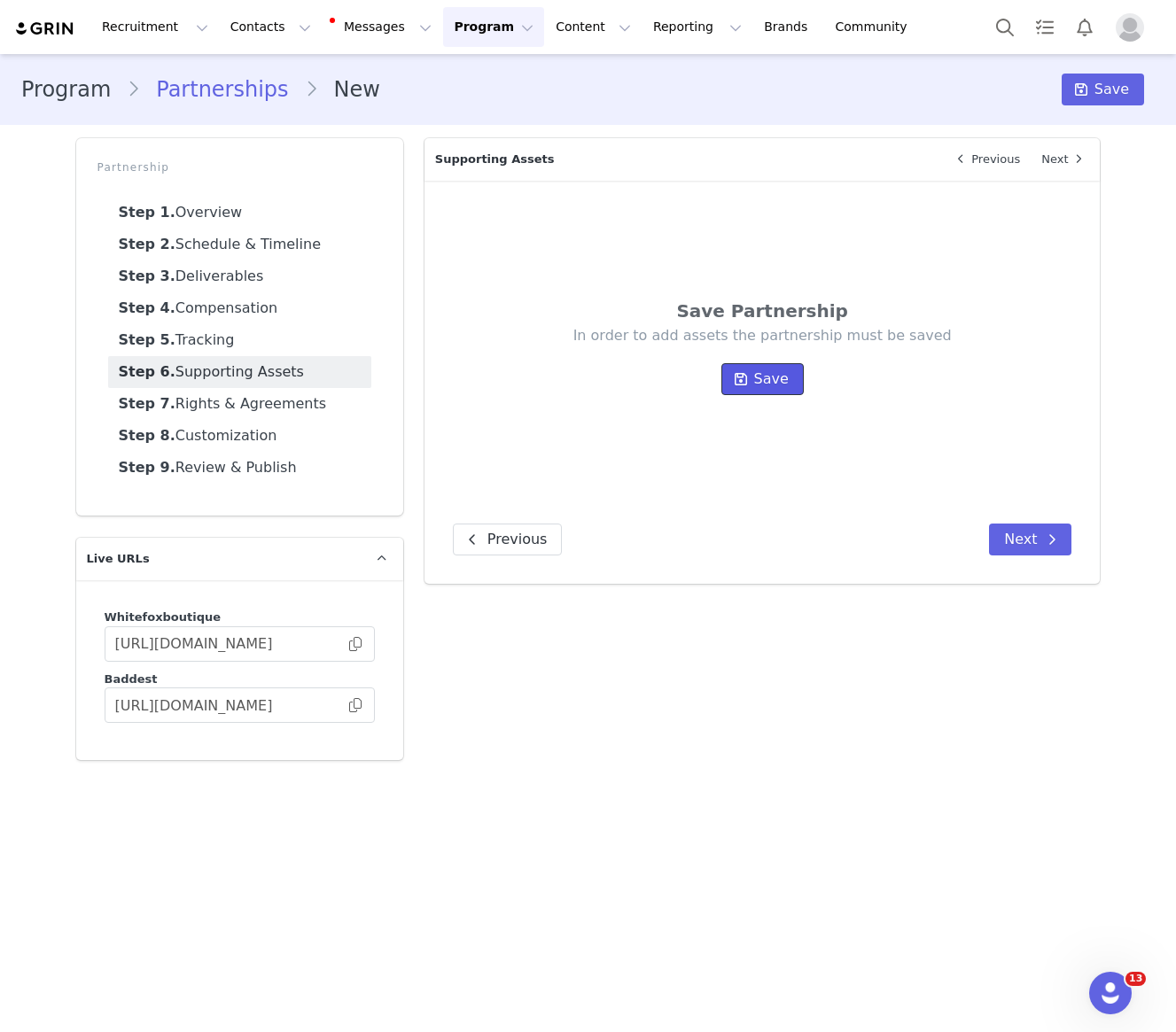
click at [754, 383] on button "Save" at bounding box center [762, 380] width 82 height 32
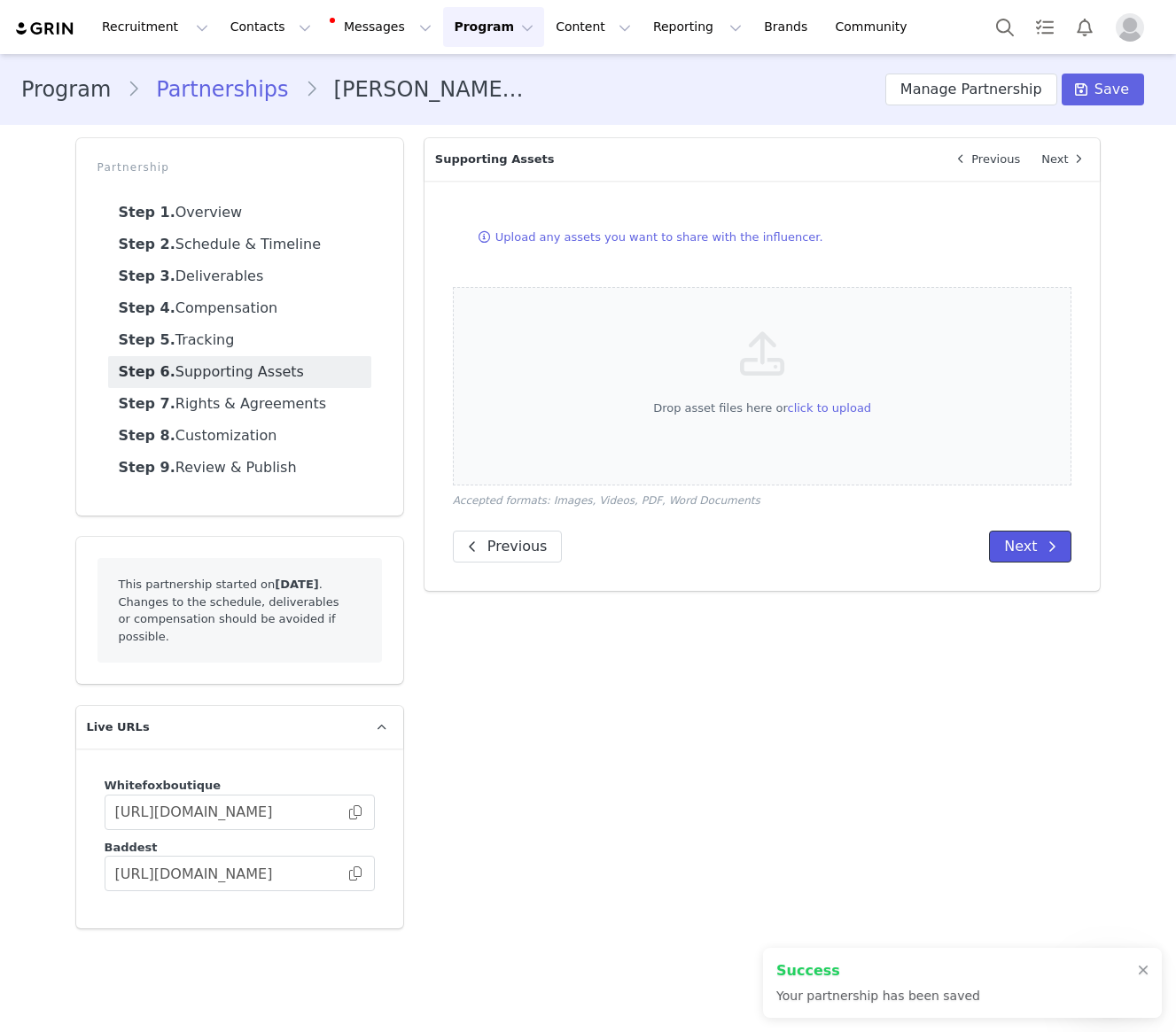
click at [1034, 541] on button "Next" at bounding box center [1029, 547] width 82 height 32
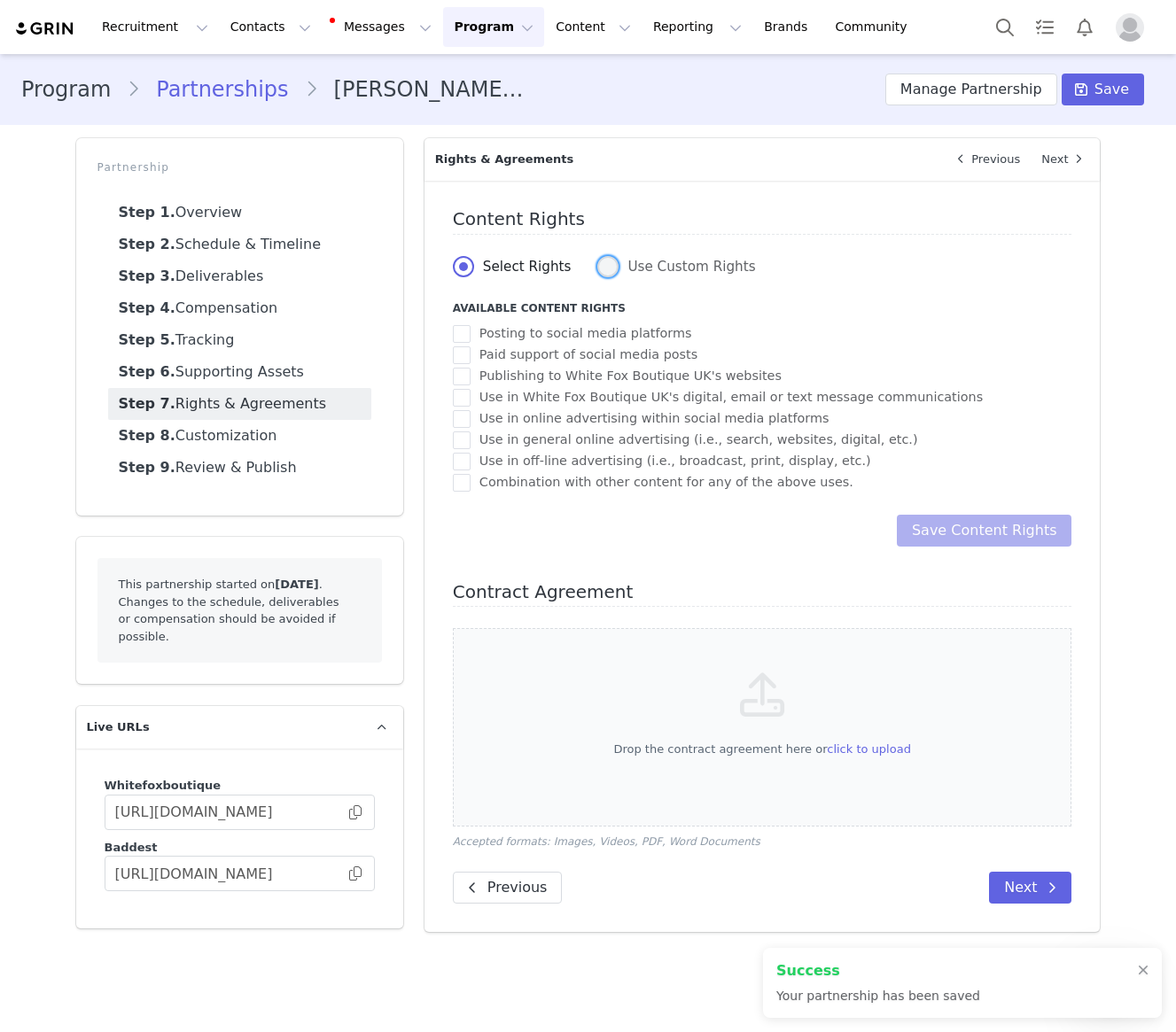
click at [615, 265] on span at bounding box center [608, 266] width 21 height 21
click at [615, 265] on input "Use Custom Rights" at bounding box center [608, 267] width 21 height 23
radio input "true"
radio input "false"
radio input "true"
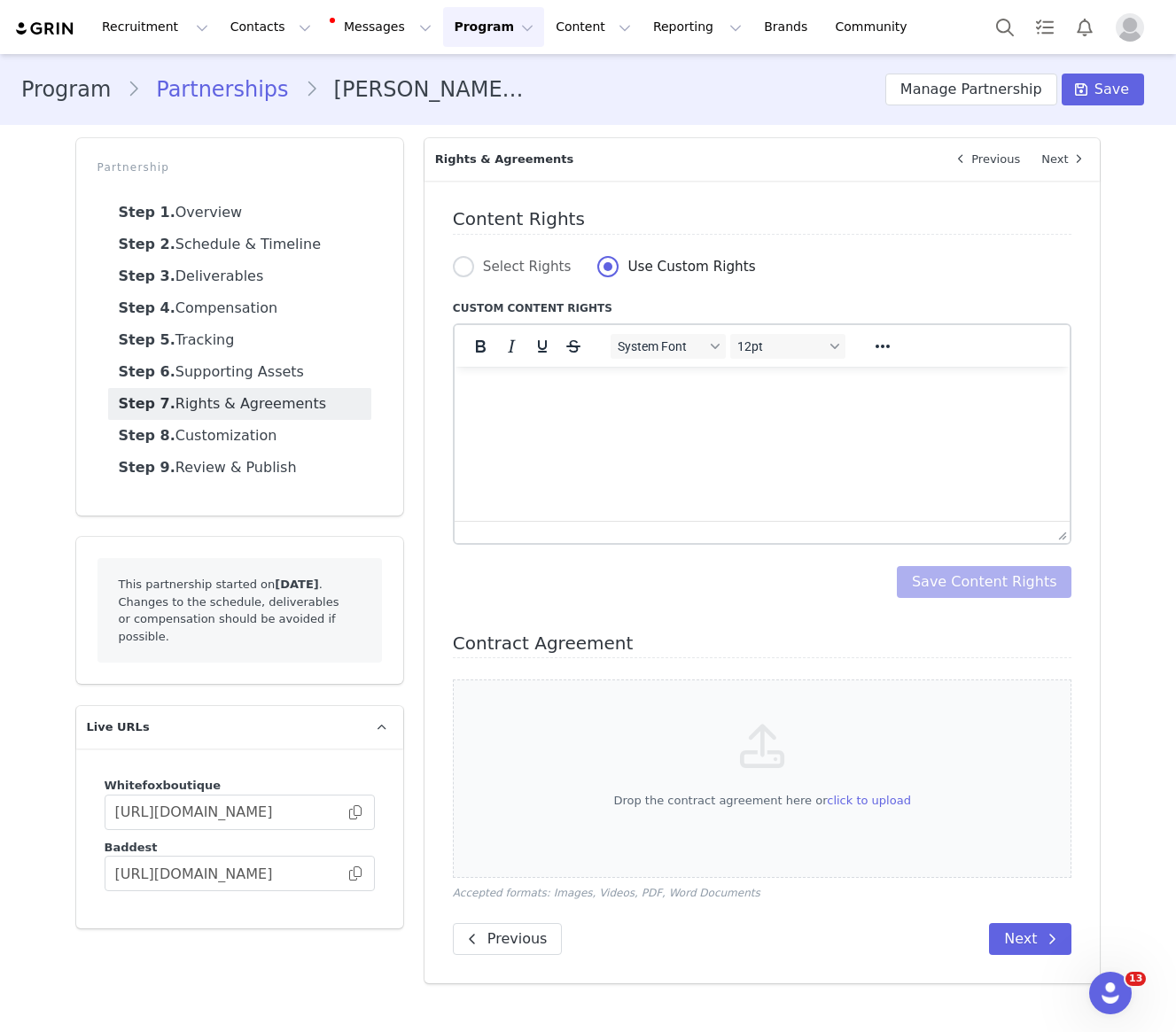
click at [559, 414] on html at bounding box center [761, 390] width 615 height 48
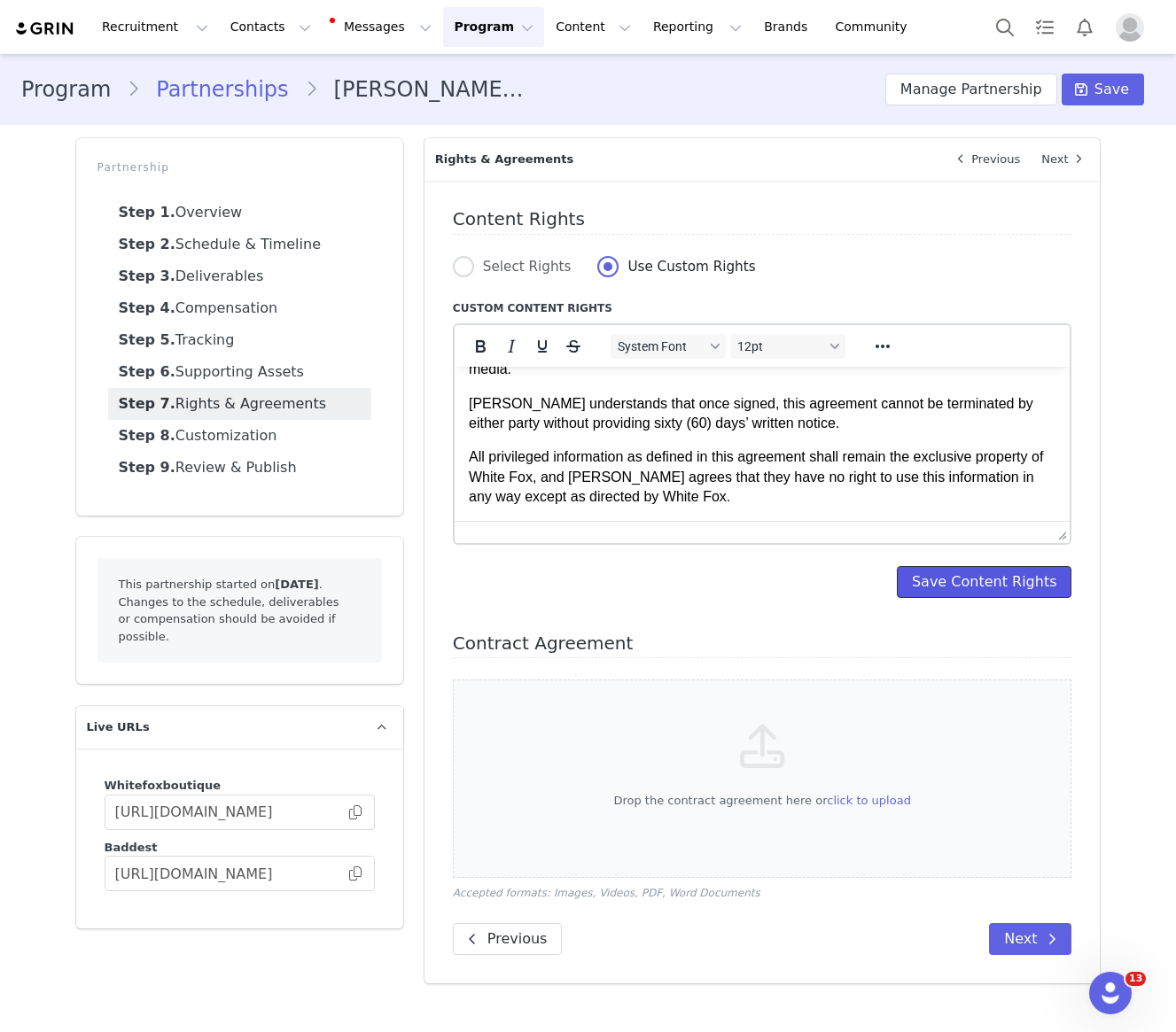
click at [962, 579] on button "Save Content Rights" at bounding box center [984, 582] width 175 height 32
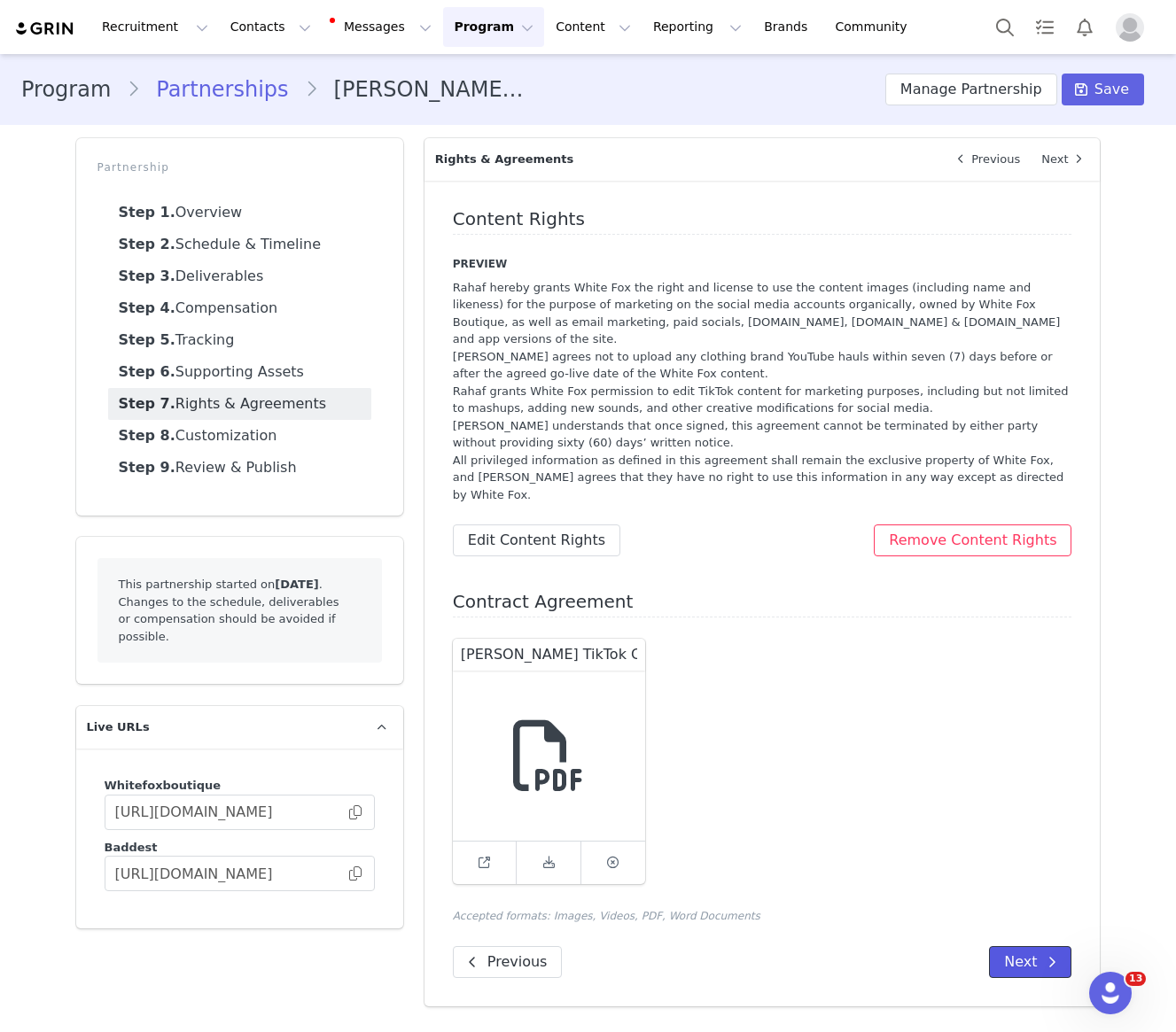
click at [1029, 947] on button "Next" at bounding box center [1029, 963] width 82 height 32
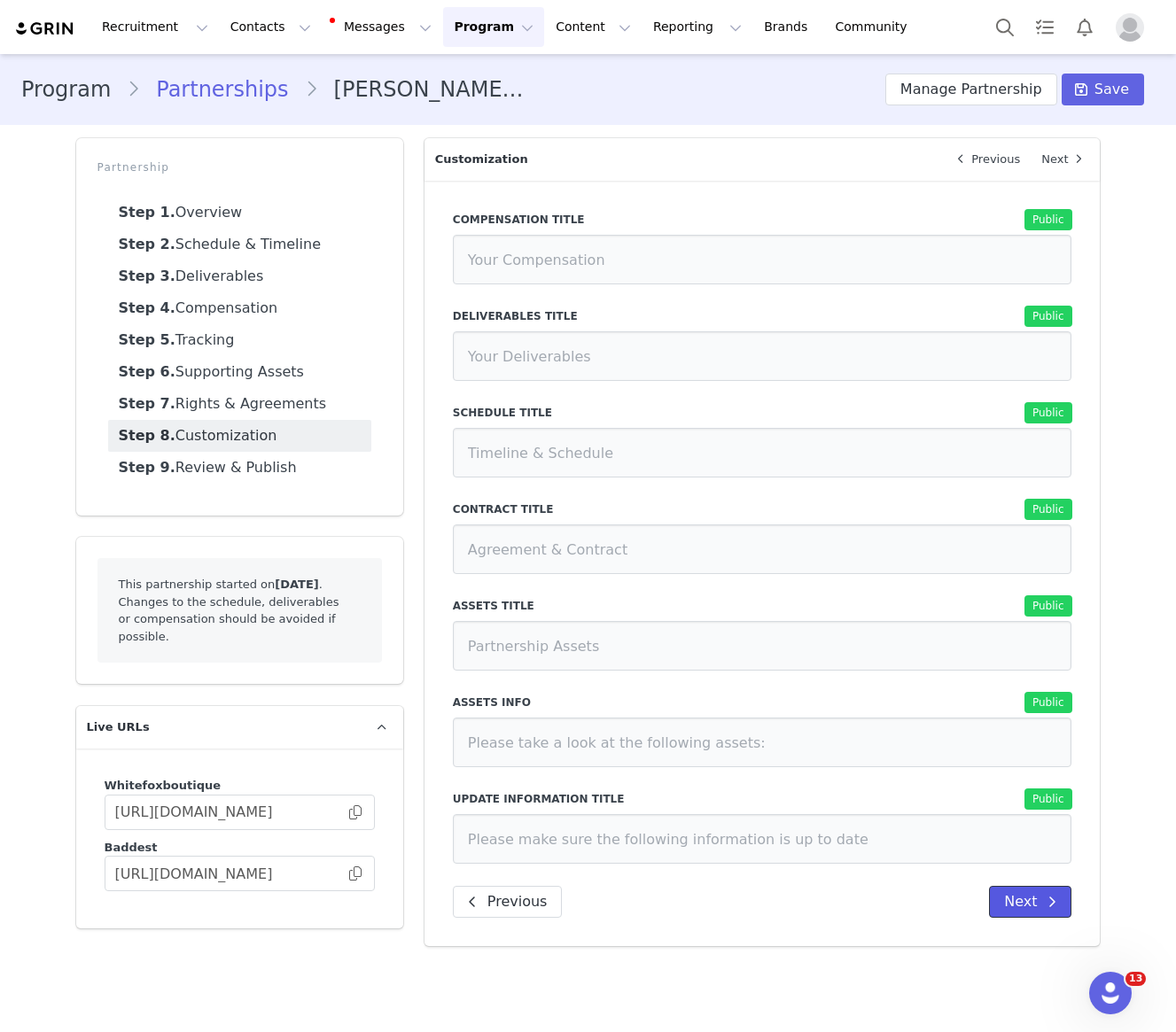
click at [1021, 893] on button "Next" at bounding box center [1029, 902] width 82 height 32
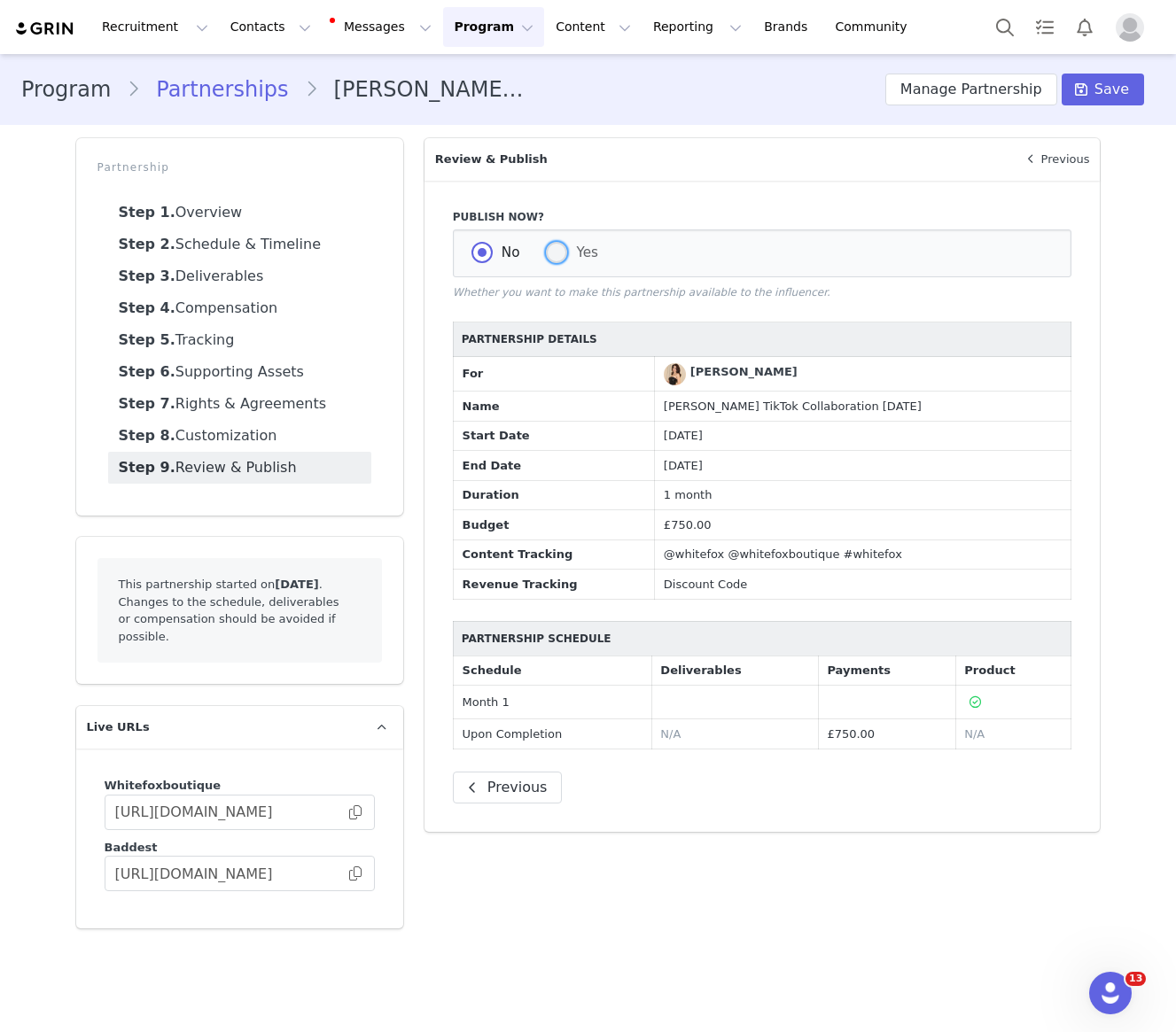
click at [565, 251] on span at bounding box center [556, 252] width 21 height 21
click at [565, 251] on input "Yes" at bounding box center [556, 253] width 21 height 23
radio input "true"
radio input "false"
radio input "true"
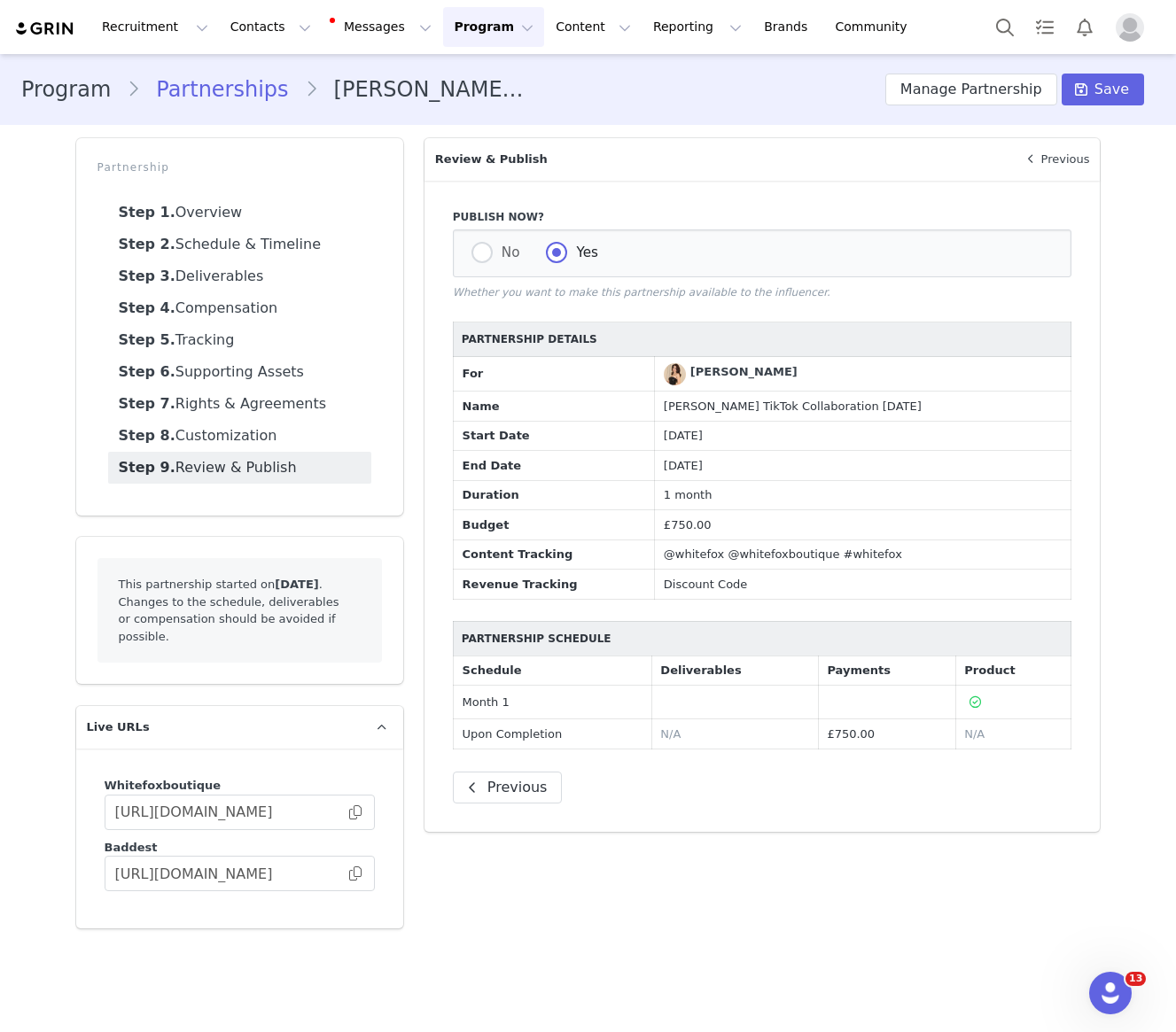
click at [1098, 67] on div "Program Partnerships [PERSON_NAME] TikTok Collaboration [DATE] Manage Partnersh…" at bounding box center [588, 90] width 1176 height 61
click at [1120, 83] on span "Save" at bounding box center [1112, 89] width 34 height 21
click at [353, 812] on span at bounding box center [355, 812] width 18 height 0
click at [348, 812] on span at bounding box center [355, 812] width 18 height 0
click at [261, 29] on button "Contacts Contacts" at bounding box center [271, 27] width 102 height 40
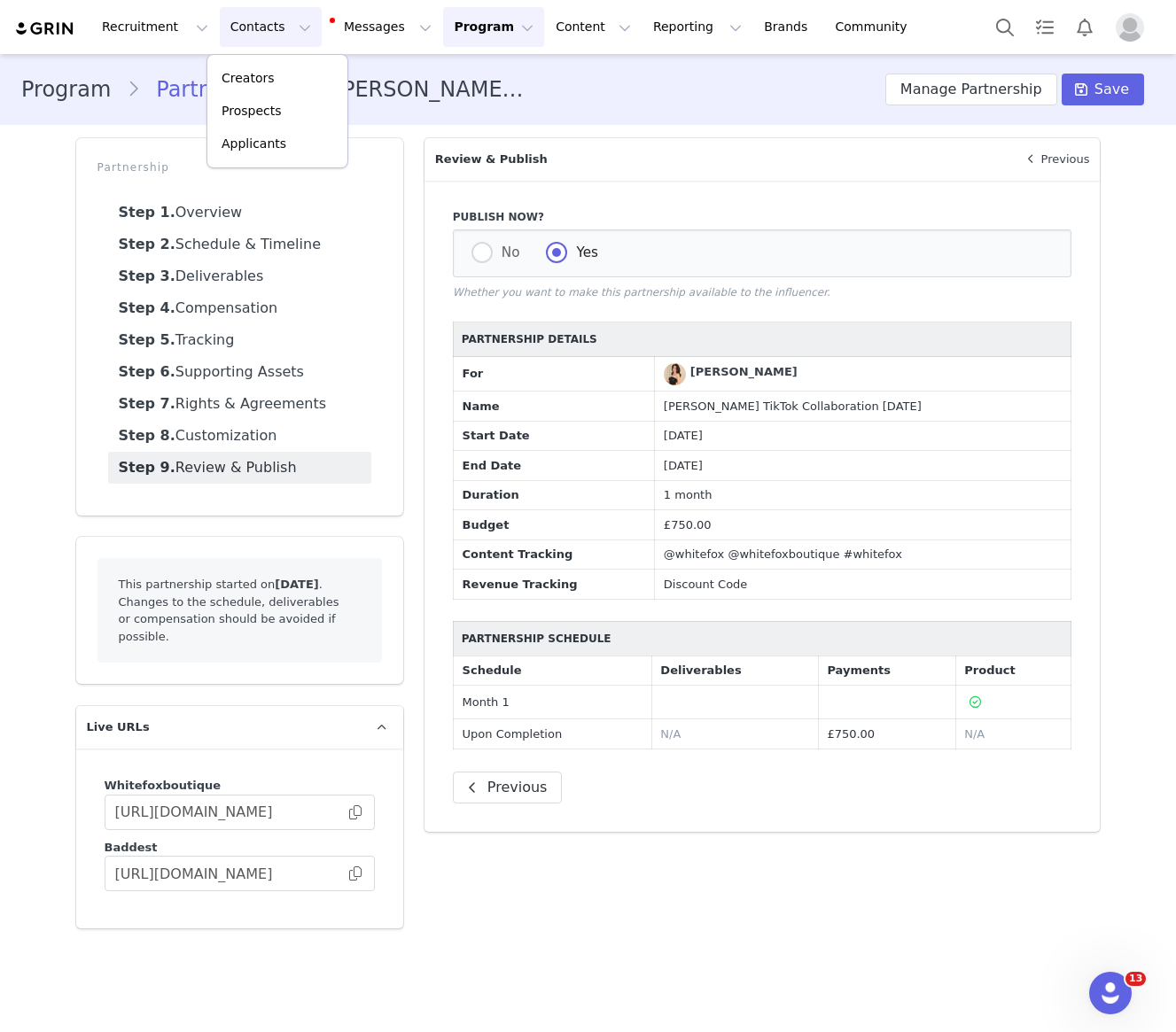
click at [759, 204] on div "Publish Now? No Yes Whether you want to make this partnership available to the …" at bounding box center [762, 507] width 676 height 651
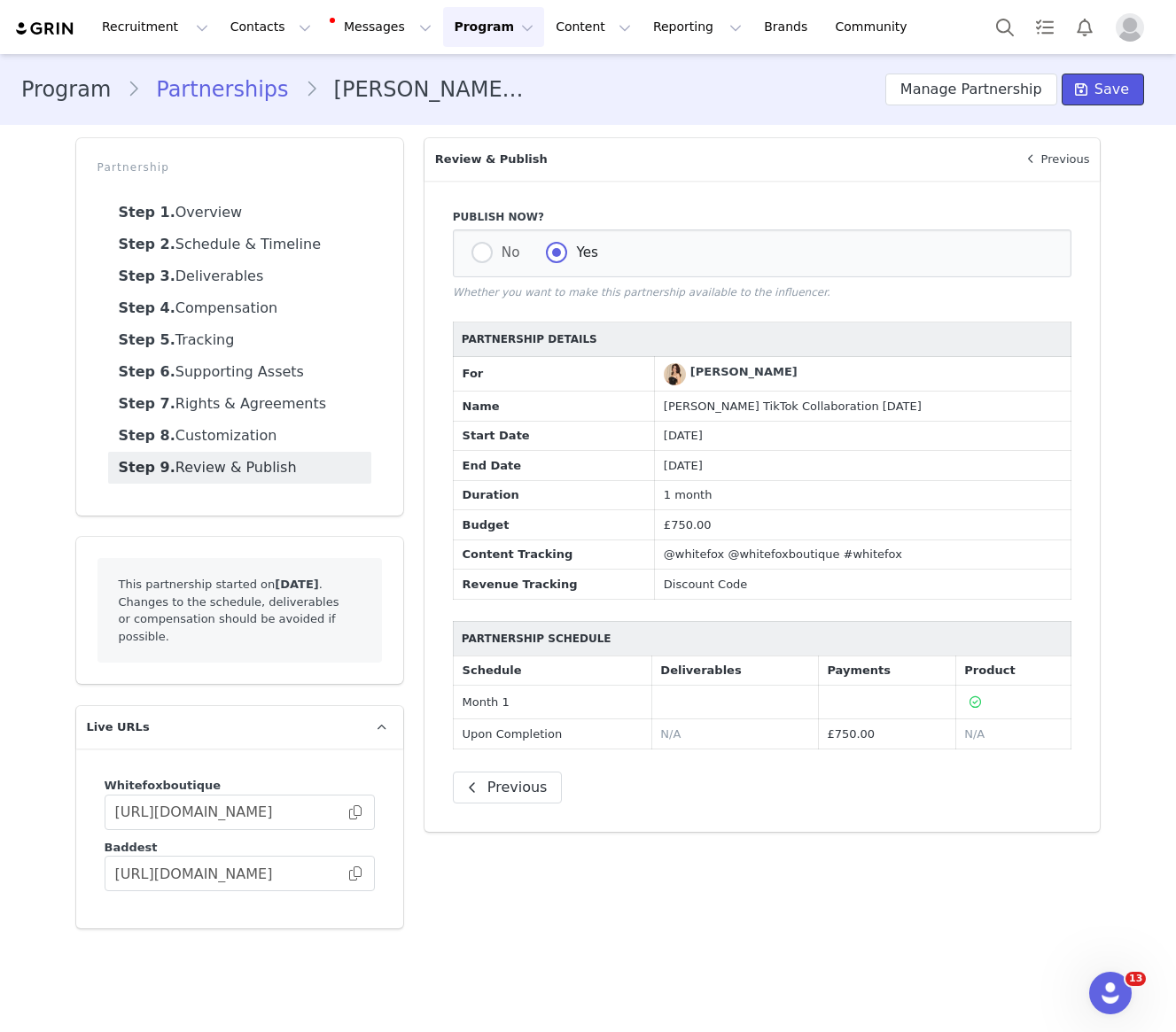
click at [1133, 87] on button "Save" at bounding box center [1102, 90] width 82 height 32
click at [249, 39] on button "Contacts Contacts" at bounding box center [271, 27] width 102 height 40
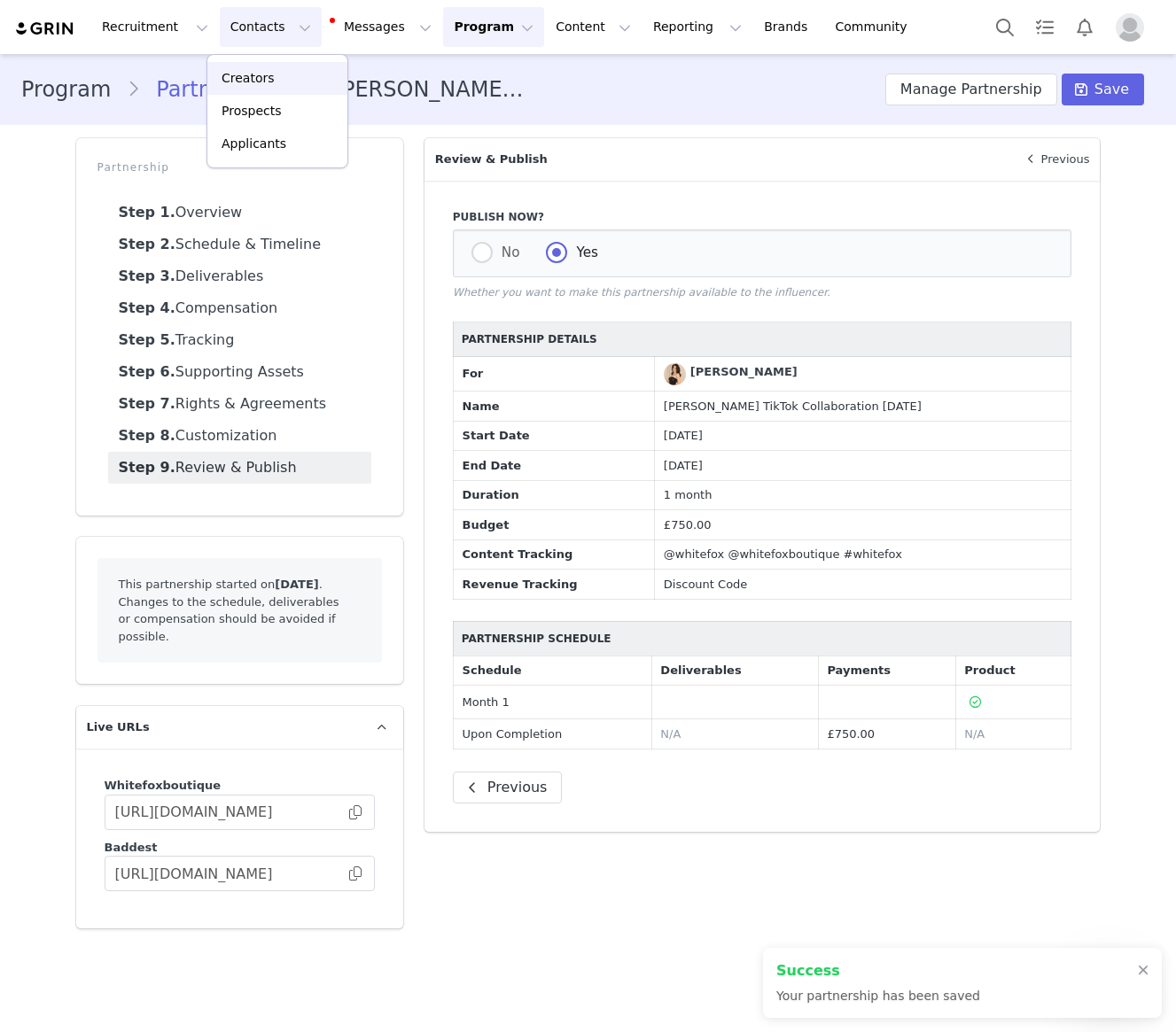
click at [274, 79] on div "Creators" at bounding box center [276, 79] width 118 height 19
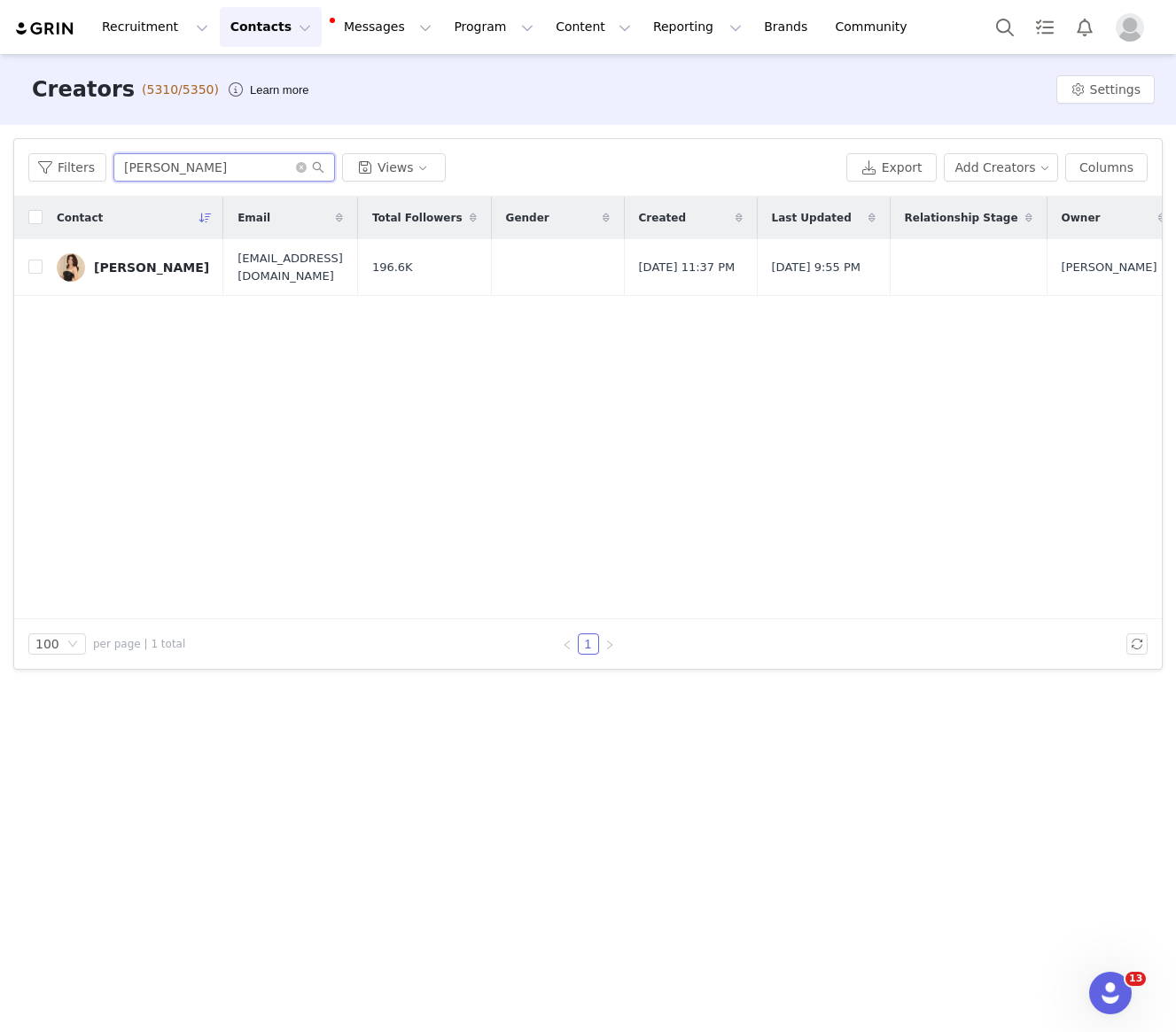
drag, startPoint x: 213, startPoint y: 167, endPoint x: -40, endPoint y: 148, distance: 253.7
click at [0, 148] on html "Recruitment Recruitment Creator Search Curated Lists Landing Pages Web Extensio…" at bounding box center [588, 516] width 1176 height 1032
type input "[PERSON_NAME] [PERSON_NAME]"
click at [162, 263] on div "[PERSON_NAME] [PERSON_NAME]" at bounding box center [160, 267] width 133 height 14
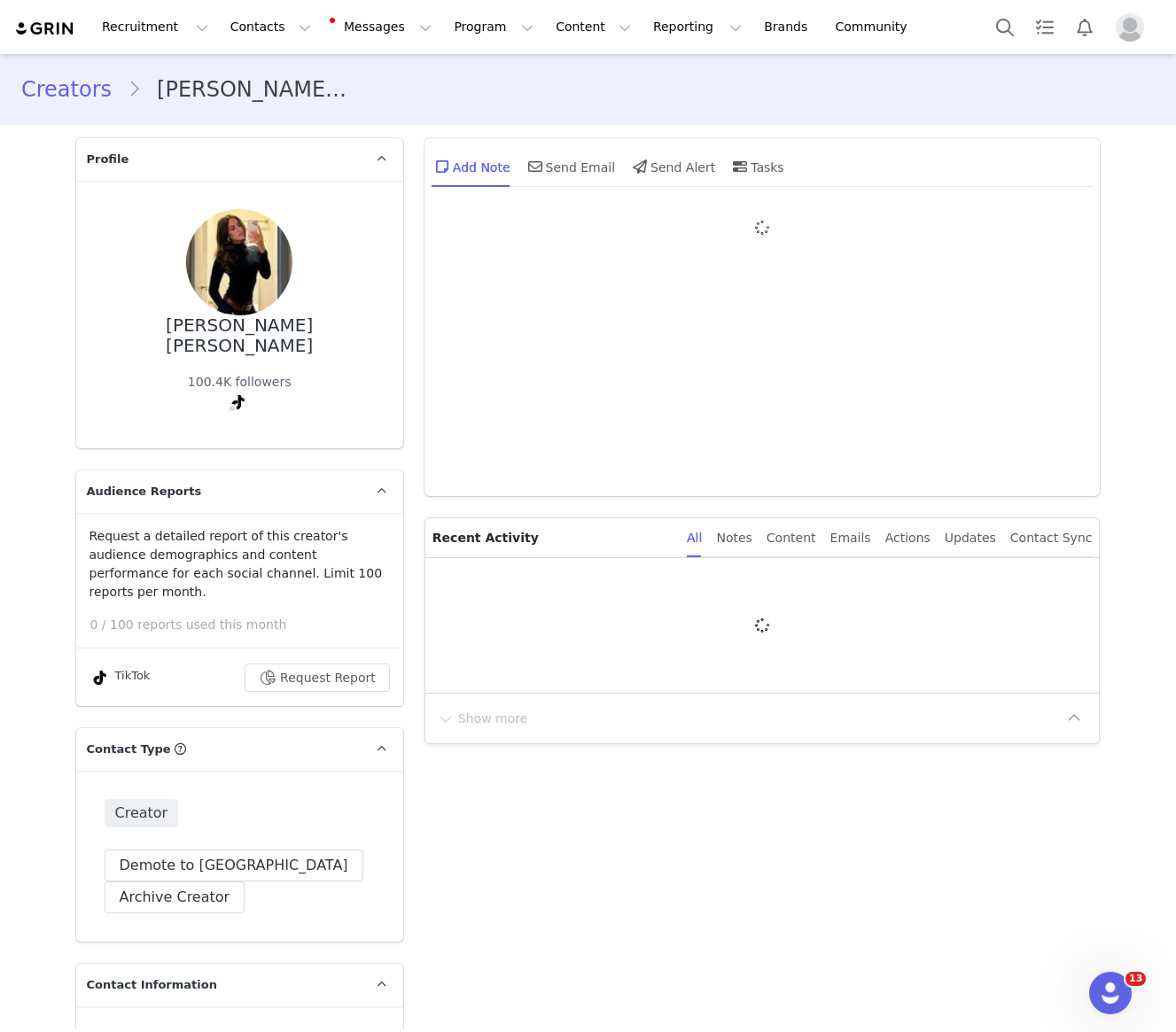
type input "+44 ([GEOGRAPHIC_DATA])"
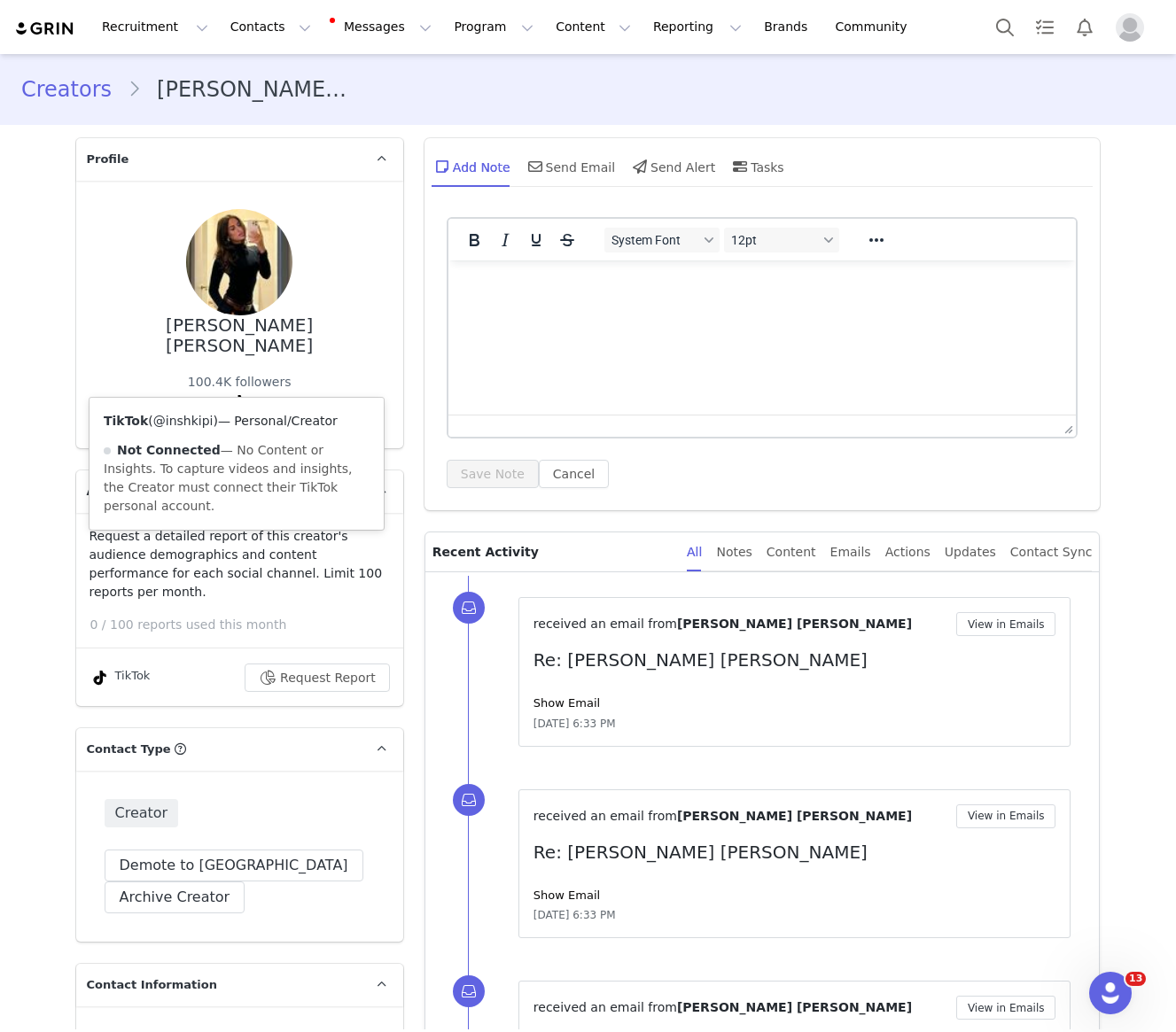
click at [175, 427] on link "@inshkipi" at bounding box center [184, 420] width 61 height 14
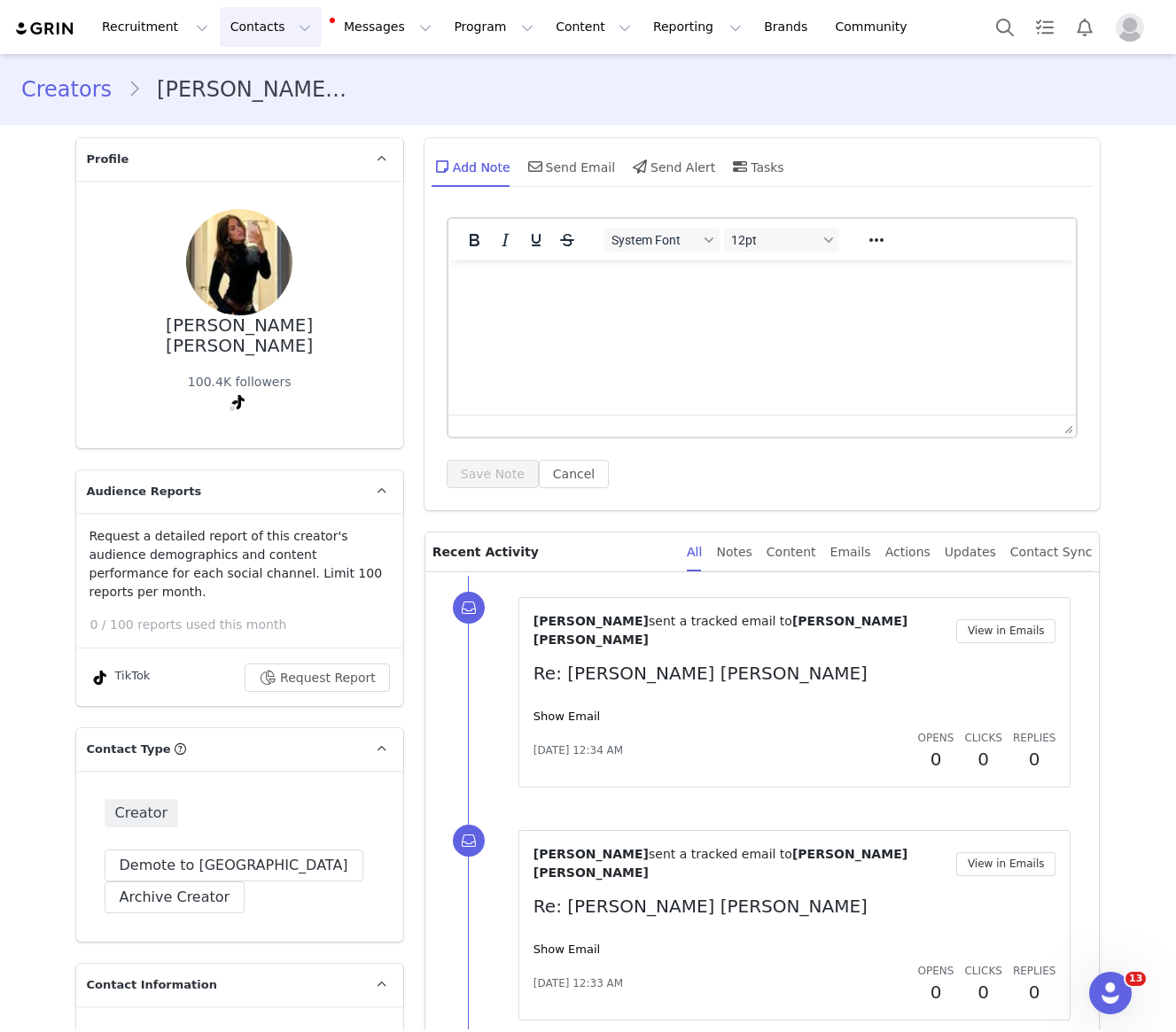
click at [284, 35] on button "Contacts Contacts" at bounding box center [271, 27] width 102 height 40
click at [241, 115] on p "Prospects" at bounding box center [251, 112] width 60 height 19
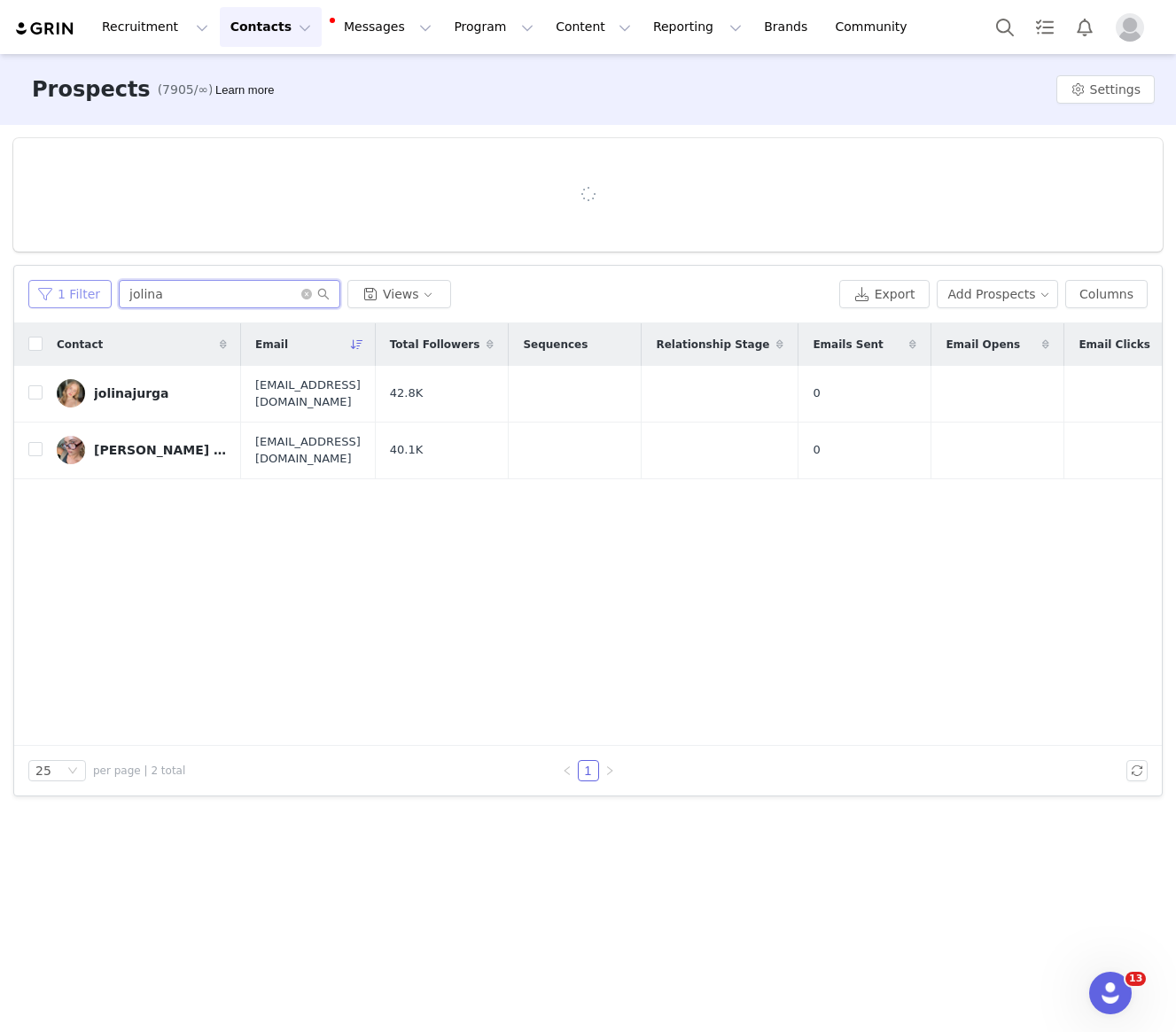
drag, startPoint x: 192, startPoint y: 298, endPoint x: 91, endPoint y: 294, distance: 101.1
click at [97, 294] on div "1 Filter jolina Views" at bounding box center [430, 294] width 804 height 28
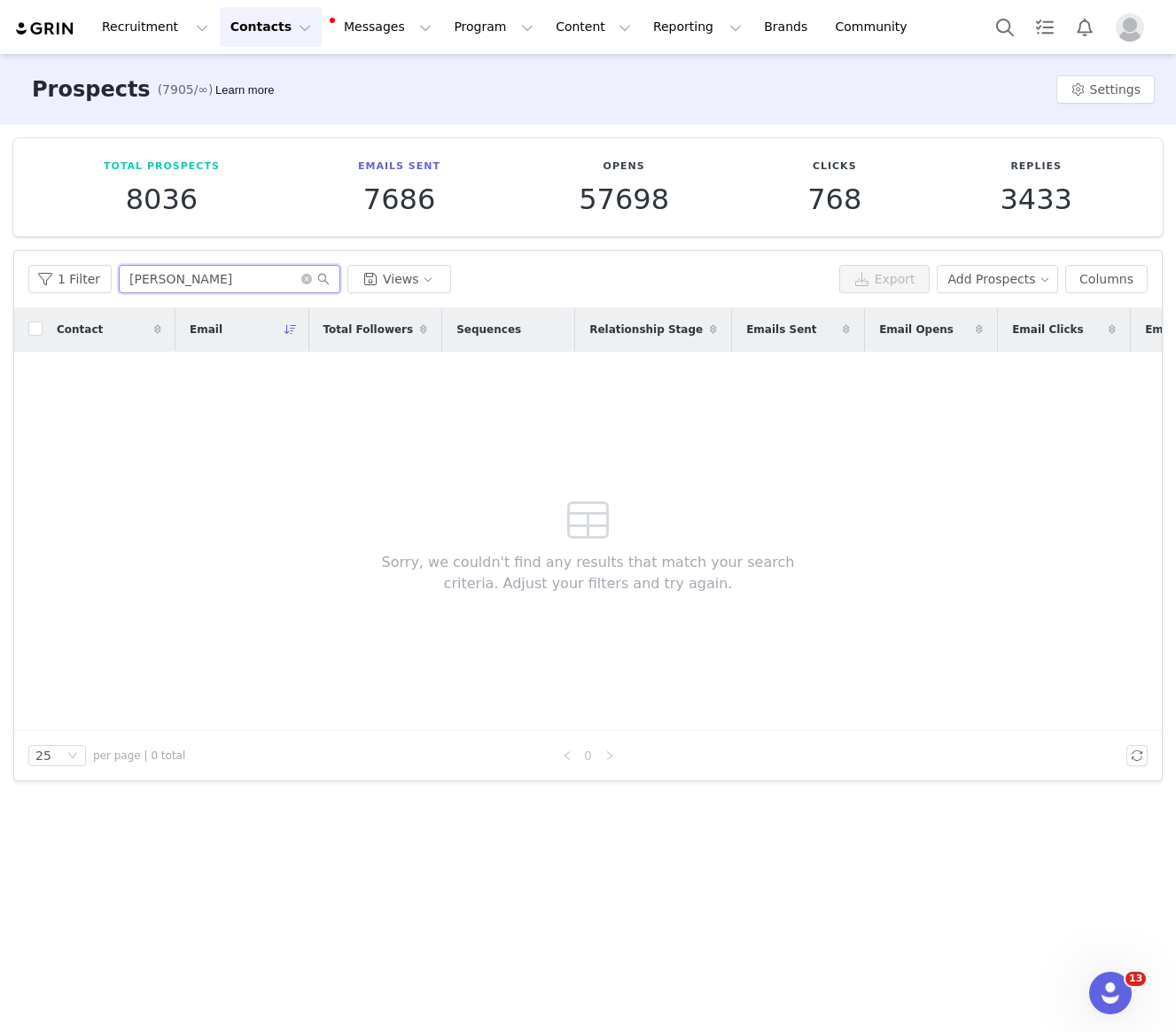
type input "[PERSON_NAME]"
click at [255, 27] on button "Contacts Contacts" at bounding box center [271, 27] width 102 height 40
click at [258, 85] on p "Creators" at bounding box center [248, 79] width 53 height 19
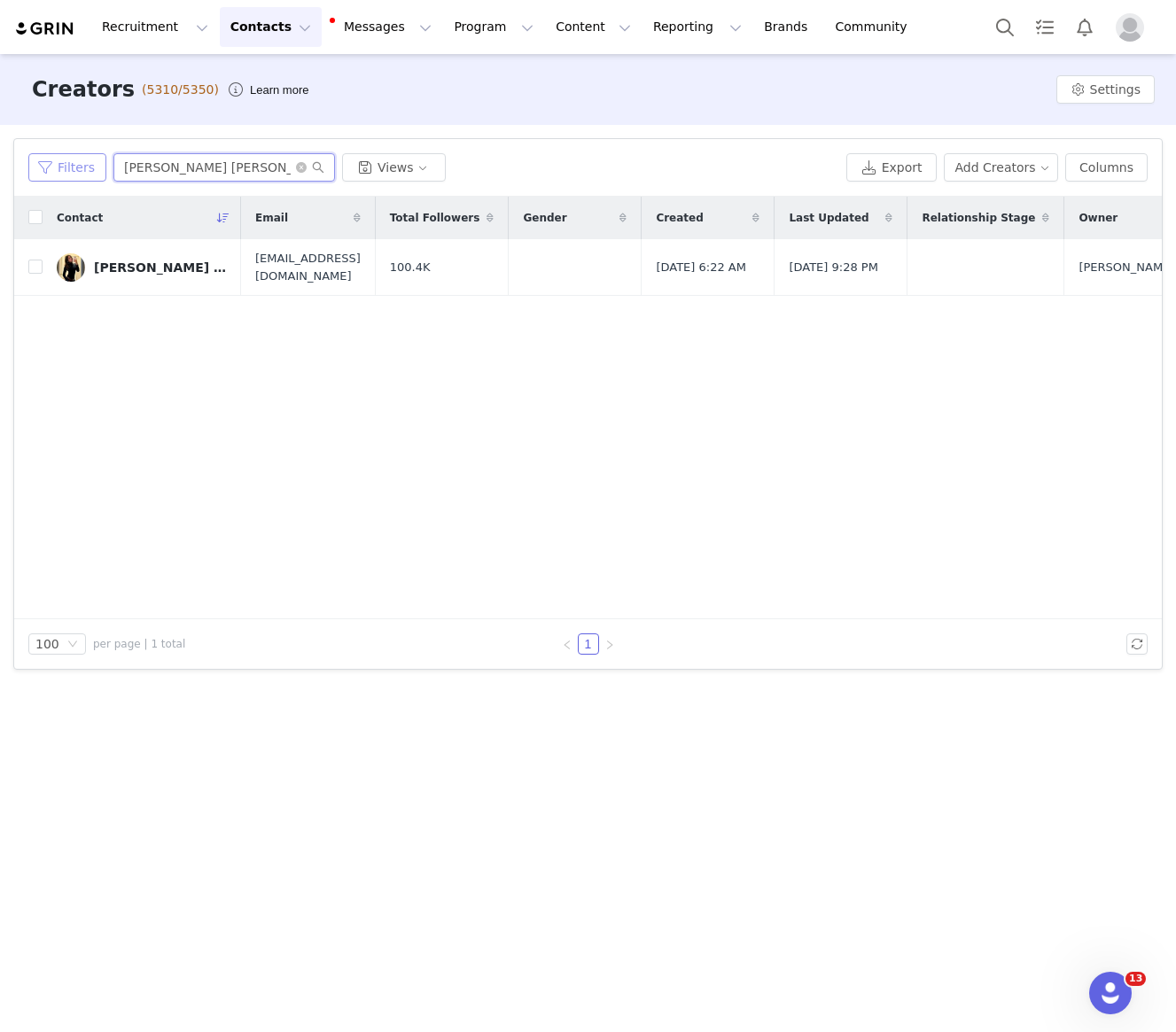
drag, startPoint x: 230, startPoint y: 176, endPoint x: 73, endPoint y: 154, distance: 158.5
click at [74, 154] on div "Filters [PERSON_NAME] [PERSON_NAME] Views" at bounding box center [434, 168] width 811 height 28
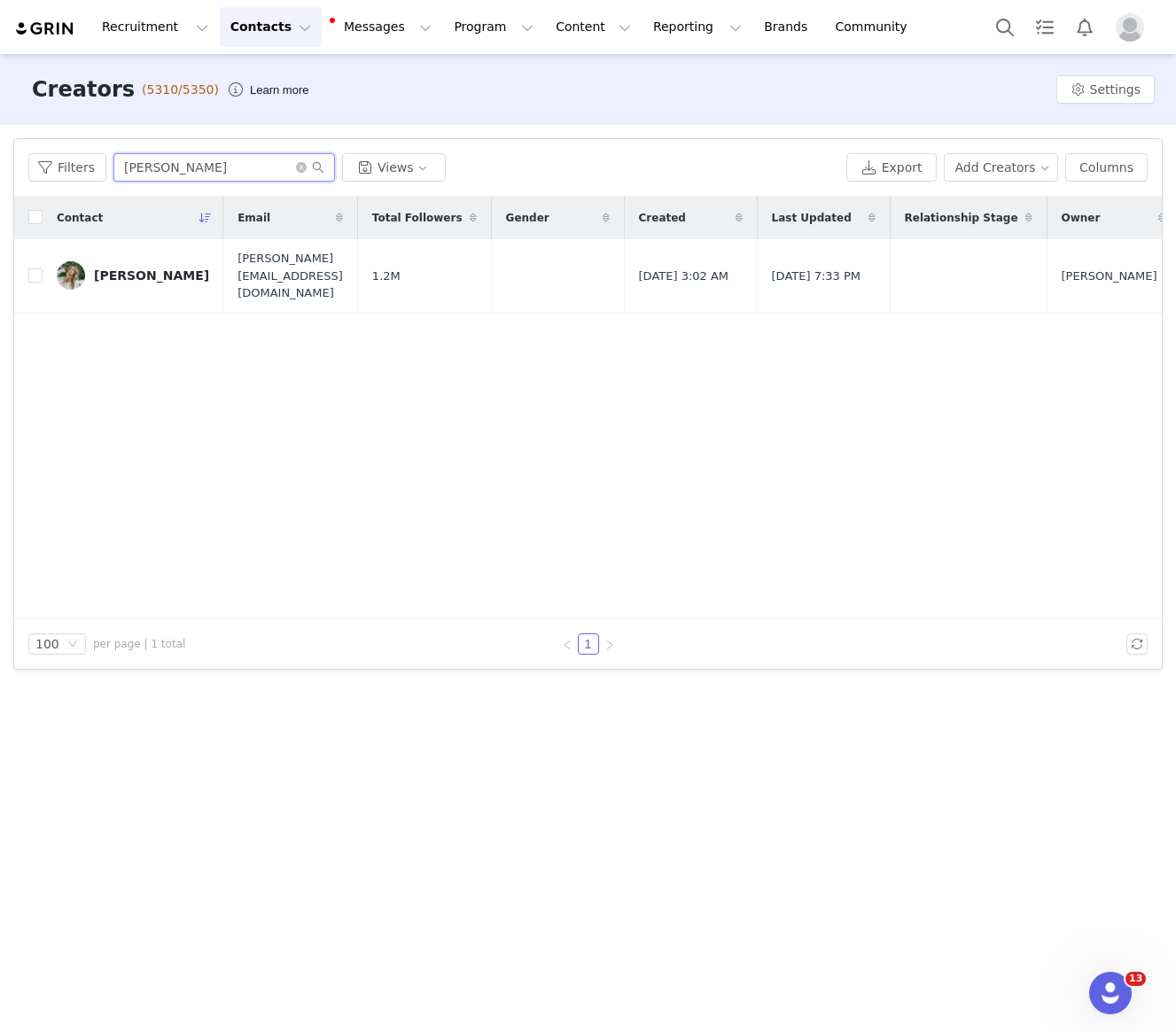
type input "[PERSON_NAME]"
click at [132, 269] on div "[PERSON_NAME]" at bounding box center [151, 276] width 116 height 14
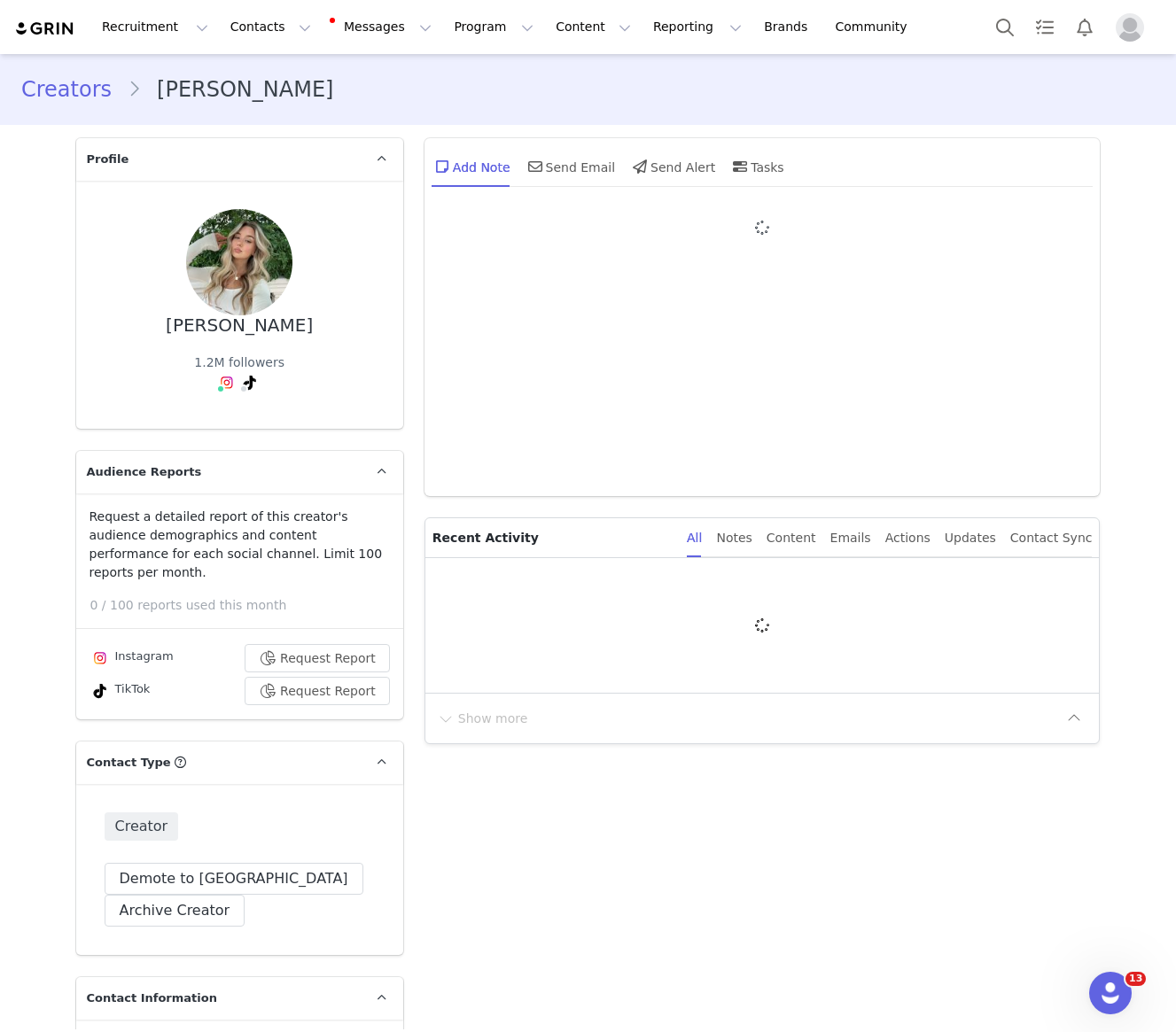
type input "+44 ([GEOGRAPHIC_DATA])"
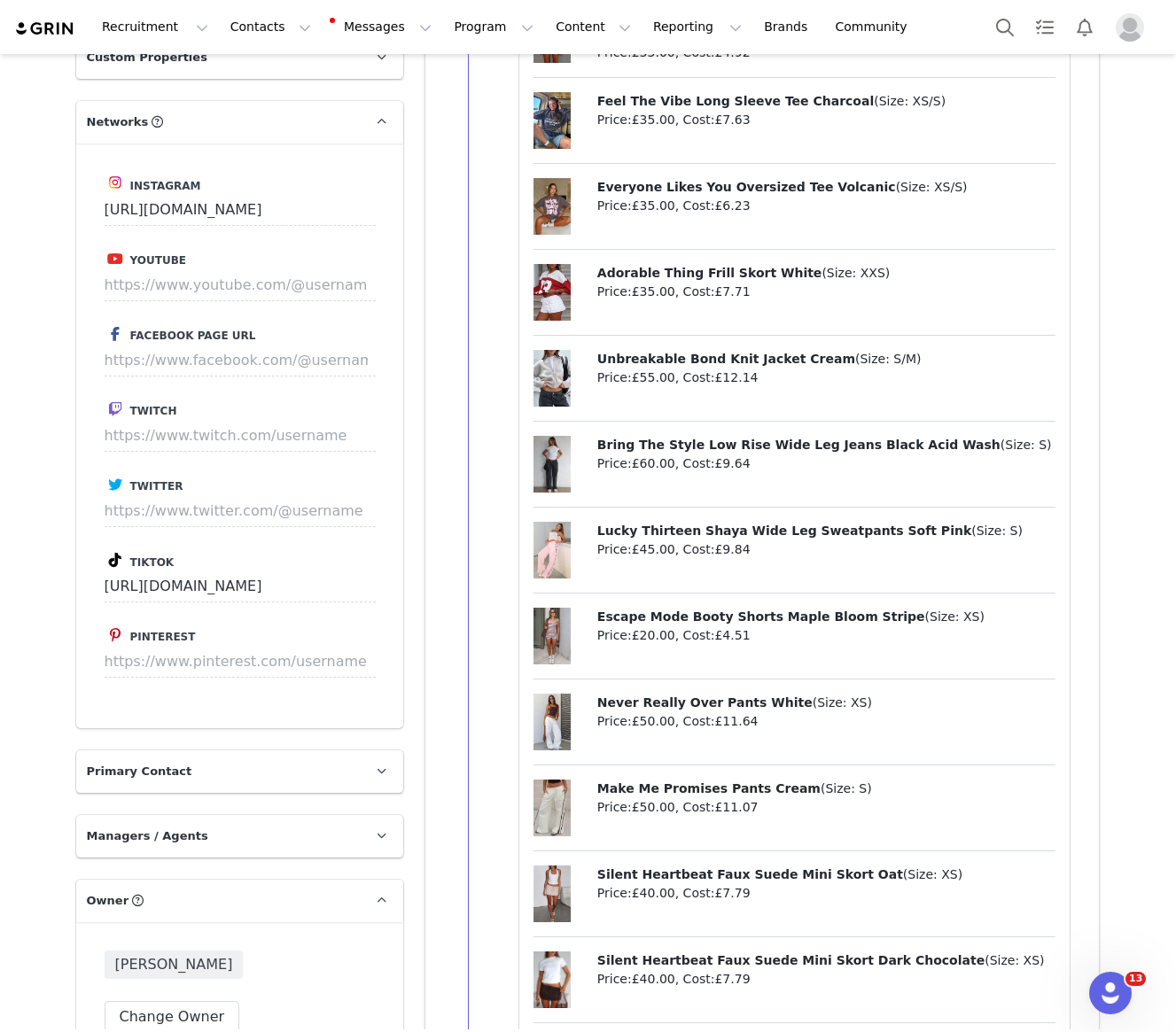
scroll to position [2093, 0]
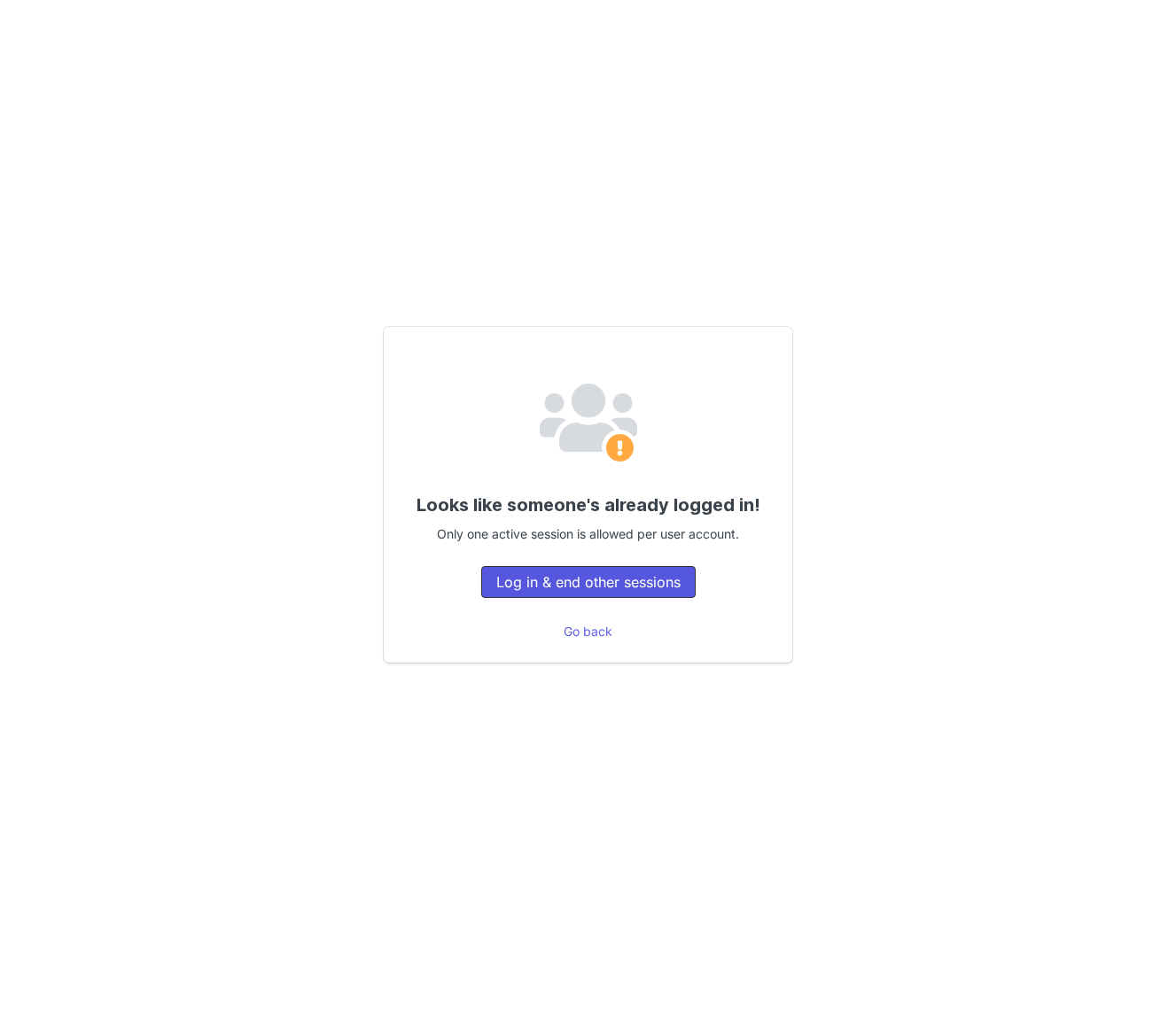
click at [636, 596] on button "Log in & end other sessions" at bounding box center [588, 582] width 214 height 32
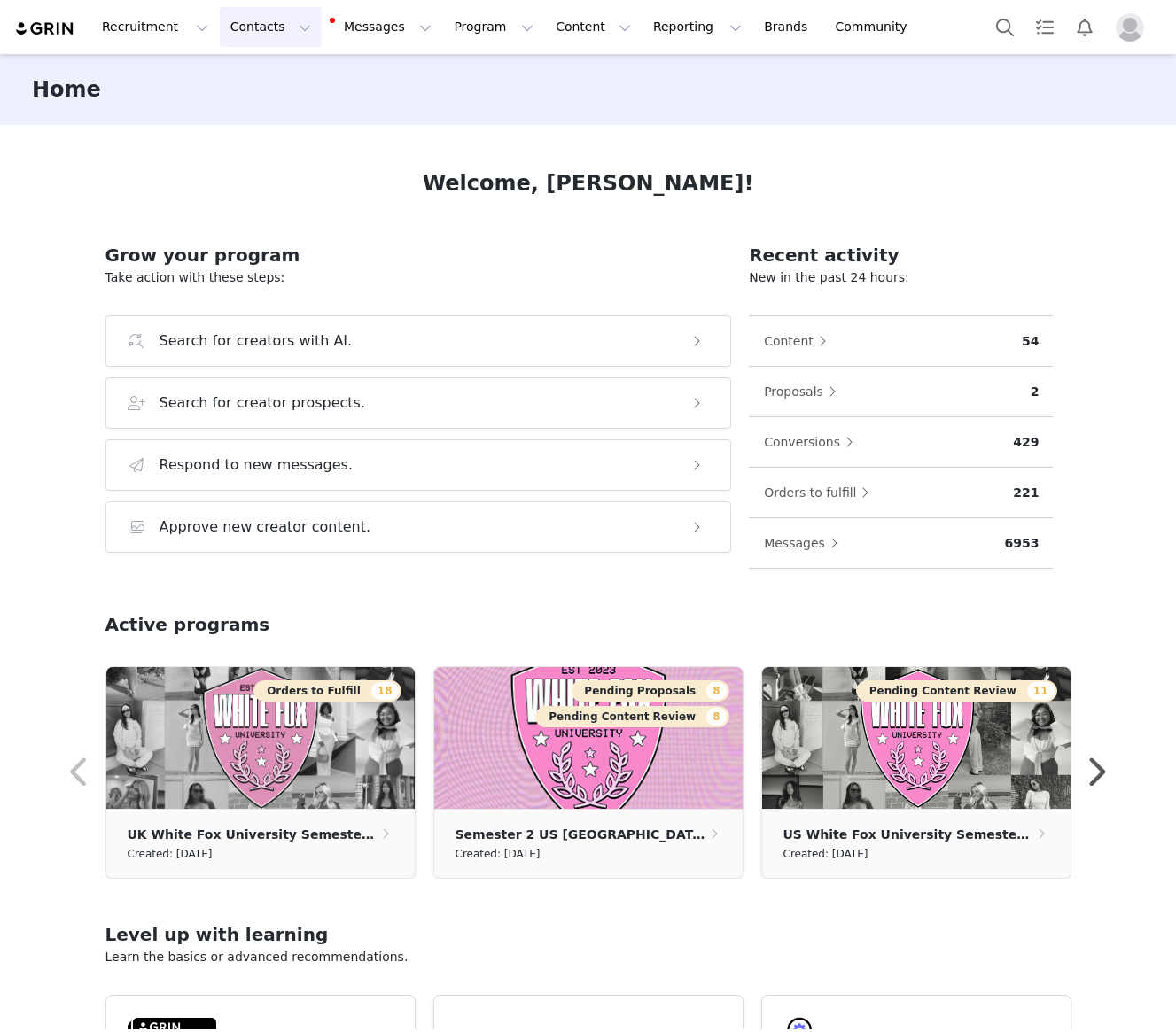
click at [275, 24] on button "Contacts Contacts" at bounding box center [271, 27] width 102 height 40
click at [245, 86] on p "Creators" at bounding box center [248, 79] width 53 height 19
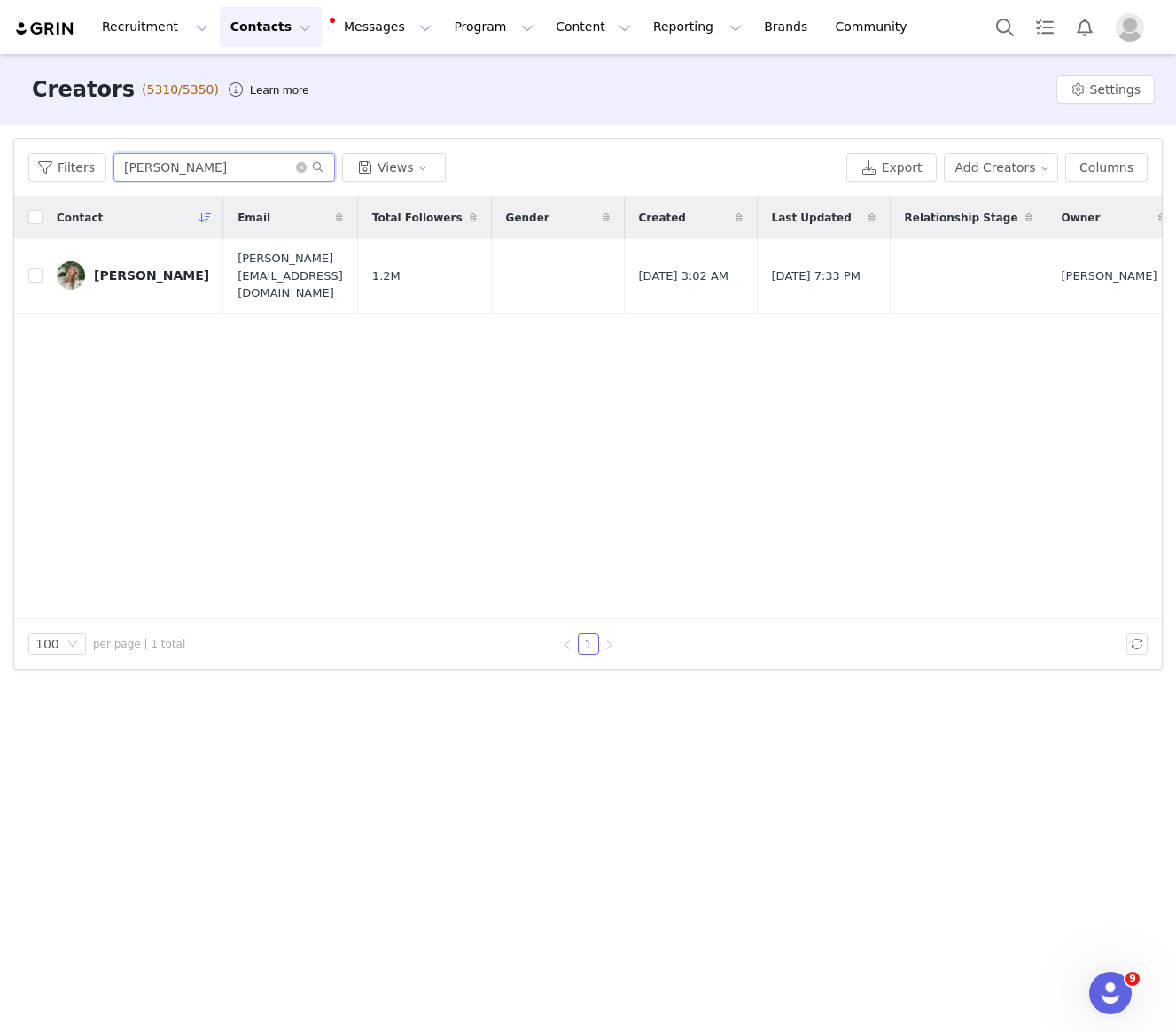
drag, startPoint x: 270, startPoint y: 172, endPoint x: -10, endPoint y: 151, distance: 280.8
click at [0, 151] on html "Recruitment Recruitment Creator Search Curated Lists Landing Pages Web Extensio…" at bounding box center [588, 516] width 1176 height 1032
paste input "mimaa.contact@gmail.com"
type input "mimaa.contact@gmail.com"
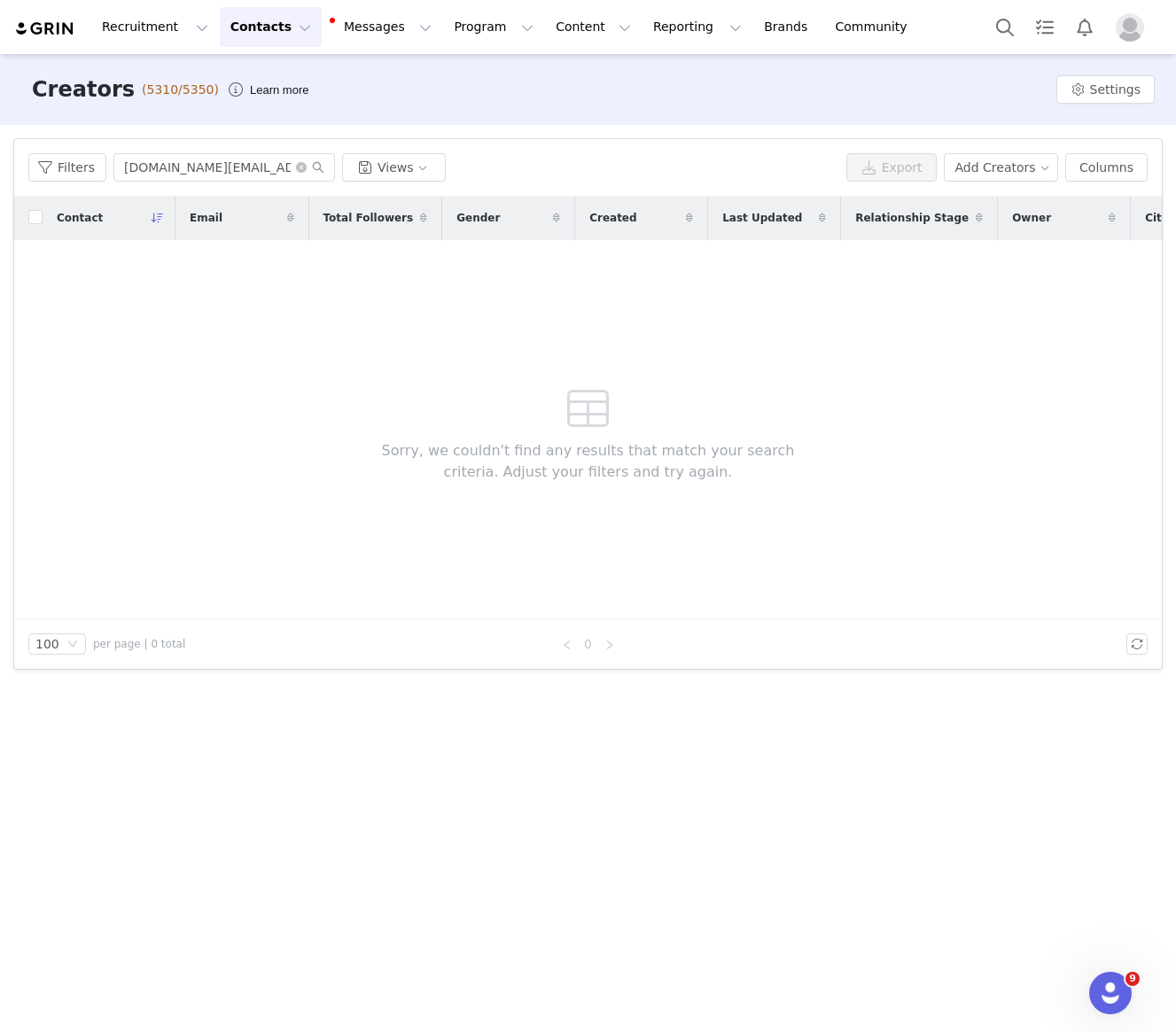
click at [278, 20] on button "Contacts Contacts" at bounding box center [271, 27] width 102 height 40
click at [257, 109] on p "Prospects" at bounding box center [251, 112] width 60 height 19
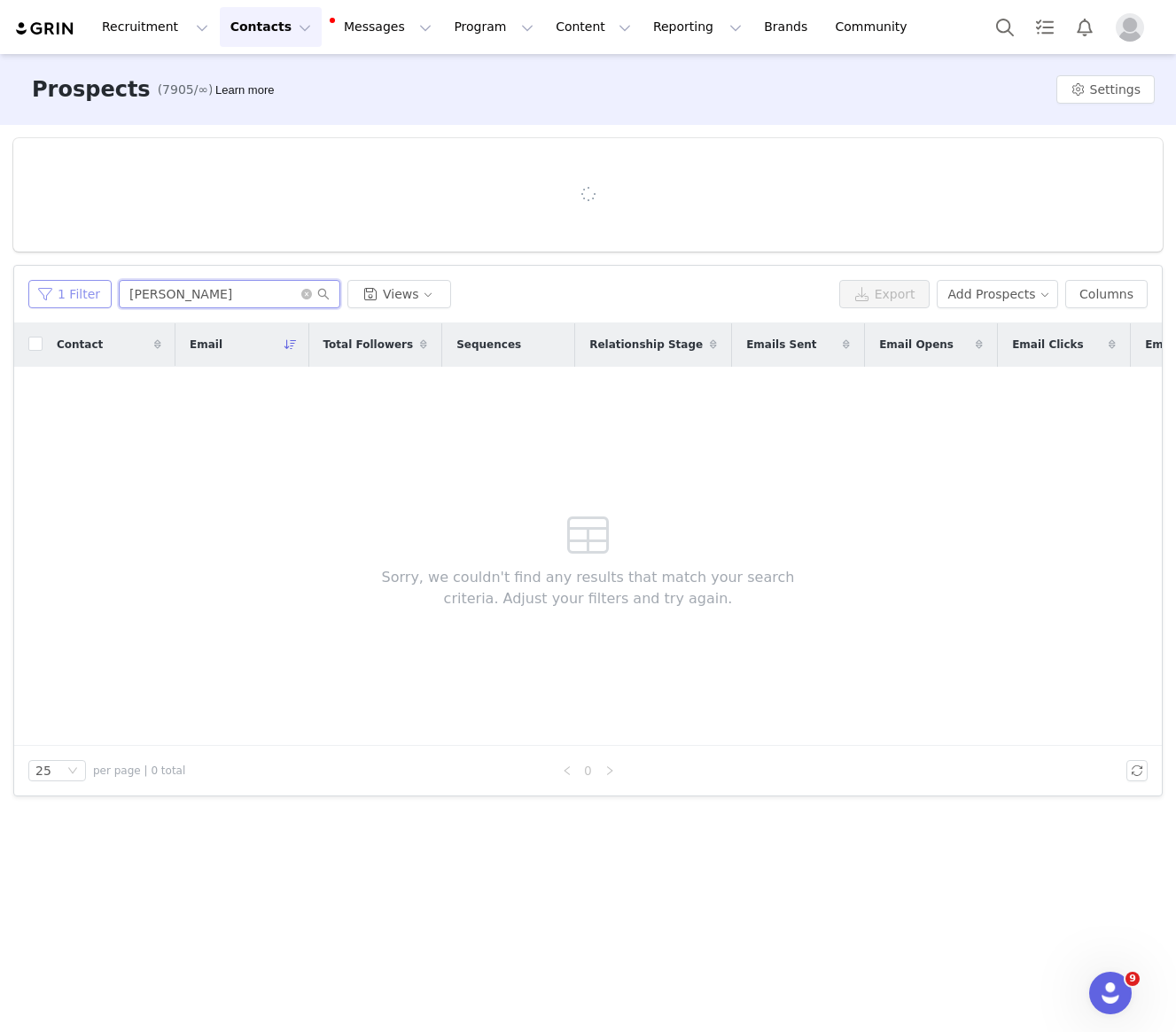
drag, startPoint x: 216, startPoint y: 298, endPoint x: 58, endPoint y: 283, distance: 158.7
click at [59, 283] on div "1 Filter chloe bleinc Views" at bounding box center [430, 294] width 804 height 28
paste input "mimaa.contact@gmail.com"
type input "mimaa.contact@gmail.com"
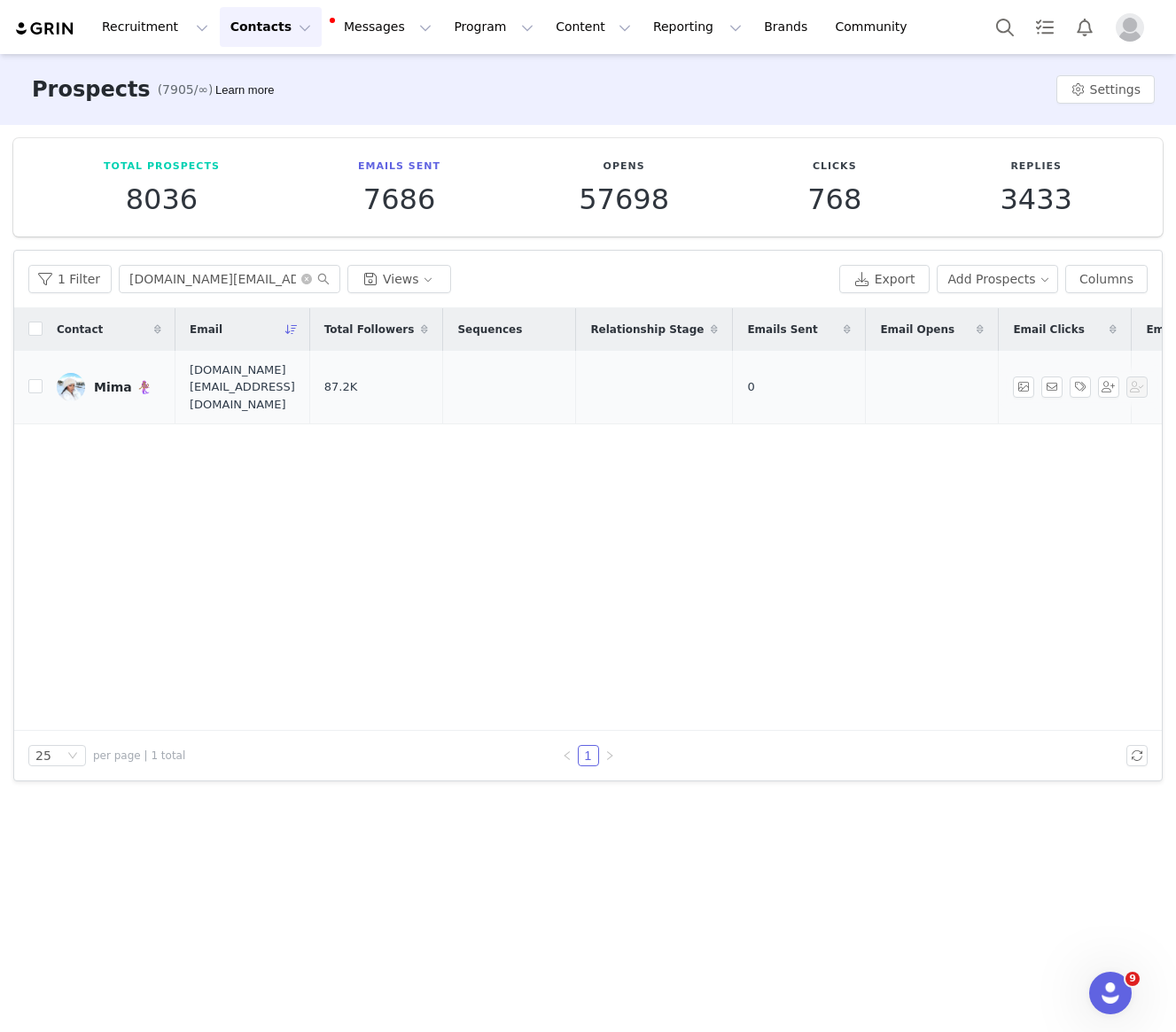
click at [111, 380] on div "Mima 🧜🏽‍♀️" at bounding box center [122, 386] width 58 height 14
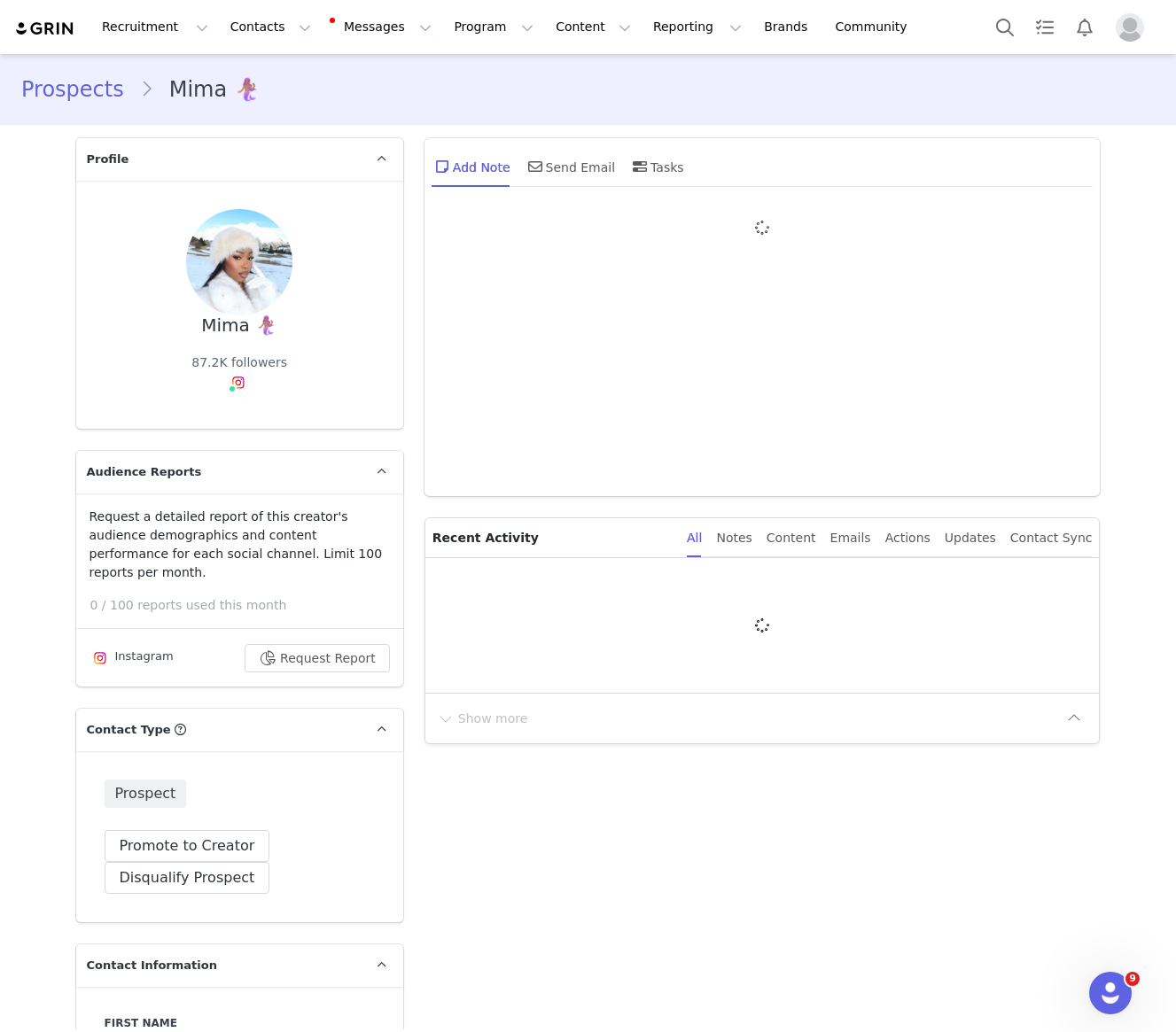
type input "+1 ([GEOGRAPHIC_DATA])"
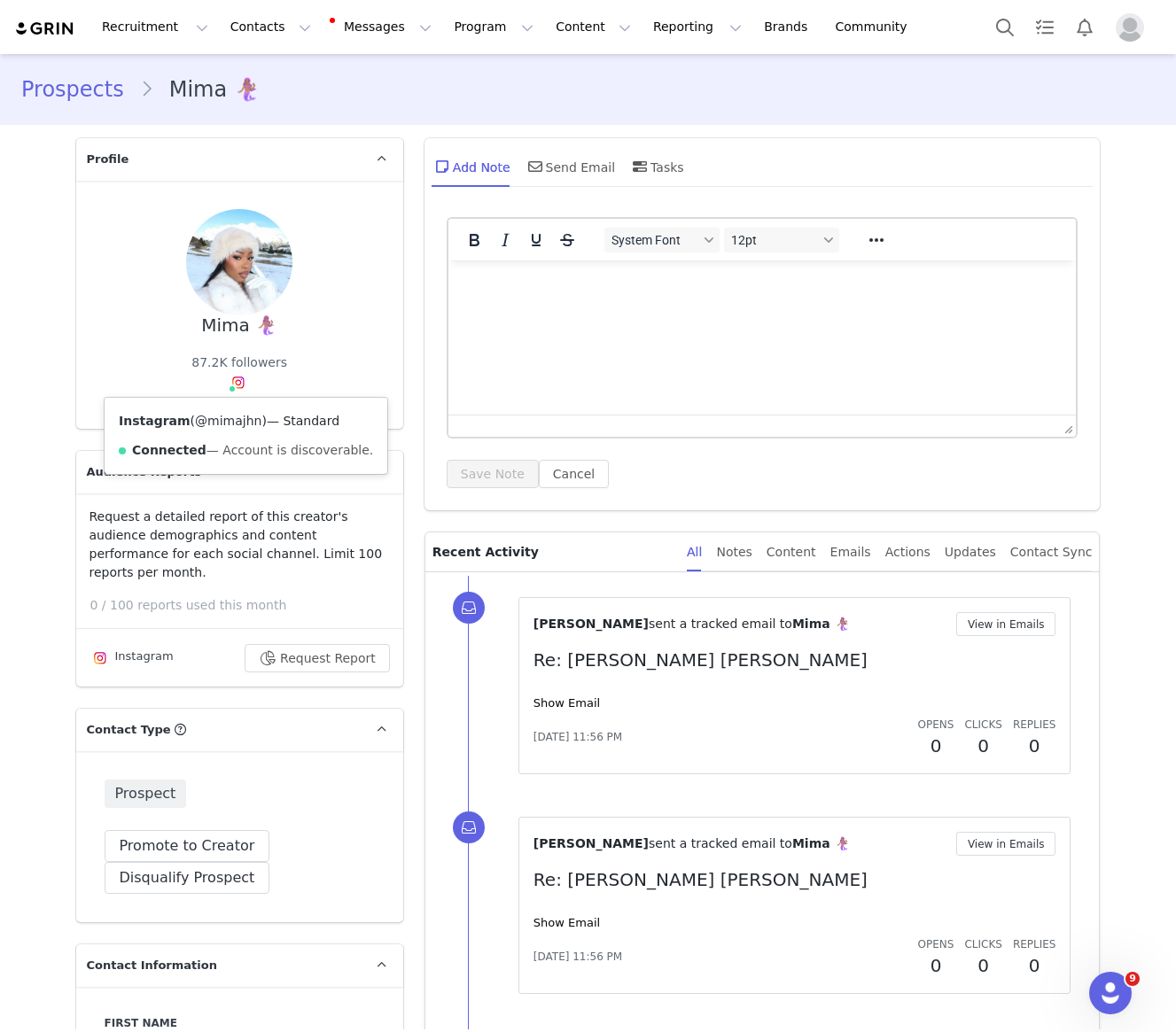
click at [222, 422] on link "@mimajhn" at bounding box center [228, 420] width 66 height 14
